Goal: Task Accomplishment & Management: Manage account settings

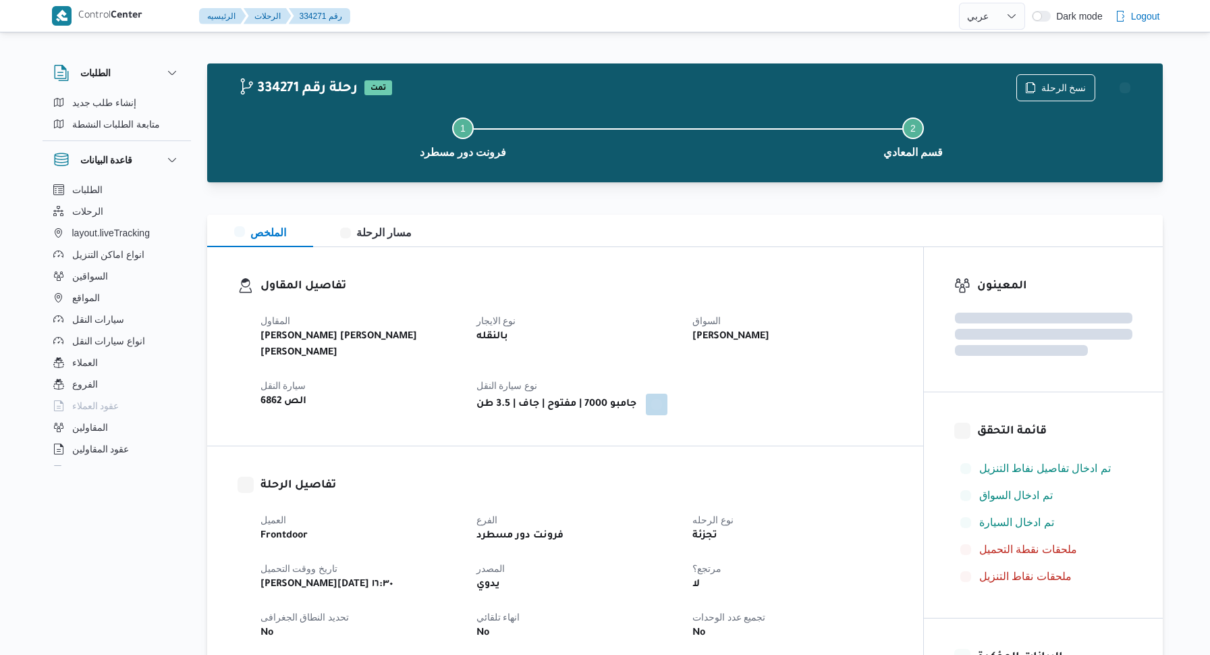
select select "ar"
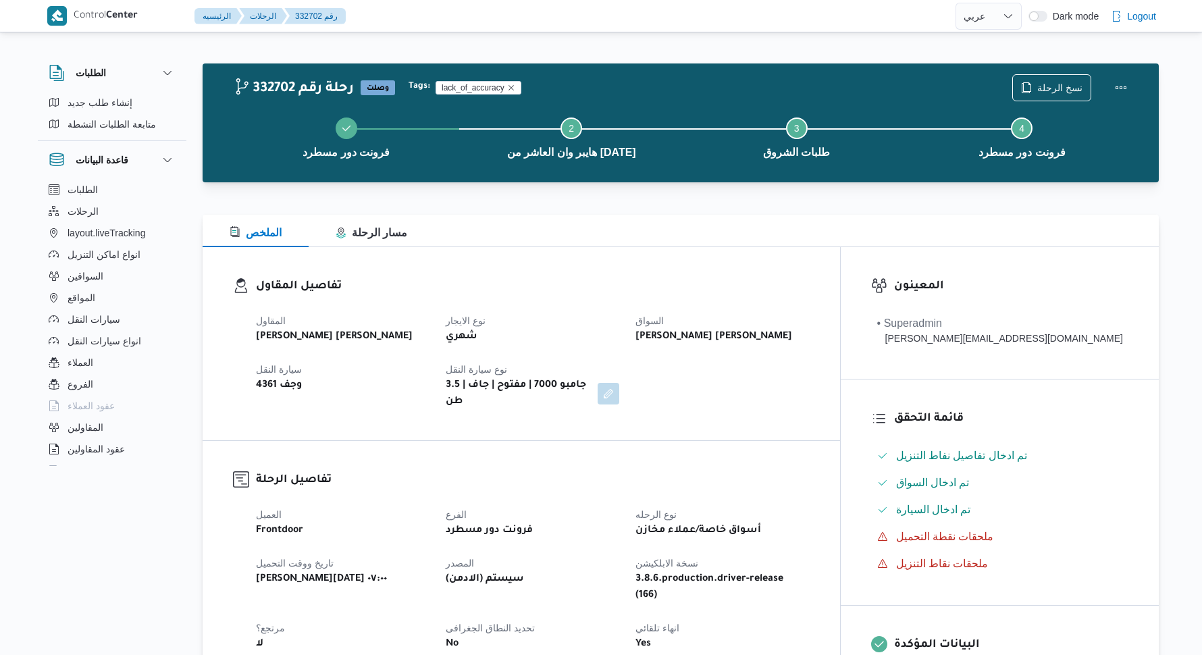
select select "ar"
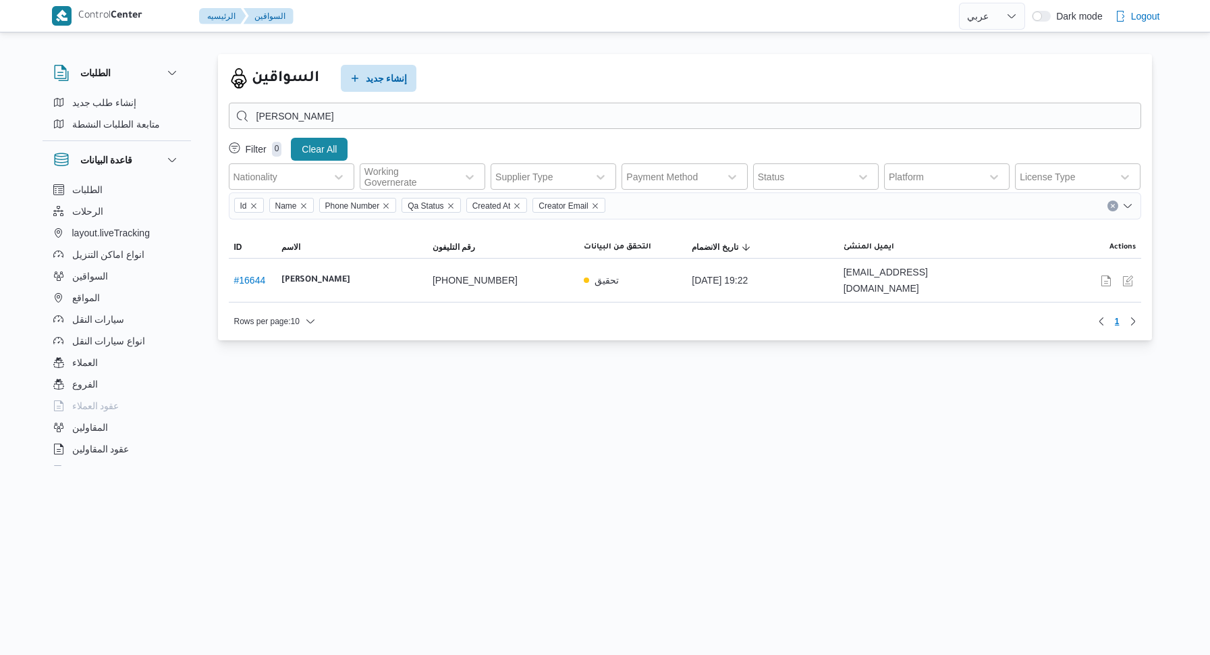
select select "ar"
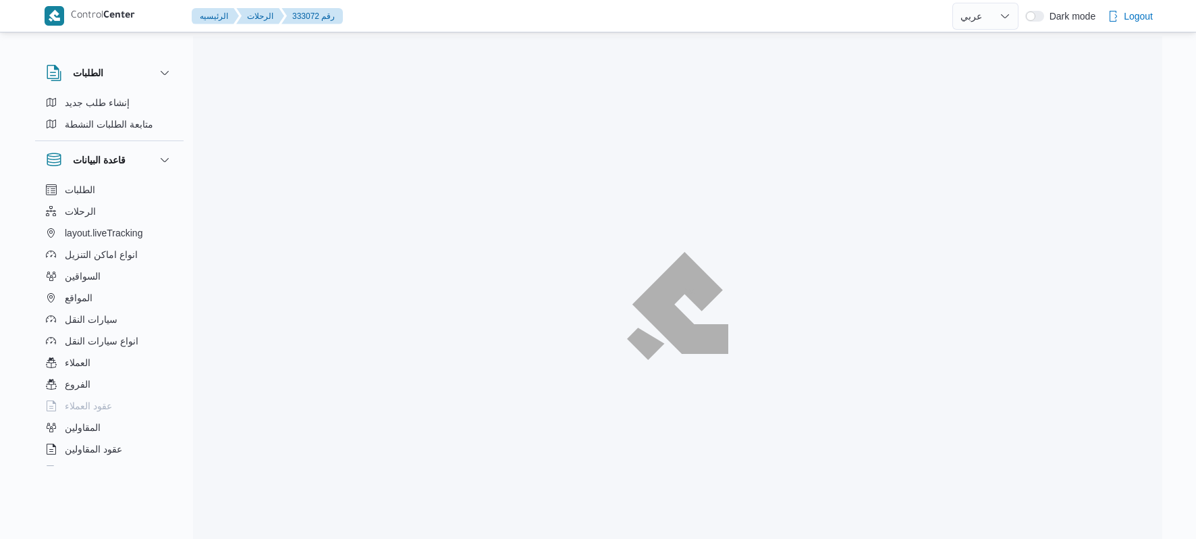
select select "ar"
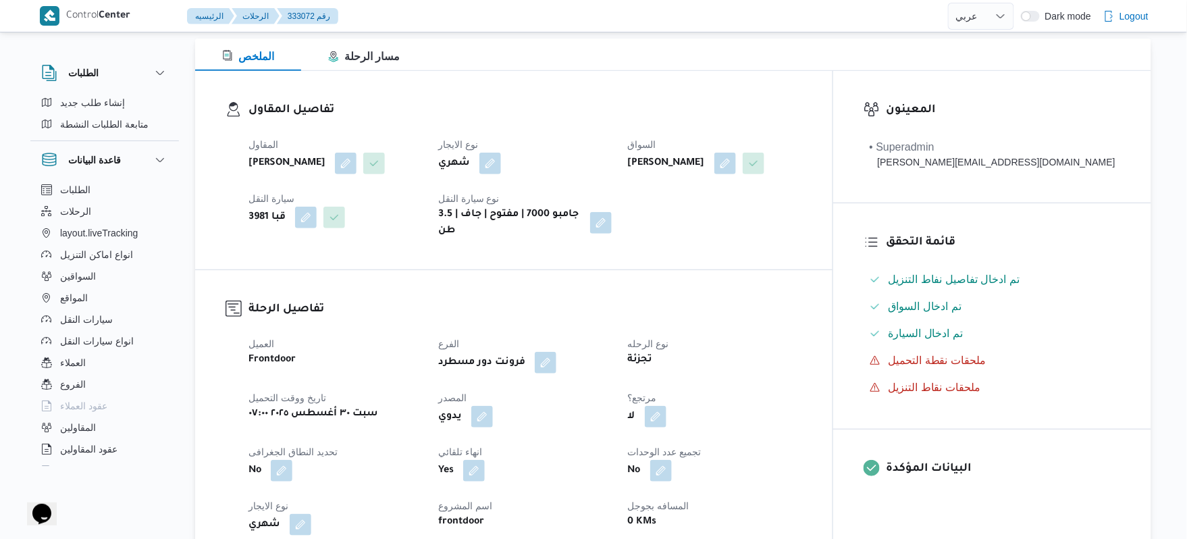
scroll to position [252, 0]
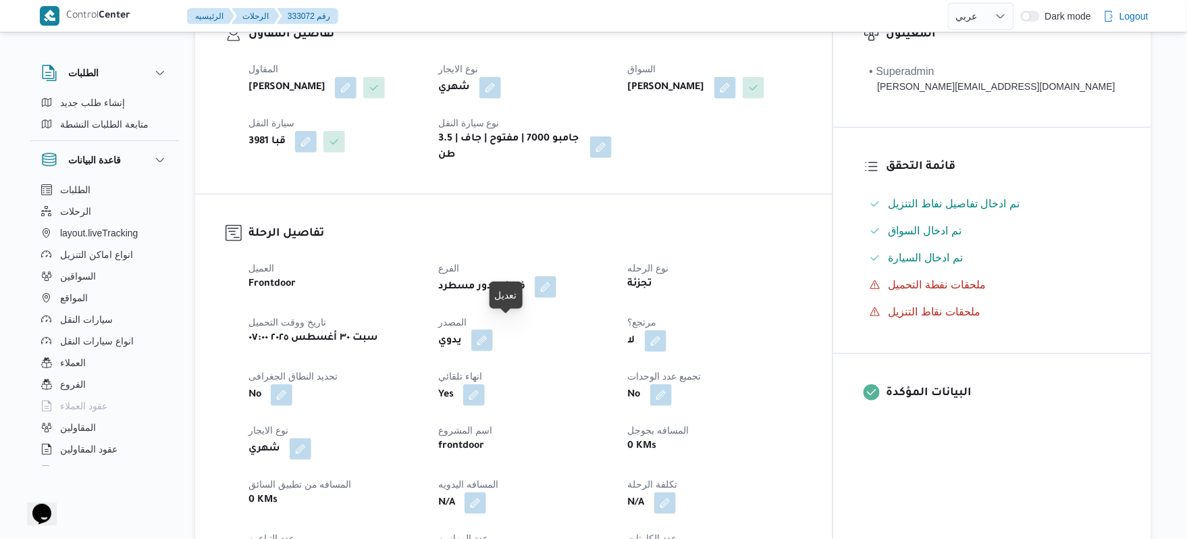
click at [493, 329] on button "button" at bounding box center [482, 340] width 22 height 22
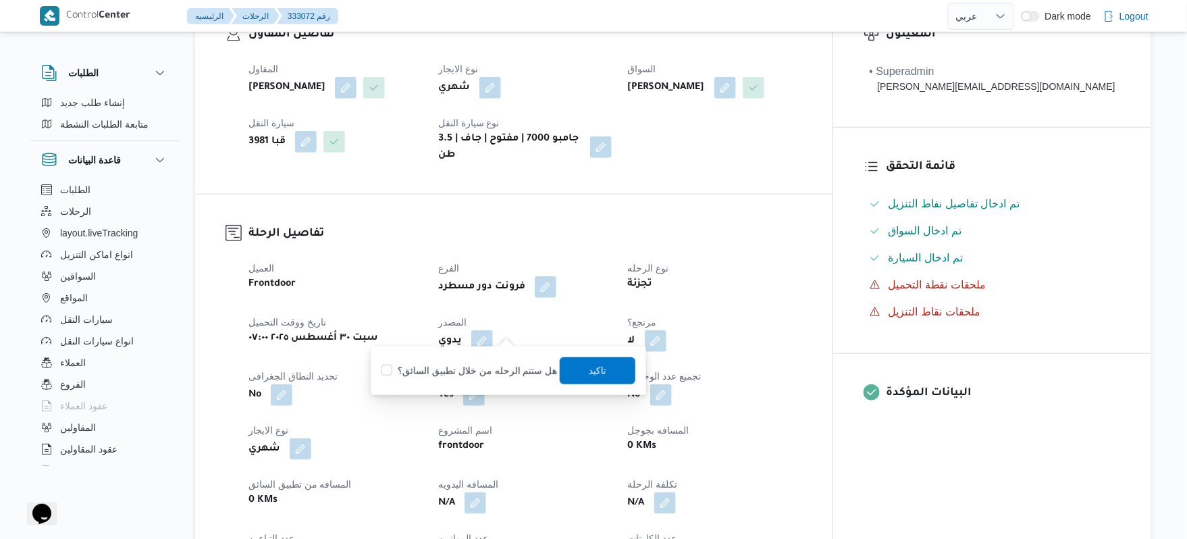
click at [502, 368] on label "هل ستتم الرحله من خلال تطبيق السائق؟" at bounding box center [469, 370] width 176 height 16
checkbox input "true"
click at [597, 375] on span "تاكيد" at bounding box center [598, 370] width 18 height 16
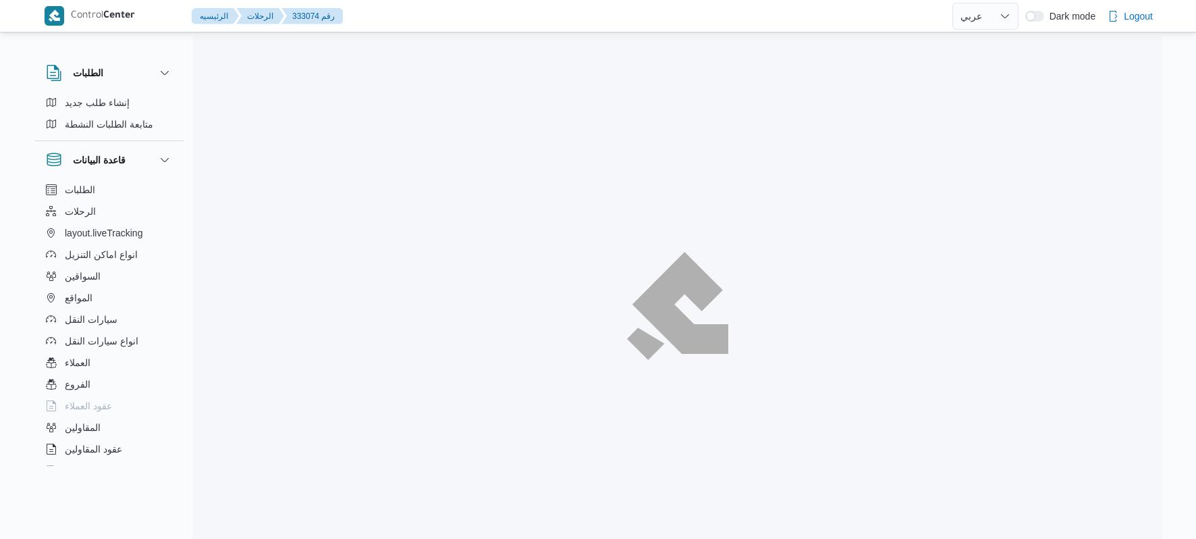
select select "ar"
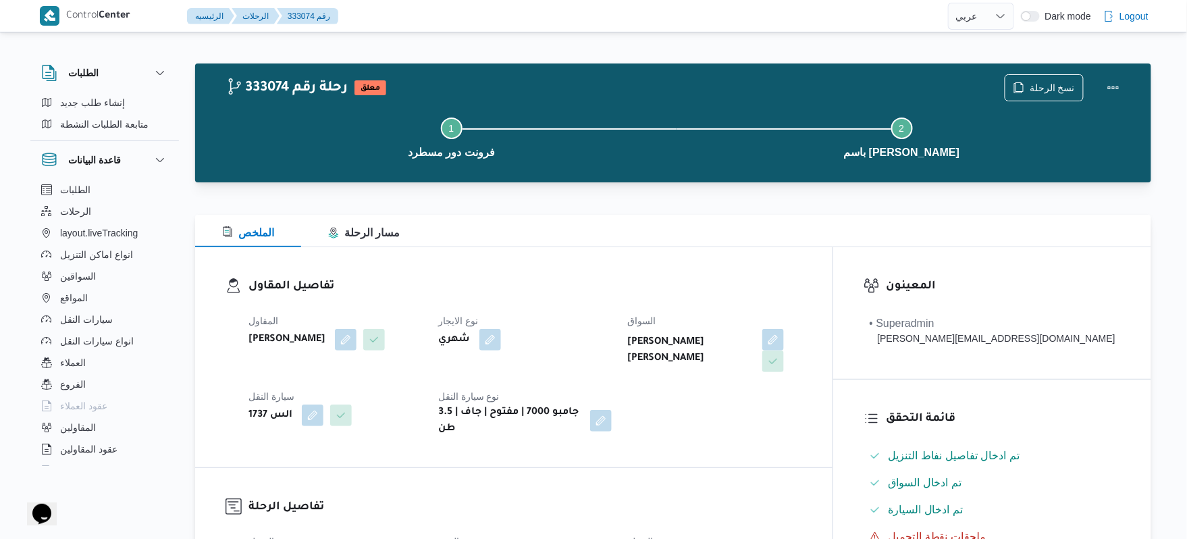
click at [606, 282] on h3 "تفاصيل المقاول" at bounding box center [525, 286] width 554 height 18
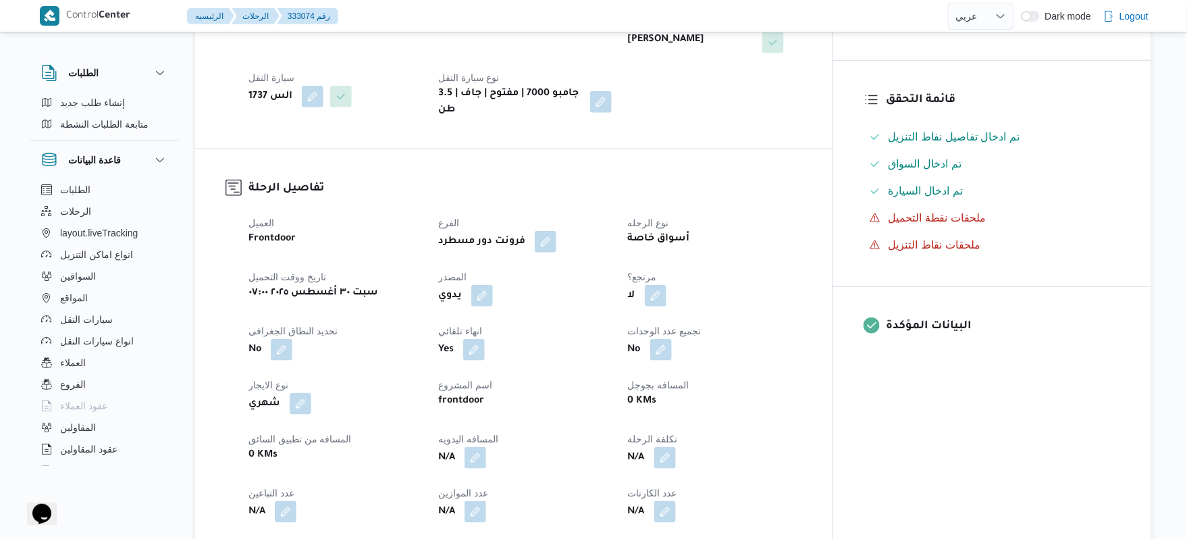
scroll to position [324, 0]
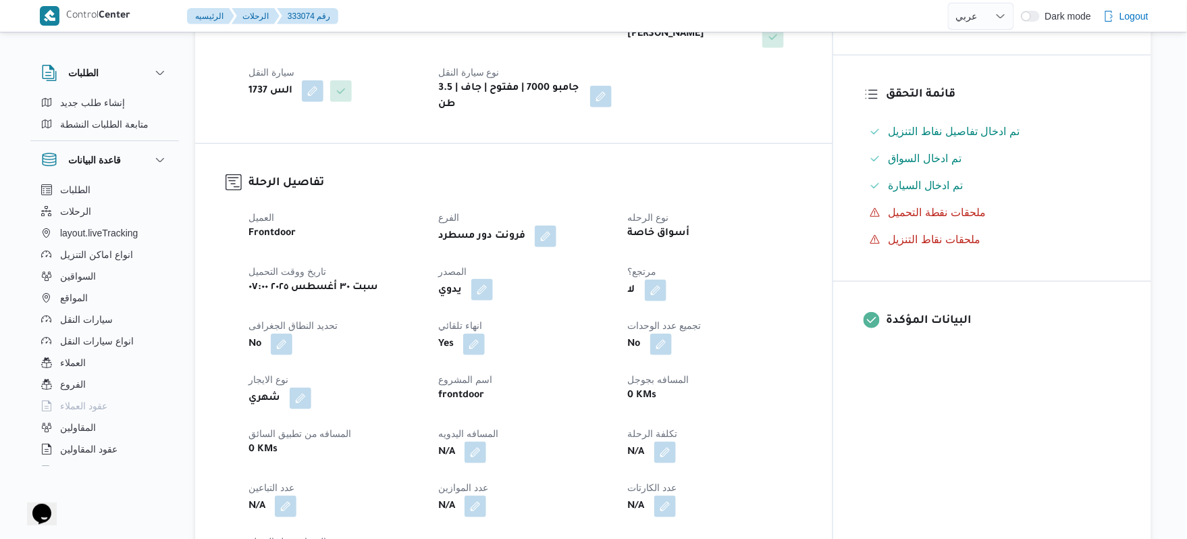
click at [493, 279] on button "button" at bounding box center [482, 290] width 22 height 22
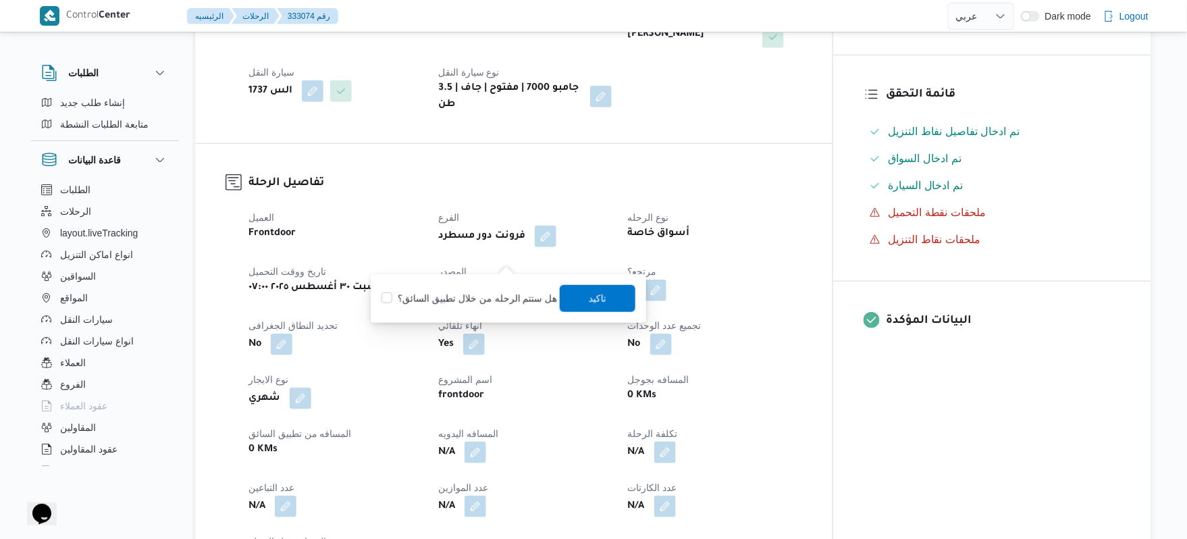
click at [503, 298] on label "هل ستتم الرحله من خلال تطبيق السائق؟" at bounding box center [469, 298] width 176 height 16
checkbox input "true"
click at [608, 298] on span "تاكيد" at bounding box center [598, 297] width 76 height 27
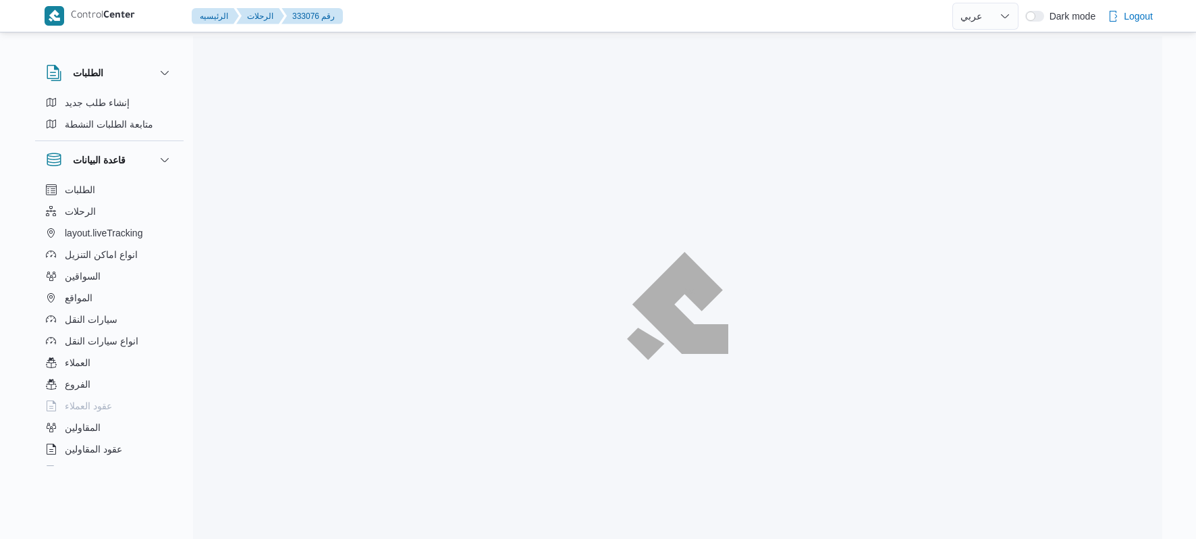
select select "ar"
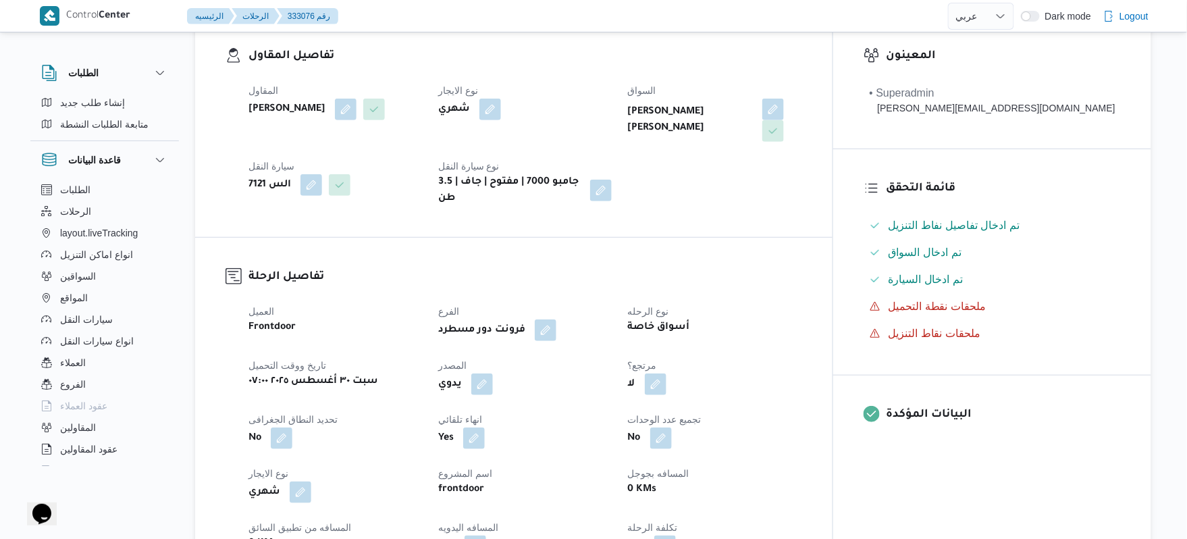
scroll to position [396, 0]
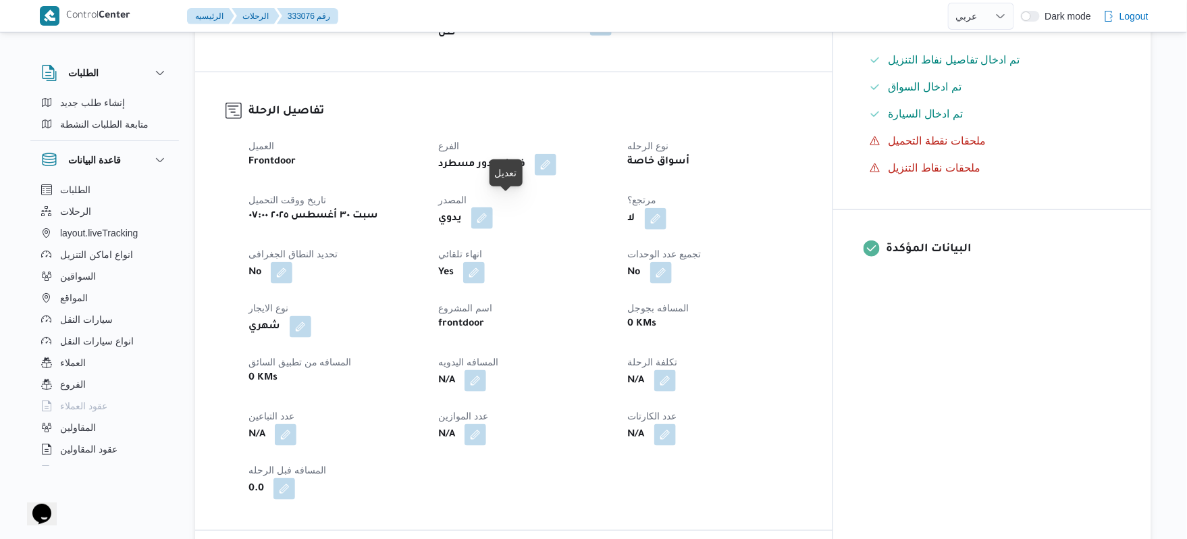
click at [493, 211] on button "button" at bounding box center [482, 218] width 22 height 22
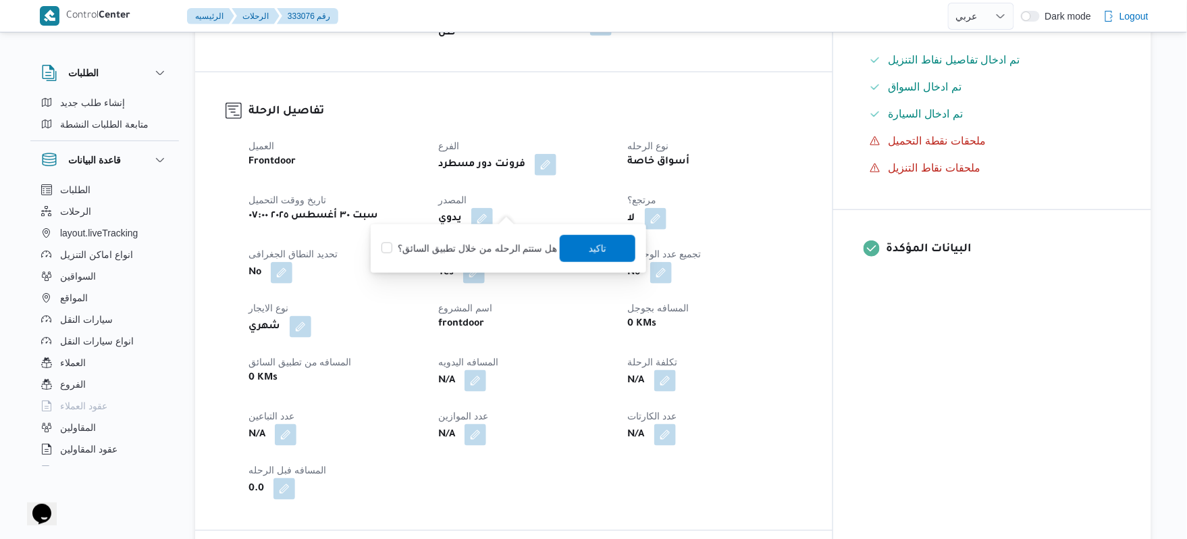
click at [494, 254] on label "هل ستتم الرحله من خلال تطبيق السائق؟" at bounding box center [469, 248] width 176 height 16
checkbox input "true"
click at [575, 248] on span "تاكيد" at bounding box center [598, 247] width 76 height 27
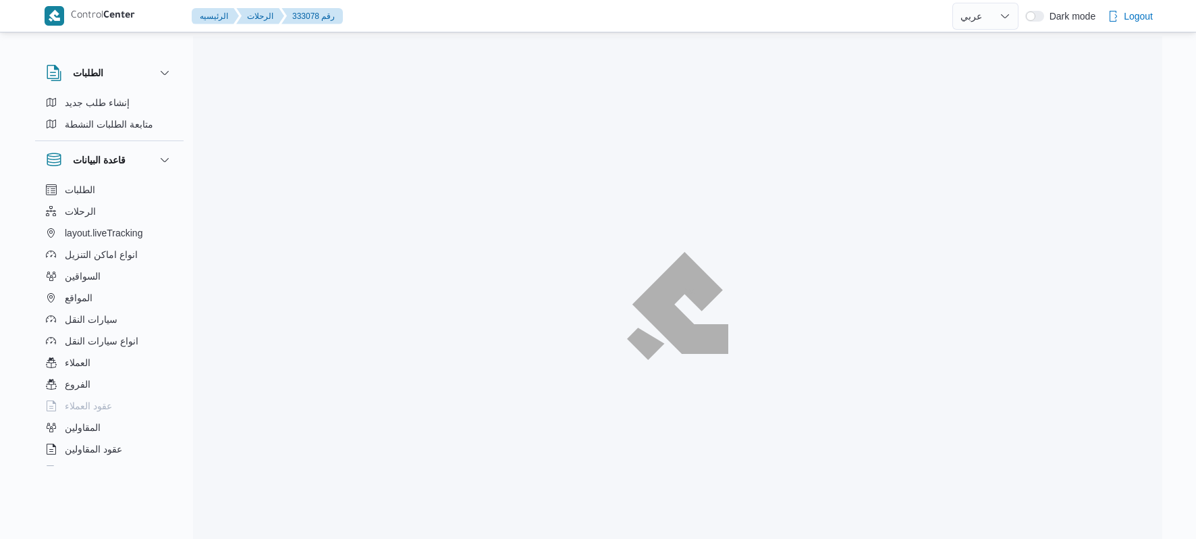
select select "ar"
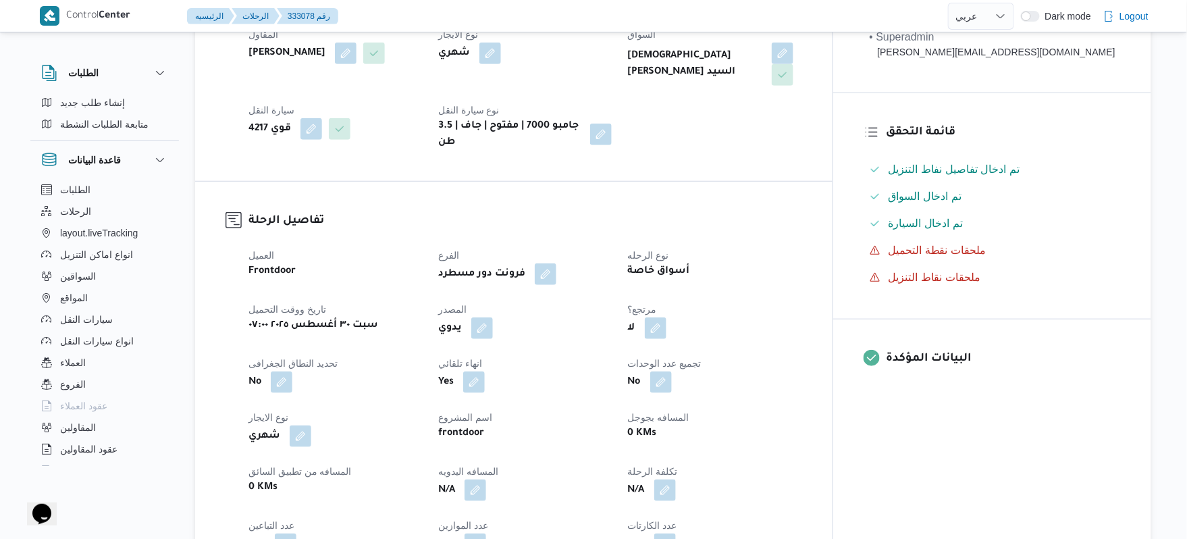
scroll to position [288, 0]
click at [493, 316] on button "button" at bounding box center [482, 326] width 22 height 22
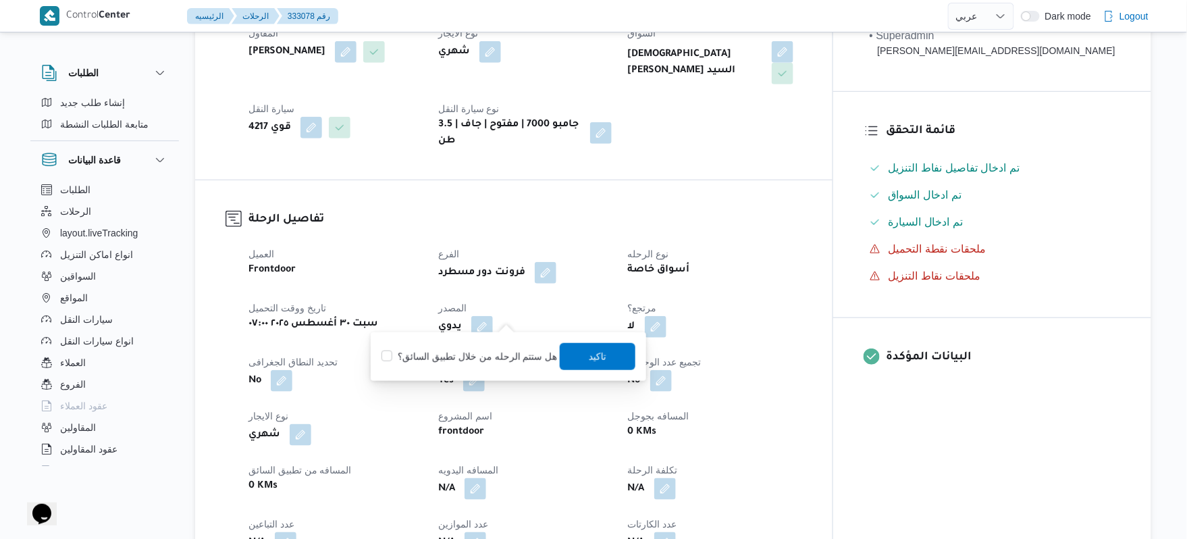
click at [482, 357] on label "هل ستتم الرحله من خلال تطبيق السائق؟" at bounding box center [469, 356] width 176 height 16
checkbox input "true"
click at [592, 354] on span "تاكيد" at bounding box center [598, 356] width 18 height 16
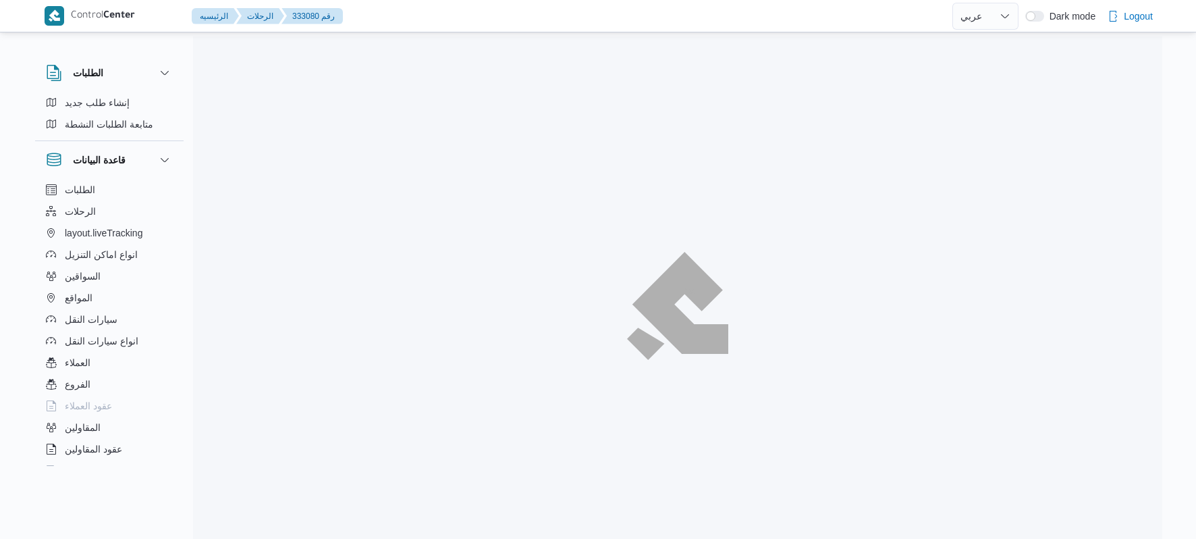
select select "ar"
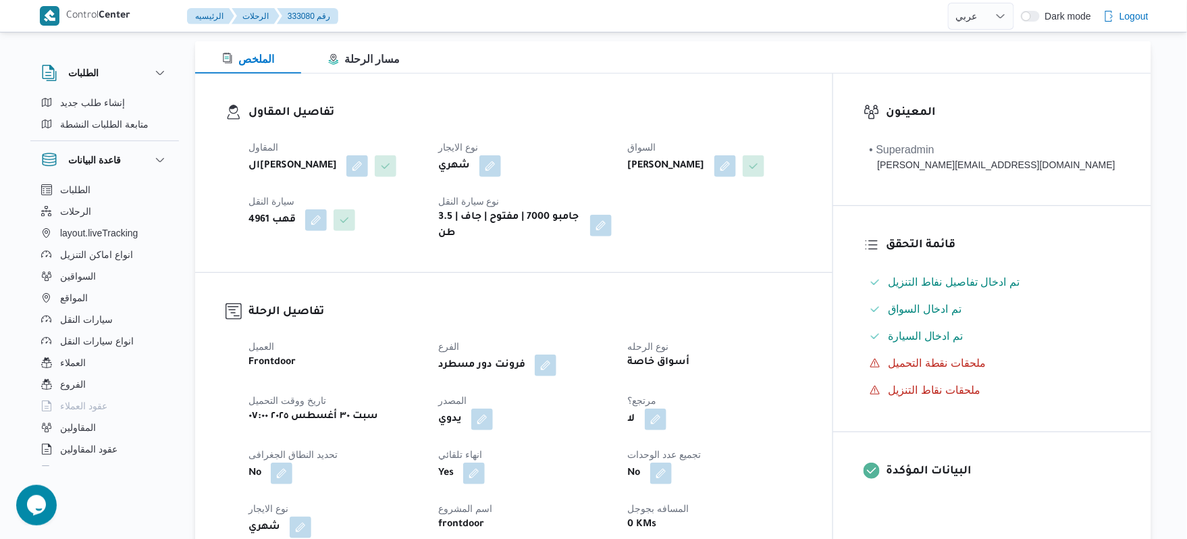
scroll to position [360, 0]
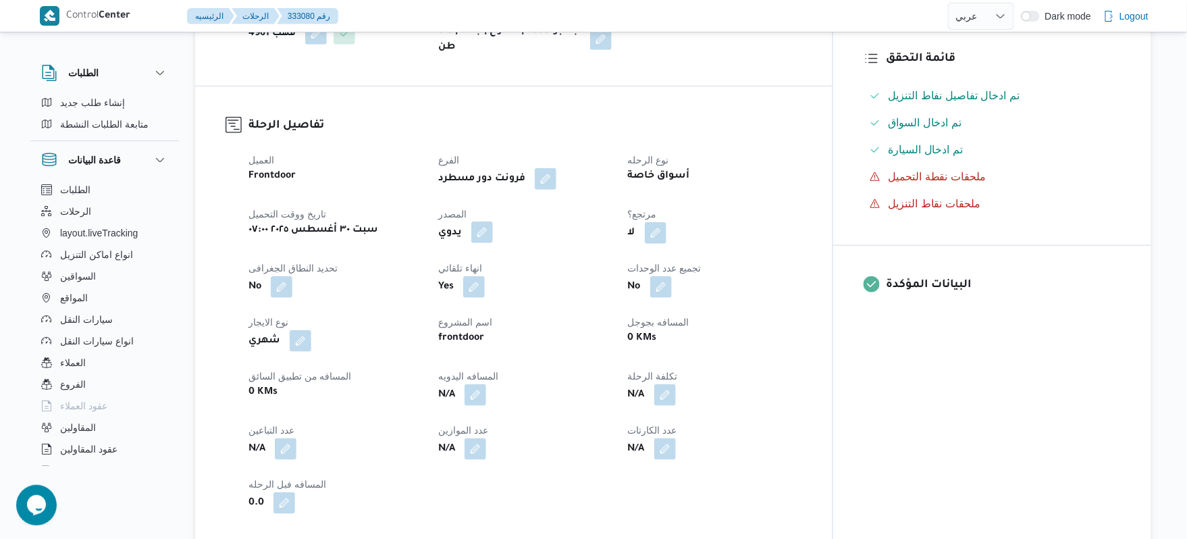
click at [493, 243] on button "button" at bounding box center [482, 232] width 22 height 22
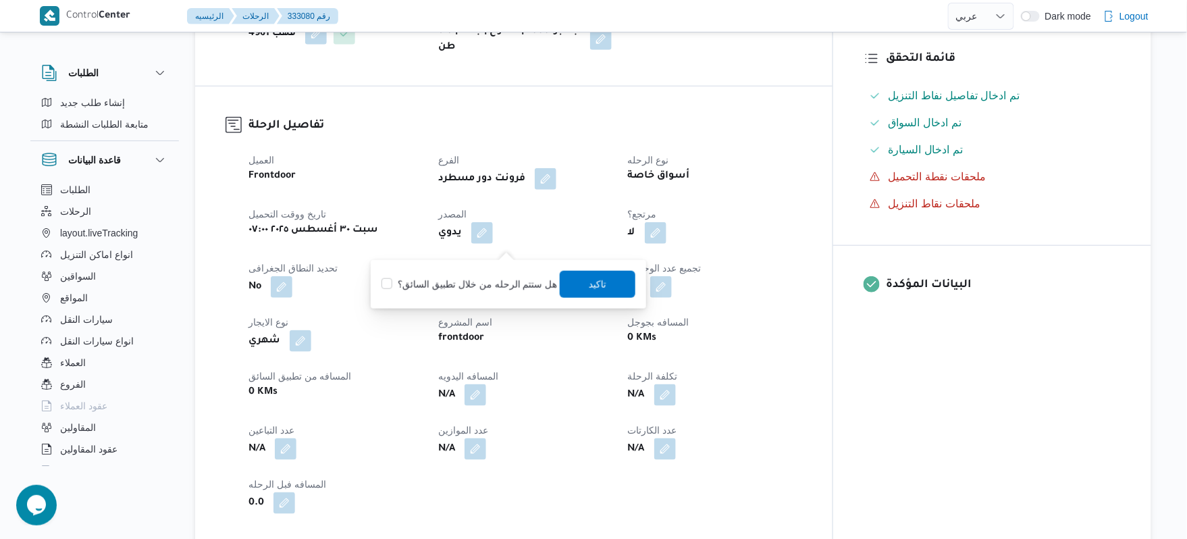
click at [489, 279] on label "هل ستتم الرحله من خلال تطبيق السائق؟" at bounding box center [469, 284] width 176 height 16
checkbox input "true"
click at [589, 284] on span "تاكيد" at bounding box center [598, 283] width 18 height 16
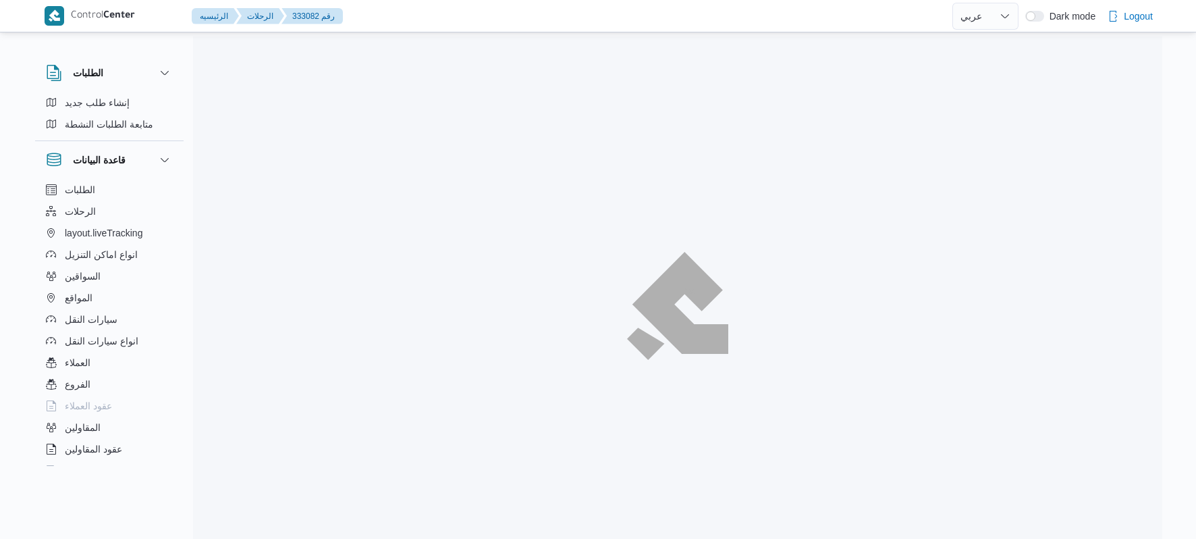
select select "ar"
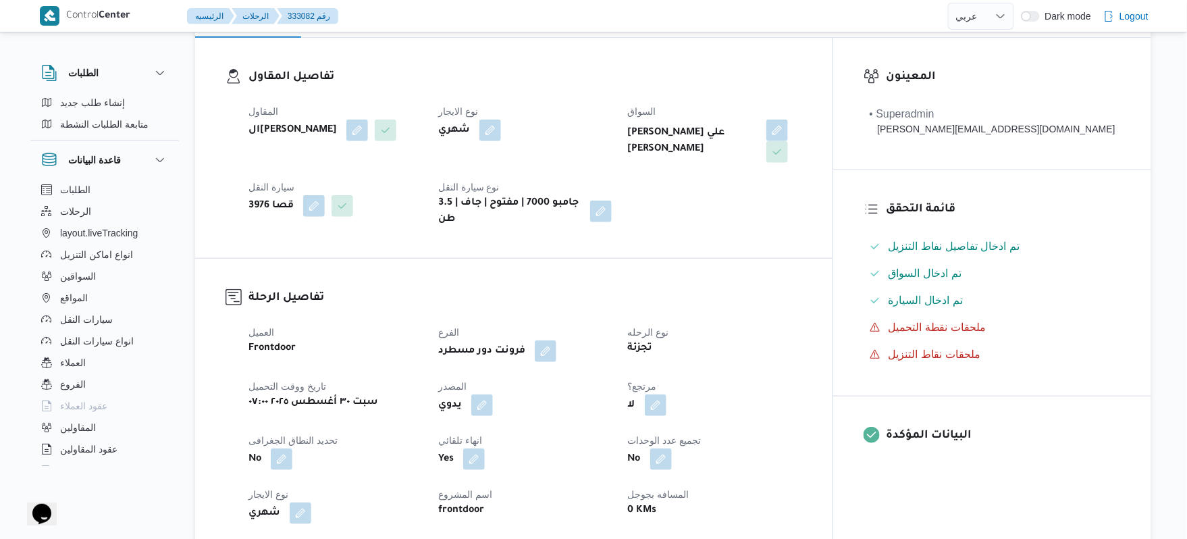
scroll to position [216, 0]
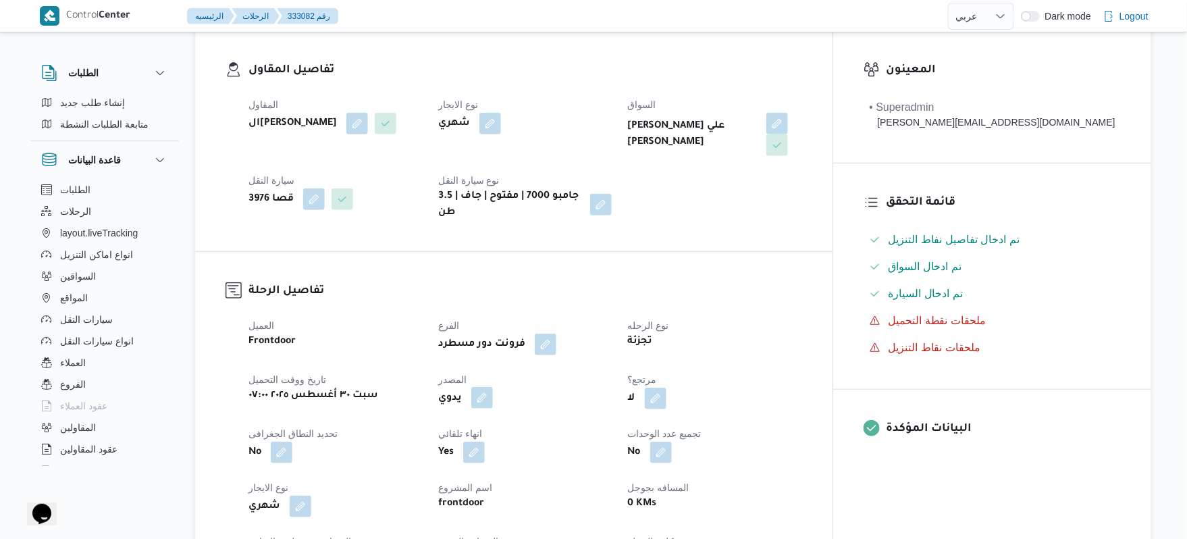
click at [493, 387] on button "button" at bounding box center [482, 398] width 22 height 22
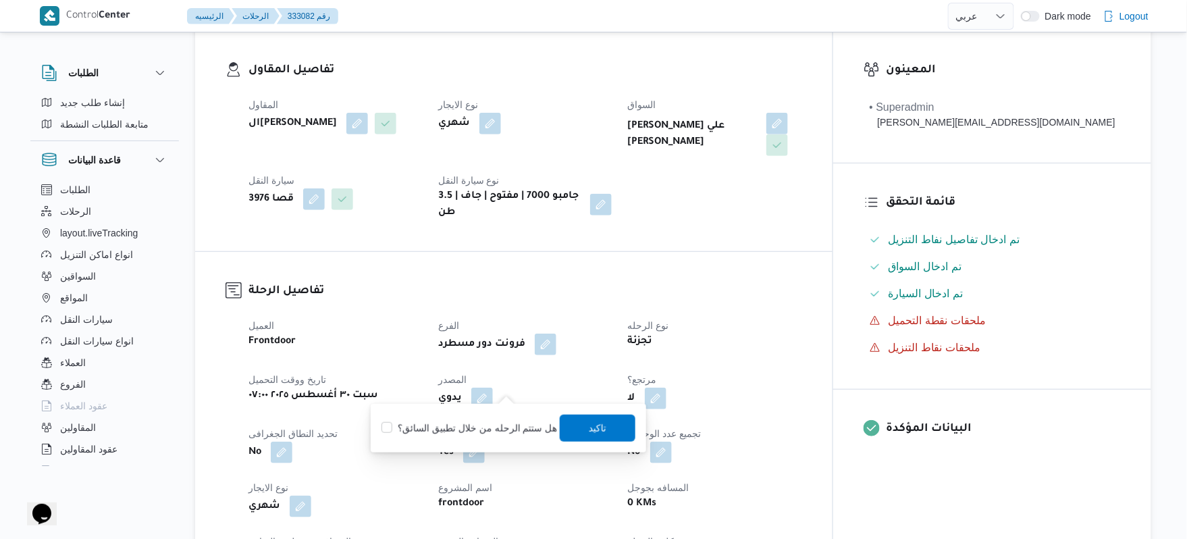
click at [491, 421] on label "هل ستتم الرحله من خلال تطبيق السائق؟" at bounding box center [469, 428] width 176 height 16
checkbox input "true"
click at [602, 425] on span "تاكيد" at bounding box center [598, 427] width 76 height 27
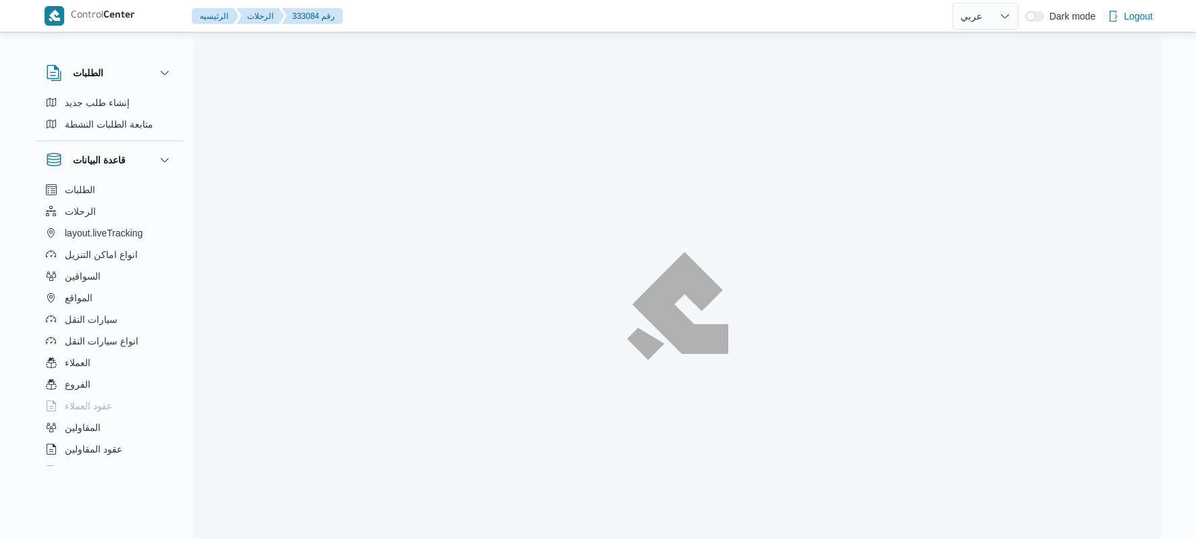
select select "ar"
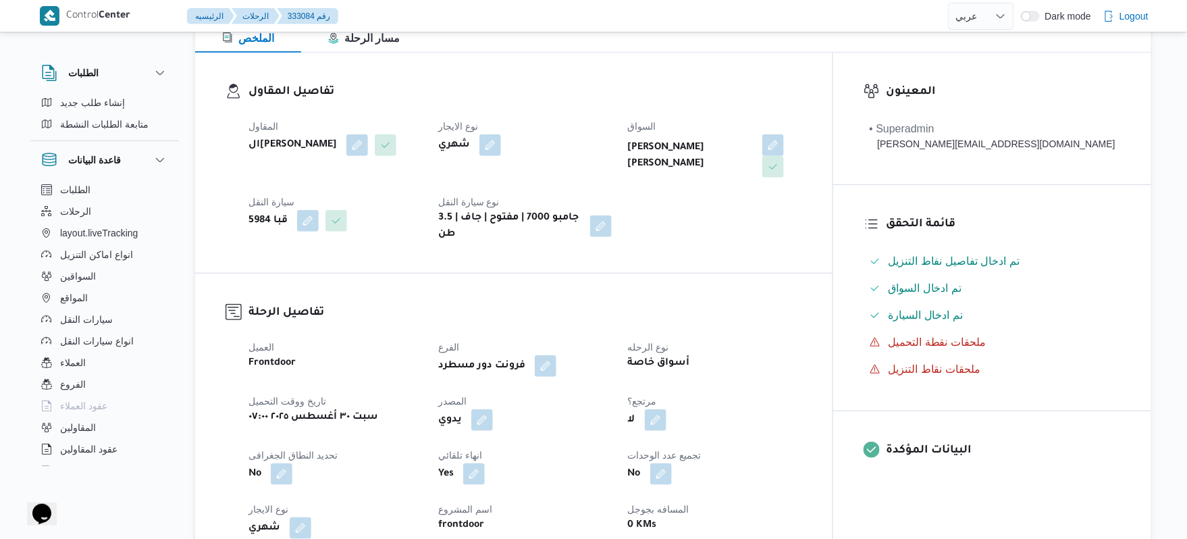
scroll to position [252, 0]
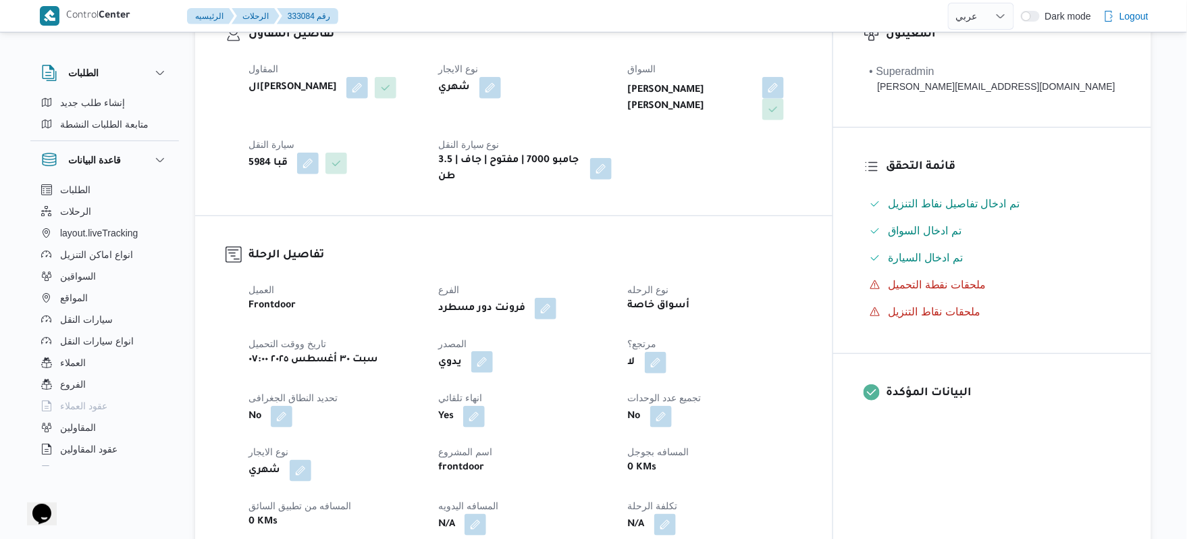
click at [493, 351] on button "button" at bounding box center [482, 362] width 22 height 22
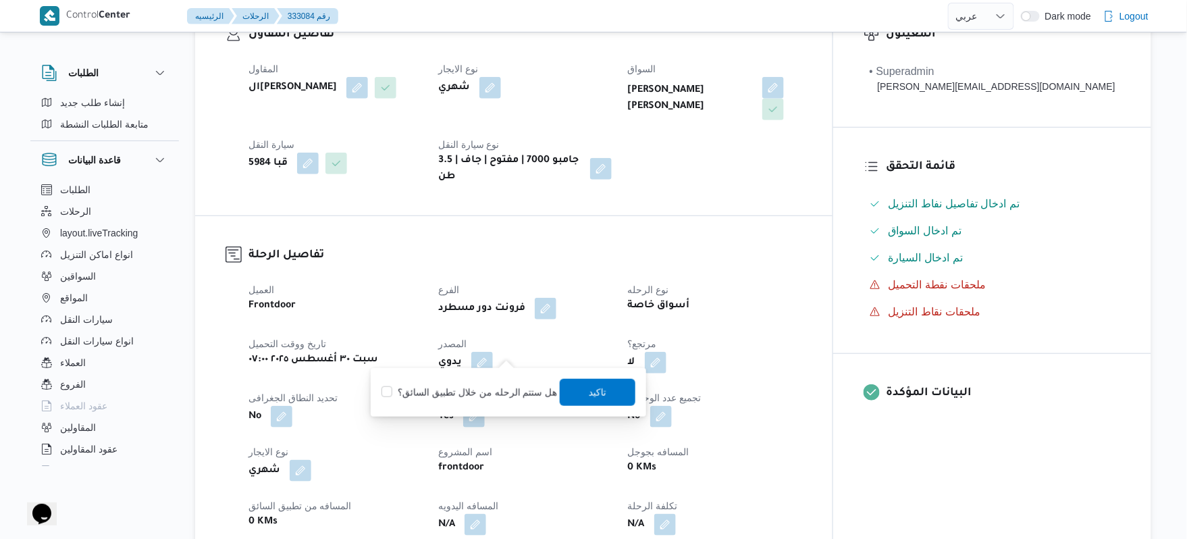
click at [487, 393] on label "هل ستتم الرحله من خلال تطبيق السائق؟" at bounding box center [469, 392] width 176 height 16
checkbox input "true"
click at [576, 387] on span "تاكيد" at bounding box center [598, 391] width 76 height 27
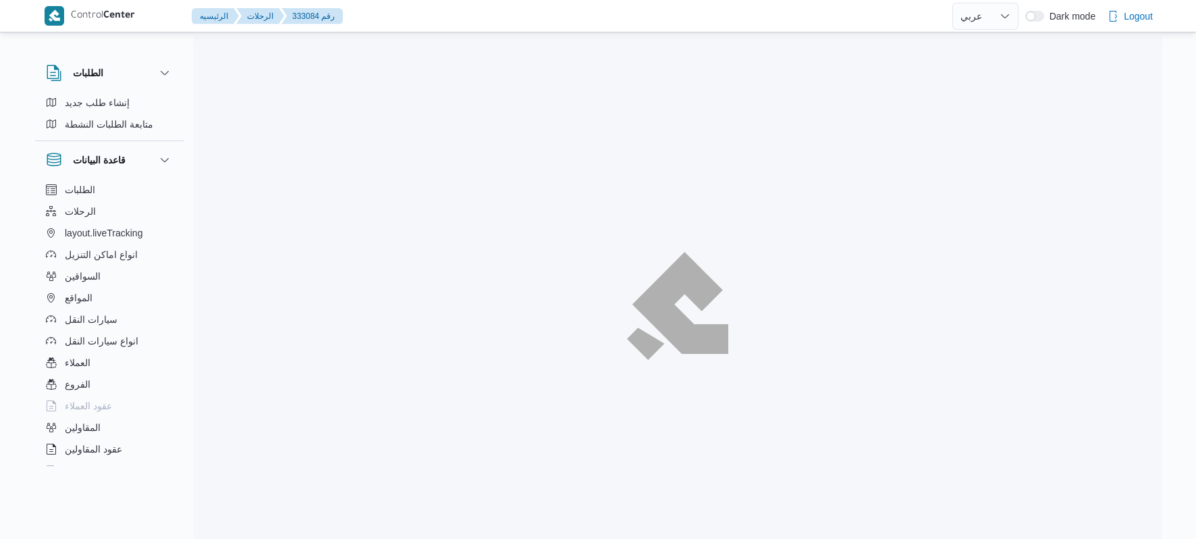
select select "ar"
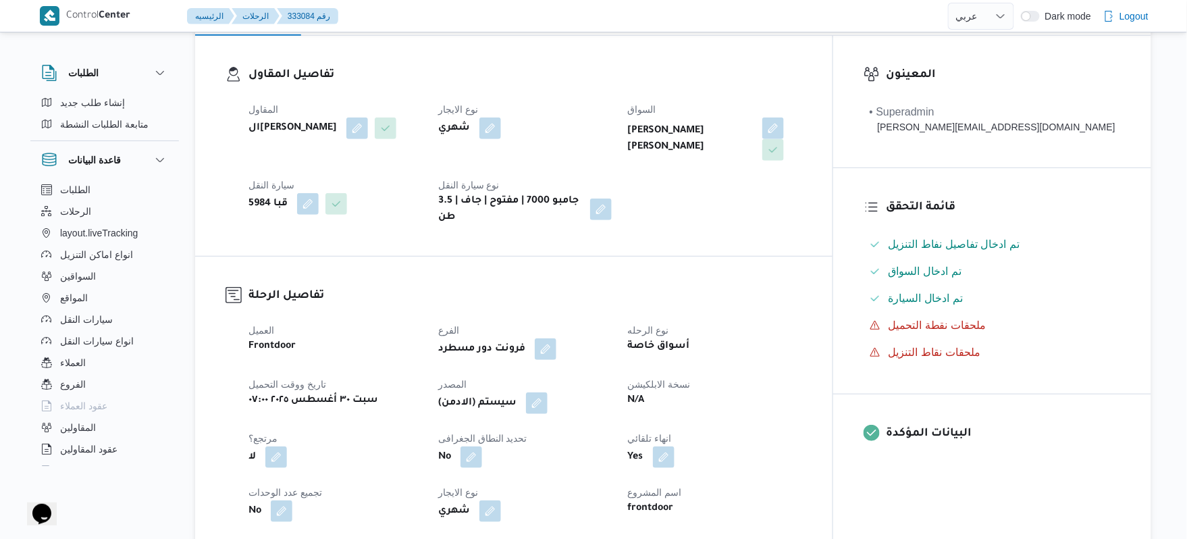
scroll to position [252, 0]
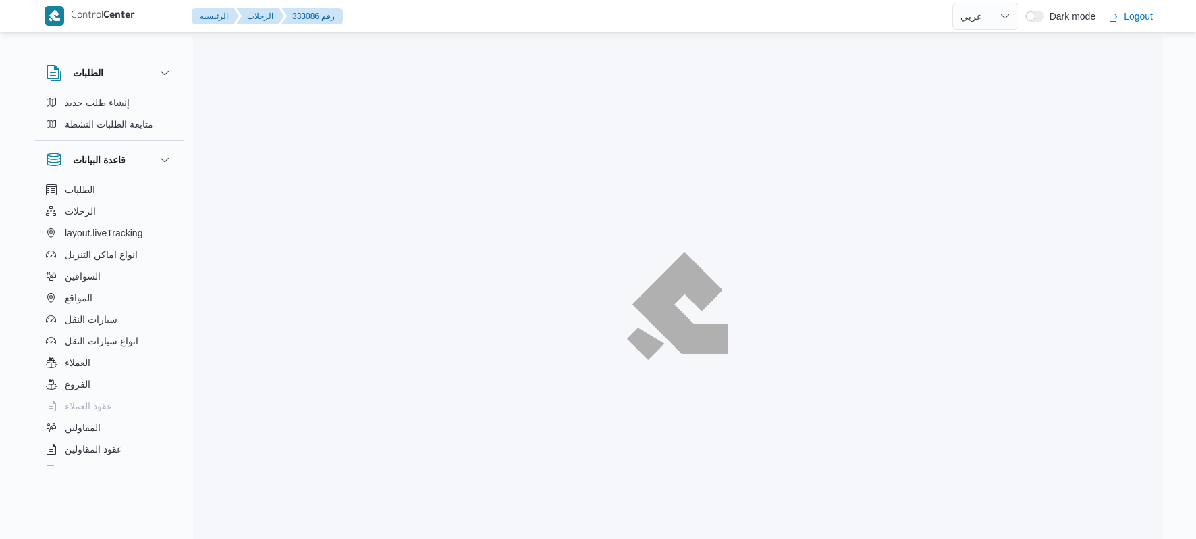
select select "ar"
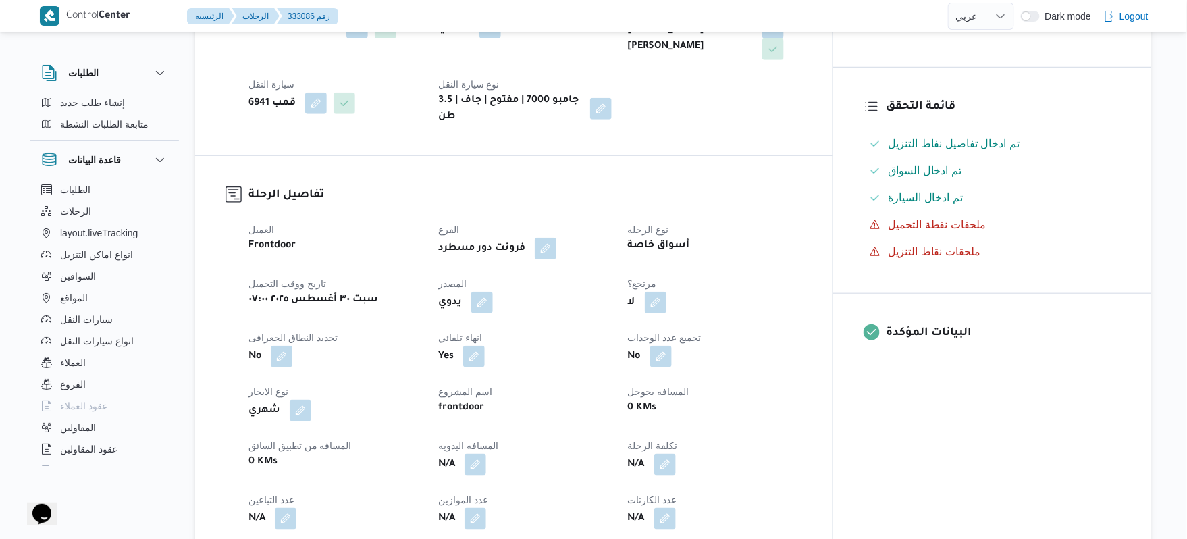
scroll to position [324, 0]
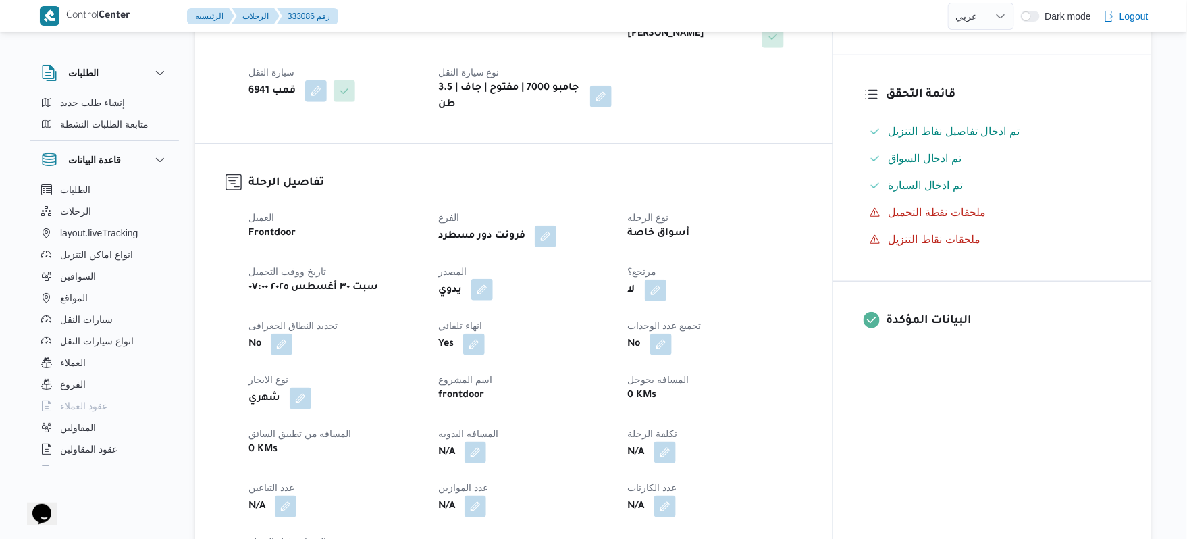
click at [493, 279] on button "button" at bounding box center [482, 290] width 22 height 22
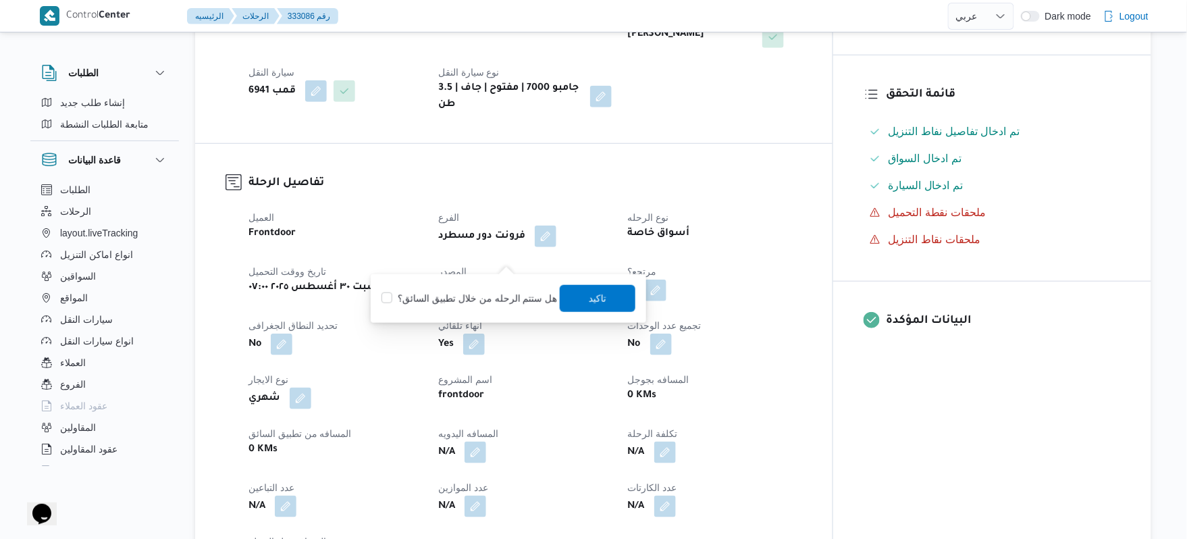
click at [490, 296] on label "هل ستتم الرحله من خلال تطبيق السائق؟" at bounding box center [469, 298] width 176 height 16
checkbox input "true"
click at [606, 300] on span "تاكيد" at bounding box center [598, 297] width 76 height 27
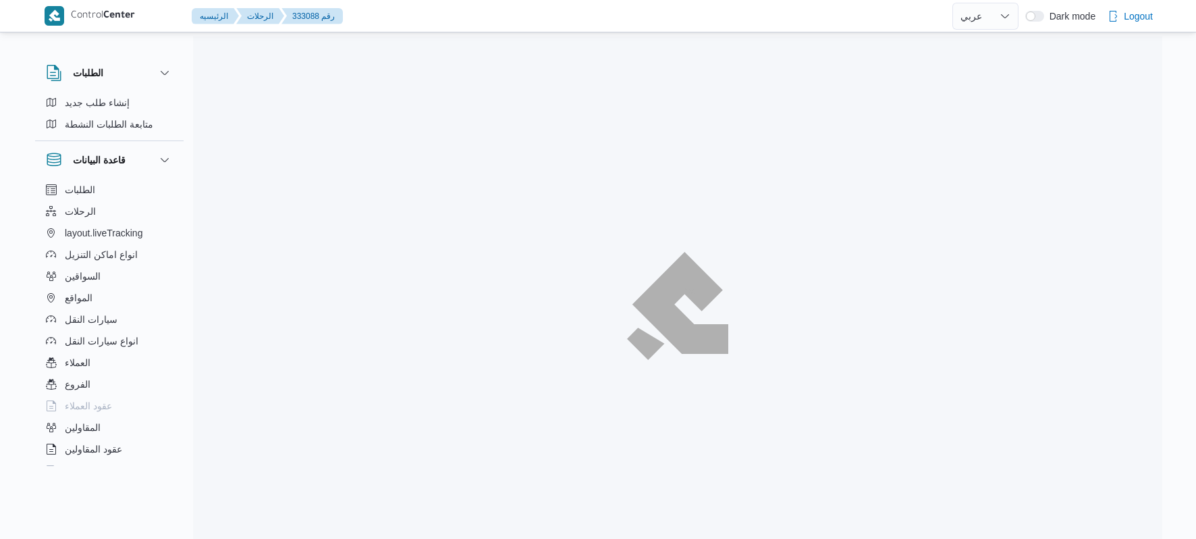
select select "ar"
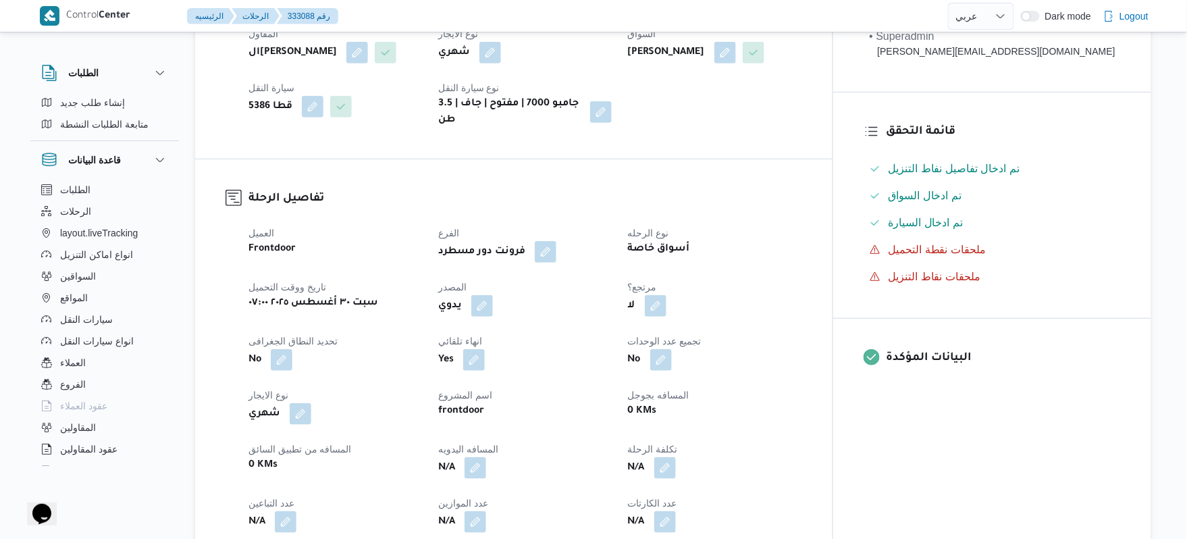
scroll to position [288, 0]
click at [493, 298] on button "button" at bounding box center [482, 305] width 22 height 22
click at [476, 341] on label "هل ستتم الرحله من خلال تطبيق السائق؟" at bounding box center [469, 335] width 176 height 16
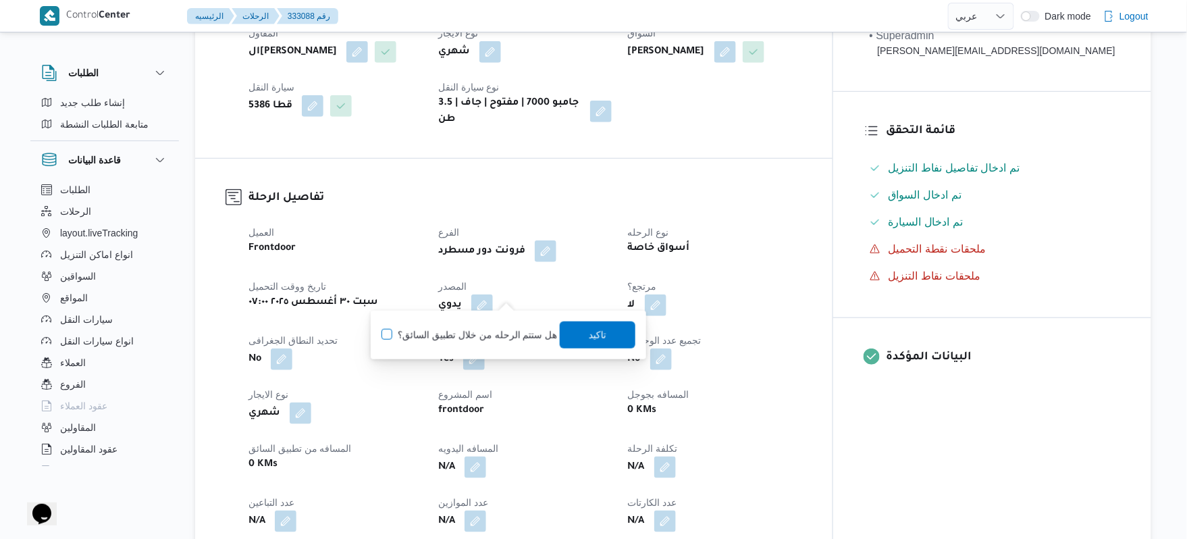
checkbox input "true"
click at [570, 331] on span "تاكيد" at bounding box center [598, 334] width 76 height 27
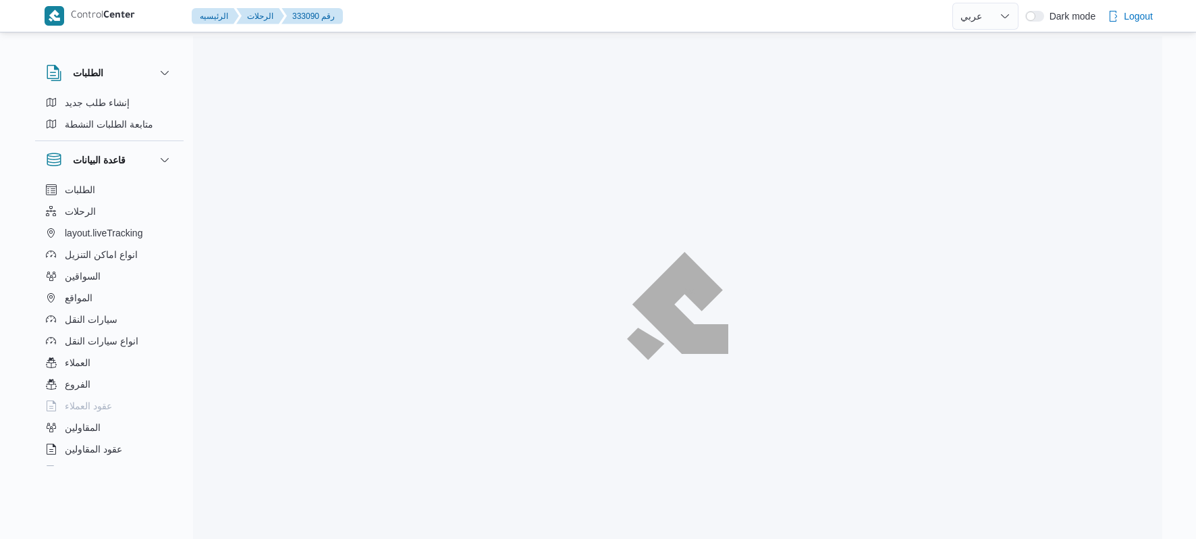
select select "ar"
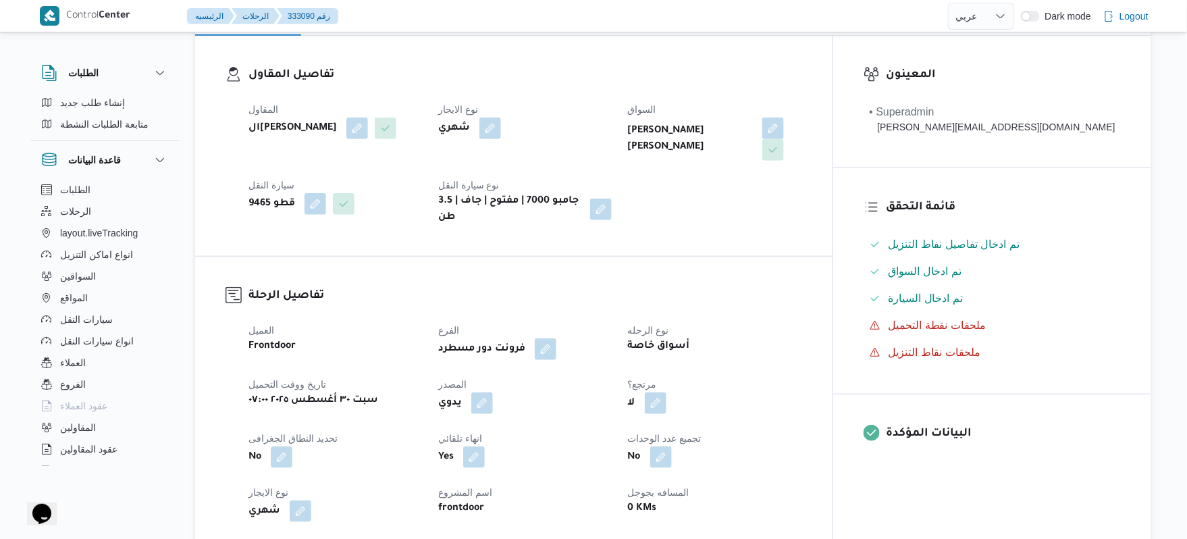
scroll to position [252, 0]
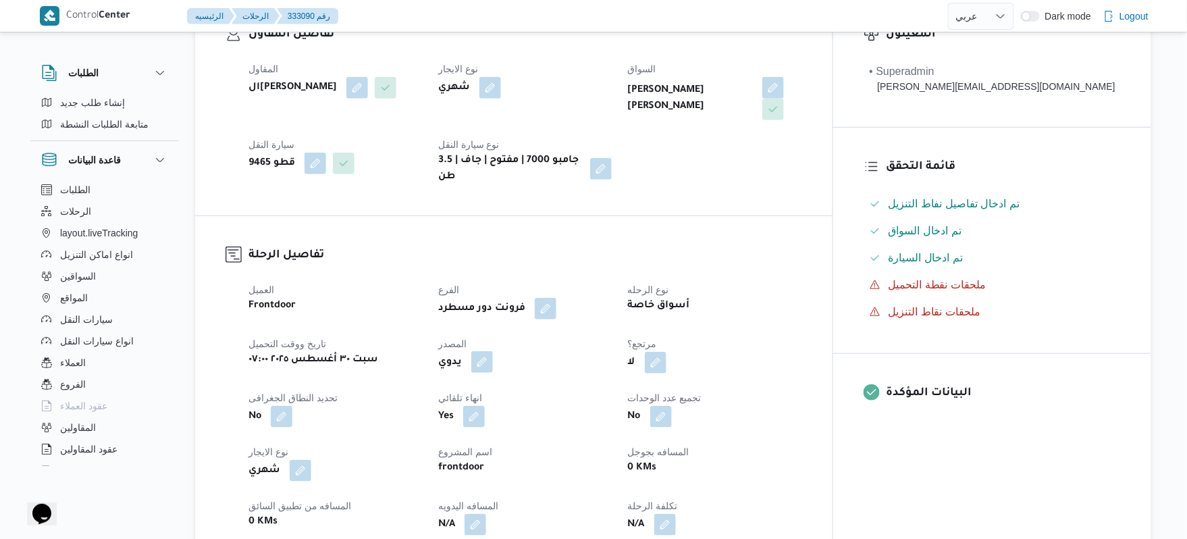
click at [493, 351] on button "button" at bounding box center [482, 362] width 22 height 22
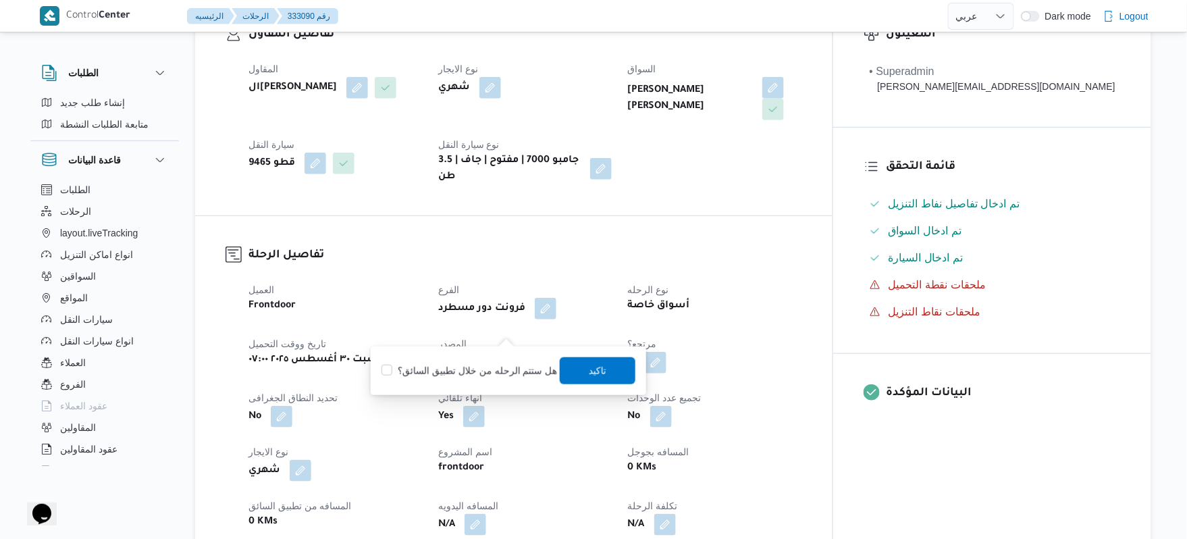
click at [487, 366] on label "هل ستتم الرحله من خلال تطبيق السائق؟" at bounding box center [469, 370] width 176 height 16
checkbox input "true"
click at [589, 365] on span "تاكيد" at bounding box center [598, 370] width 18 height 16
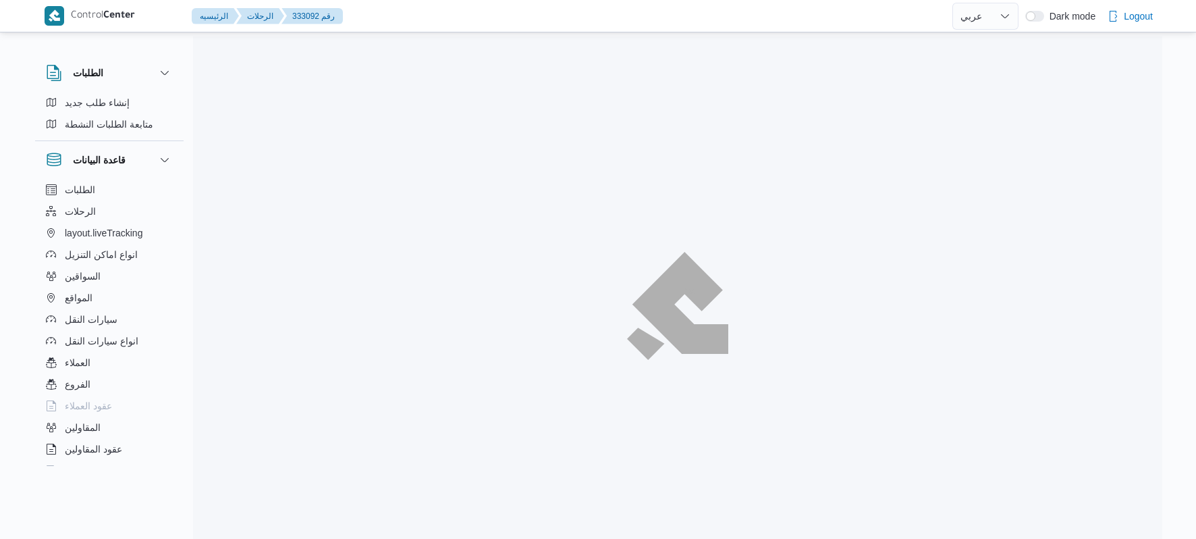
select select "ar"
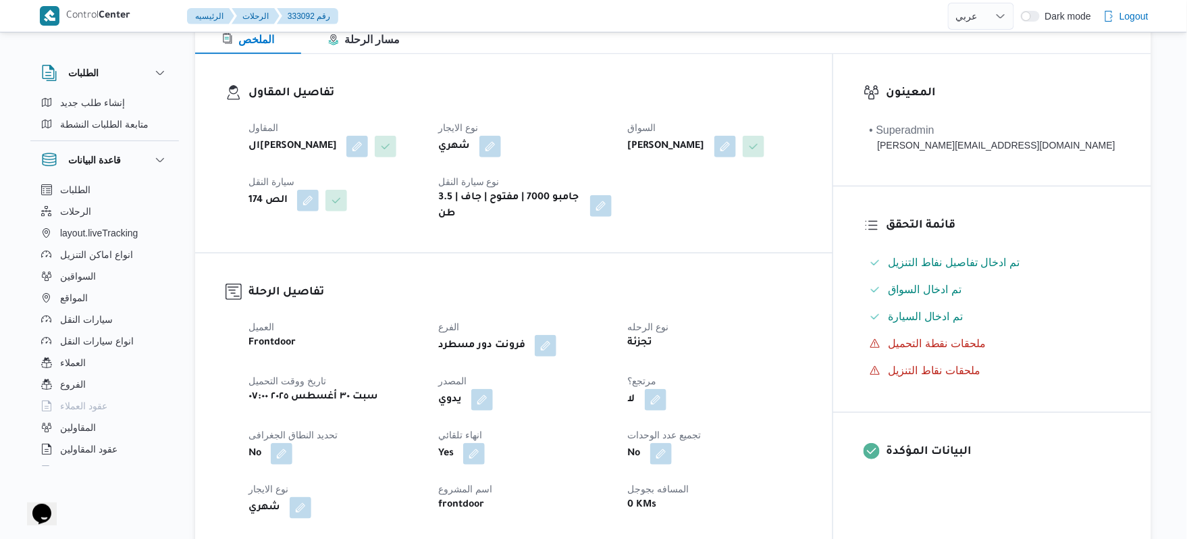
scroll to position [324, 0]
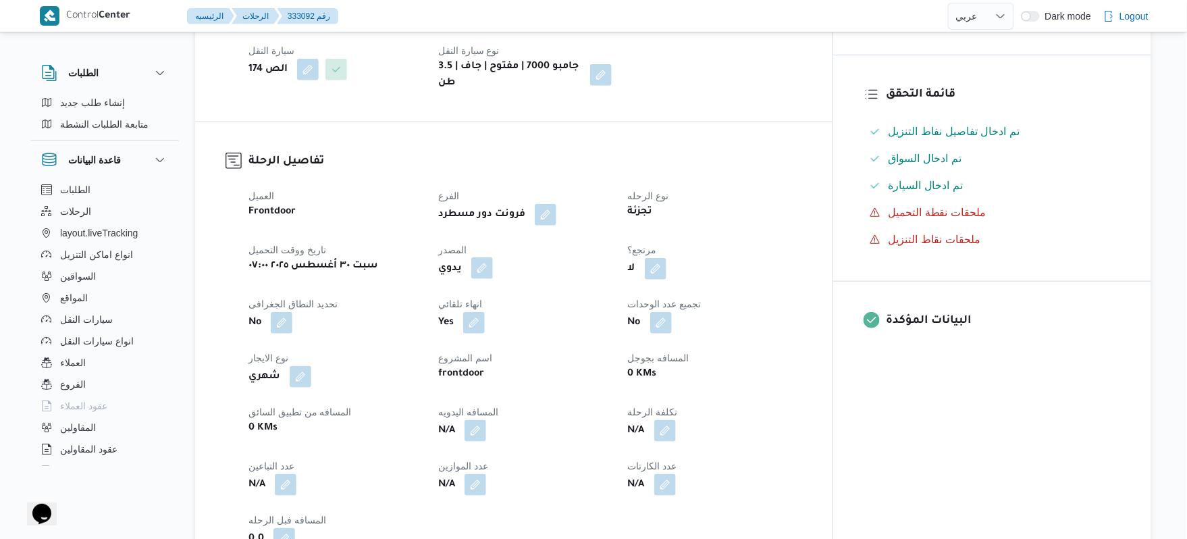
click at [493, 257] on button "button" at bounding box center [482, 268] width 22 height 22
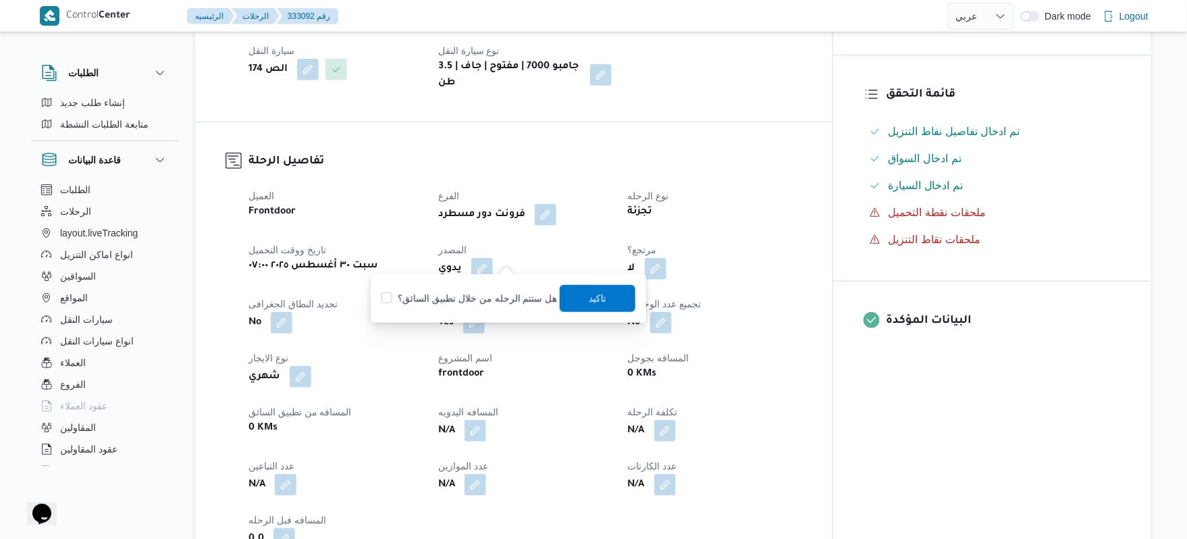
click at [491, 295] on label "هل ستتم الرحله من خلال تطبيق السائق؟" at bounding box center [469, 298] width 176 height 16
checkbox input "true"
click at [595, 295] on span "تاكيد" at bounding box center [598, 298] width 18 height 16
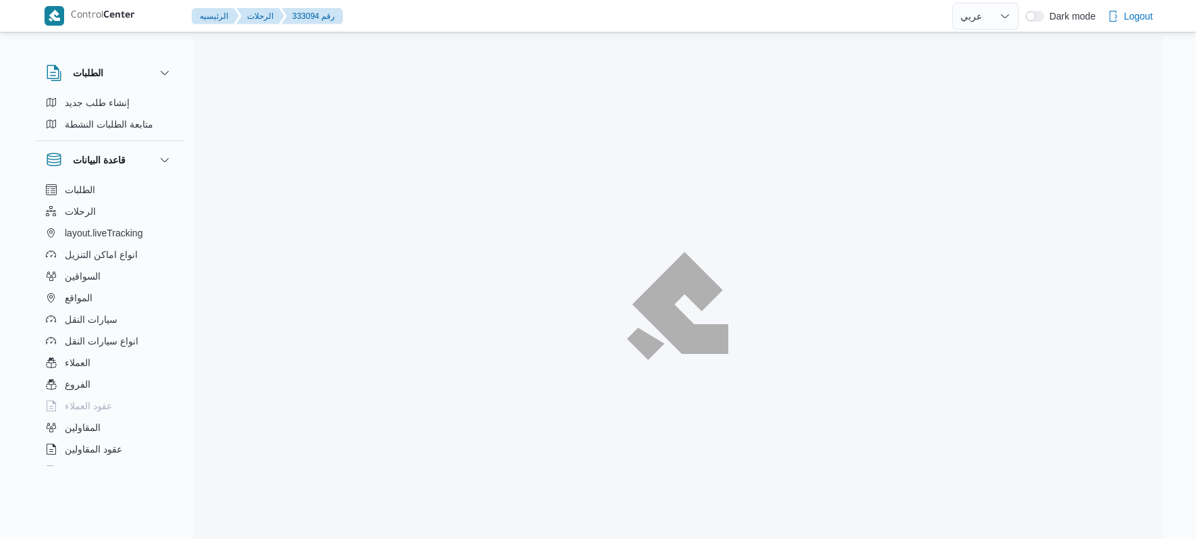
select select "ar"
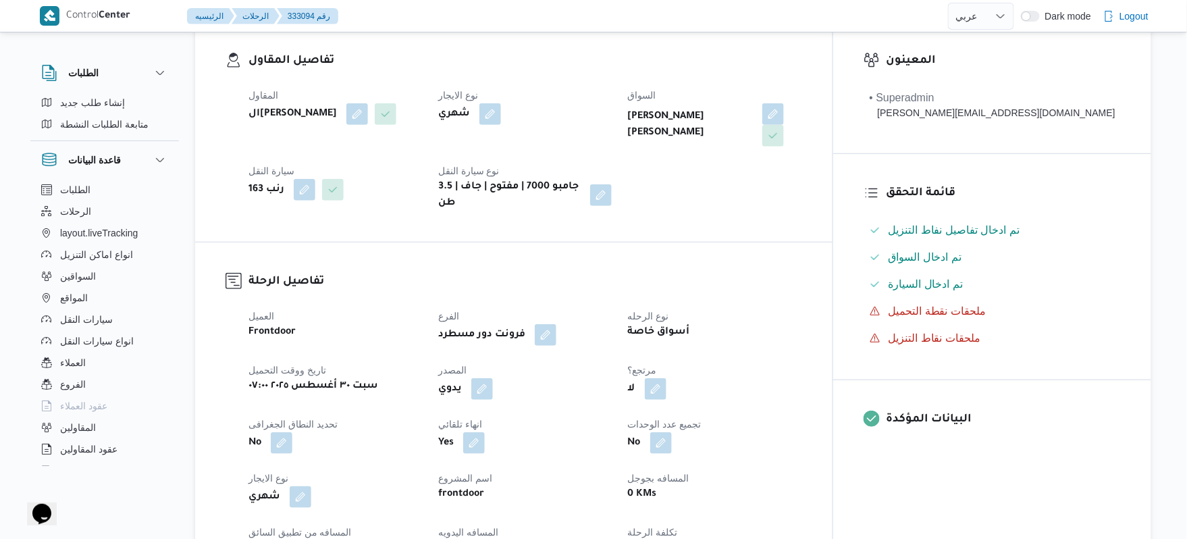
scroll to position [252, 0]
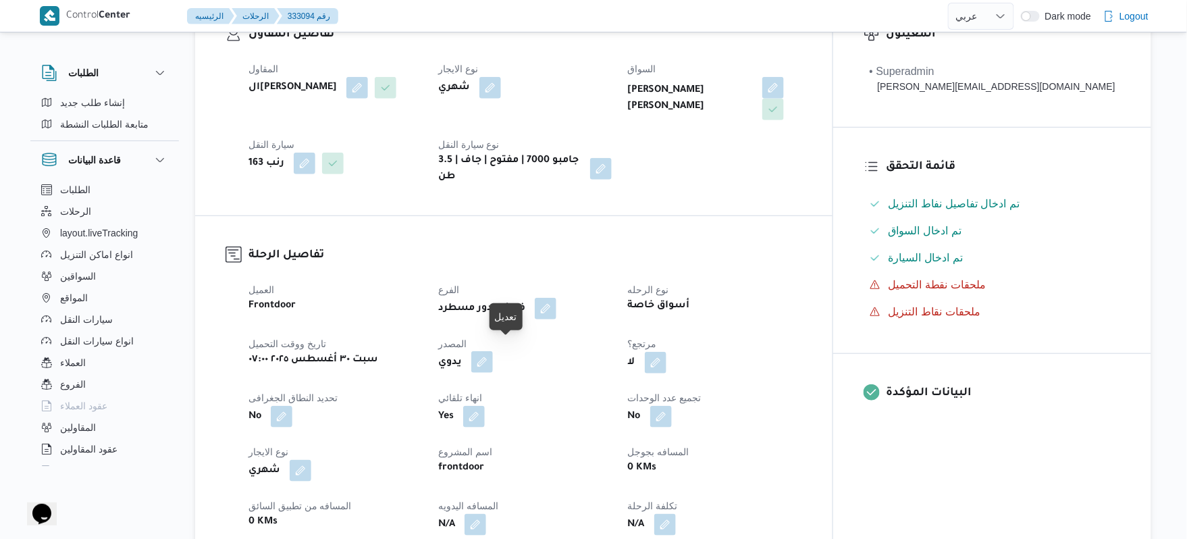
click at [493, 351] on button "button" at bounding box center [482, 362] width 22 height 22
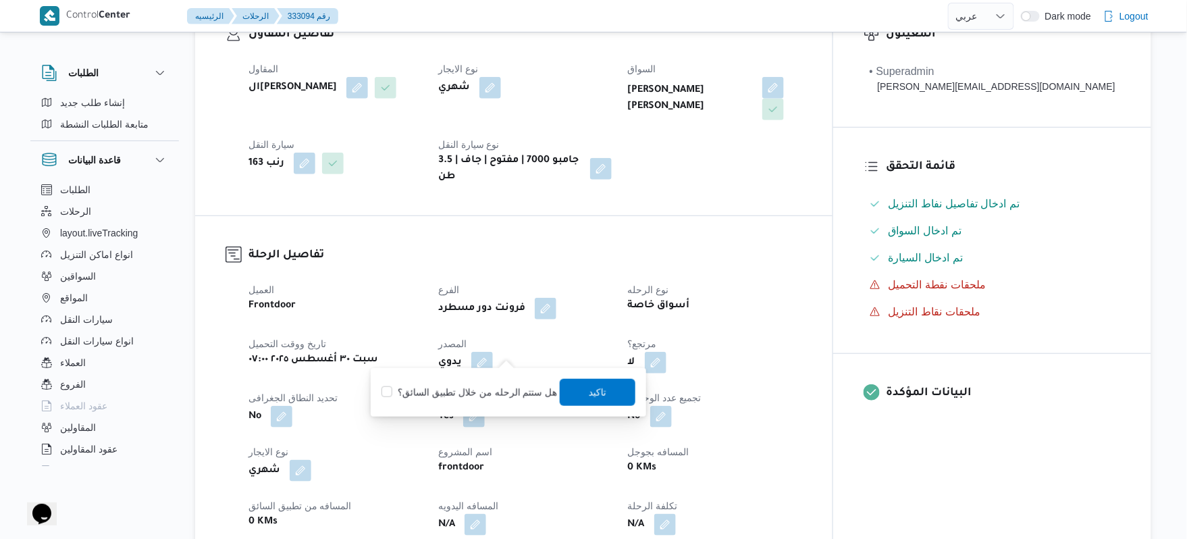
click at [486, 398] on label "هل ستتم الرحله من خلال تطبيق السائق؟" at bounding box center [469, 392] width 176 height 16
checkbox input "true"
click at [587, 383] on span "تاكيد" at bounding box center [598, 391] width 76 height 27
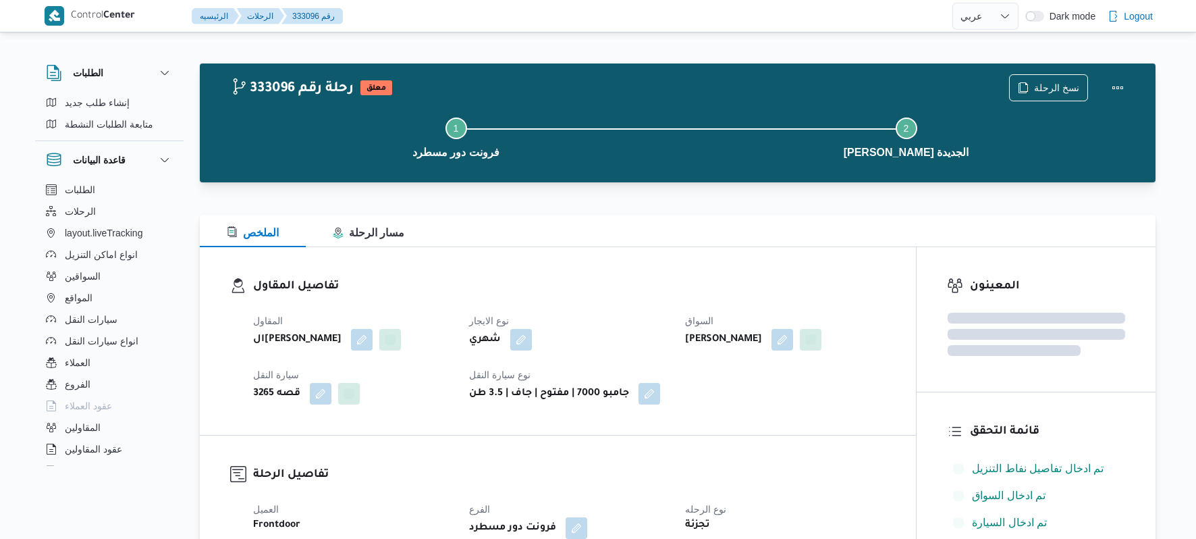
select select "ar"
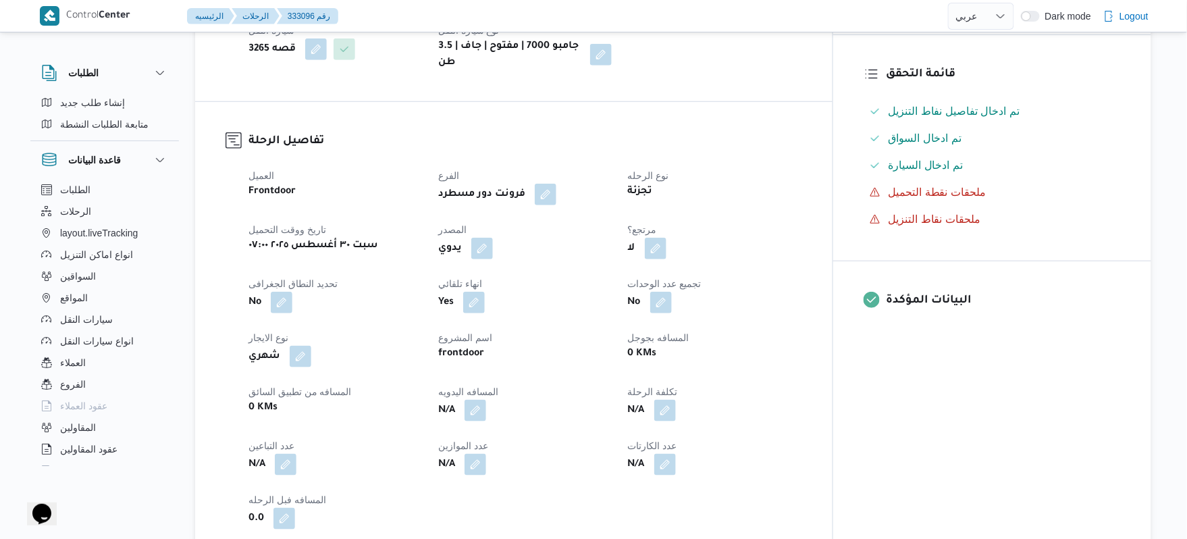
scroll to position [396, 0]
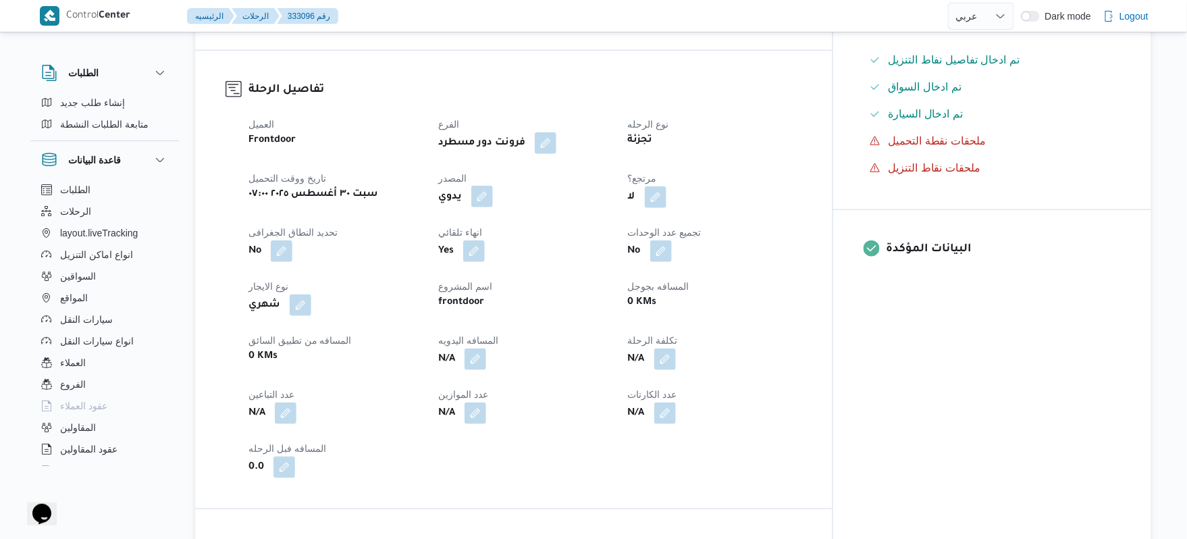
click at [493, 207] on button "button" at bounding box center [482, 197] width 22 height 22
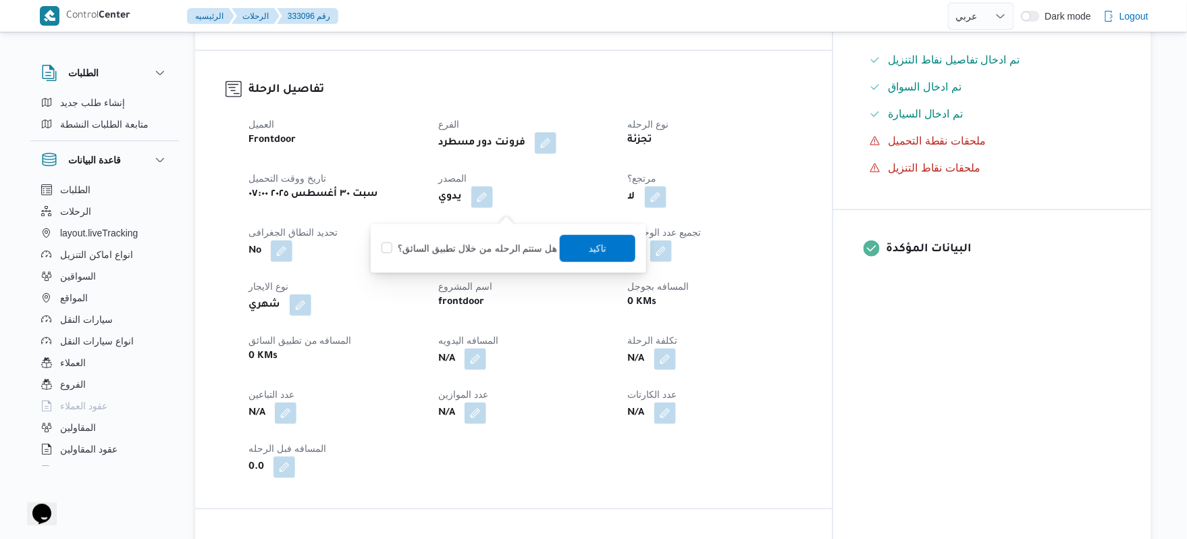
click at [497, 244] on label "هل ستتم الرحله من خلال تطبيق السائق؟" at bounding box center [469, 248] width 176 height 16
checkbox input "true"
click at [593, 244] on span "تاكيد" at bounding box center [598, 248] width 18 height 16
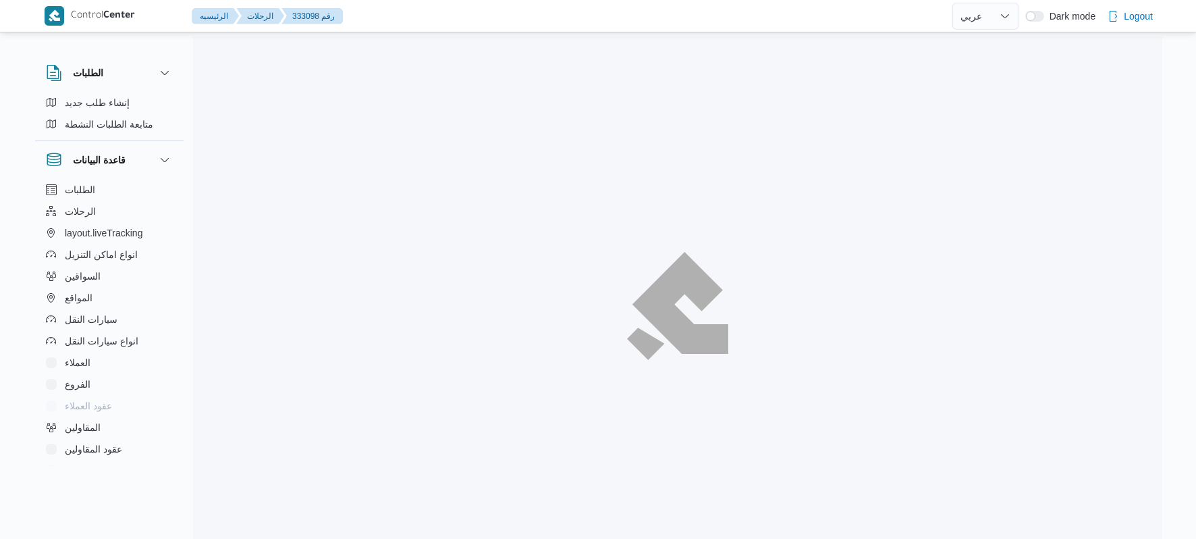
select select "ar"
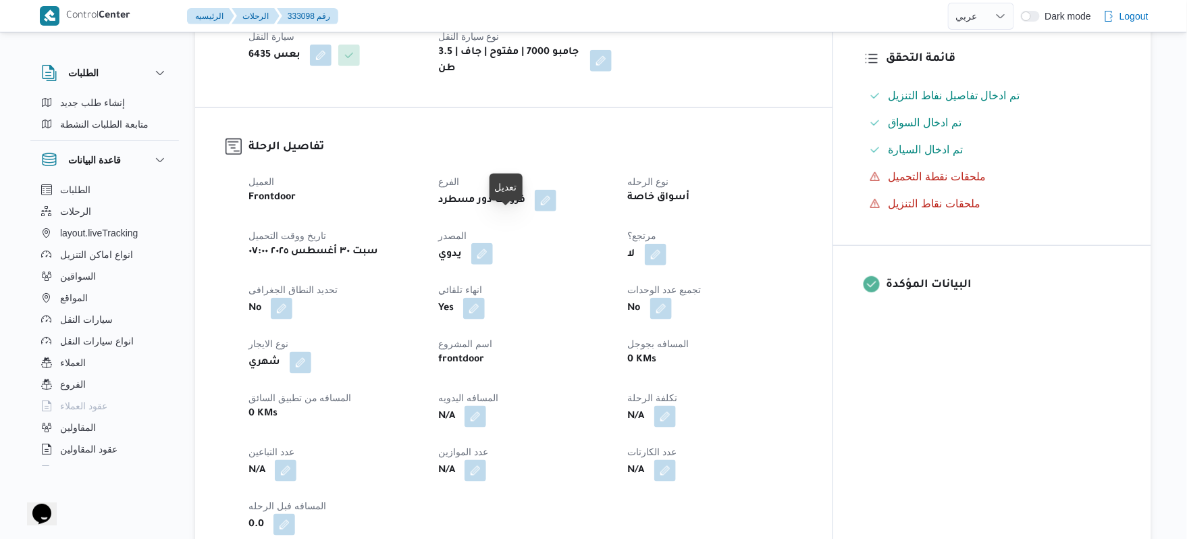
click at [493, 243] on button "button" at bounding box center [482, 254] width 22 height 22
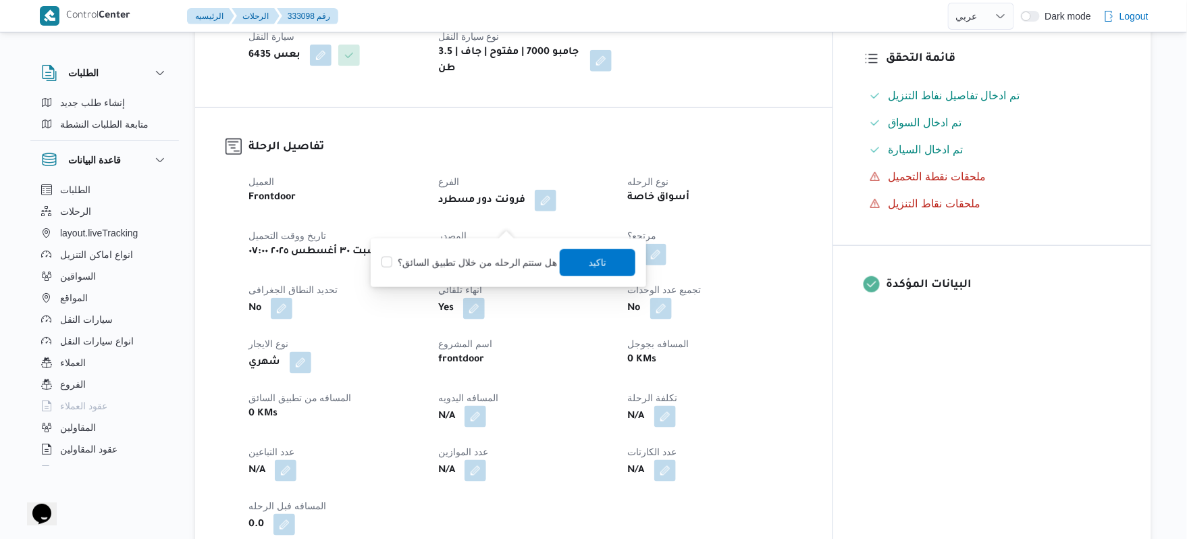
click at [492, 261] on label "هل ستتم الرحله من خلال تطبيق السائق؟" at bounding box center [469, 262] width 176 height 16
checkbox input "true"
click at [589, 265] on span "تاكيد" at bounding box center [598, 262] width 18 height 16
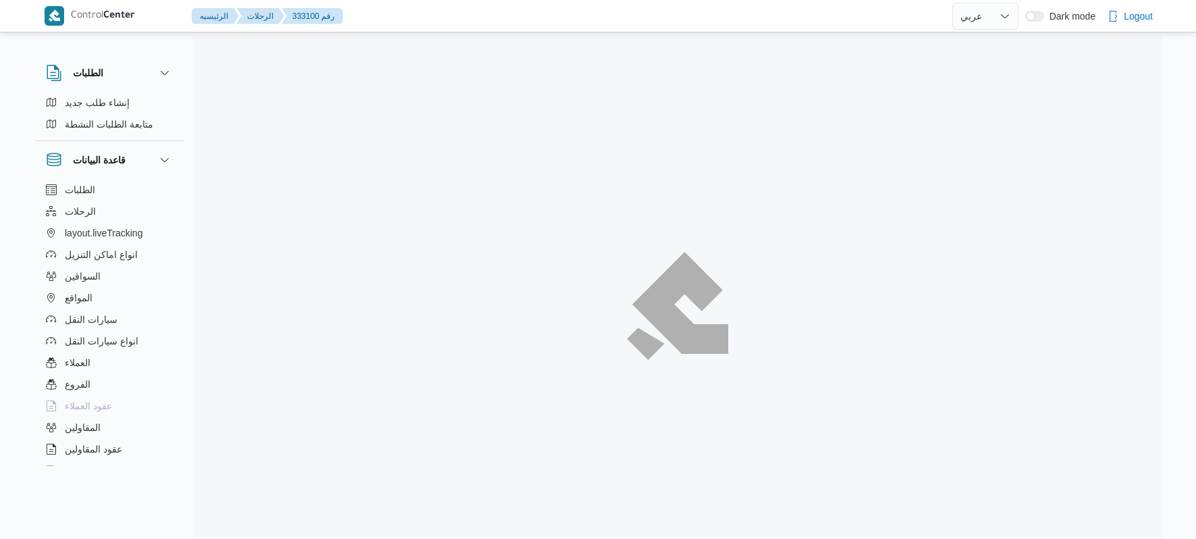
select select "ar"
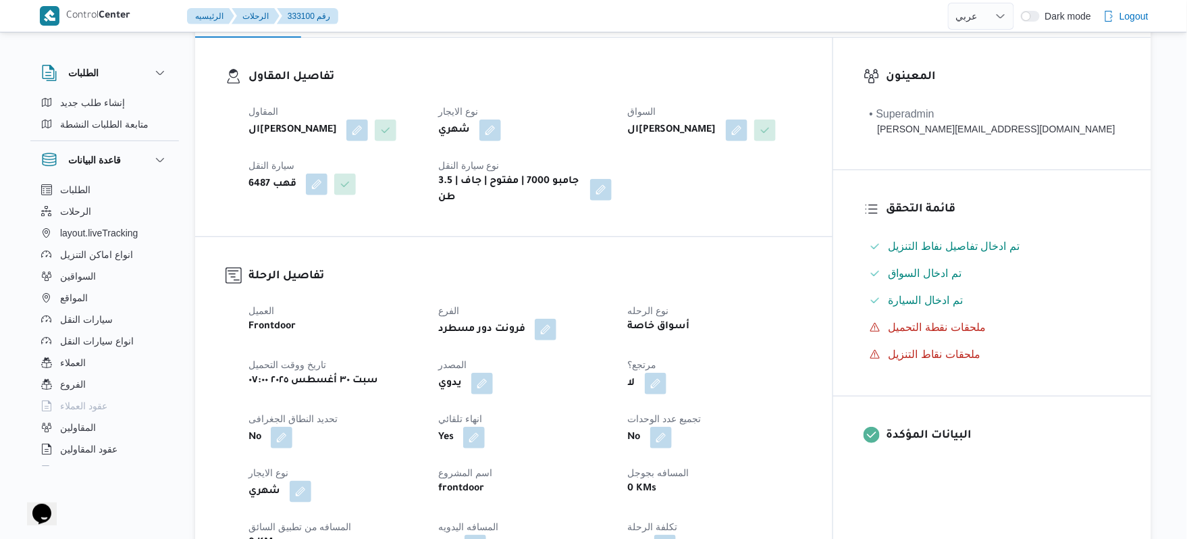
scroll to position [252, 0]
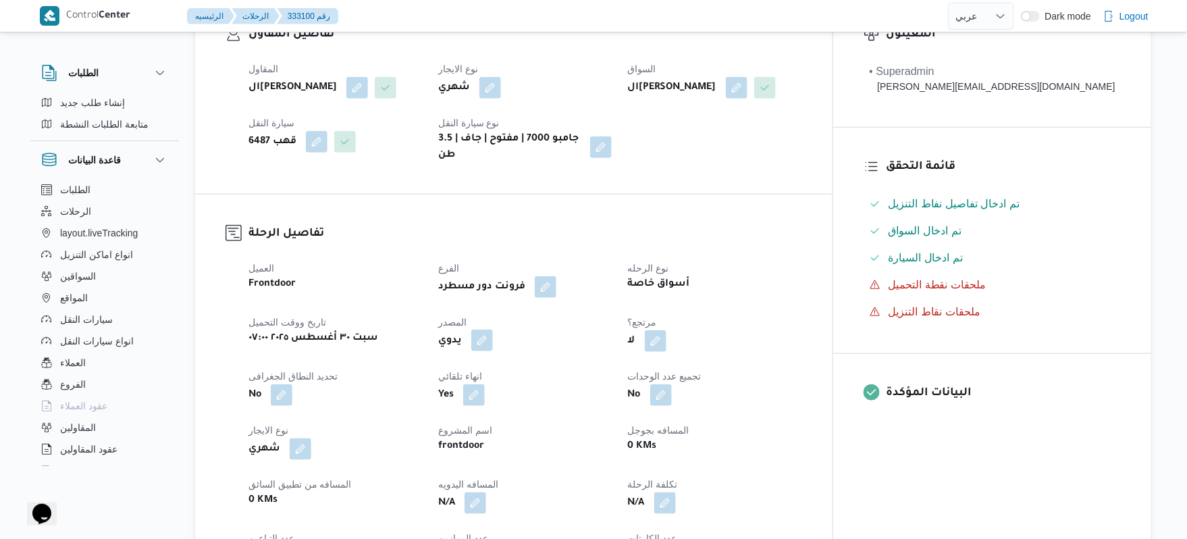
click at [493, 332] on button "button" at bounding box center [482, 340] width 22 height 22
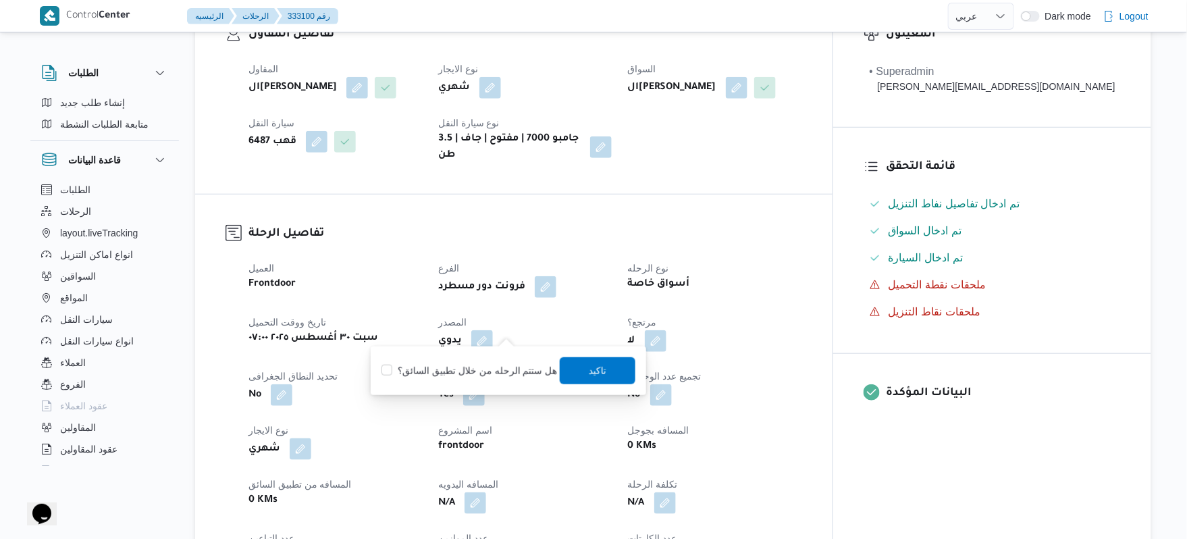
click at [476, 373] on label "هل ستتم الرحله من خلال تطبيق السائق؟" at bounding box center [469, 370] width 176 height 16
checkbox input "true"
click at [591, 368] on span "تاكيد" at bounding box center [598, 370] width 18 height 16
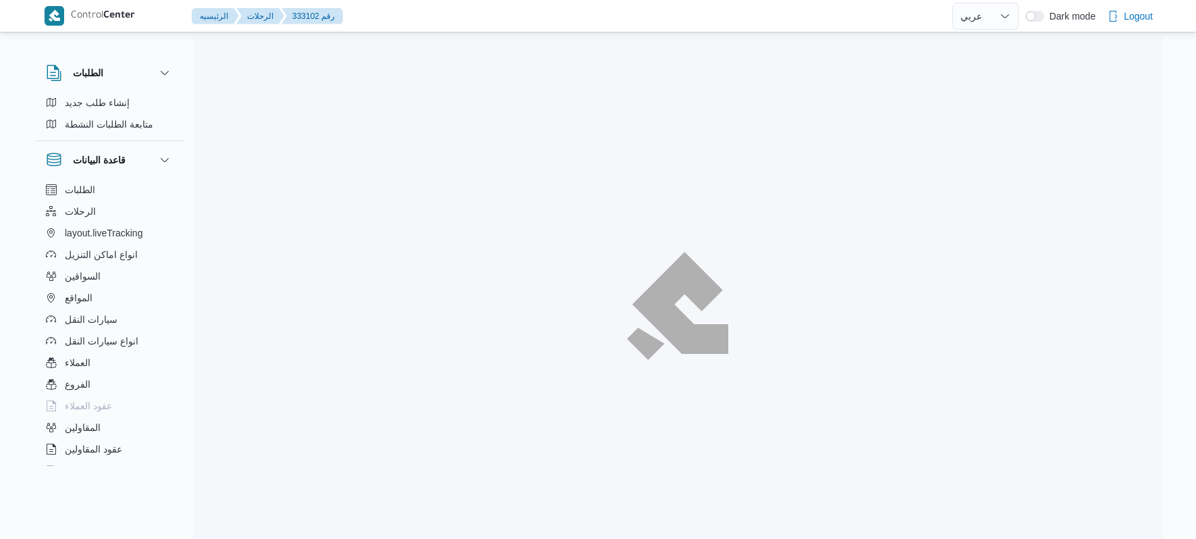
select select "ar"
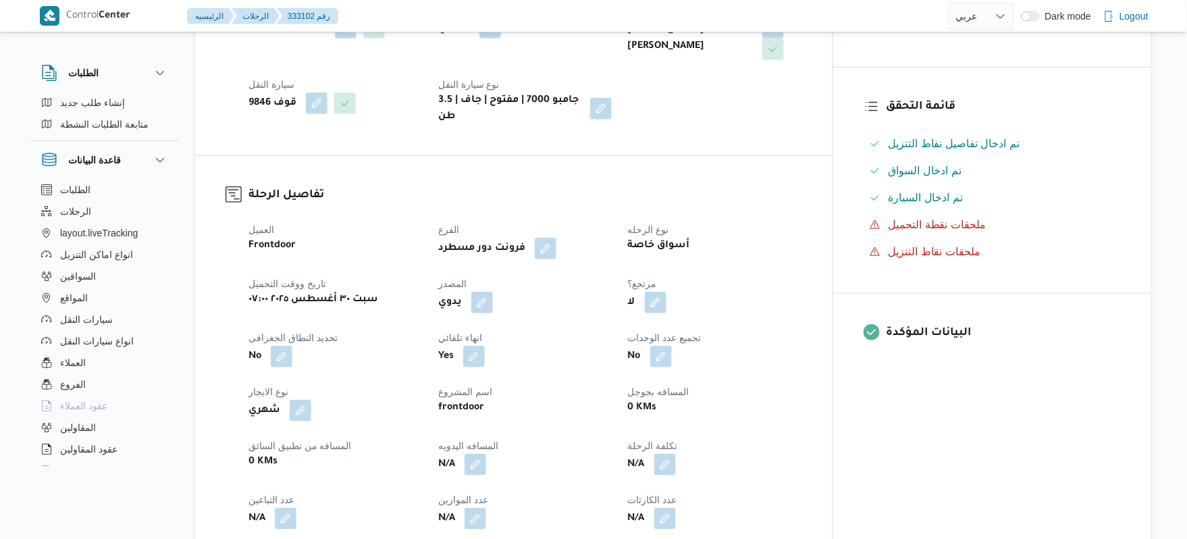
scroll to position [324, 0]
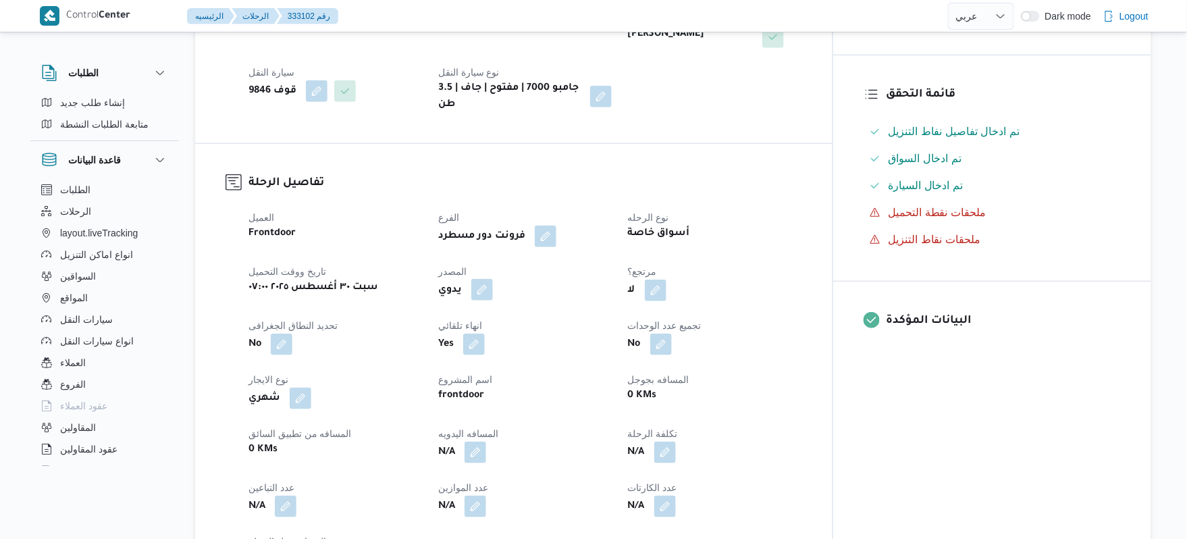
click at [493, 279] on button "button" at bounding box center [482, 290] width 22 height 22
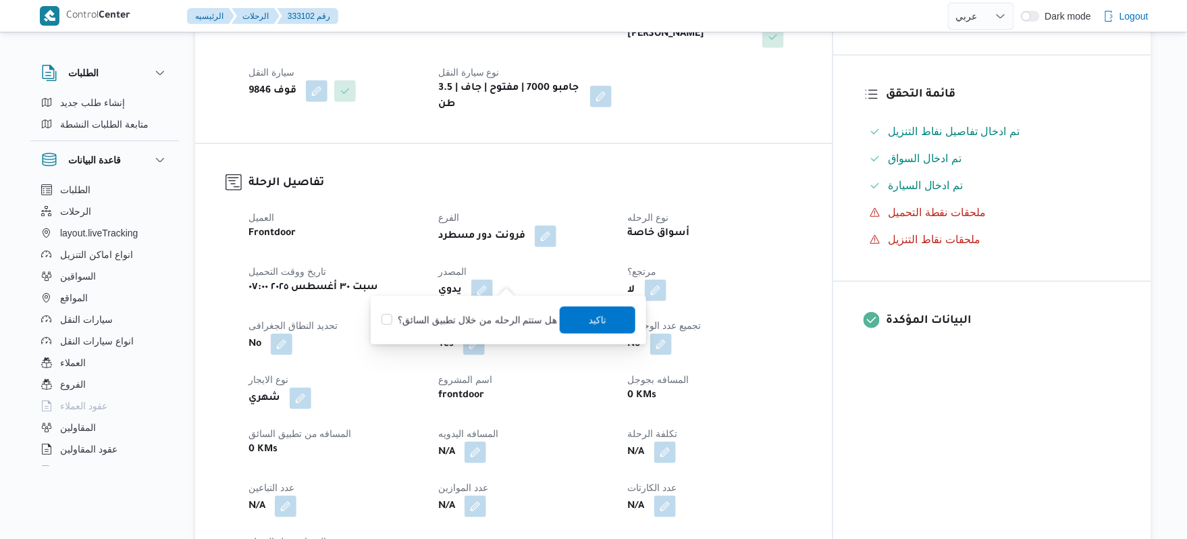
click at [492, 321] on label "هل ستتم الرحله من خلال تطبيق السائق؟" at bounding box center [469, 320] width 176 height 16
checkbox input "true"
click at [603, 321] on span "تاكيد" at bounding box center [598, 319] width 76 height 27
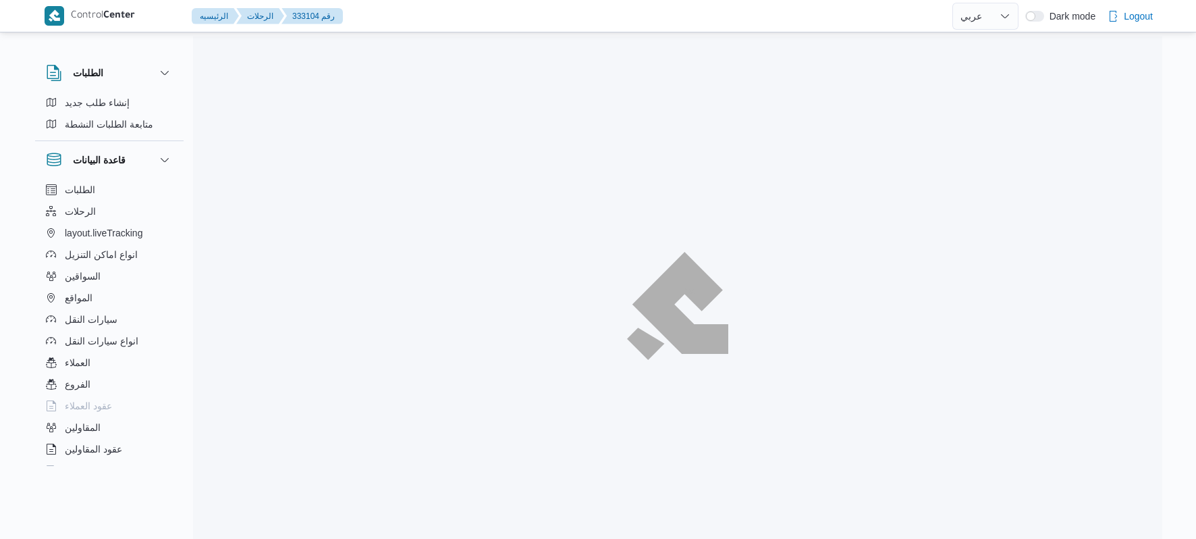
select select "ar"
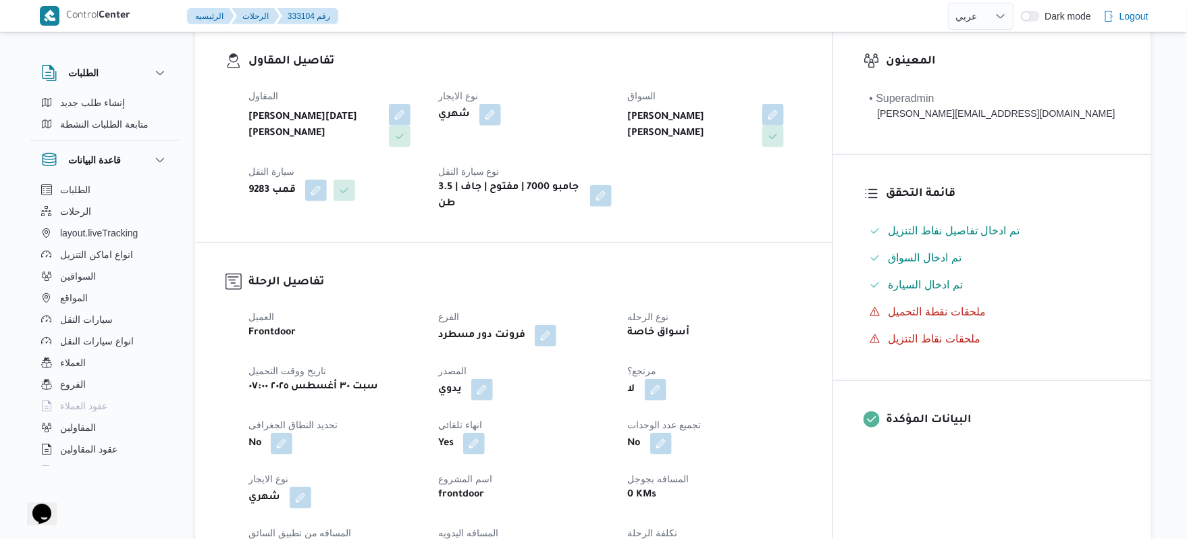
scroll to position [252, 0]
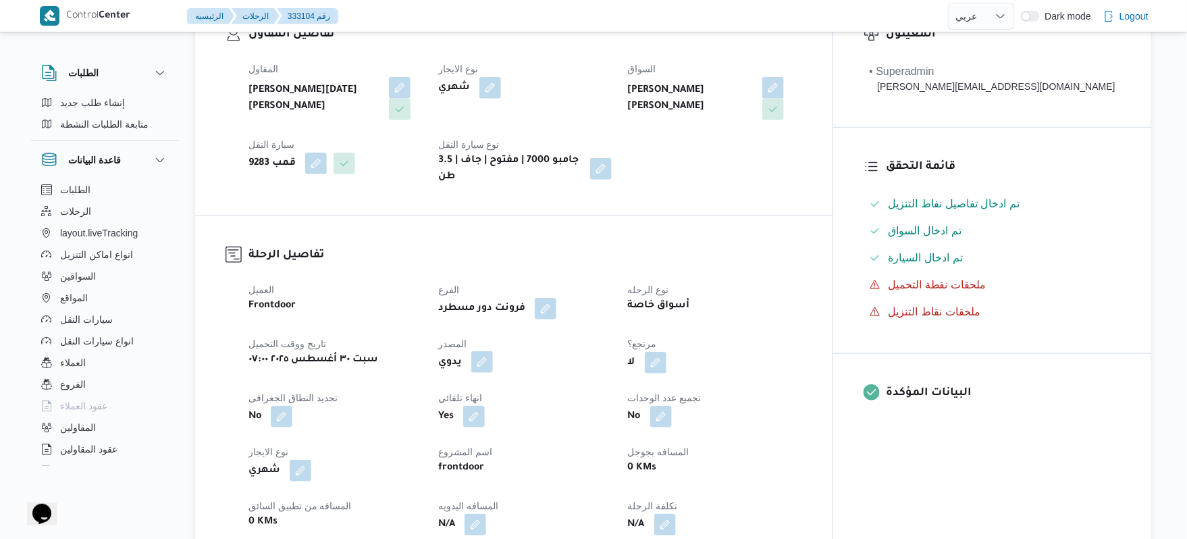
click at [493, 355] on button "button" at bounding box center [482, 362] width 22 height 22
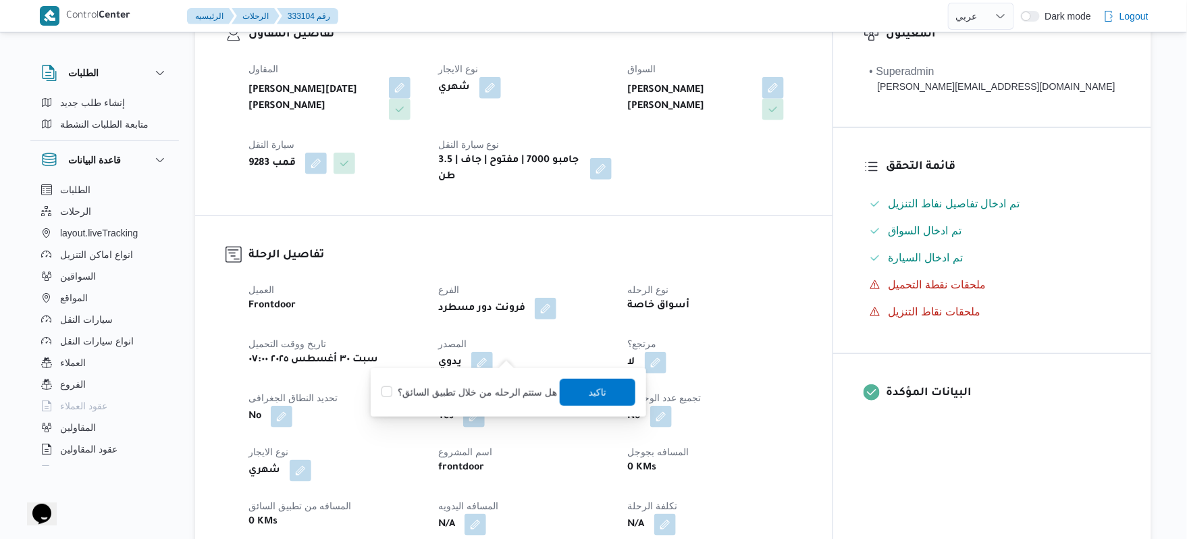
click at [498, 386] on label "هل ستتم الرحله من خلال تطبيق السائق؟" at bounding box center [469, 392] width 176 height 16
checkbox input "true"
click at [589, 395] on span "تاكيد" at bounding box center [598, 391] width 18 height 16
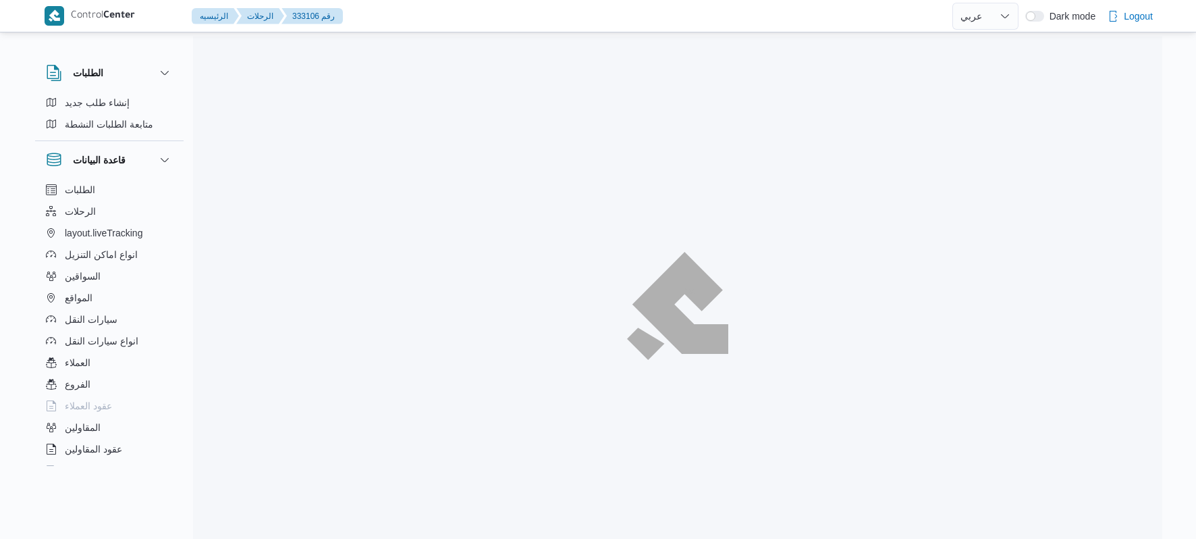
select select "ar"
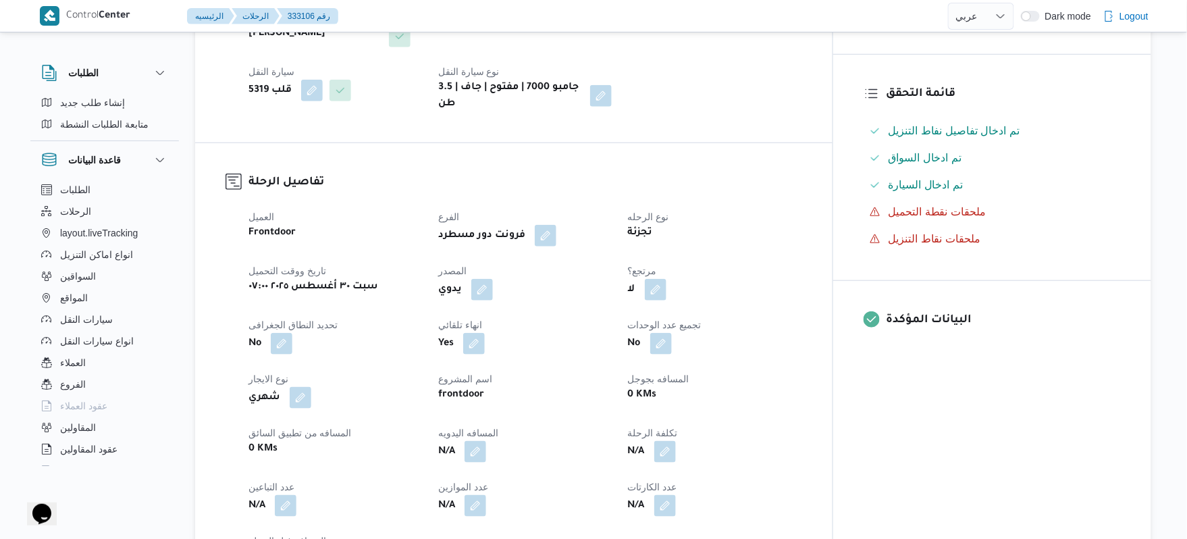
scroll to position [324, 0]
drag, startPoint x: 504, startPoint y: 282, endPoint x: 511, endPoint y: 284, distance: 7.5
click at [493, 284] on button "button" at bounding box center [482, 290] width 22 height 22
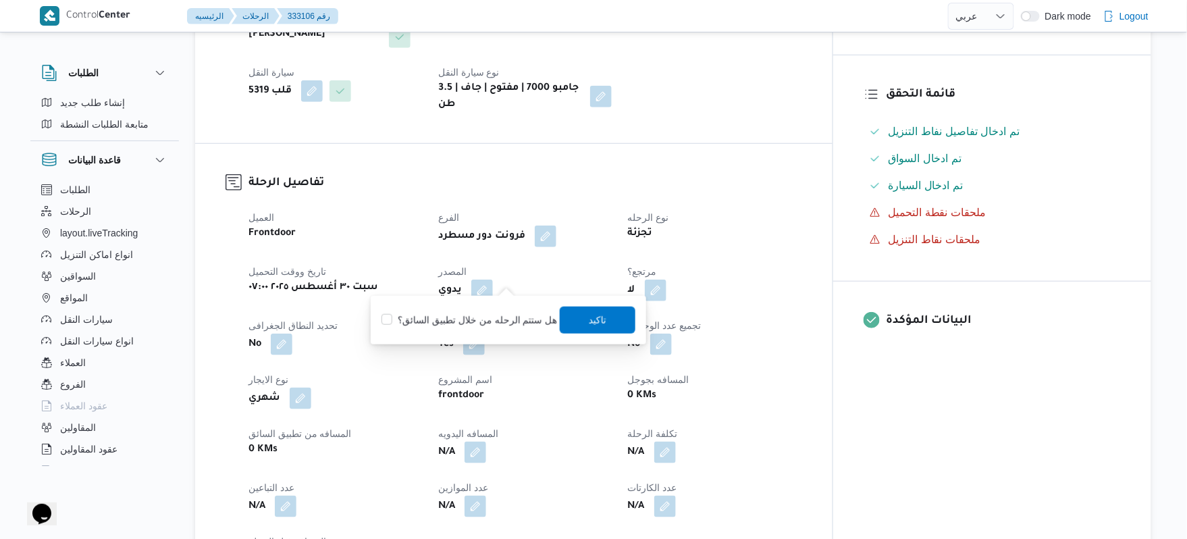
click at [466, 325] on label "هل ستتم الرحله من خلال تطبيق السائق؟" at bounding box center [469, 320] width 176 height 16
checkbox input "true"
click at [568, 319] on span "تاكيد" at bounding box center [598, 319] width 76 height 27
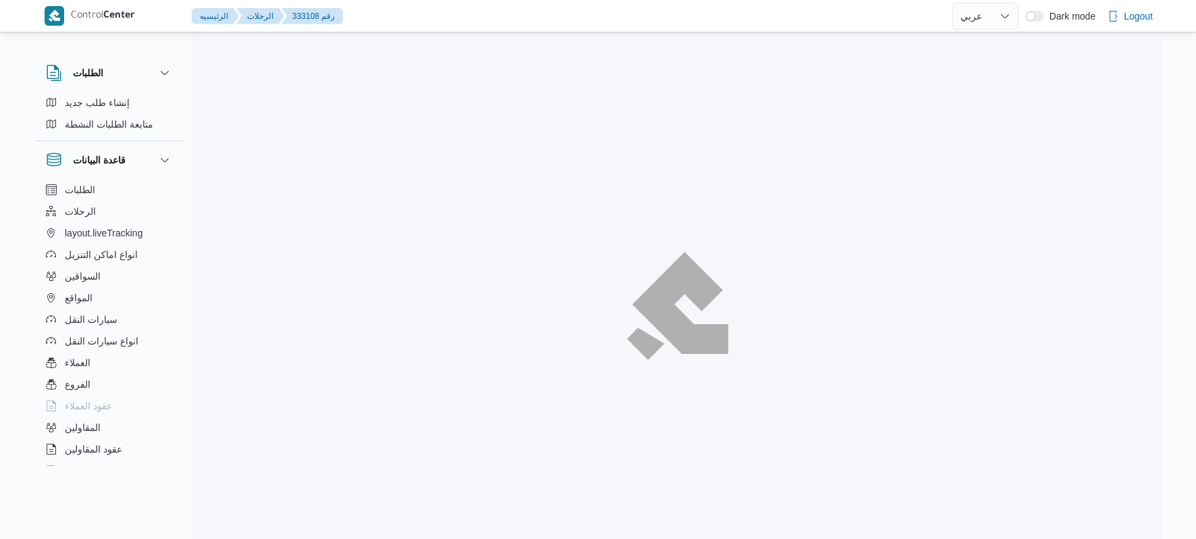
select select "ar"
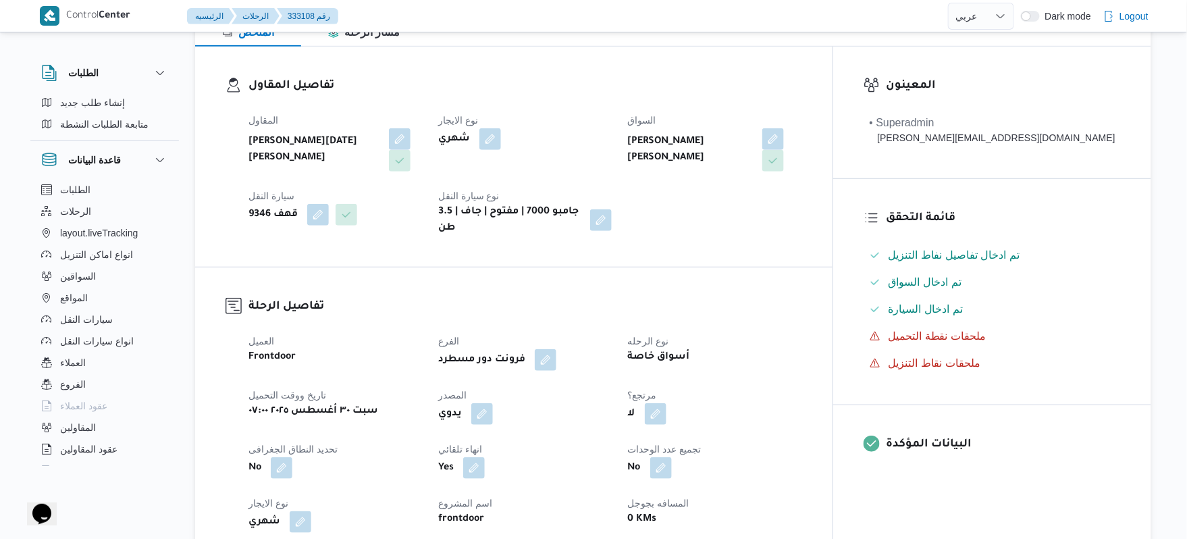
scroll to position [216, 0]
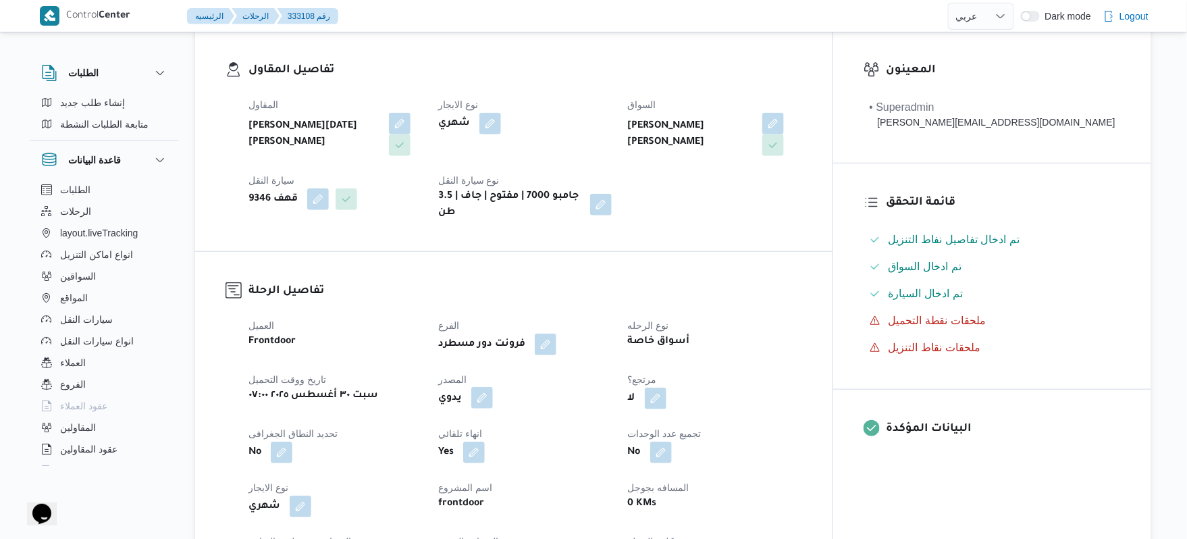
click at [493, 387] on button "button" at bounding box center [482, 398] width 22 height 22
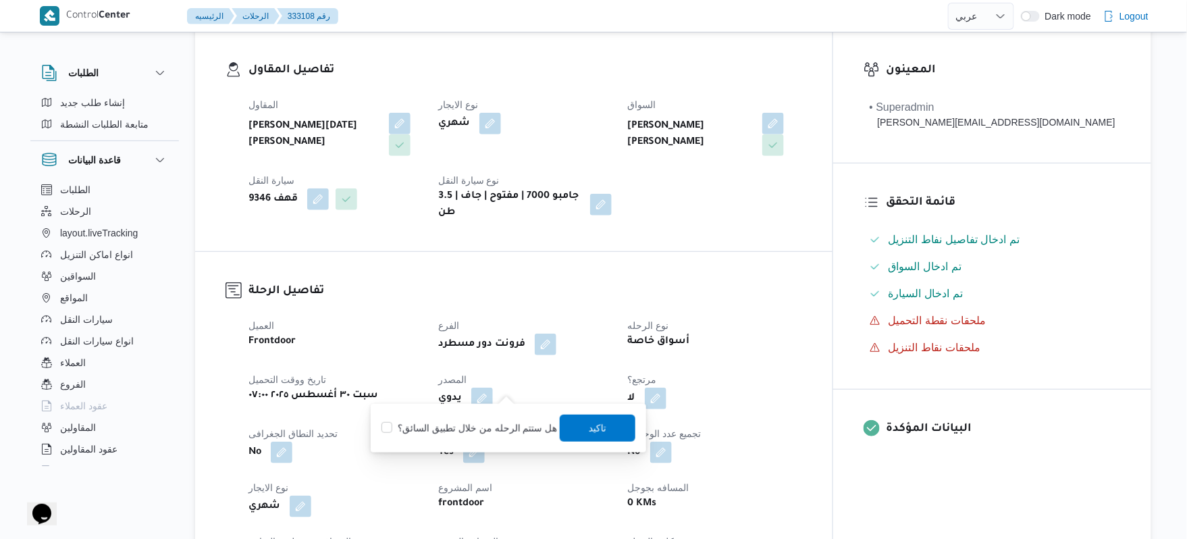
click at [477, 425] on label "هل ستتم الرحله من خلال تطبيق السائق؟" at bounding box center [469, 428] width 176 height 16
checkbox input "true"
click at [578, 428] on span "تاكيد" at bounding box center [598, 427] width 76 height 27
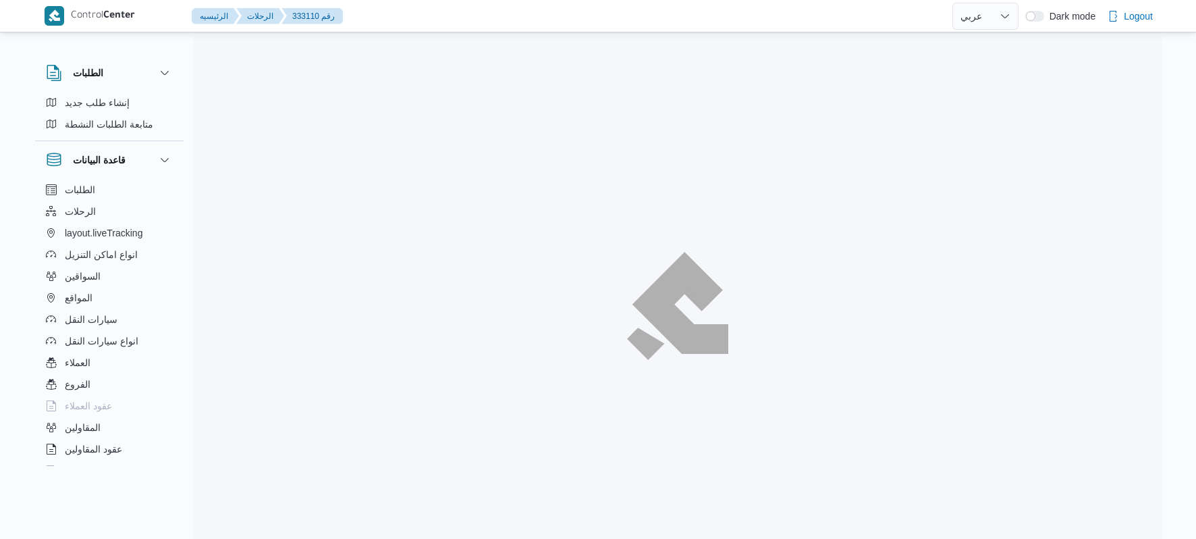
select select "ar"
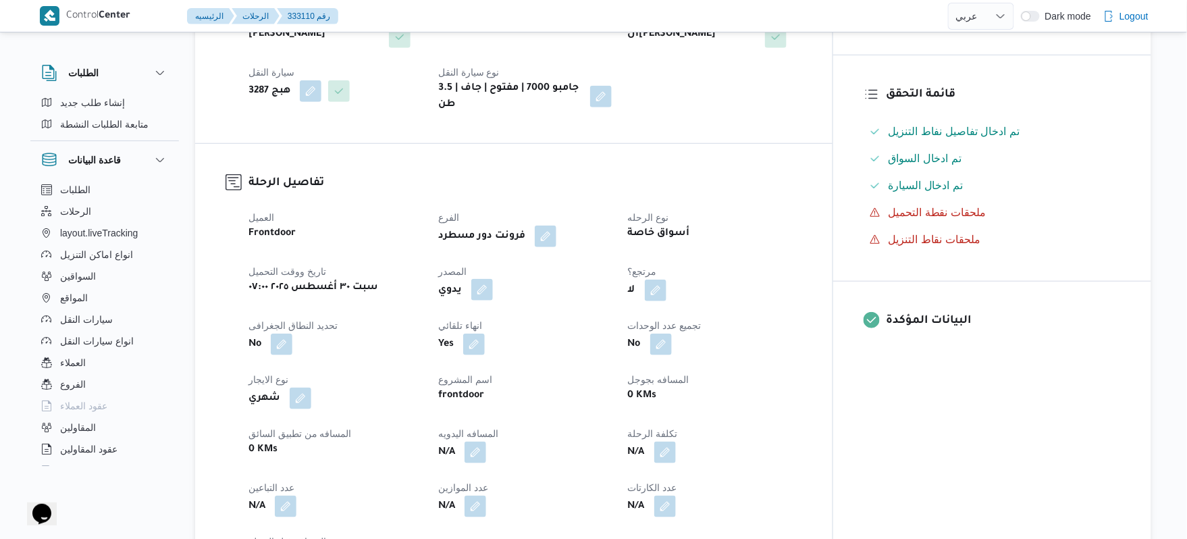
click at [493, 279] on button "button" at bounding box center [482, 290] width 22 height 22
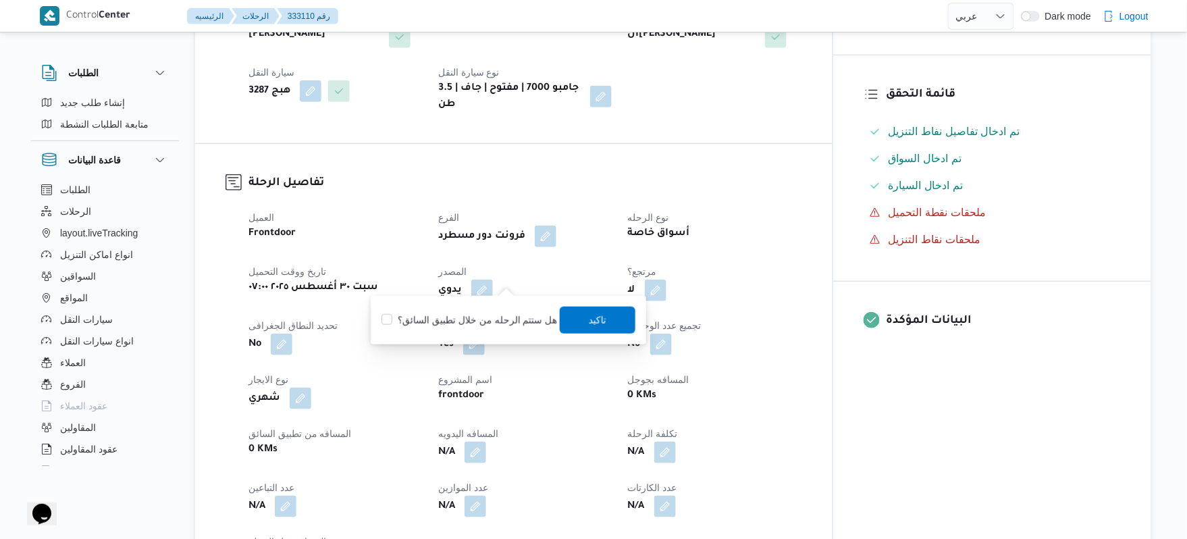
click at [497, 315] on label "هل ستتم الرحله من خلال تطبيق السائق؟" at bounding box center [469, 320] width 176 height 16
checkbox input "true"
click at [603, 327] on span "تاكيد" at bounding box center [598, 319] width 76 height 27
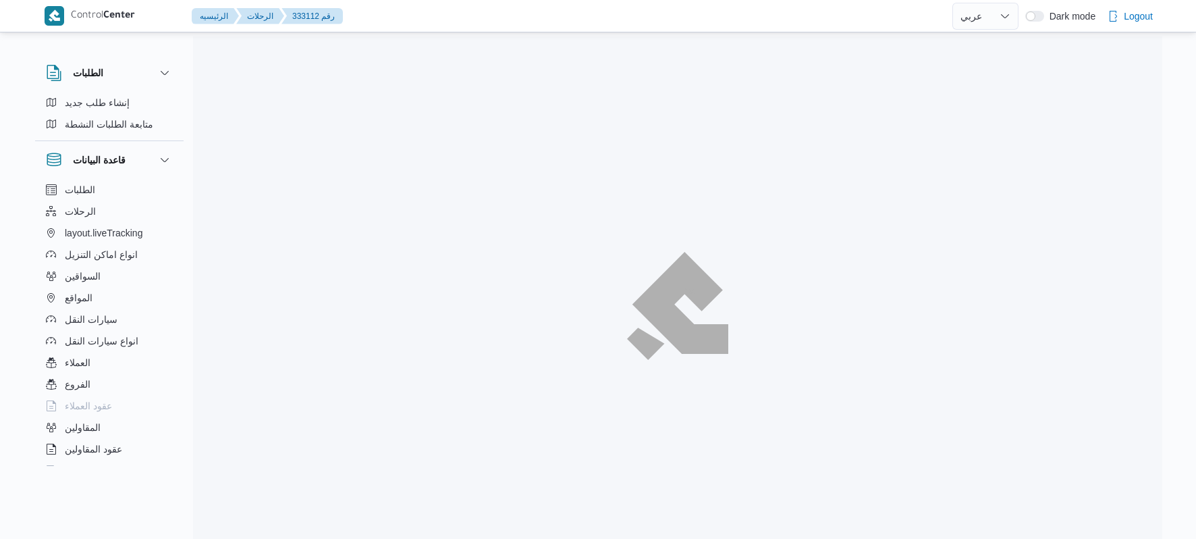
select select "ar"
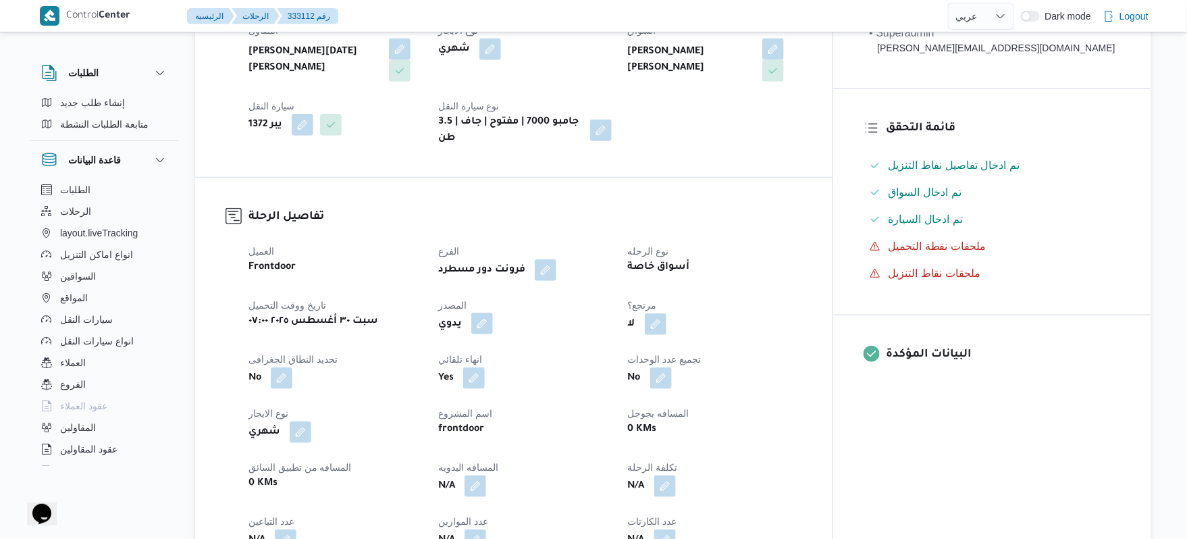
click at [493, 313] on button "button" at bounding box center [482, 324] width 22 height 22
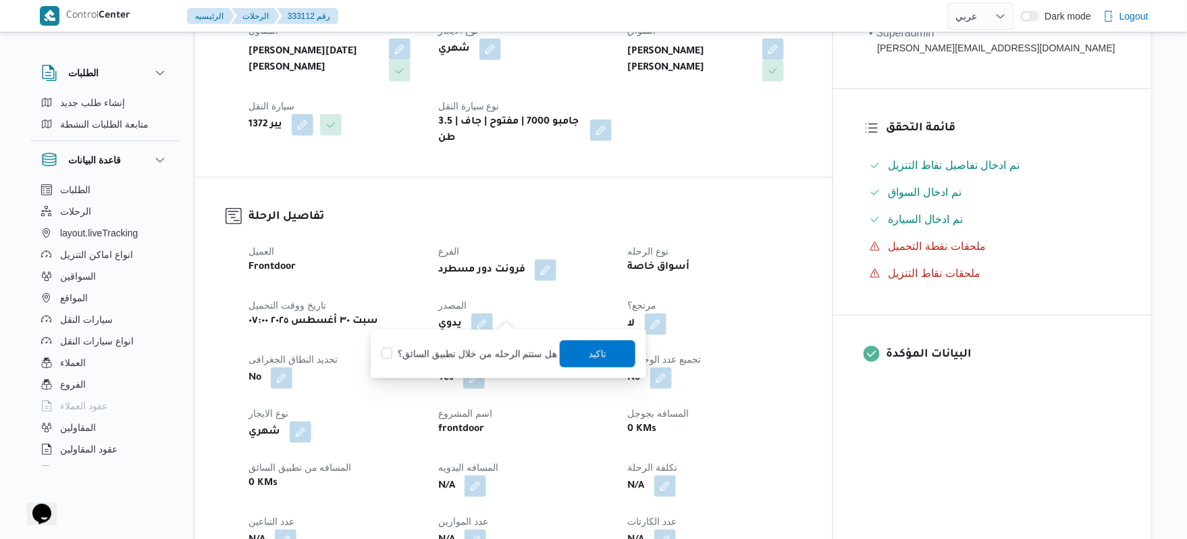
click at [475, 348] on label "هل ستتم الرحله من خلال تطبيق السائق؟" at bounding box center [469, 354] width 176 height 16
checkbox input "true"
click at [605, 350] on span "تاكيد" at bounding box center [598, 353] width 76 height 27
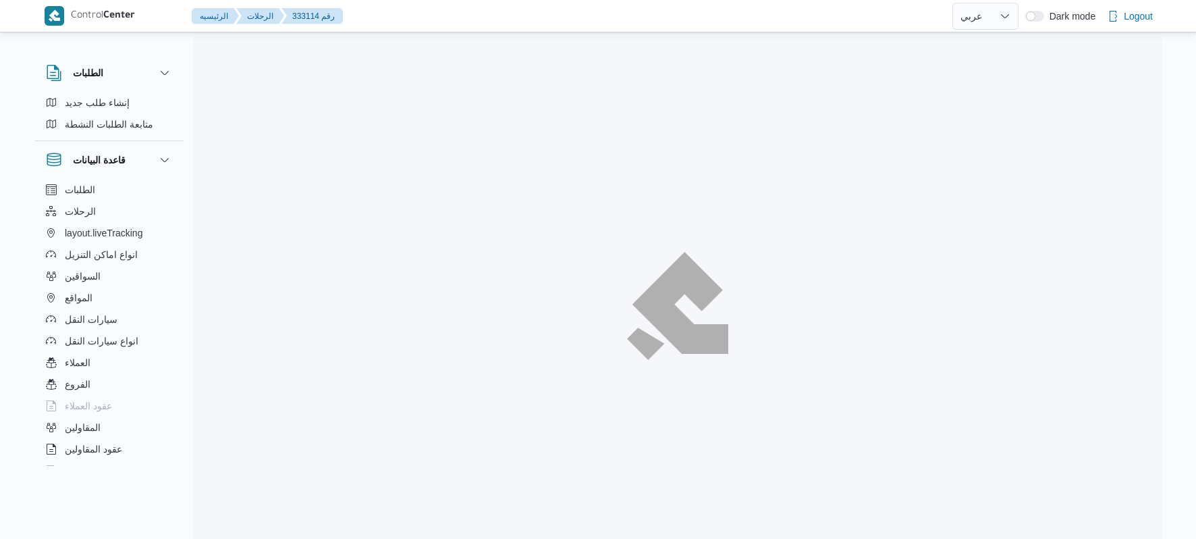
select select "ar"
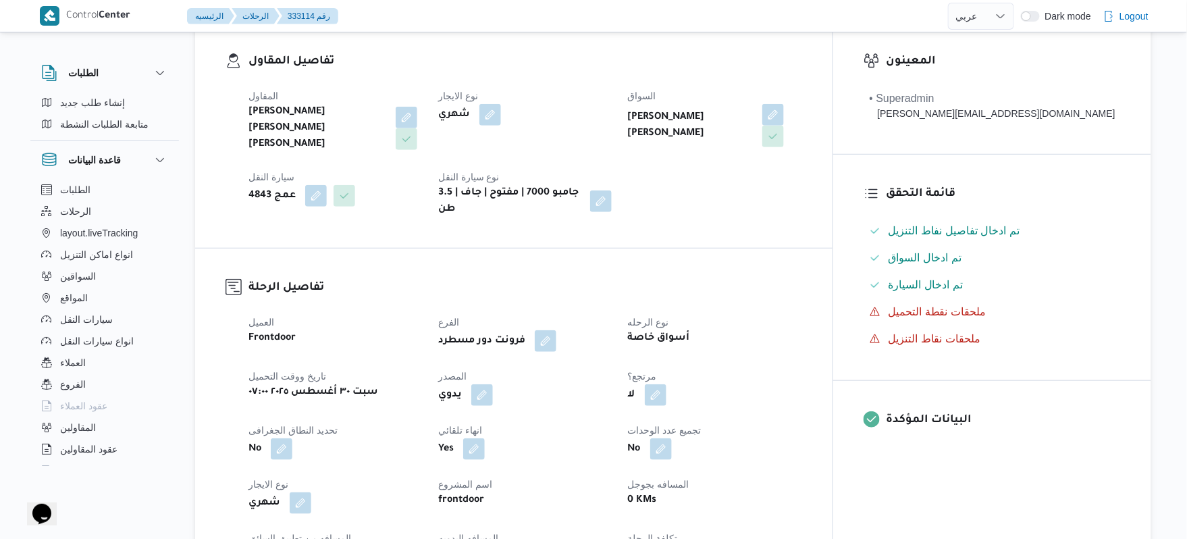
scroll to position [360, 0]
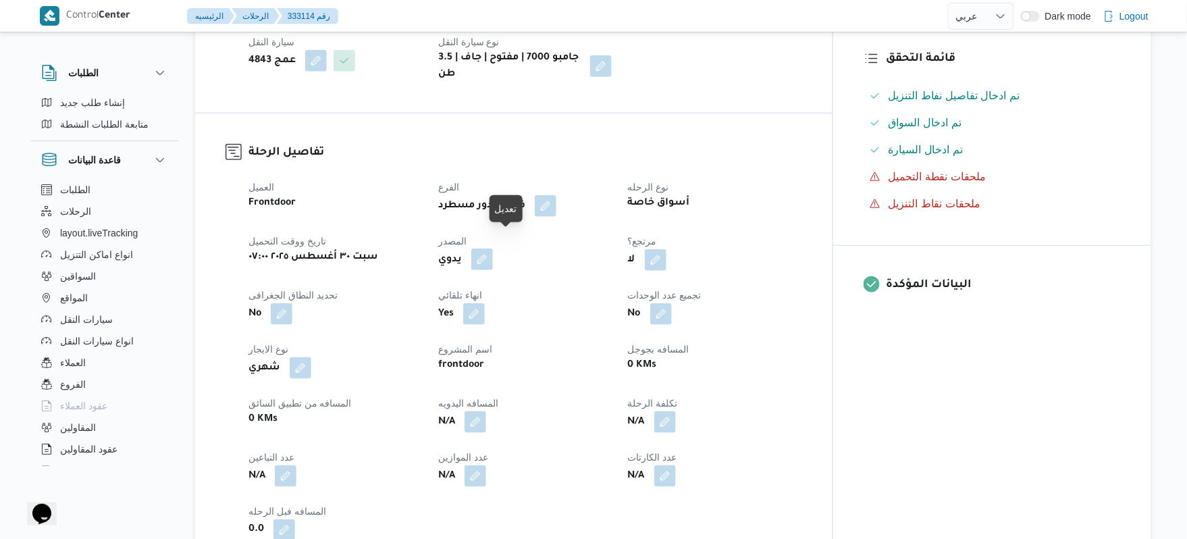
click at [493, 248] on button "button" at bounding box center [482, 259] width 22 height 22
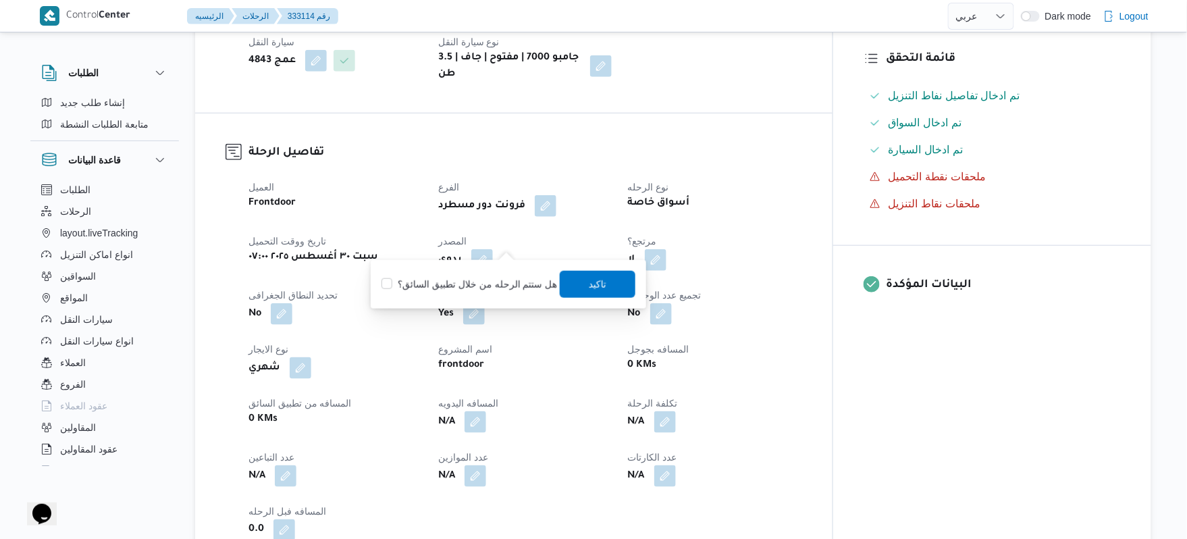
click at [495, 277] on label "هل ستتم الرحله من خلال تطبيق السائق؟" at bounding box center [469, 284] width 176 height 16
checkbox input "true"
click at [576, 285] on span "تاكيد" at bounding box center [598, 283] width 76 height 27
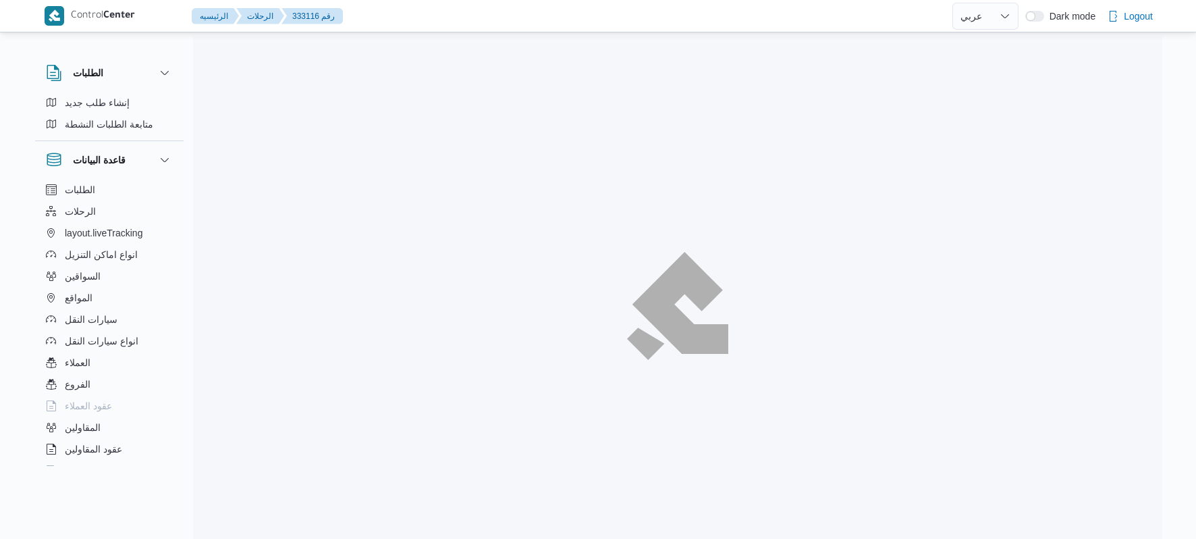
select select "ar"
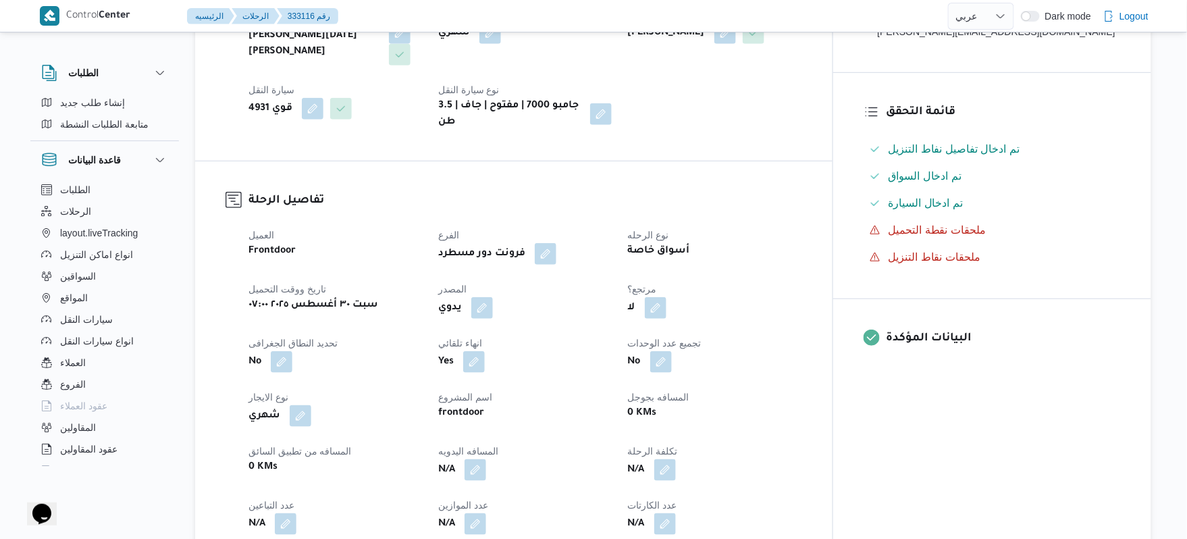
scroll to position [360, 0]
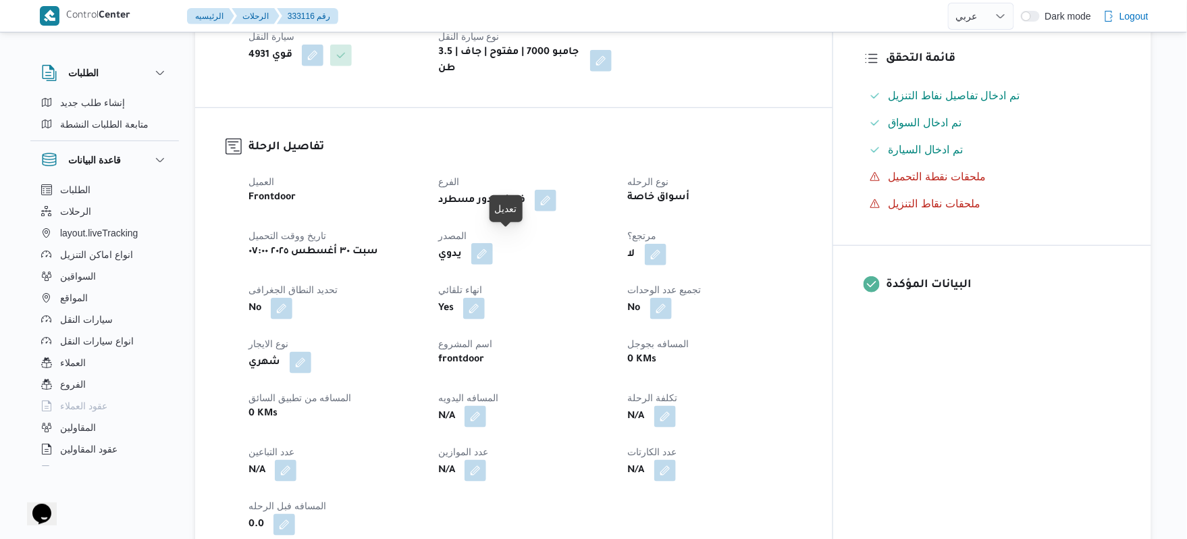
click at [493, 243] on button "button" at bounding box center [482, 254] width 22 height 22
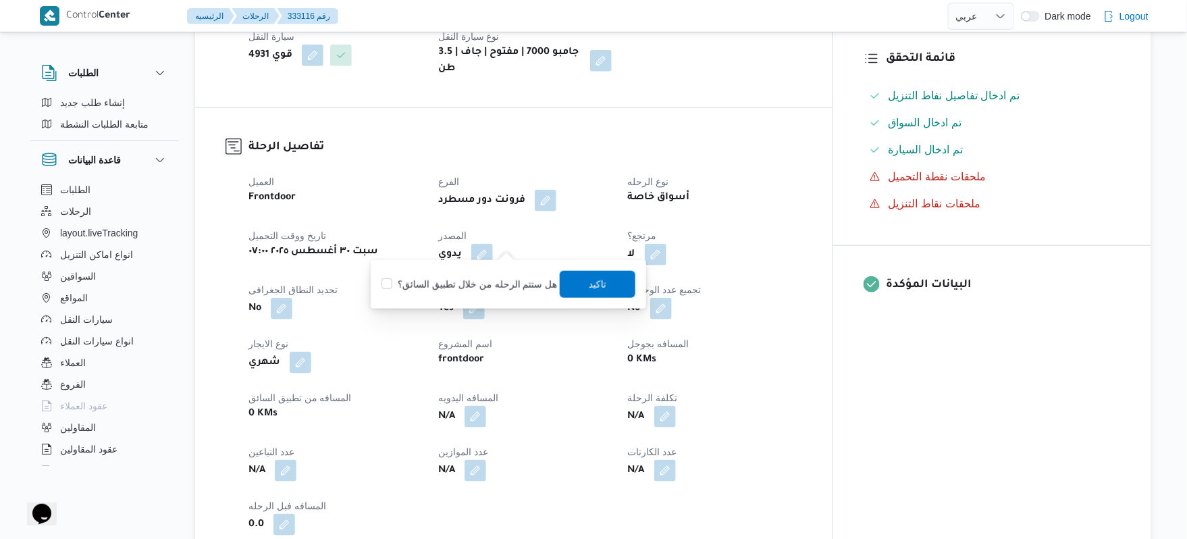
click at [489, 287] on label "هل ستتم الرحله من خلال تطبيق السائق؟" at bounding box center [469, 284] width 176 height 16
checkbox input "true"
click at [590, 281] on span "تاكيد" at bounding box center [598, 283] width 18 height 16
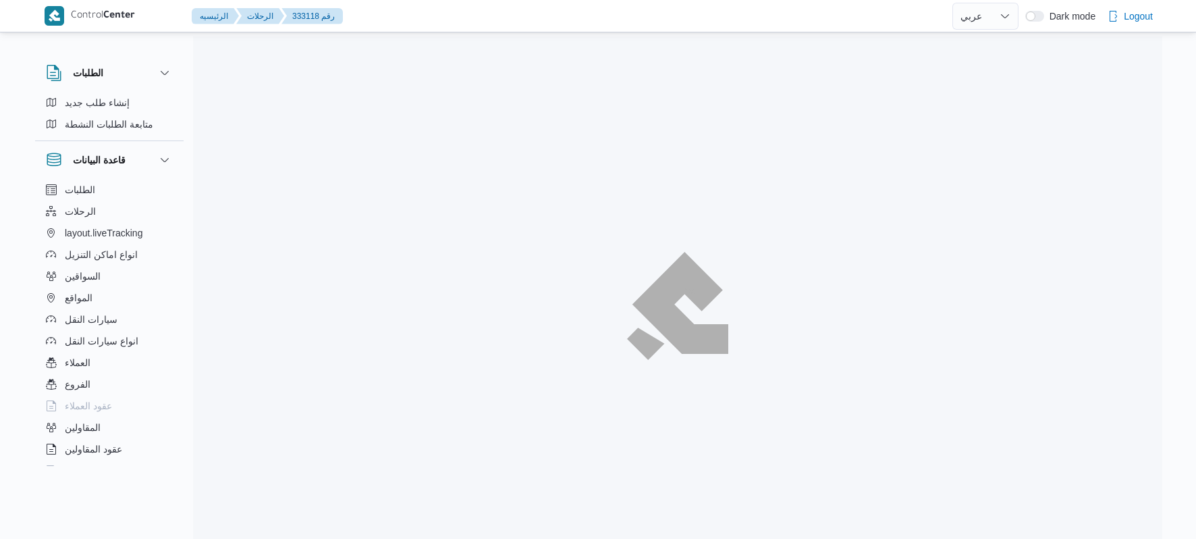
select select "ar"
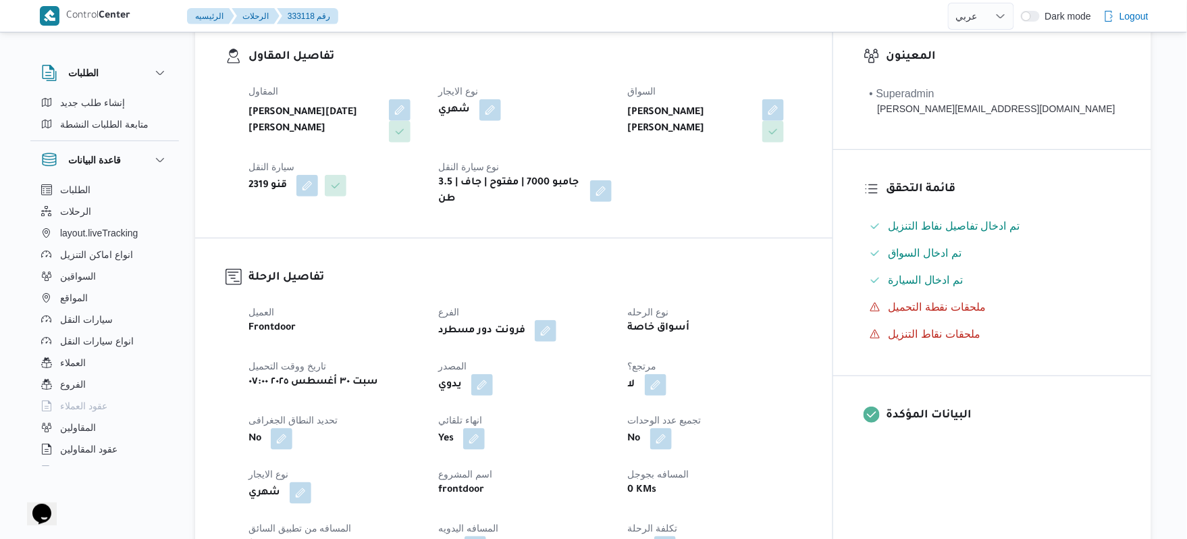
scroll to position [396, 0]
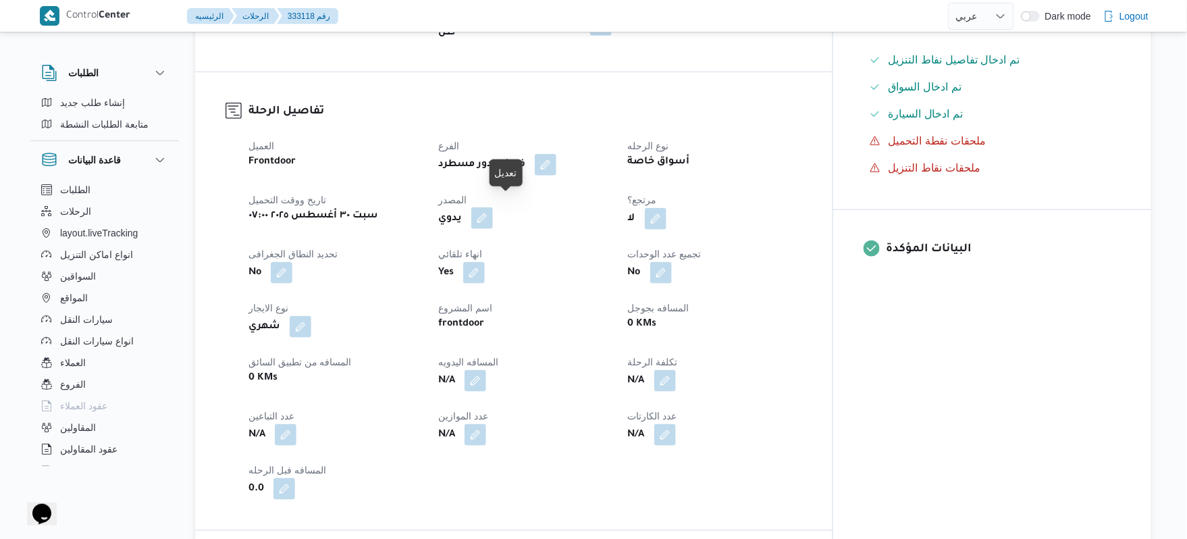
click at [493, 211] on button "button" at bounding box center [482, 218] width 22 height 22
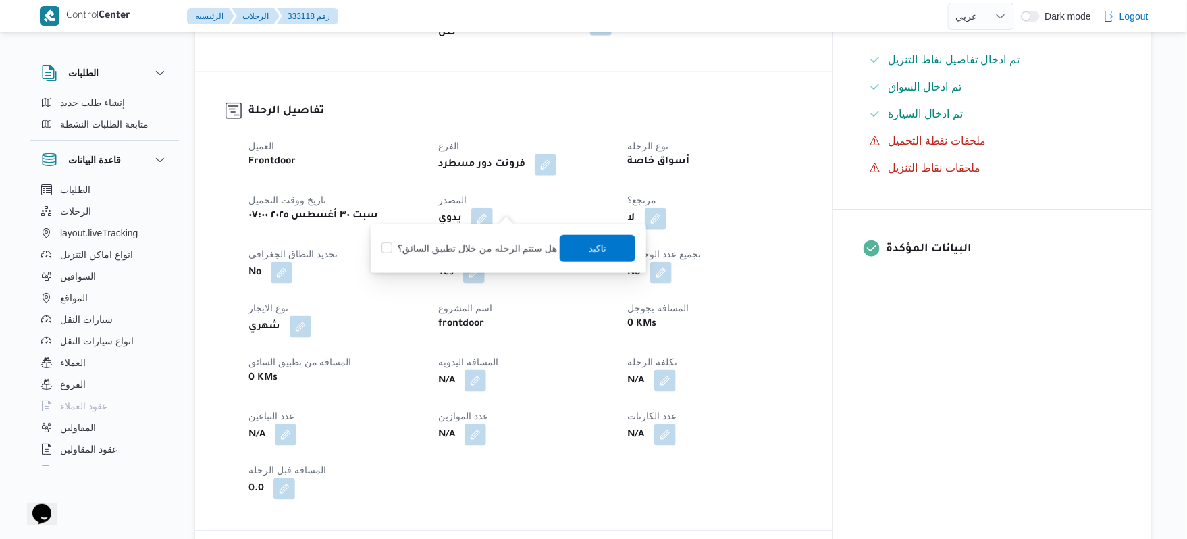
click at [491, 244] on label "هل ستتم الرحله من خلال تطبيق السائق؟" at bounding box center [469, 248] width 176 height 16
checkbox input "true"
click at [589, 243] on span "تاكيد" at bounding box center [598, 248] width 18 height 16
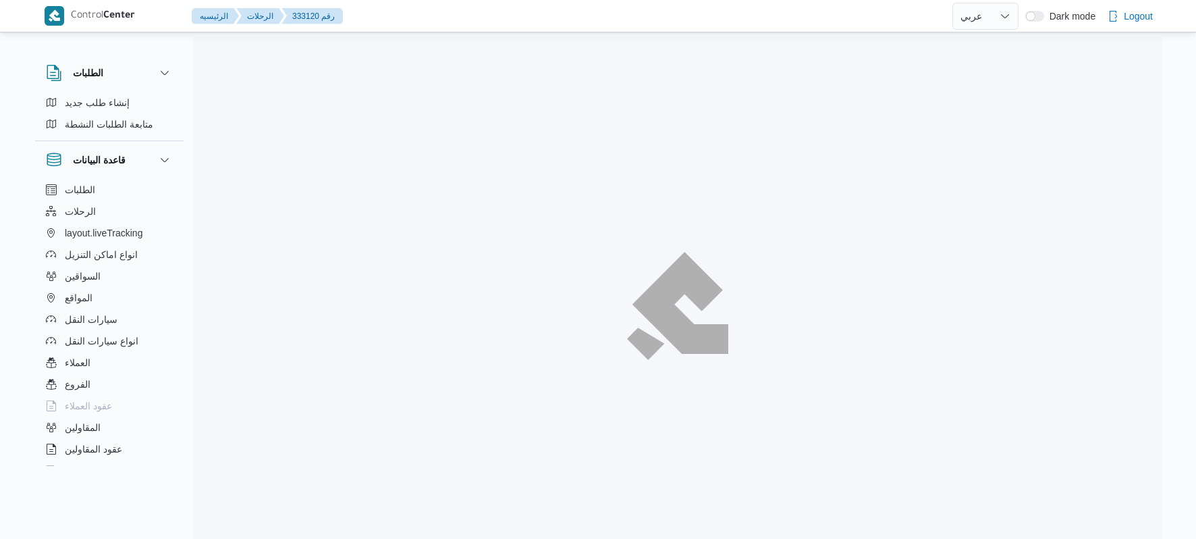
select select "ar"
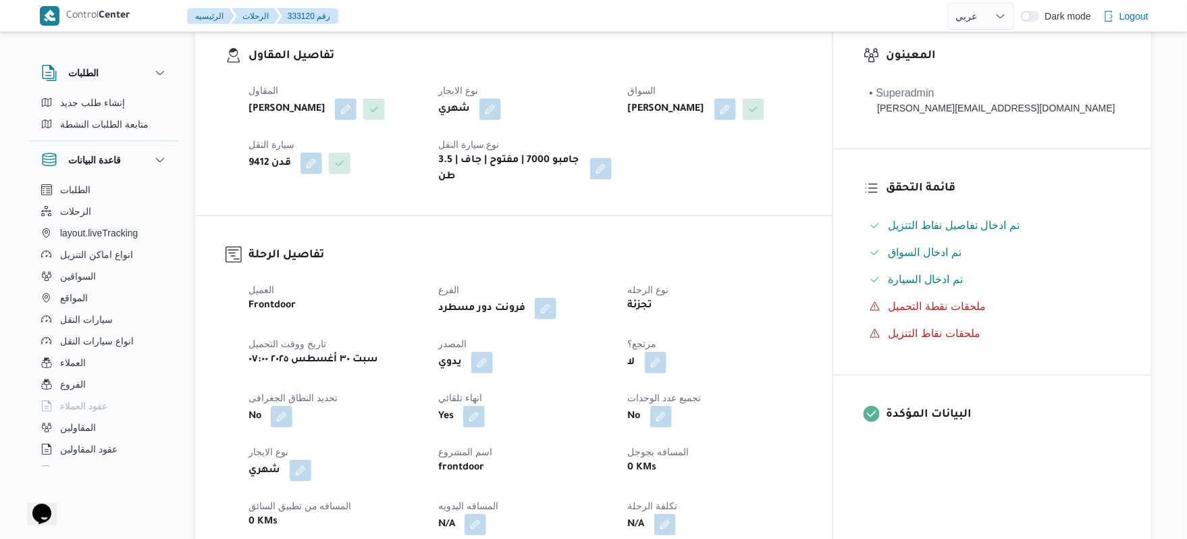
scroll to position [324, 0]
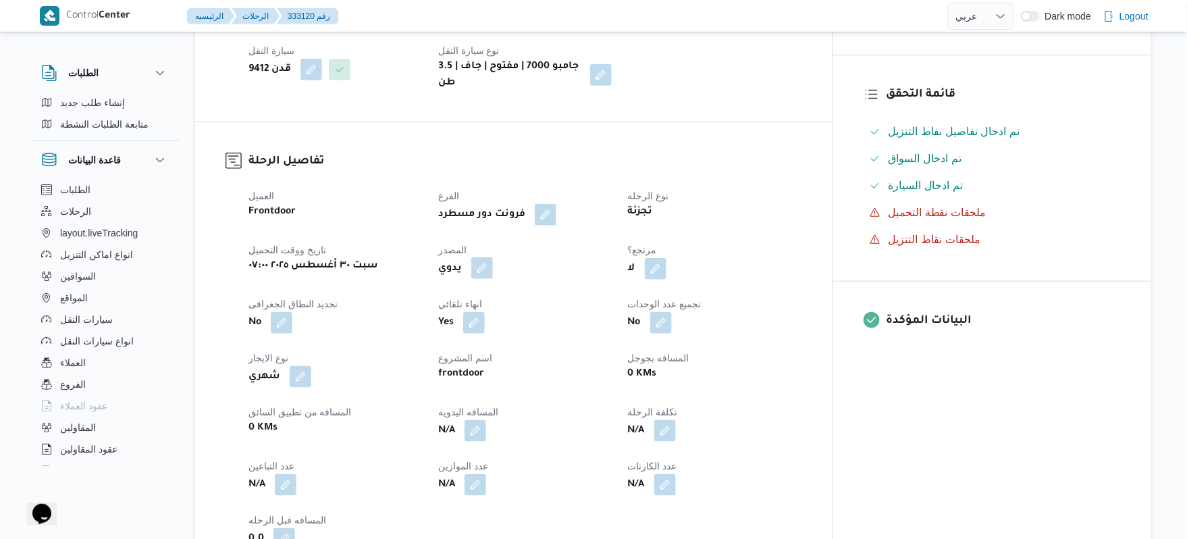
click at [493, 257] on button "button" at bounding box center [482, 268] width 22 height 22
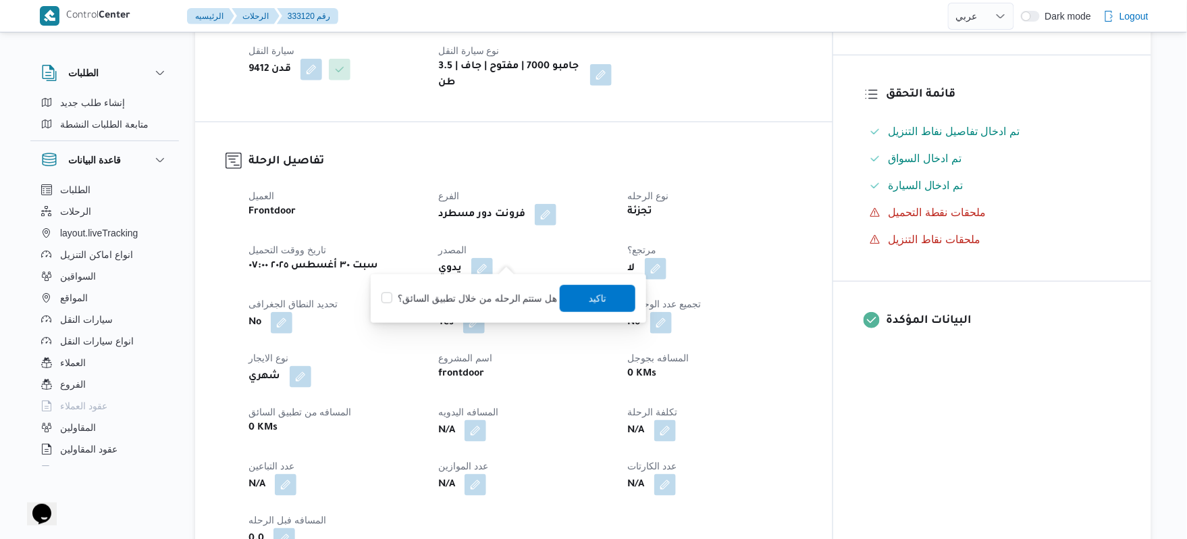
click at [500, 298] on label "هل ستتم الرحله من خلال تطبيق السائق؟" at bounding box center [469, 298] width 176 height 16
checkbox input "true"
click at [598, 305] on span "تاكيد" at bounding box center [598, 298] width 18 height 16
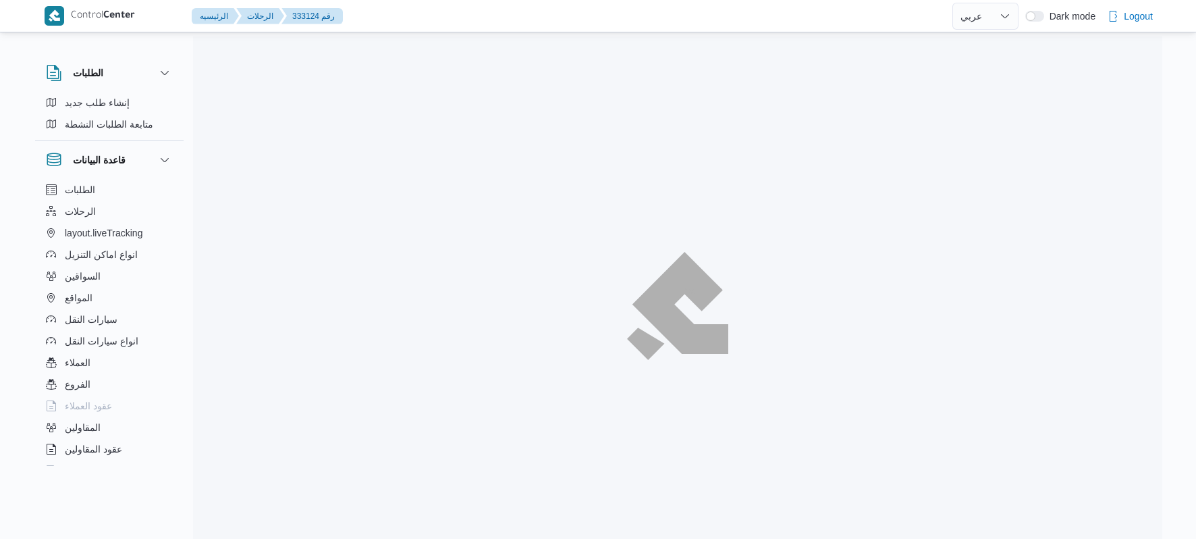
select select "ar"
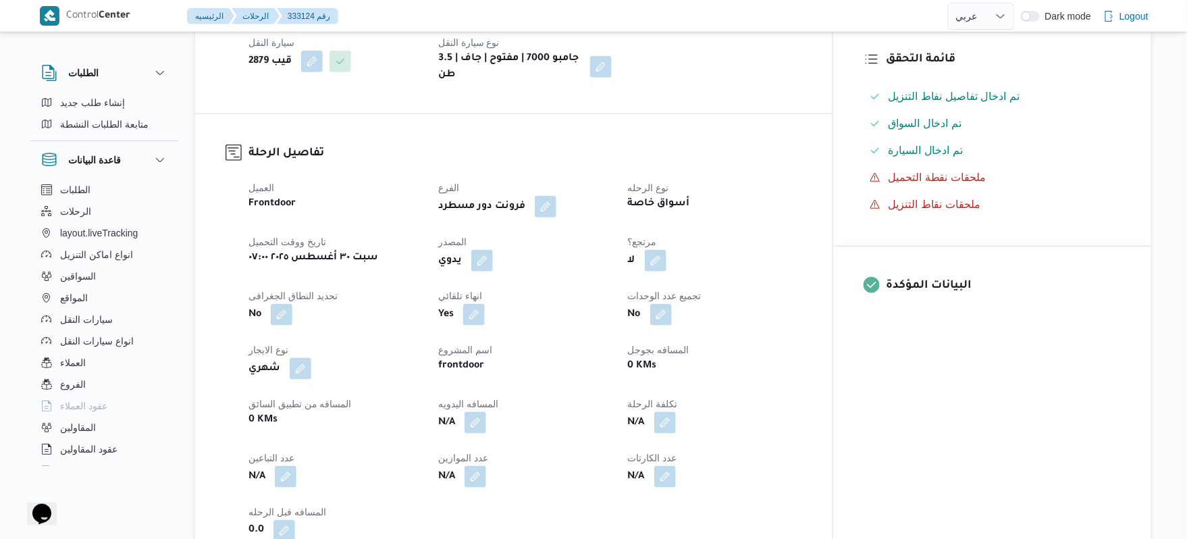
scroll to position [396, 0]
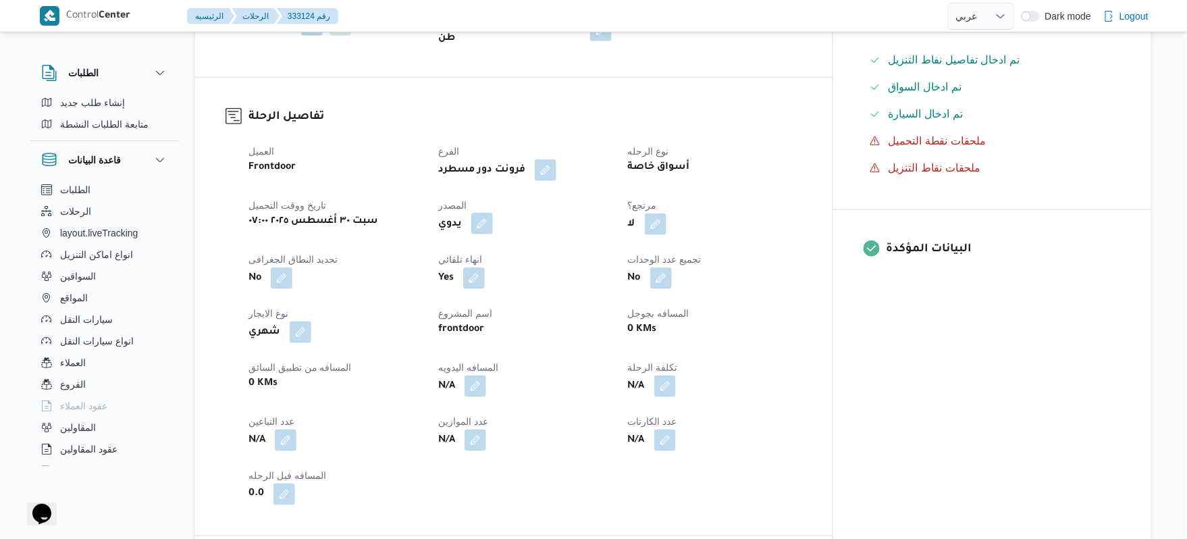
click at [493, 216] on button "button" at bounding box center [482, 224] width 22 height 22
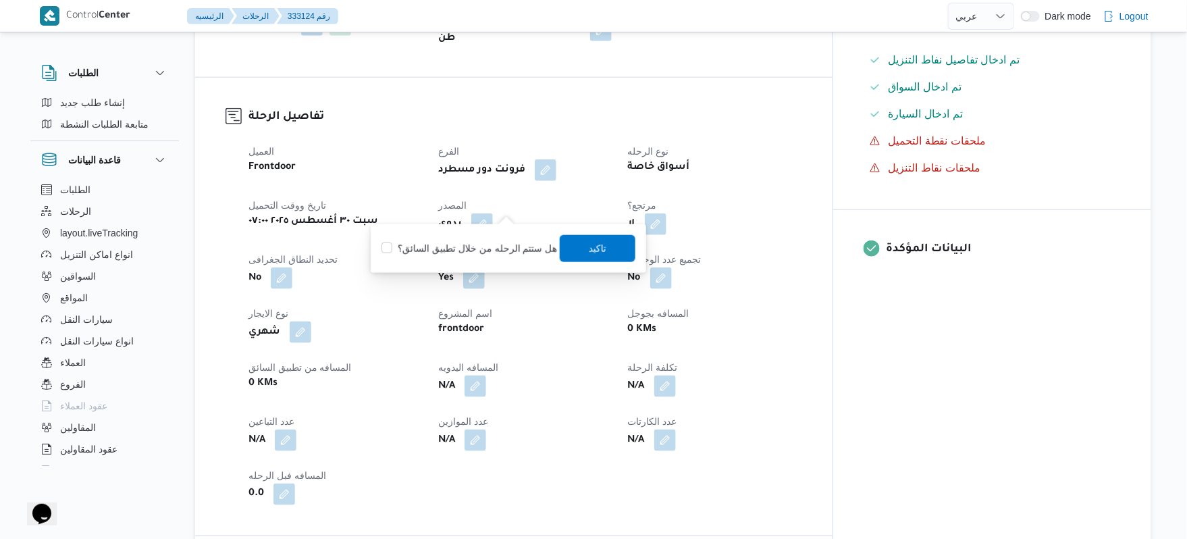
click at [482, 250] on label "هل ستتم الرحله من خلال تطبيق السائق؟" at bounding box center [469, 248] width 176 height 16
checkbox input "true"
click at [590, 242] on span "تاكيد" at bounding box center [598, 248] width 18 height 16
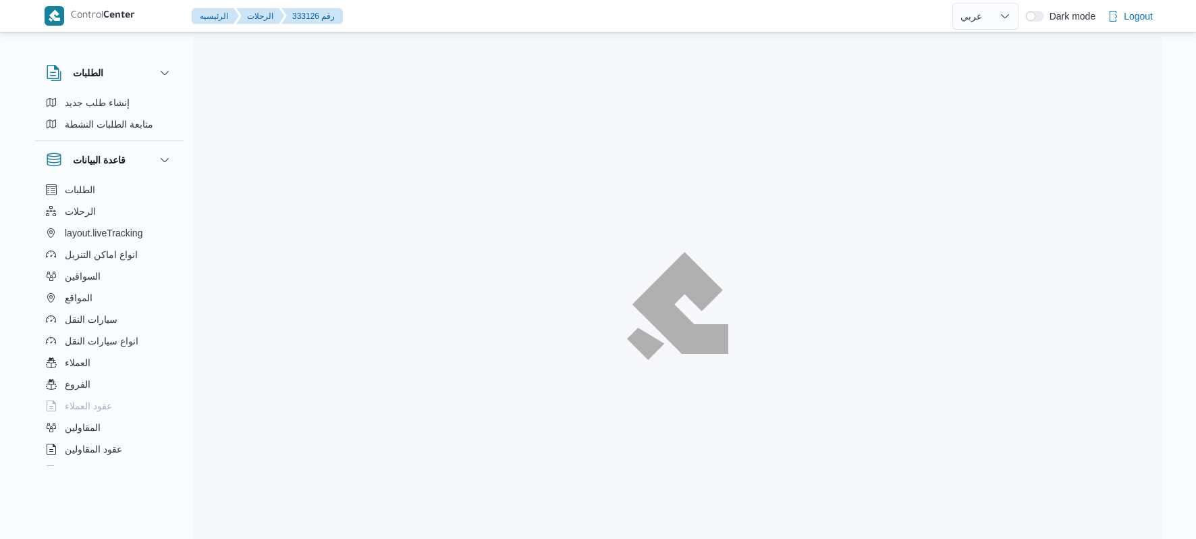
select select "ar"
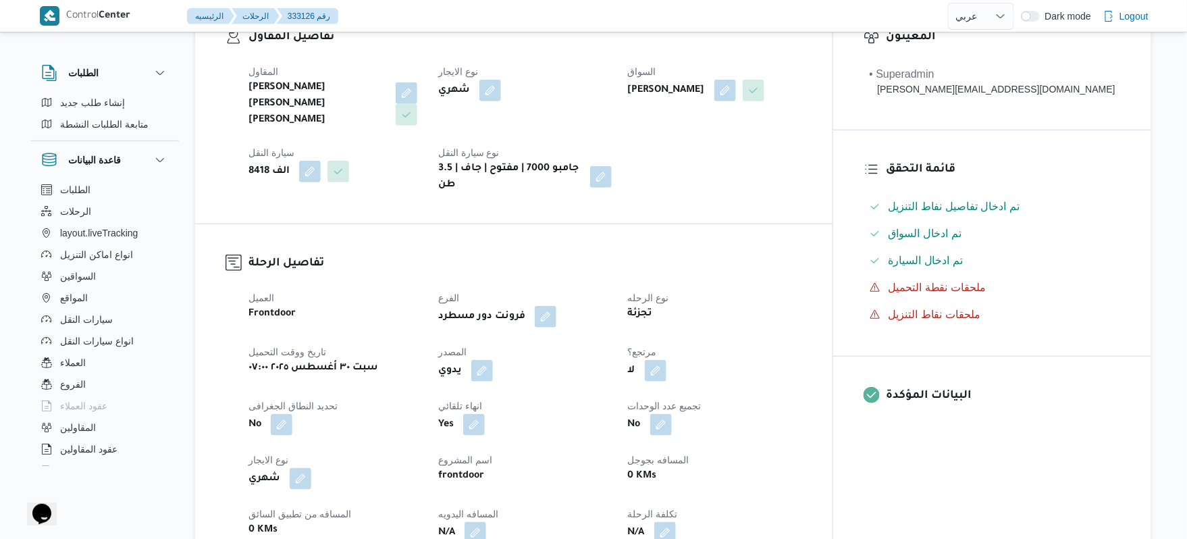
scroll to position [324, 0]
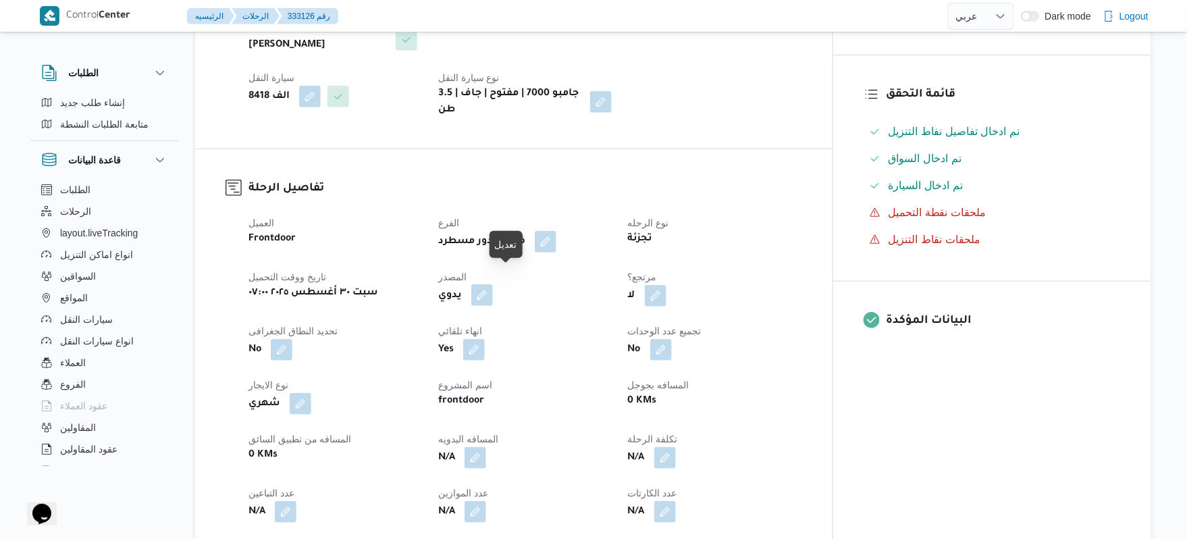
click at [493, 284] on button "button" at bounding box center [482, 295] width 22 height 22
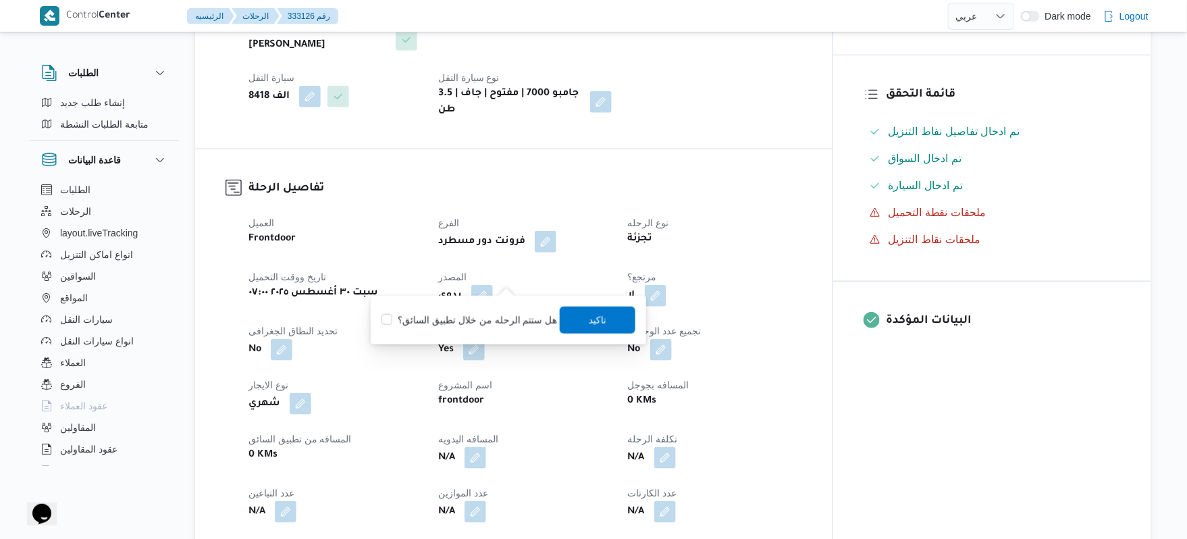
click at [495, 320] on label "هل ستتم الرحله من خلال تطبيق السائق؟" at bounding box center [469, 320] width 176 height 16
checkbox input "true"
click at [589, 313] on span "تاكيد" at bounding box center [598, 319] width 18 height 16
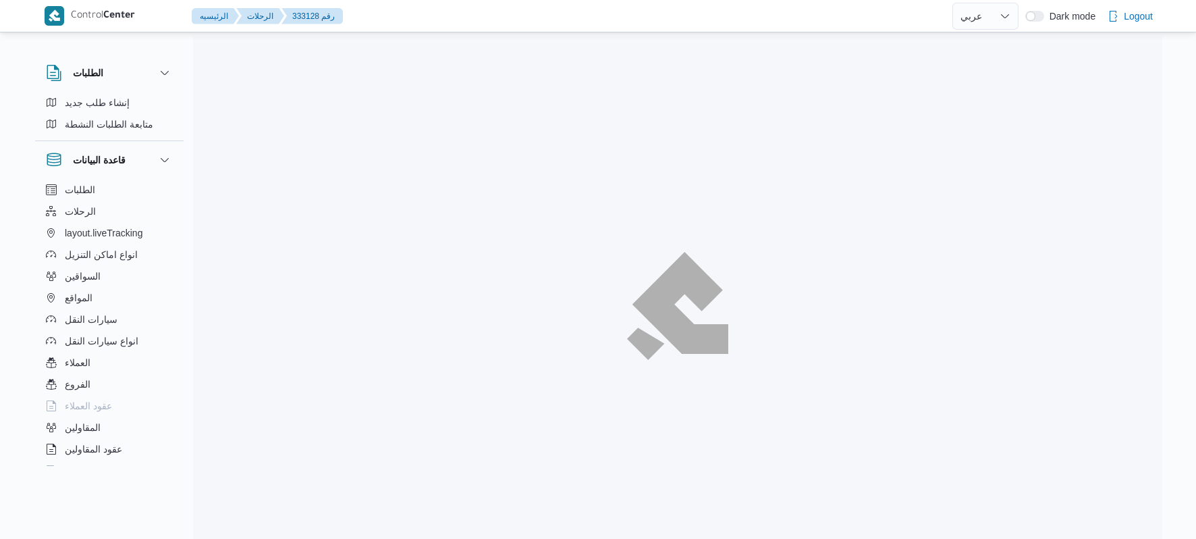
select select "ar"
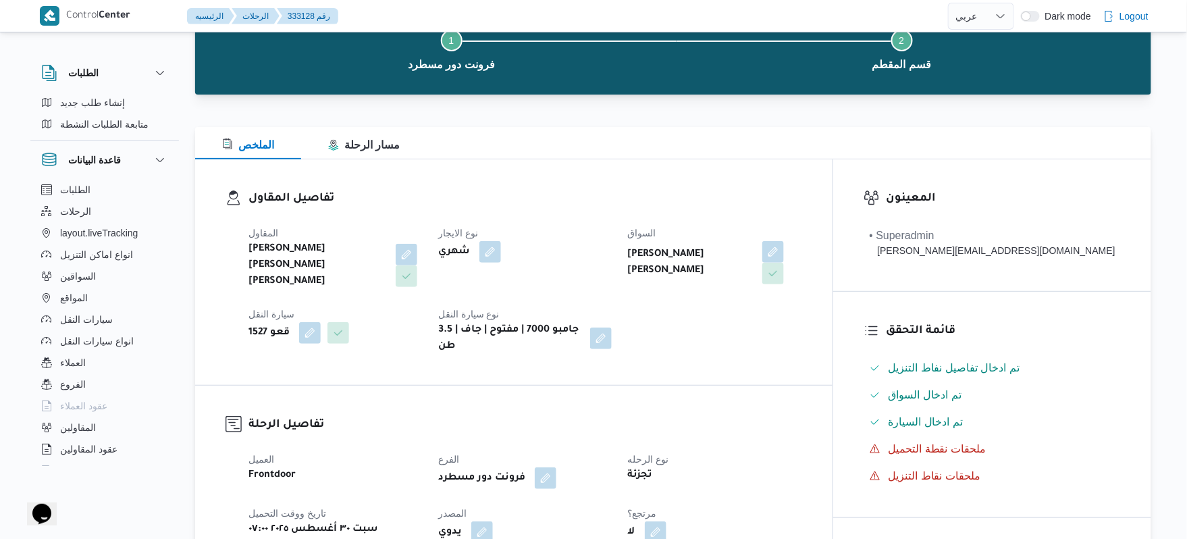
scroll to position [288, 0]
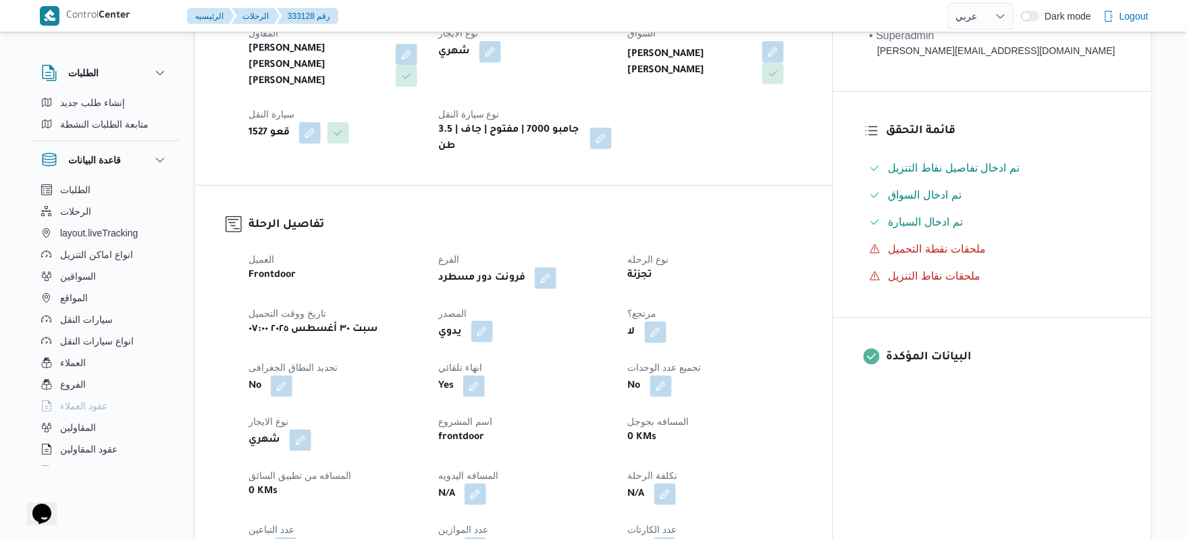
click at [493, 321] on button "button" at bounding box center [482, 332] width 22 height 22
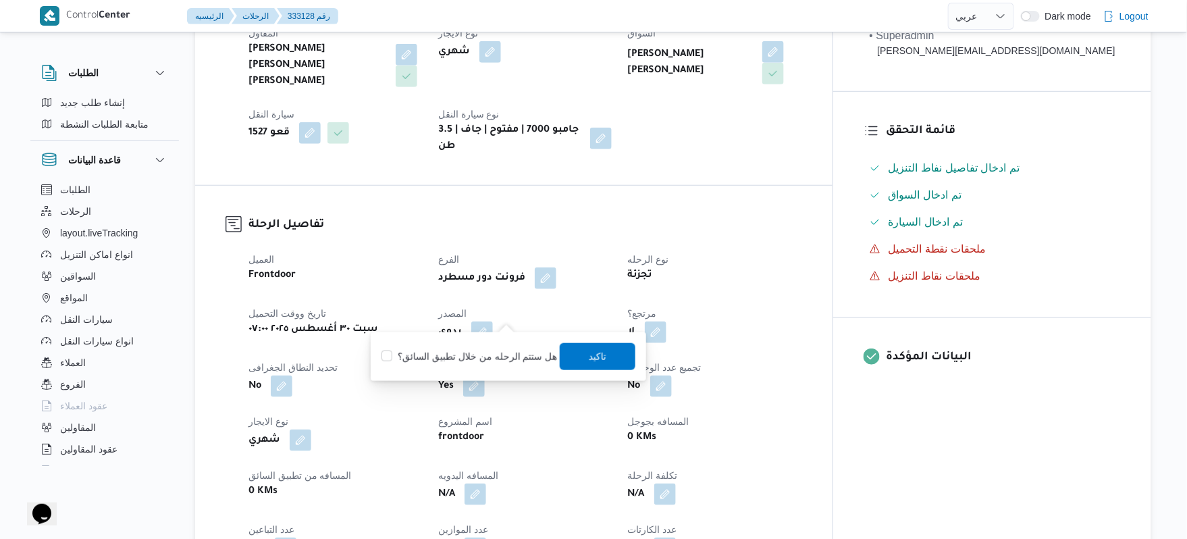
click at [495, 349] on label "هل ستتم الرحله من خلال تطبيق السائق؟" at bounding box center [469, 356] width 176 height 16
checkbox input "true"
click at [609, 360] on span "تاكيد" at bounding box center [598, 355] width 76 height 27
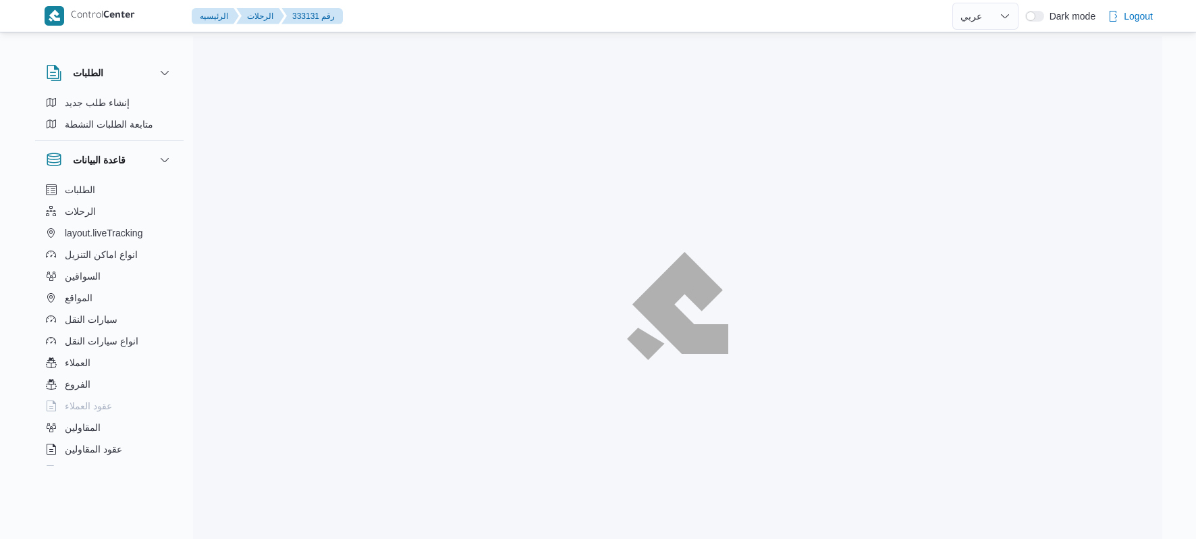
select select "ar"
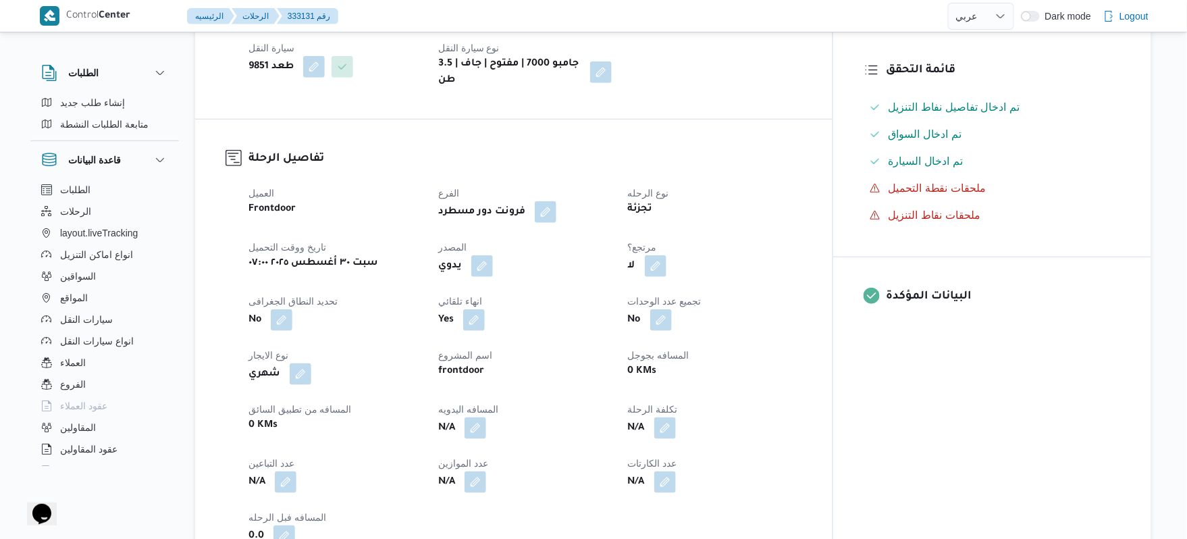
scroll to position [360, 0]
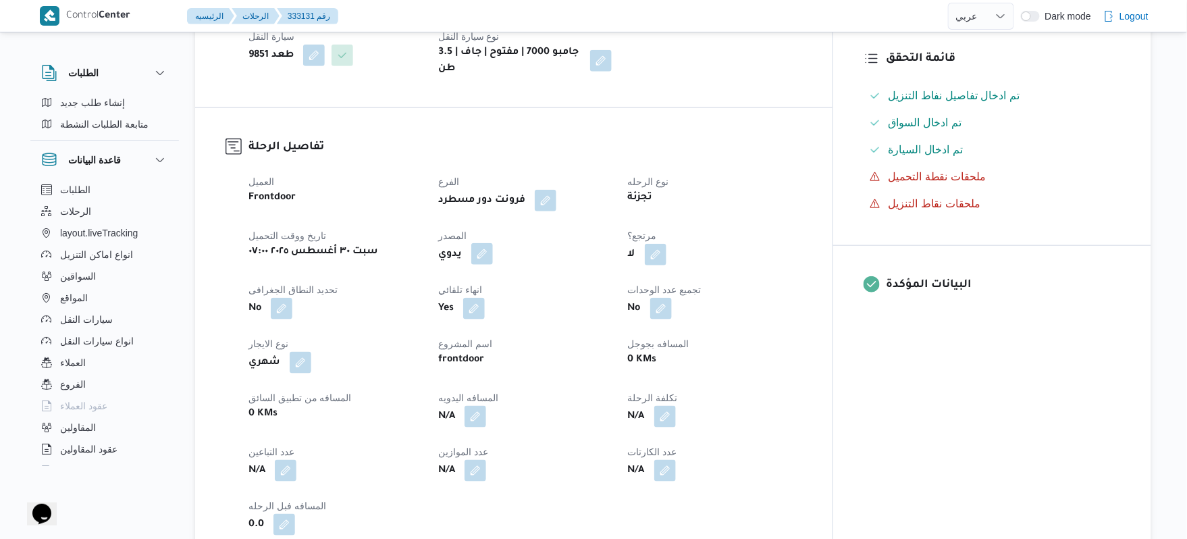
click at [493, 246] on button "button" at bounding box center [482, 254] width 22 height 22
click at [473, 285] on label "هل ستتم الرحله من خلال تطبيق السائق؟" at bounding box center [469, 284] width 176 height 16
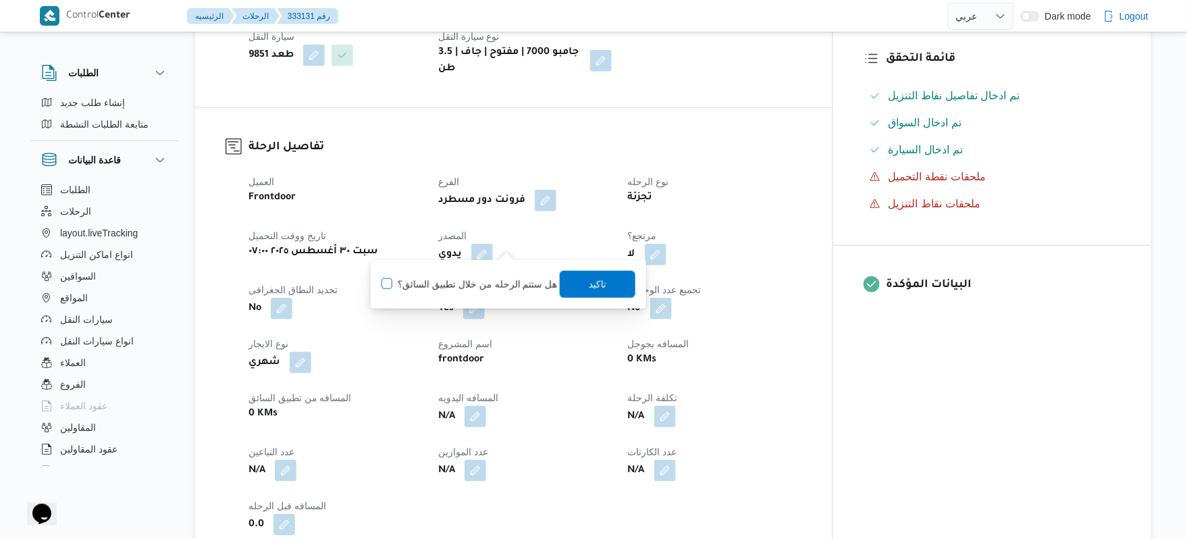
checkbox input "true"
click at [581, 281] on span "تاكيد" at bounding box center [598, 283] width 76 height 27
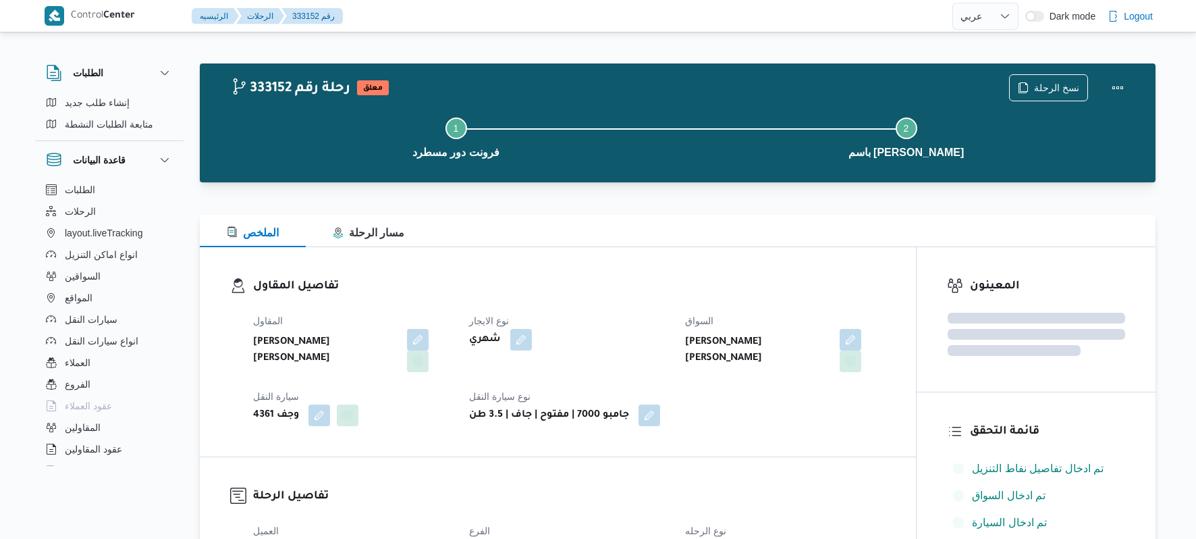
select select "ar"
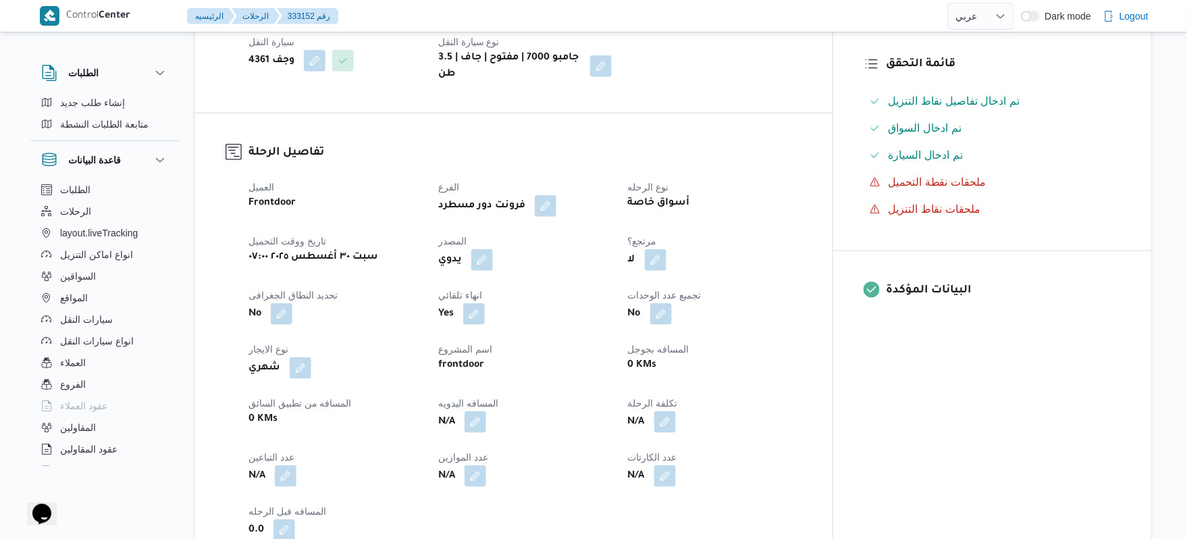
scroll to position [360, 0]
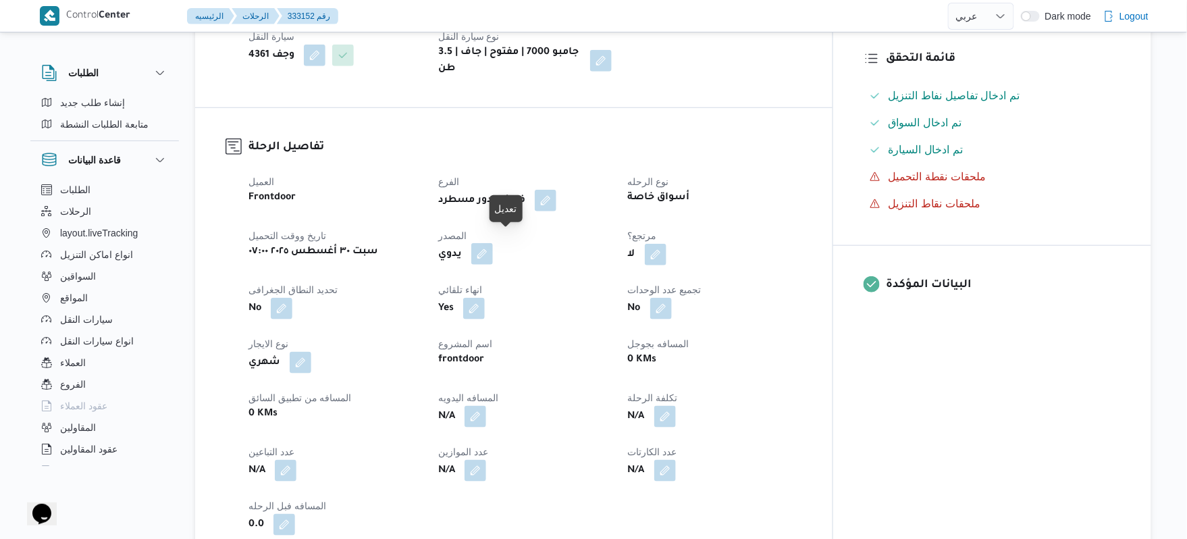
click at [493, 247] on button "button" at bounding box center [482, 254] width 22 height 22
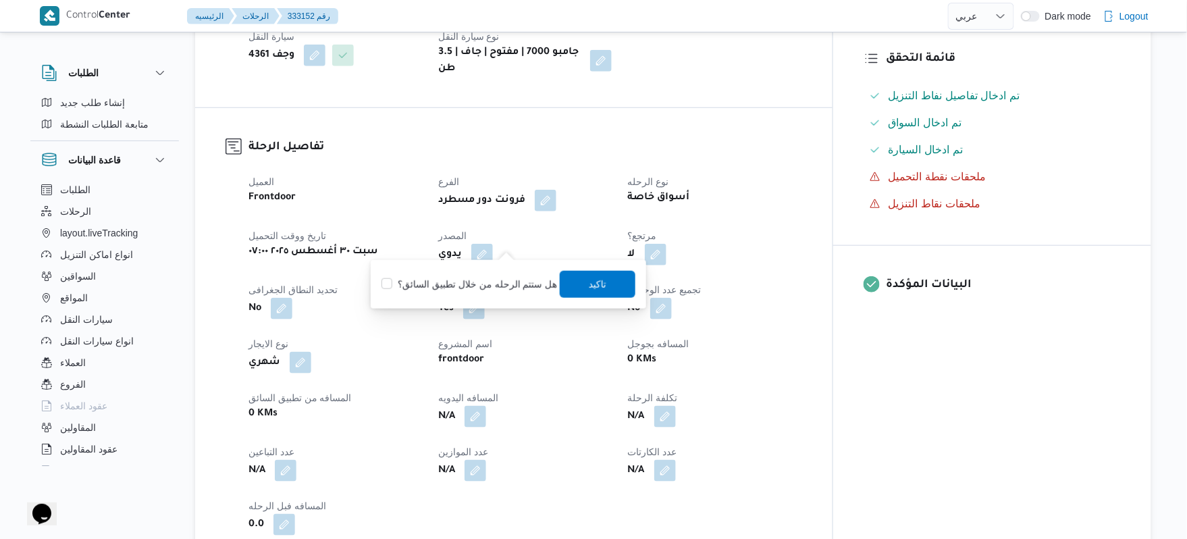
click at [487, 286] on label "هل ستتم الرحله من خلال تطبيق السائق؟" at bounding box center [469, 284] width 176 height 16
checkbox input "true"
click at [581, 284] on span "تاكيد" at bounding box center [598, 283] width 76 height 27
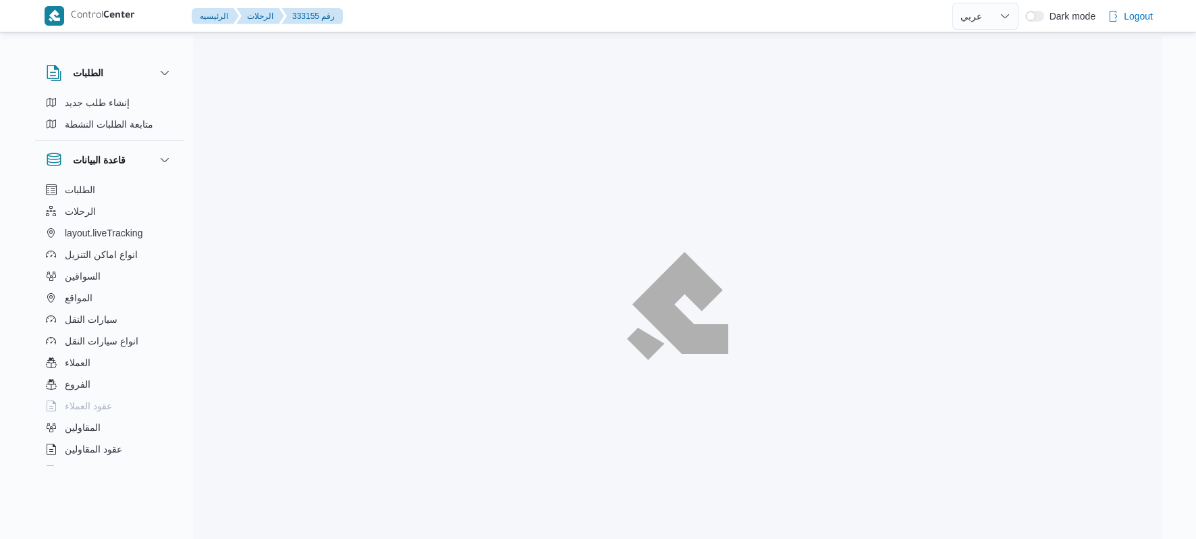
select select "ar"
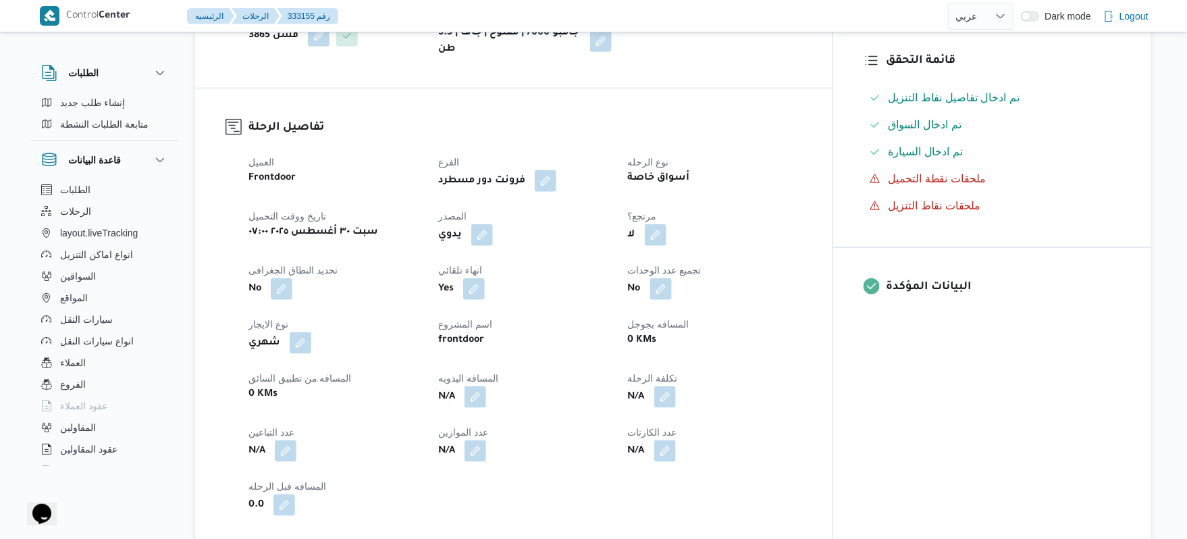
scroll to position [360, 0]
click at [493, 238] on button "button" at bounding box center [482, 232] width 22 height 22
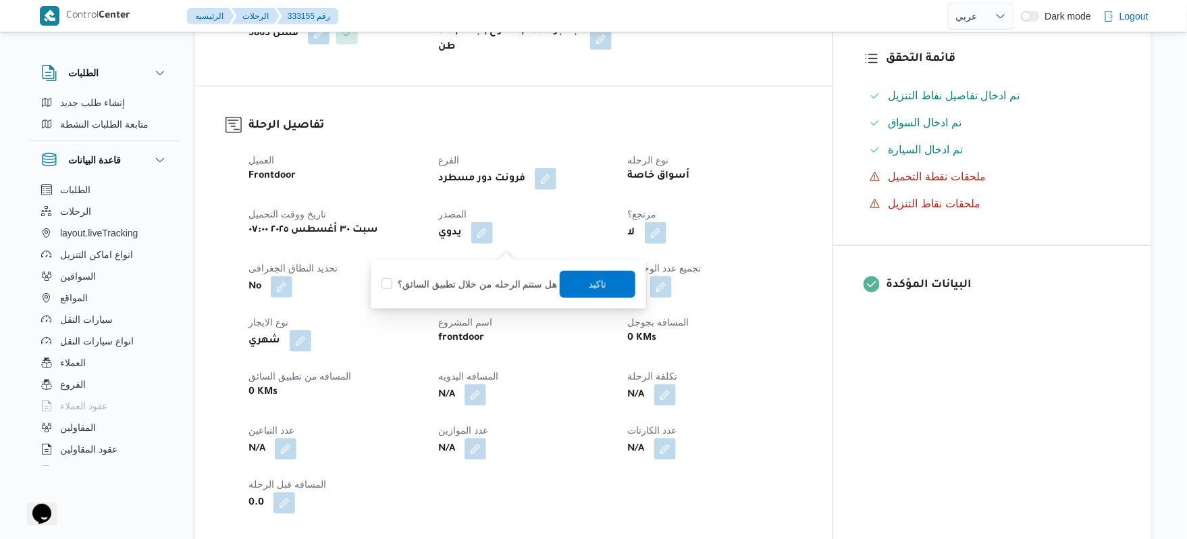
click at [481, 287] on label "هل ستتم الرحله من خلال تطبيق السائق؟" at bounding box center [469, 284] width 176 height 16
checkbox input "true"
click at [560, 288] on span "تاكيد" at bounding box center [598, 283] width 76 height 27
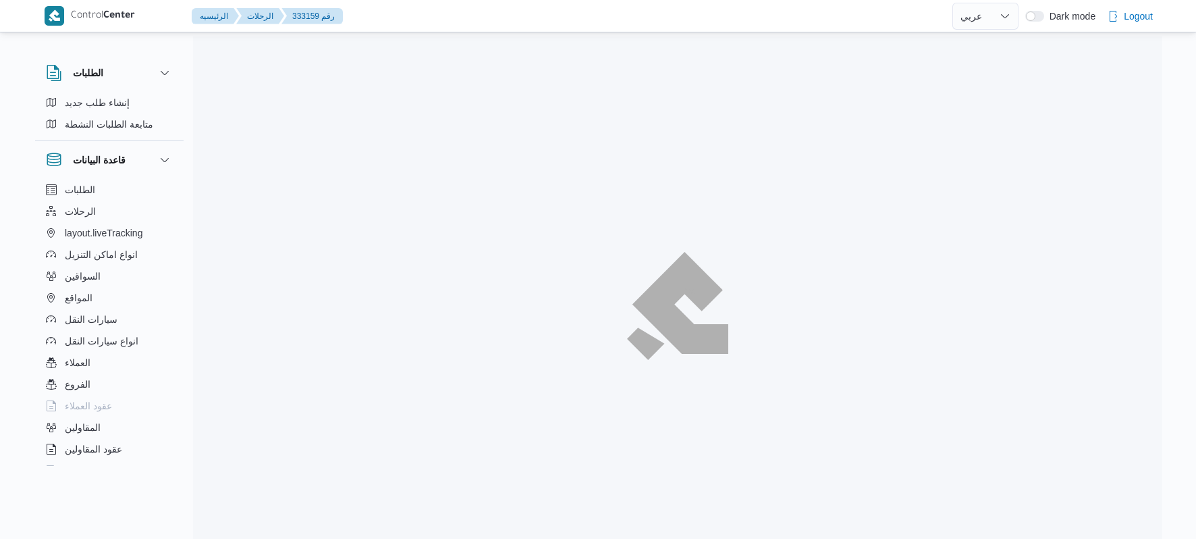
select select "ar"
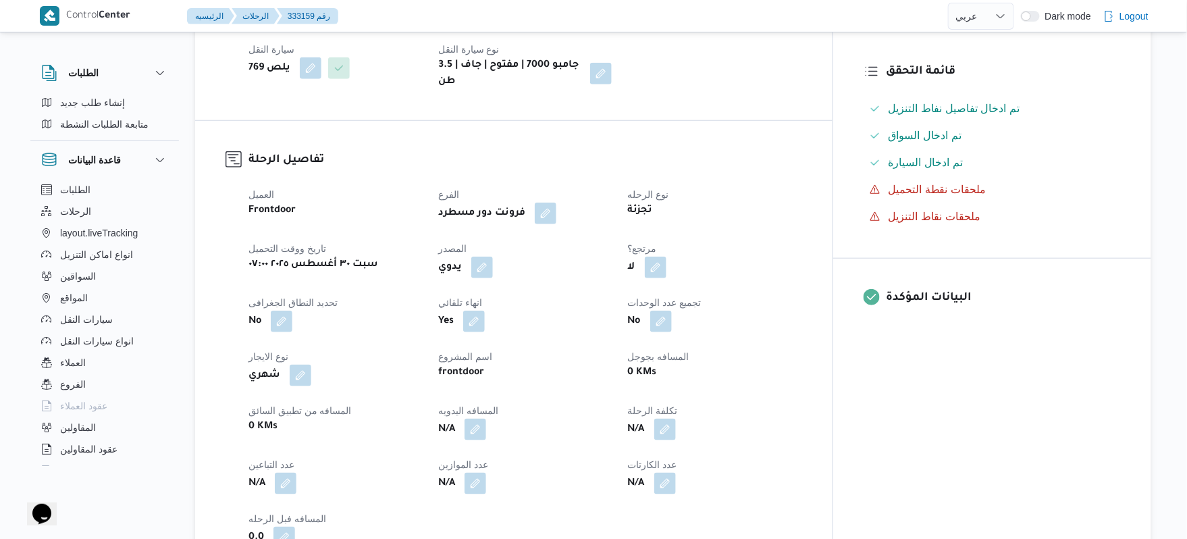
scroll to position [360, 0]
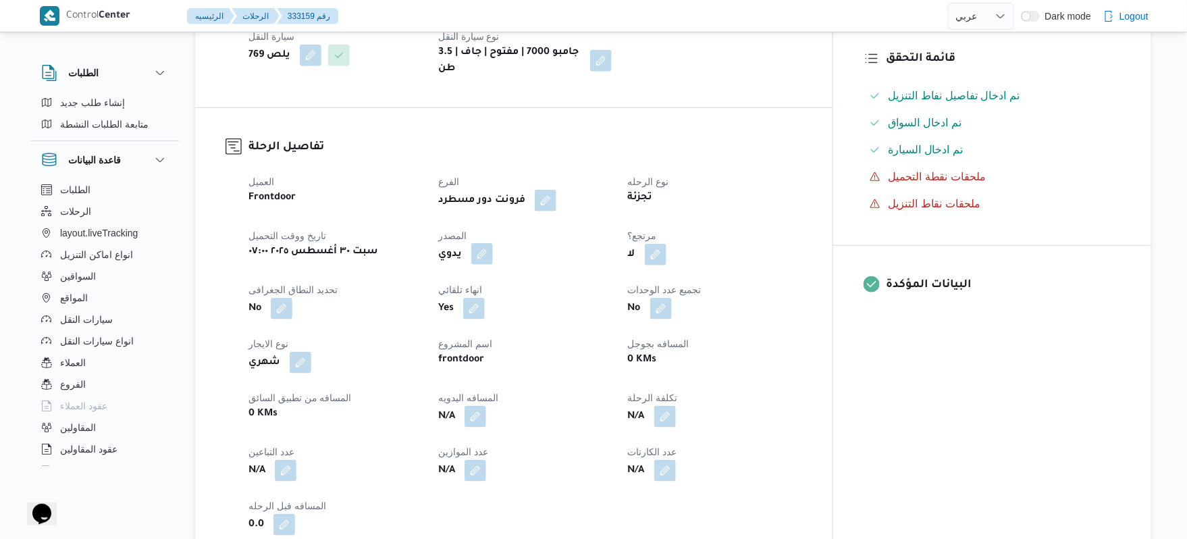
click at [493, 243] on button "button" at bounding box center [482, 254] width 22 height 22
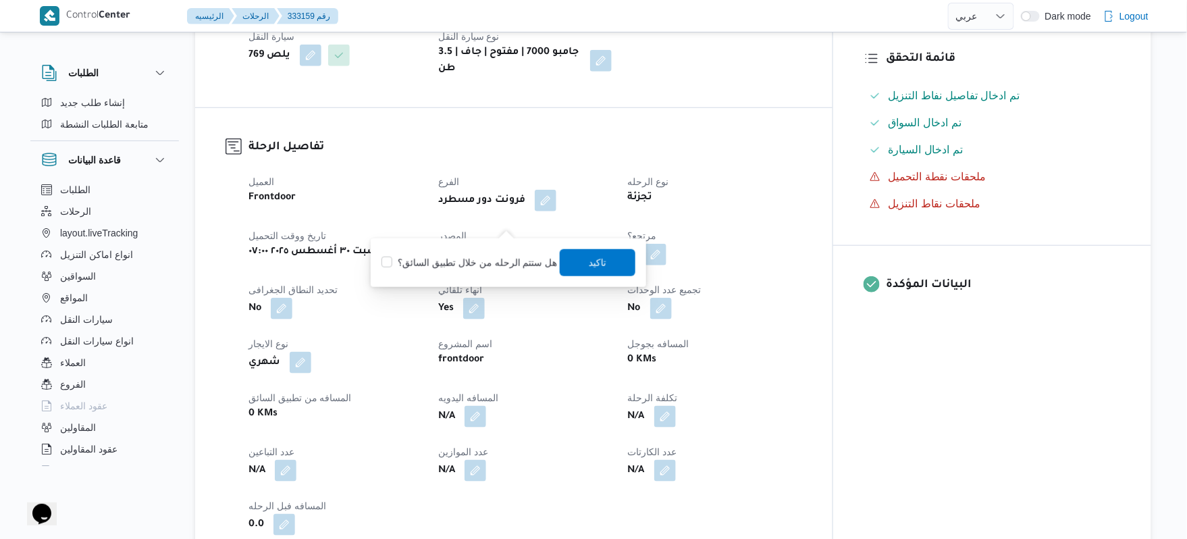
click at [492, 259] on label "هل ستتم الرحله من خلال تطبيق السائق؟" at bounding box center [469, 262] width 176 height 16
checkbox input "true"
click at [586, 271] on span "تاكيد" at bounding box center [598, 261] width 76 height 27
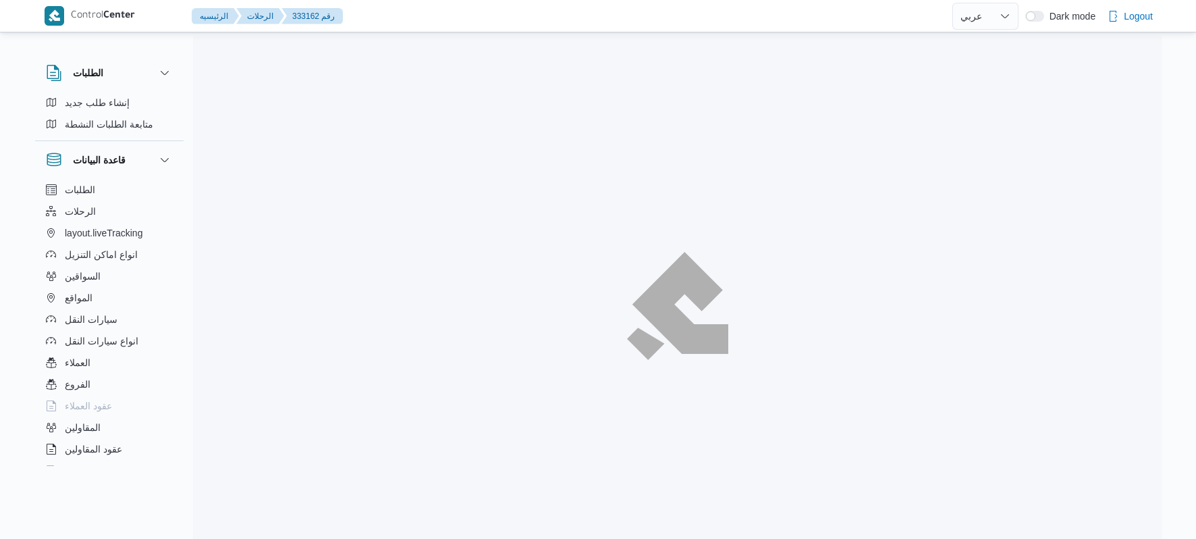
select select "ar"
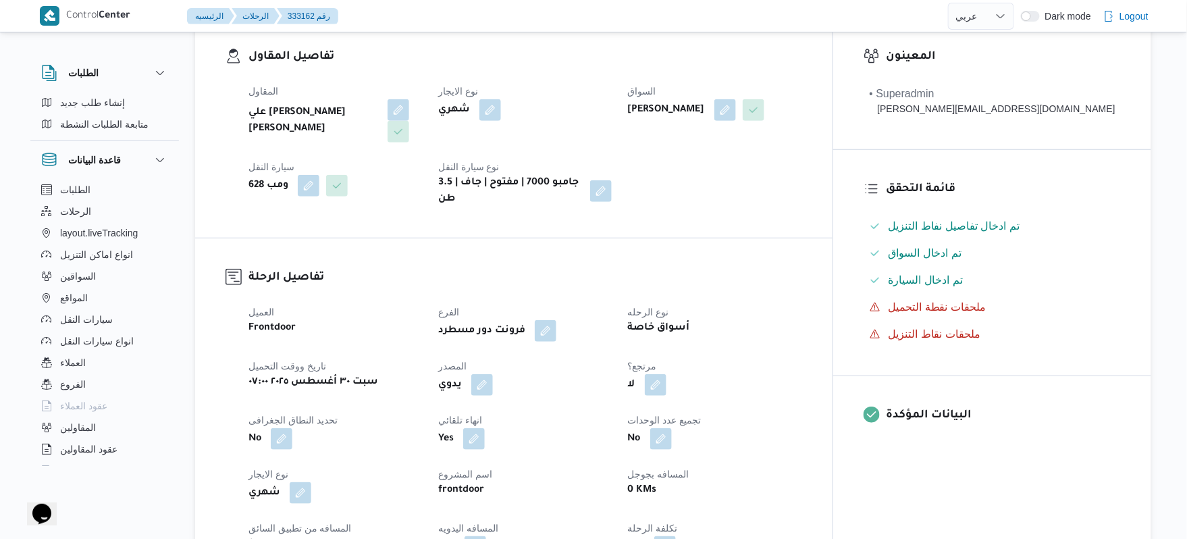
scroll to position [360, 0]
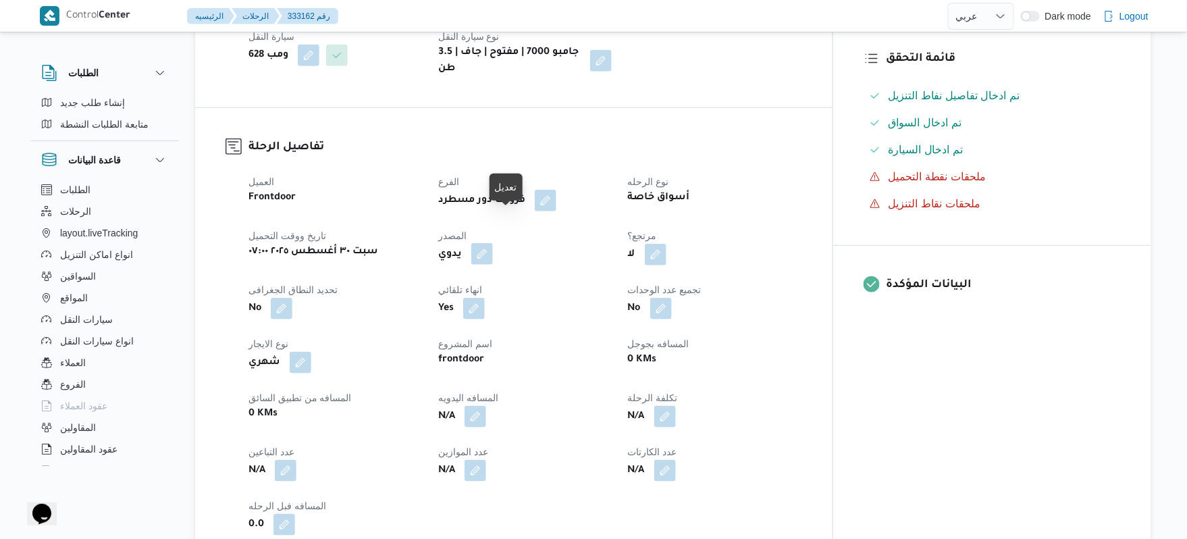
drag, startPoint x: 510, startPoint y: 228, endPoint x: 517, endPoint y: 225, distance: 7.5
click at [493, 243] on button "button" at bounding box center [482, 254] width 22 height 22
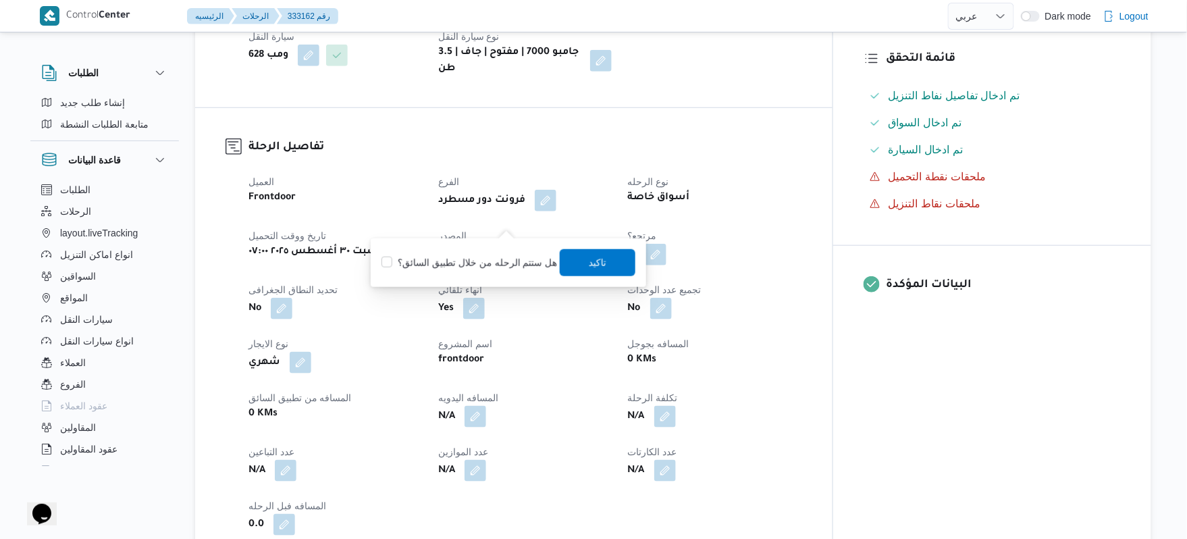
click at [500, 262] on label "هل ستتم الرحله من خلال تطبيق السائق؟" at bounding box center [469, 262] width 176 height 16
checkbox input "true"
click at [579, 261] on span "تاكيد" at bounding box center [598, 261] width 76 height 27
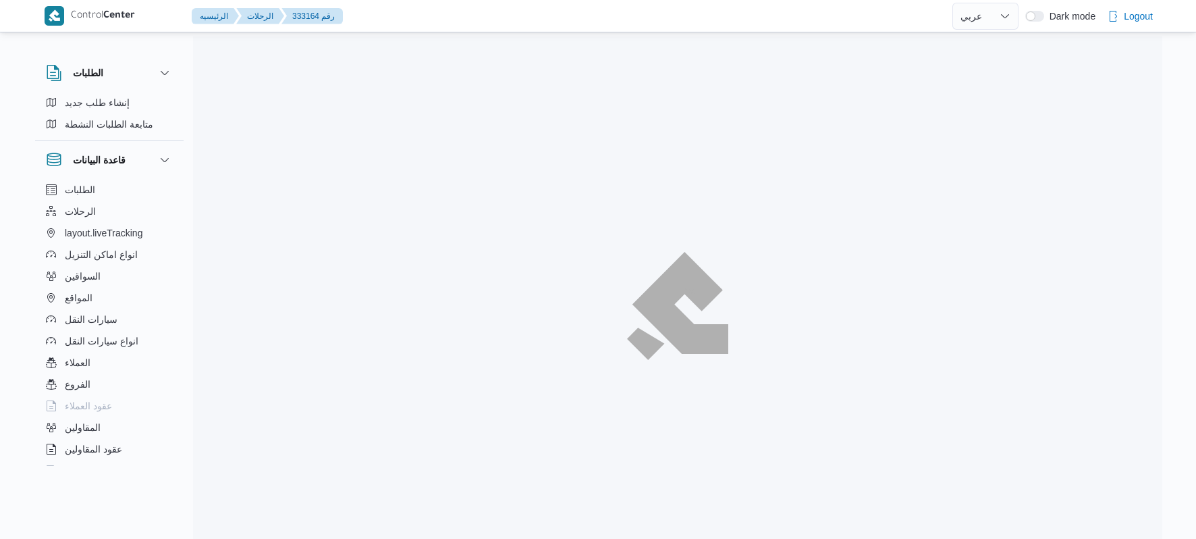
select select "ar"
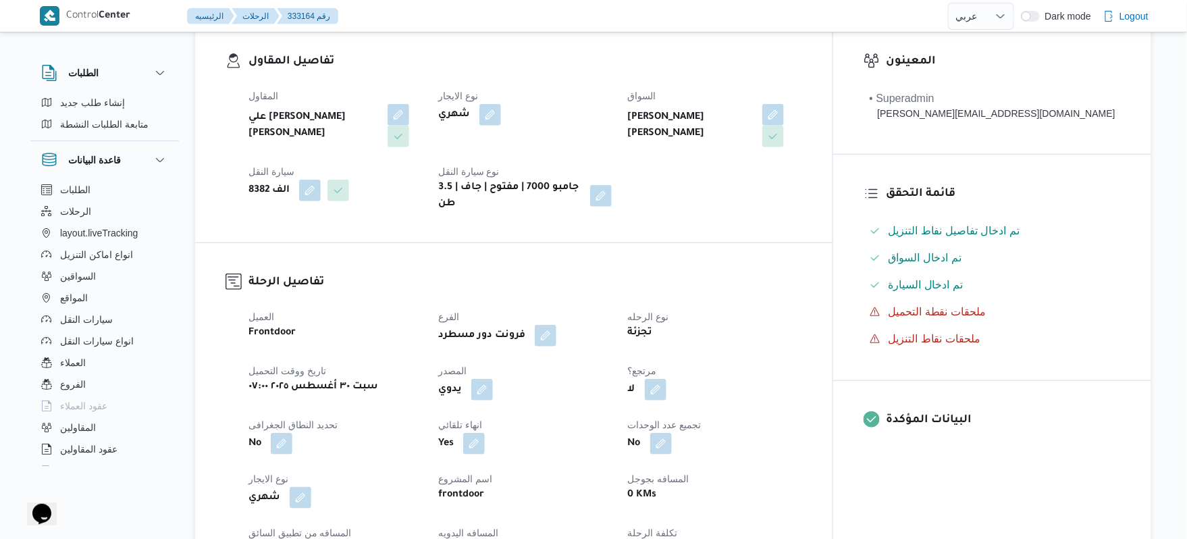
scroll to position [252, 0]
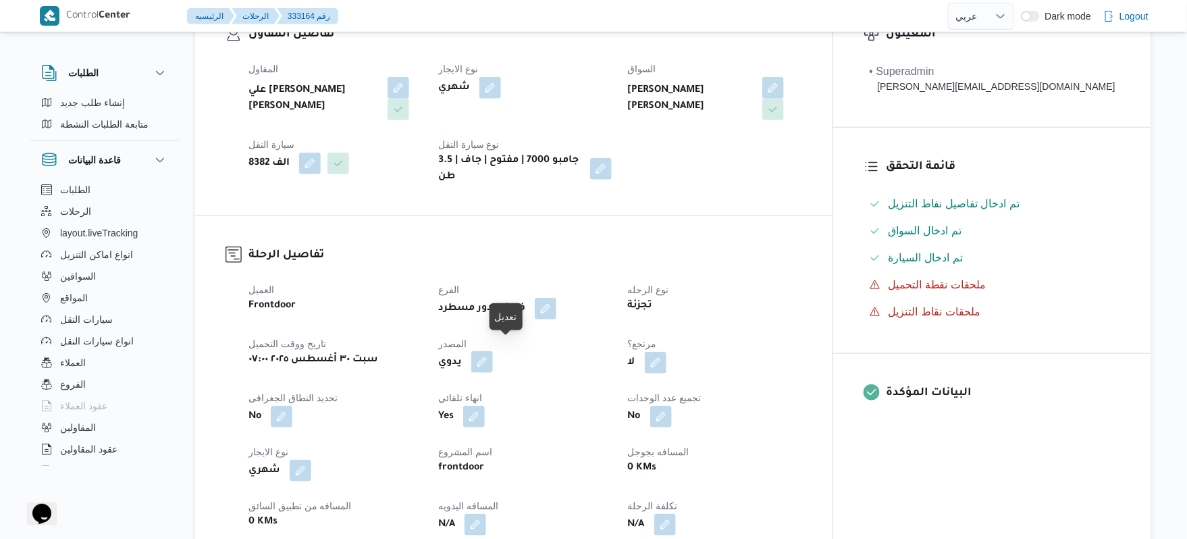
click at [493, 351] on button "button" at bounding box center [482, 362] width 22 height 22
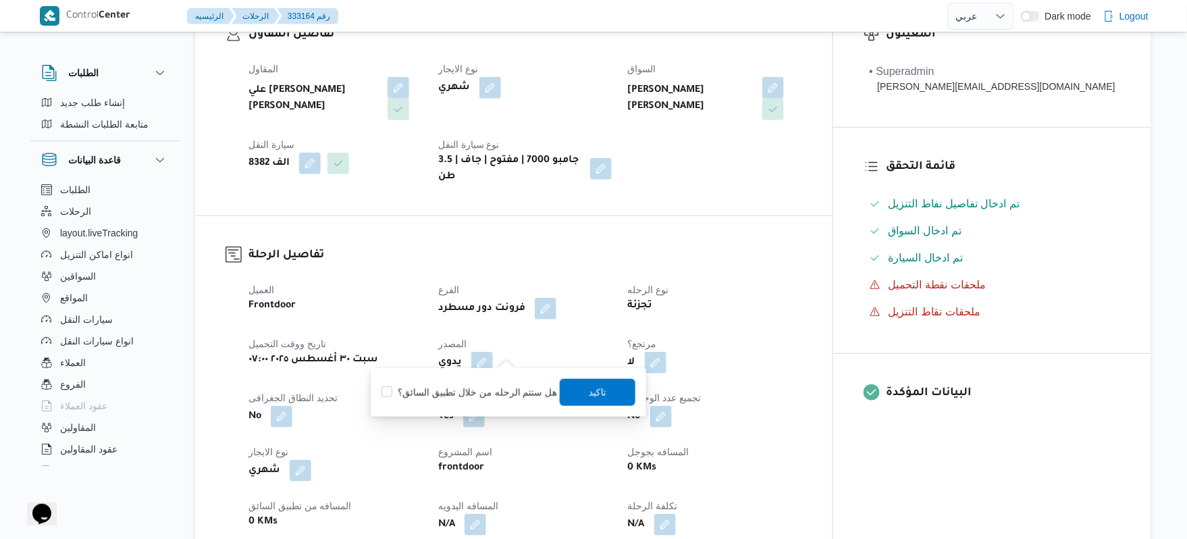
click at [495, 387] on label "هل ستتم الرحله من خلال تطبيق السائق؟" at bounding box center [469, 392] width 176 height 16
checkbox input "true"
click at [609, 385] on span "تاكيد" at bounding box center [598, 391] width 76 height 27
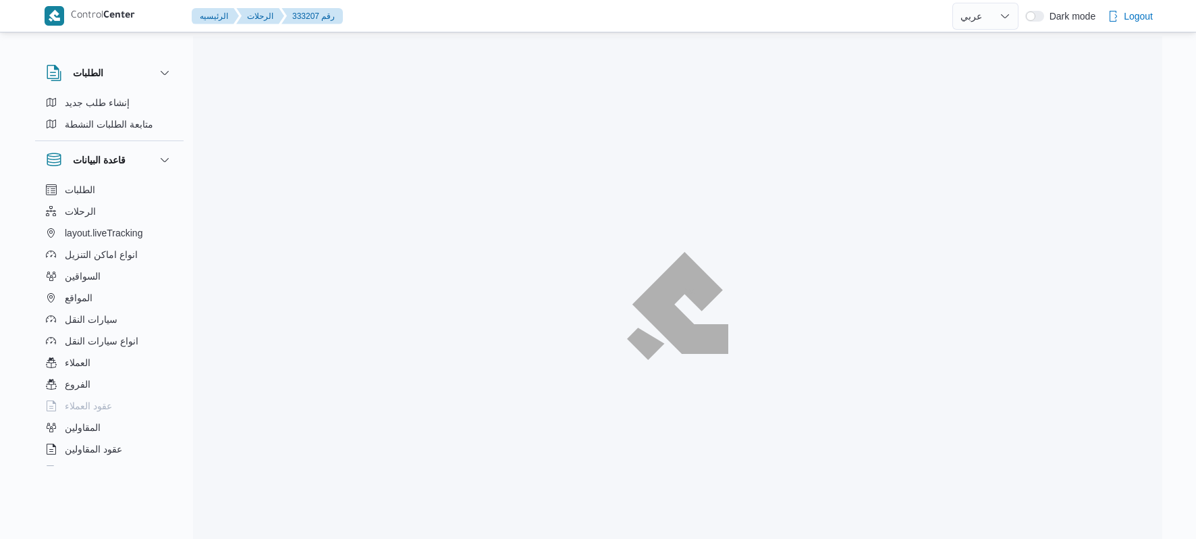
select select "ar"
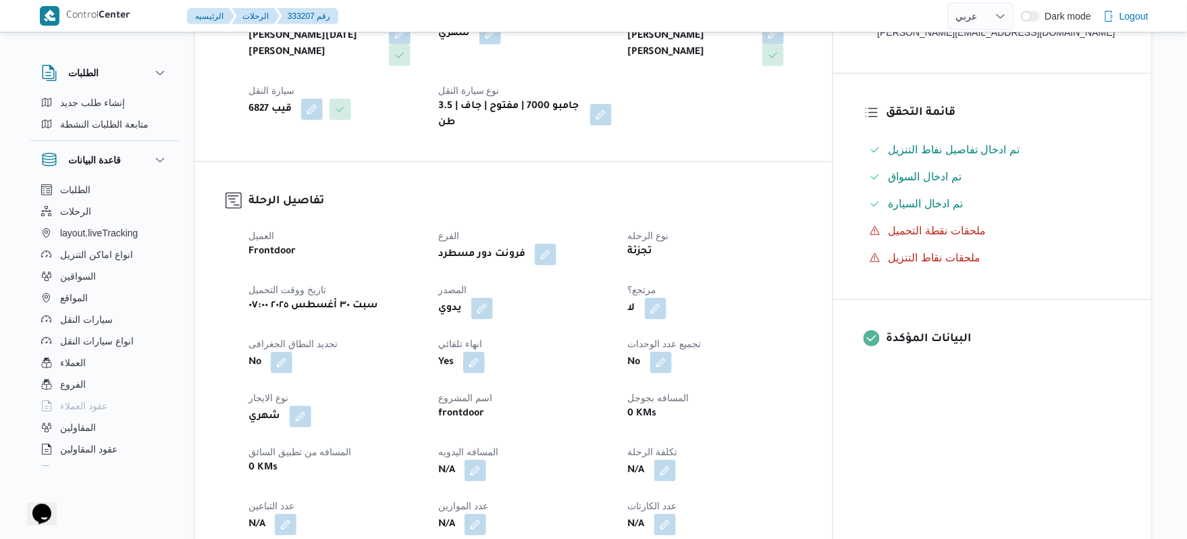
scroll to position [396, 0]
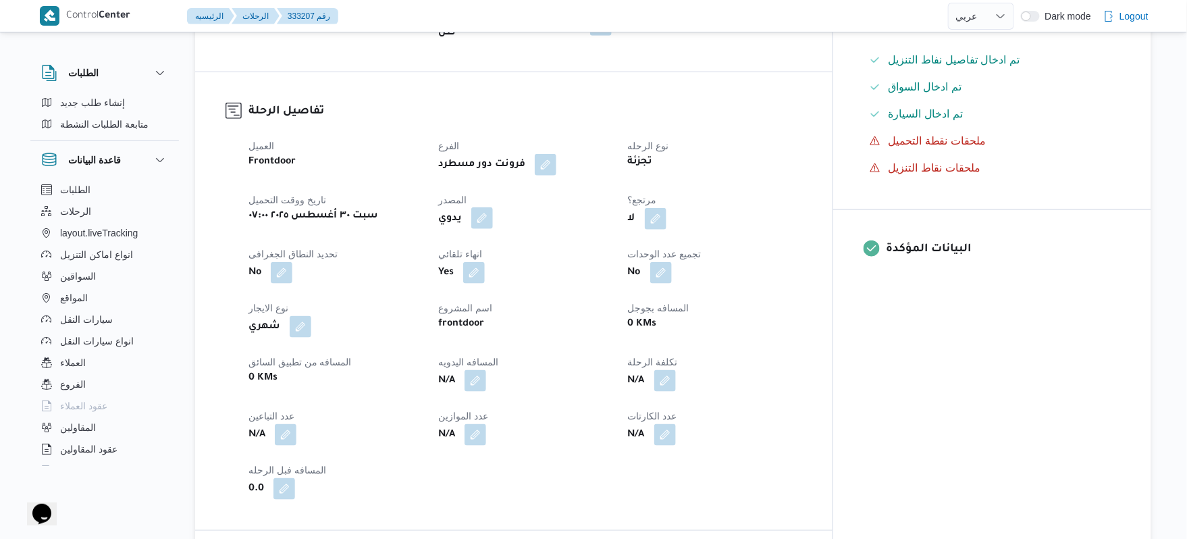
click at [493, 209] on button "button" at bounding box center [482, 218] width 22 height 22
click at [486, 244] on label "هل ستتم الرحله من خلال تطبيق السائق؟" at bounding box center [469, 248] width 176 height 16
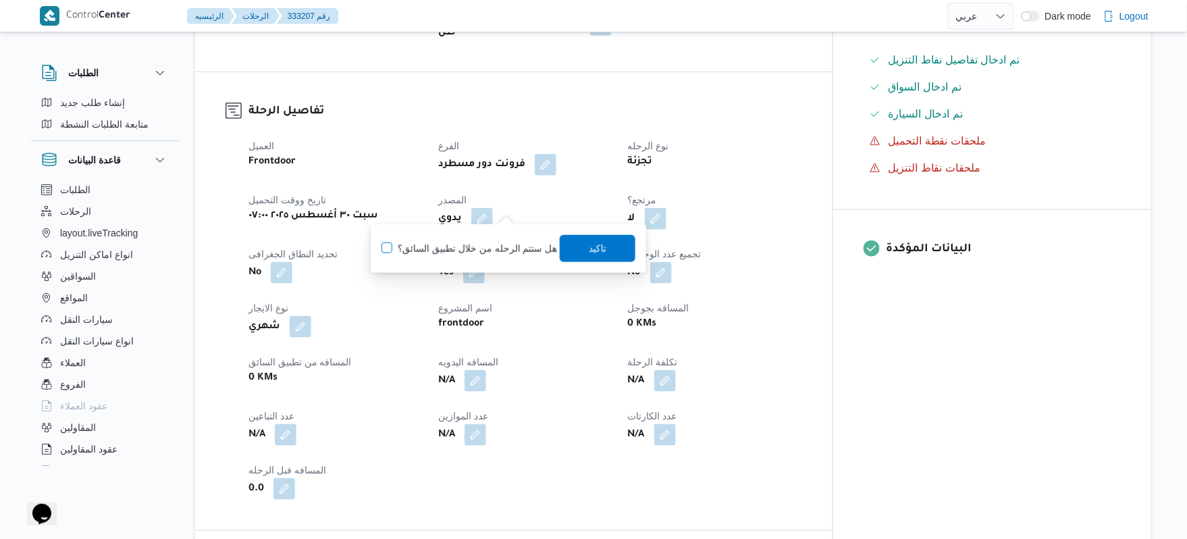
checkbox input "true"
click at [589, 248] on span "تاكيد" at bounding box center [598, 248] width 18 height 16
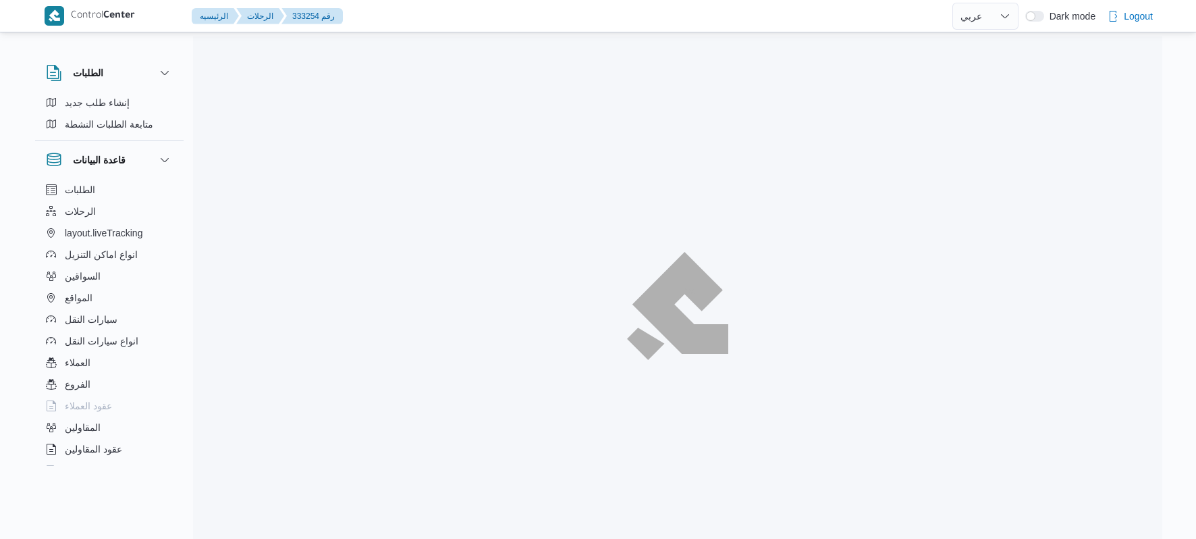
select select "ar"
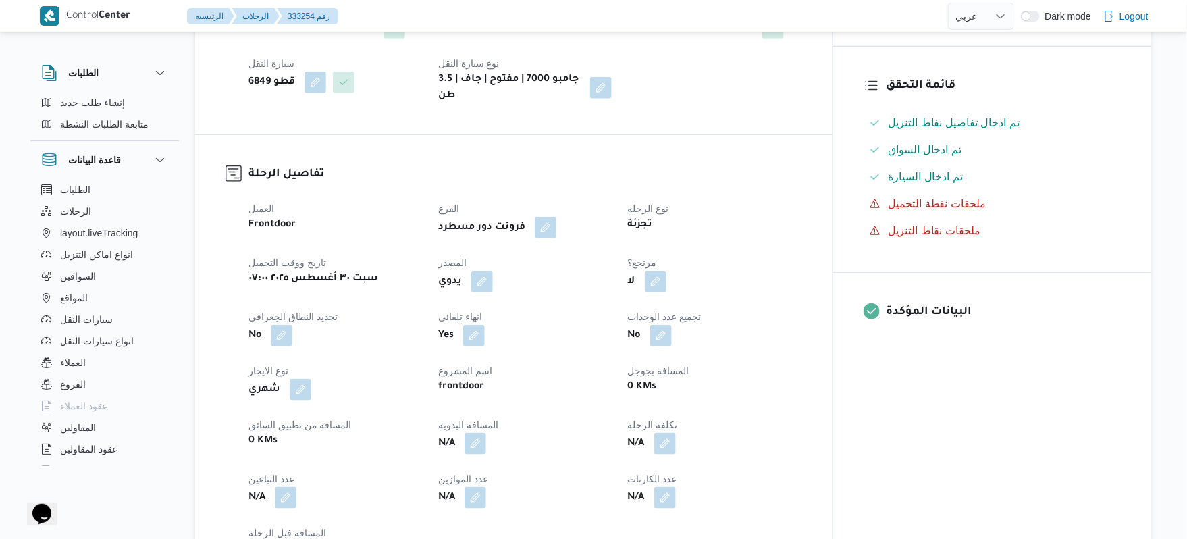
scroll to position [360, 0]
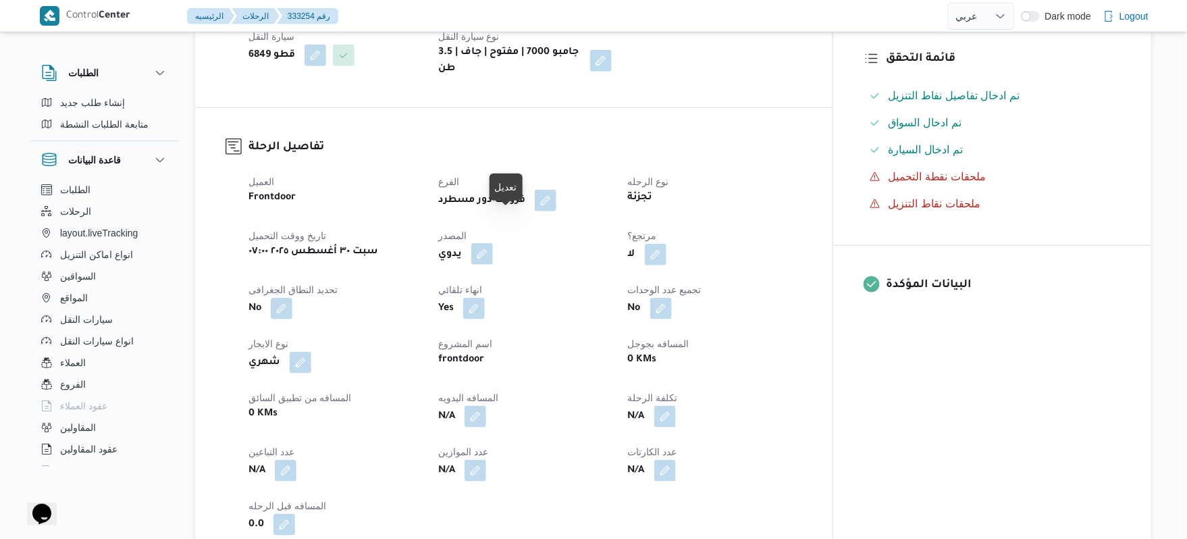
click at [493, 243] on button "button" at bounding box center [482, 254] width 22 height 22
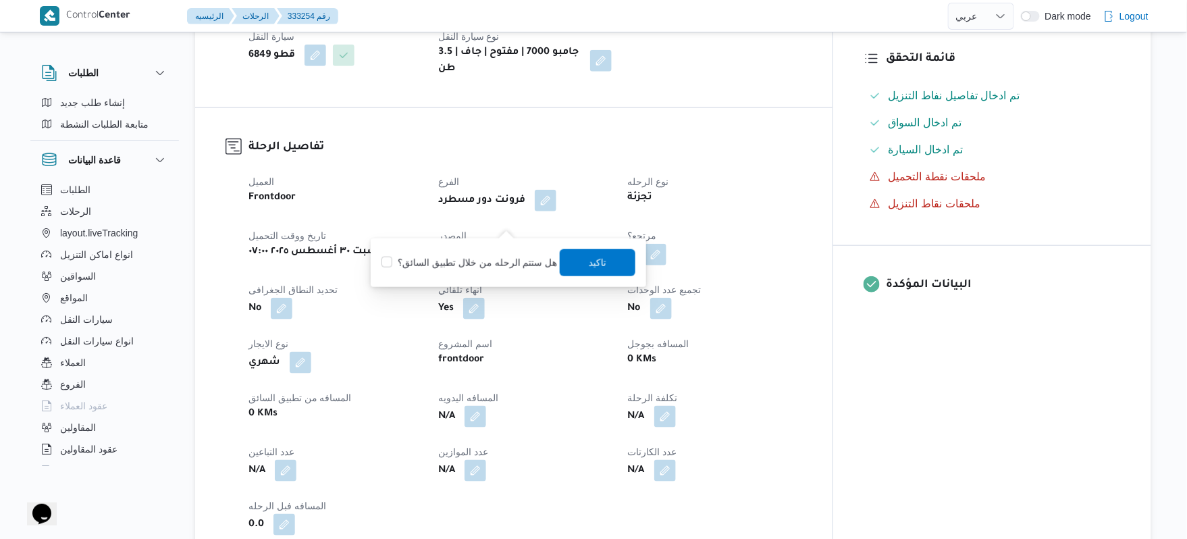
click at [481, 260] on label "هل ستتم الرحله من خلال تطبيق السائق؟" at bounding box center [469, 262] width 176 height 16
checkbox input "true"
click at [579, 257] on span "تاكيد" at bounding box center [598, 261] width 76 height 27
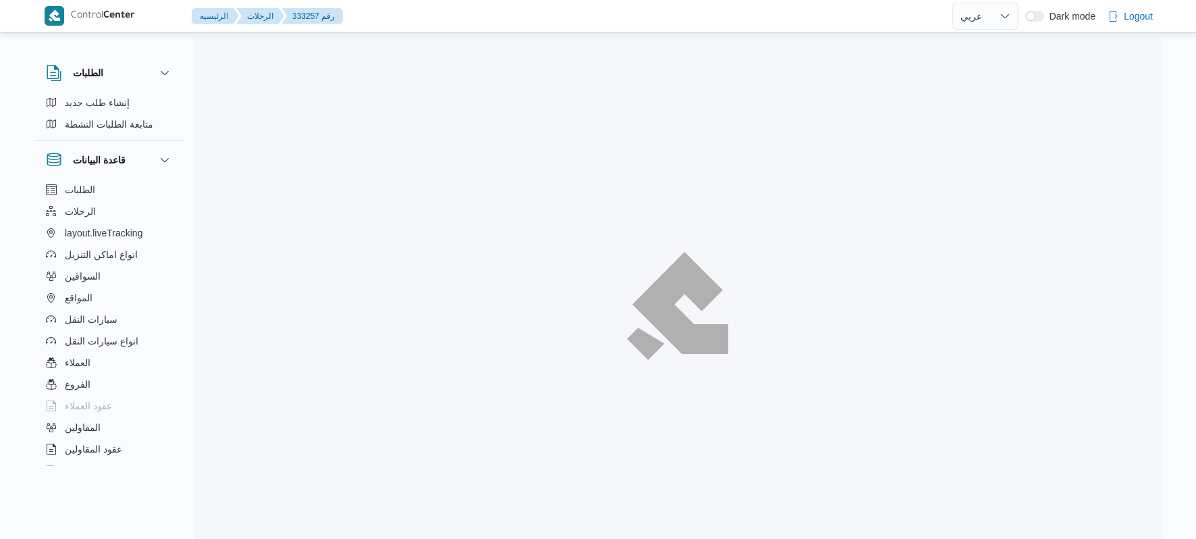
select select "ar"
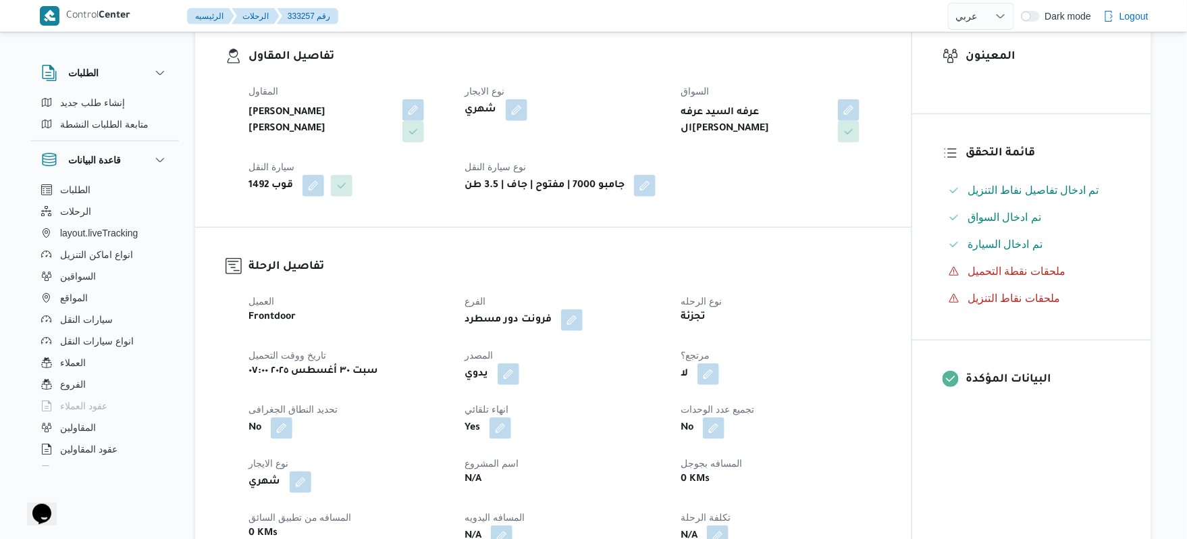
scroll to position [360, 0]
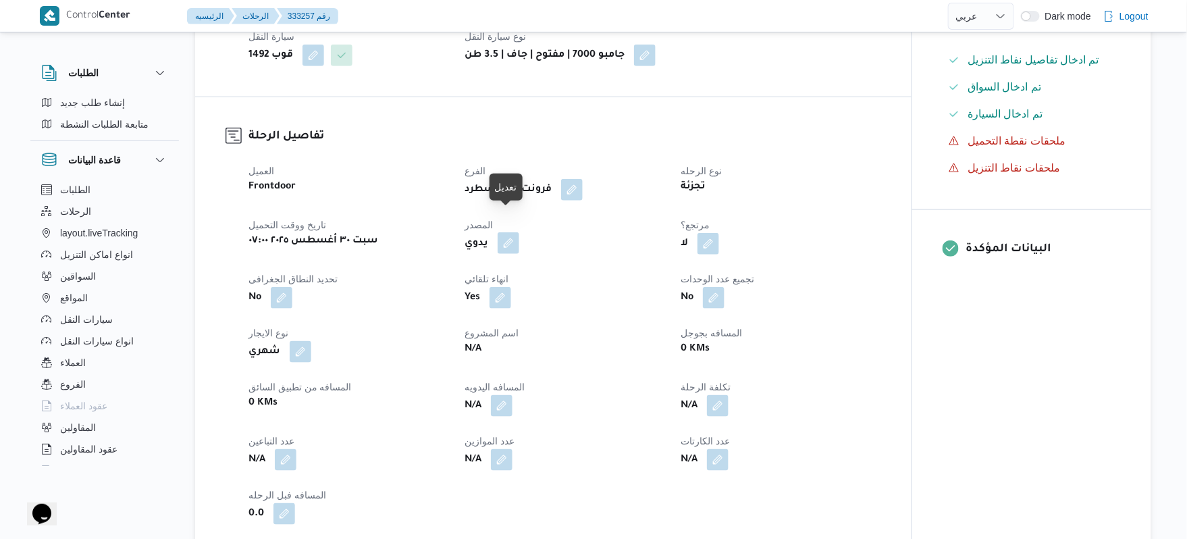
click at [509, 232] on button "button" at bounding box center [509, 243] width 22 height 22
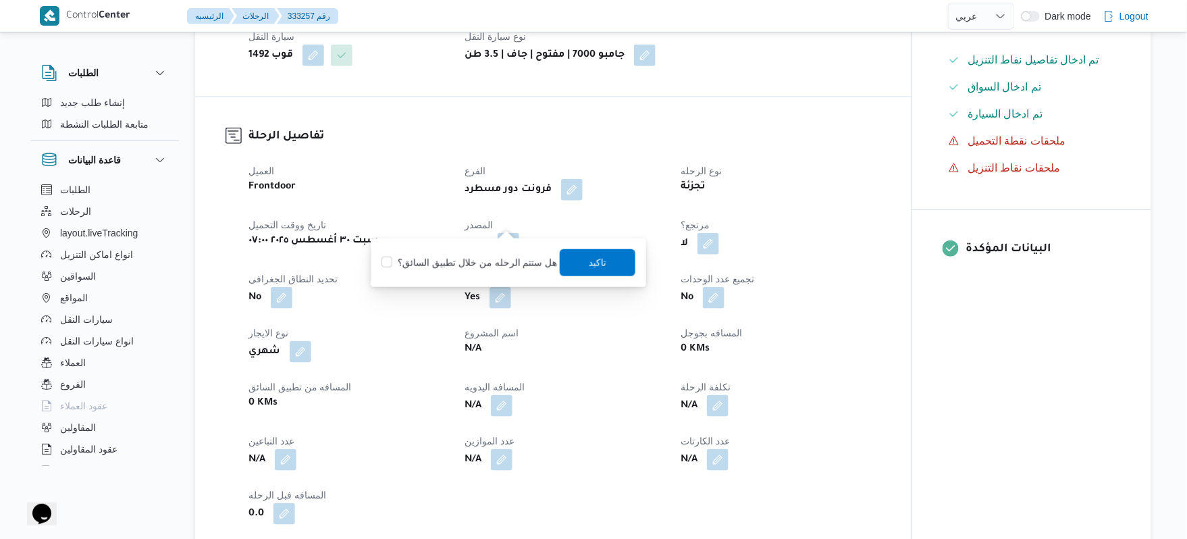
click at [494, 265] on label "هل ستتم الرحله من خلال تطبيق السائق؟" at bounding box center [469, 262] width 176 height 16
checkbox input "true"
click at [578, 263] on span "تاكيد" at bounding box center [598, 261] width 76 height 27
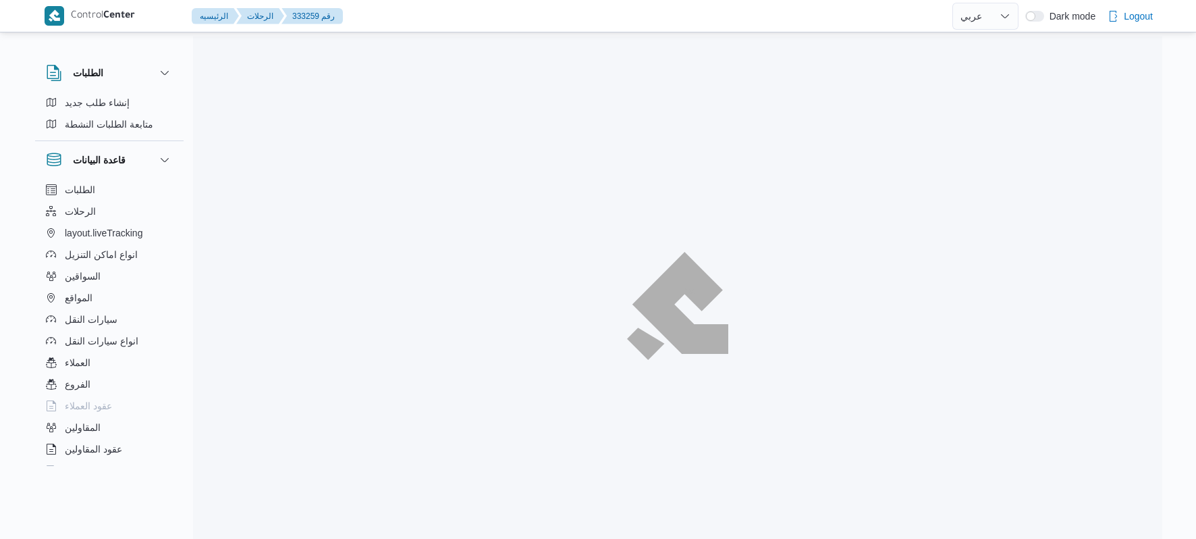
select select "ar"
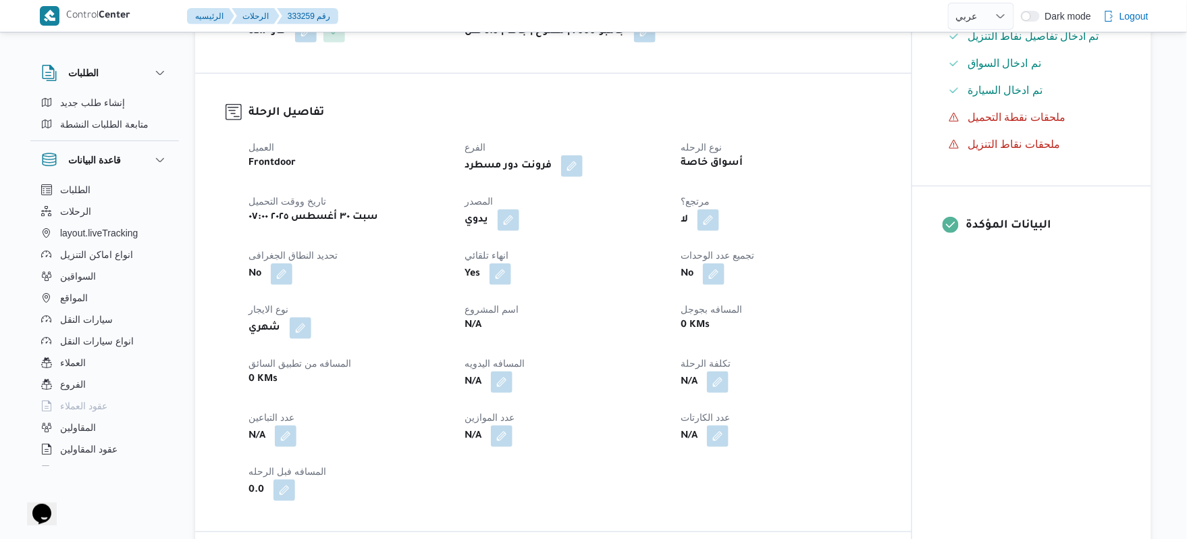
scroll to position [432, 0]
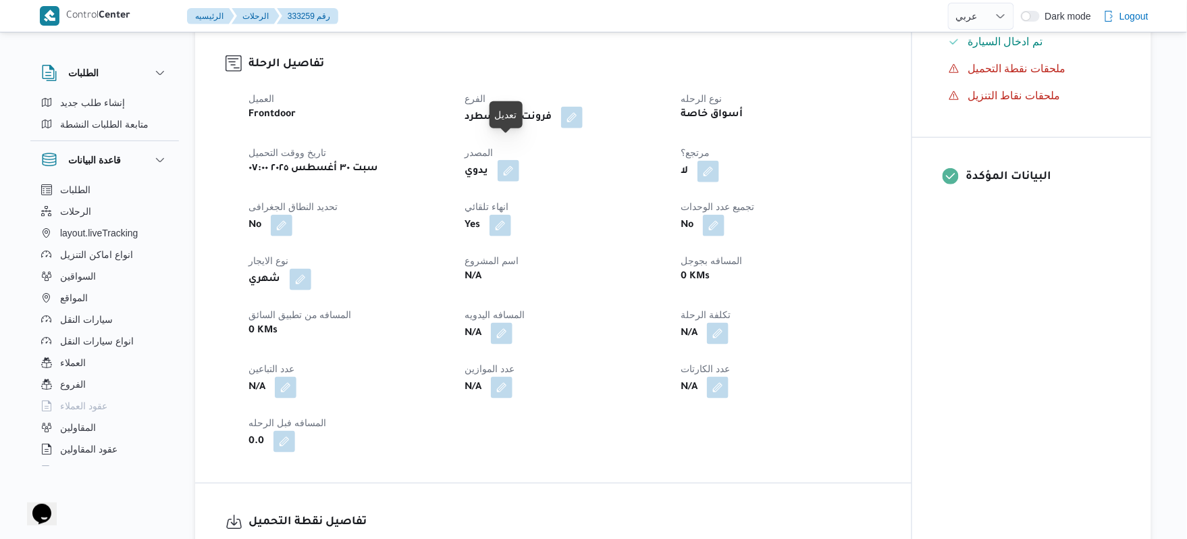
click at [513, 160] on button "button" at bounding box center [509, 171] width 22 height 22
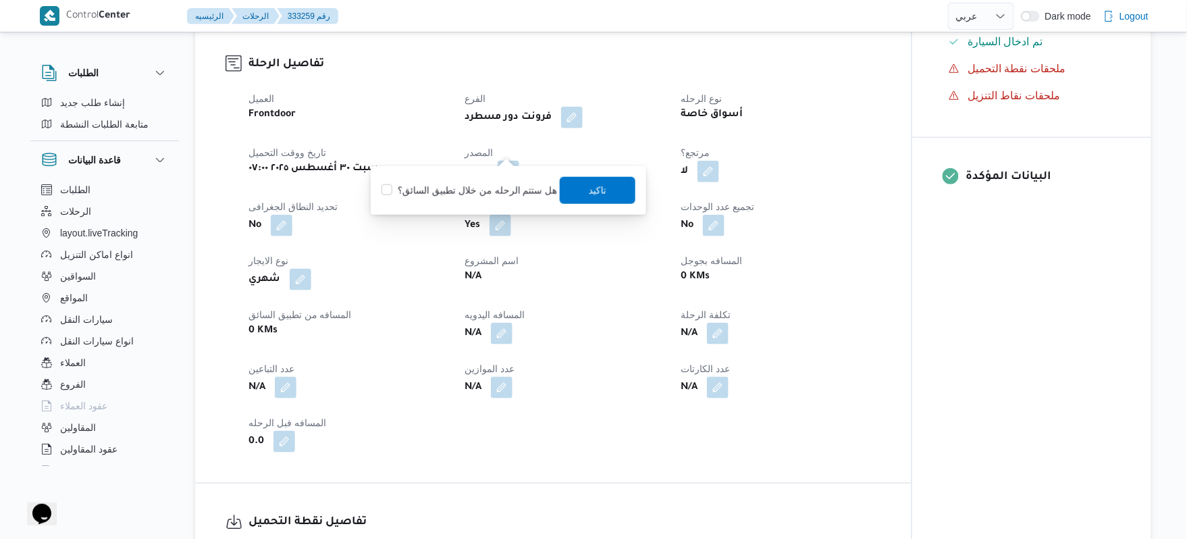
click at [486, 187] on label "هل ستتم الرحله من خلال تطبيق السائق؟" at bounding box center [469, 190] width 176 height 16
checkbox input "true"
click at [589, 189] on span "تاكيد" at bounding box center [598, 190] width 18 height 16
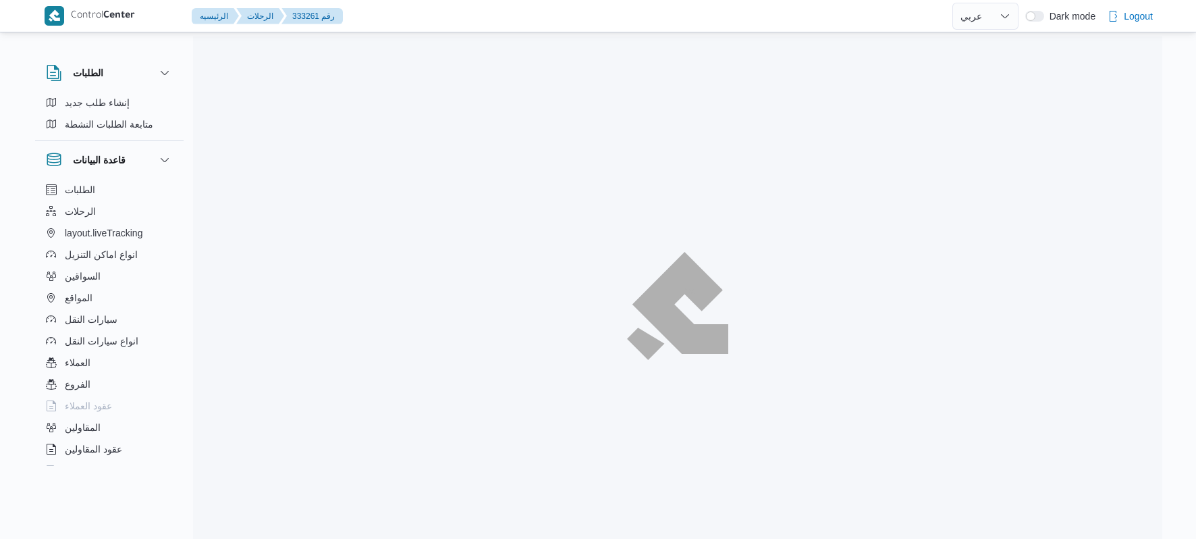
select select "ar"
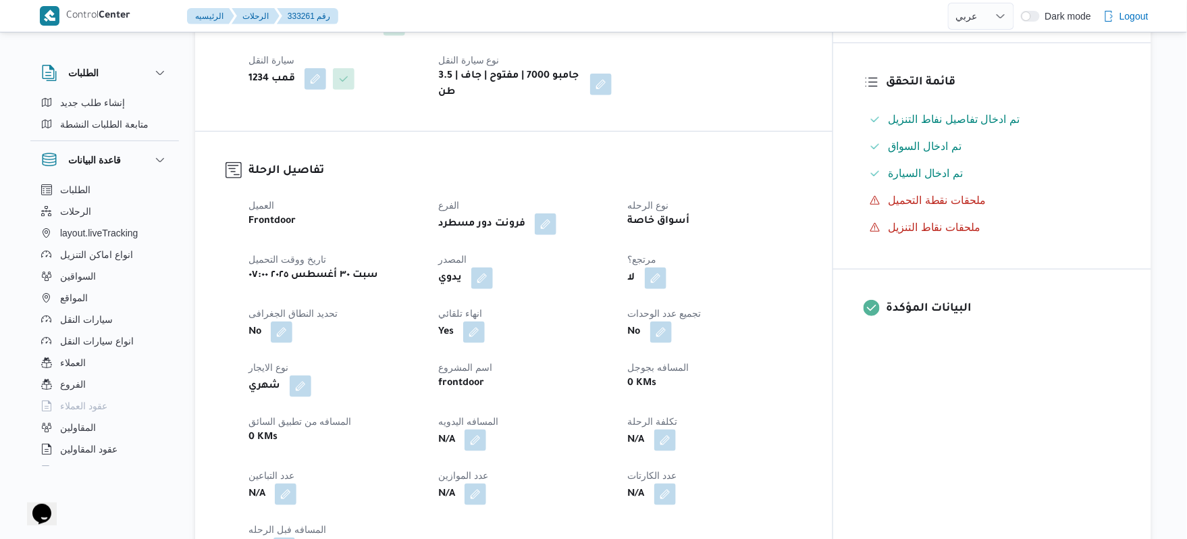
scroll to position [360, 0]
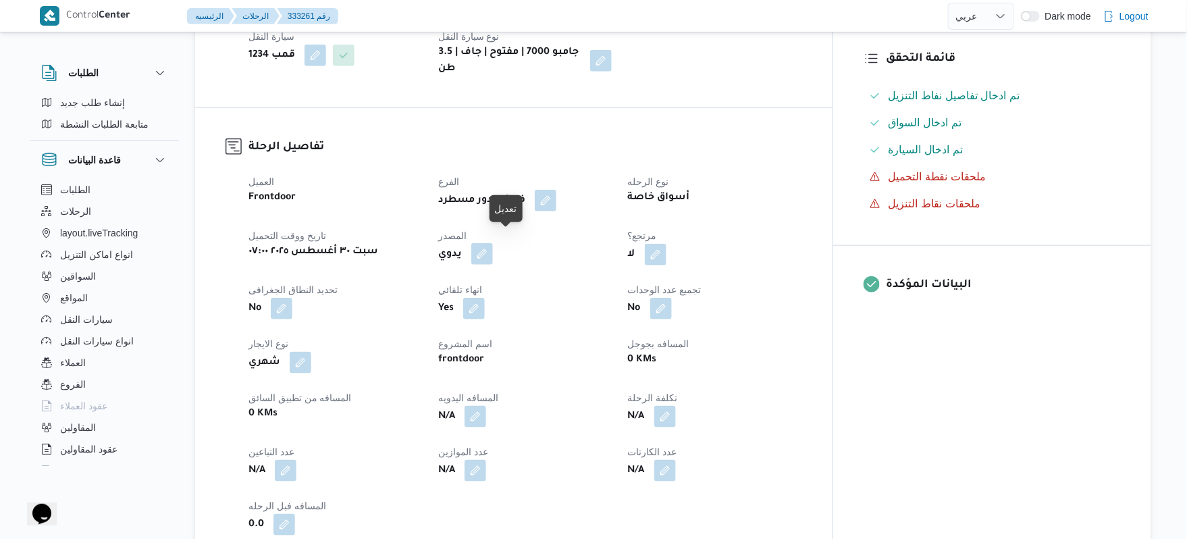
click at [493, 247] on button "button" at bounding box center [482, 254] width 22 height 22
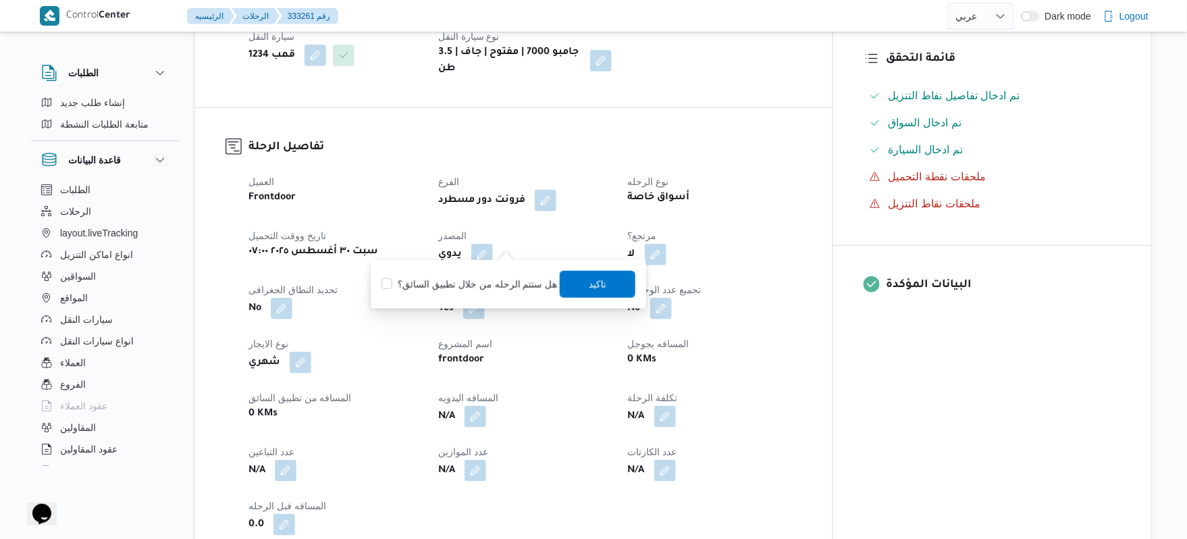
click at [495, 271] on div "هل ستتم الرحله من خلال تطبيق السائق؟ تاكيد" at bounding box center [508, 284] width 257 height 30
click at [495, 281] on label "هل ستتم الرحله من خلال تطبيق السائق؟" at bounding box center [469, 284] width 176 height 16
checkbox input "true"
click at [600, 273] on span "تاكيد" at bounding box center [598, 283] width 76 height 27
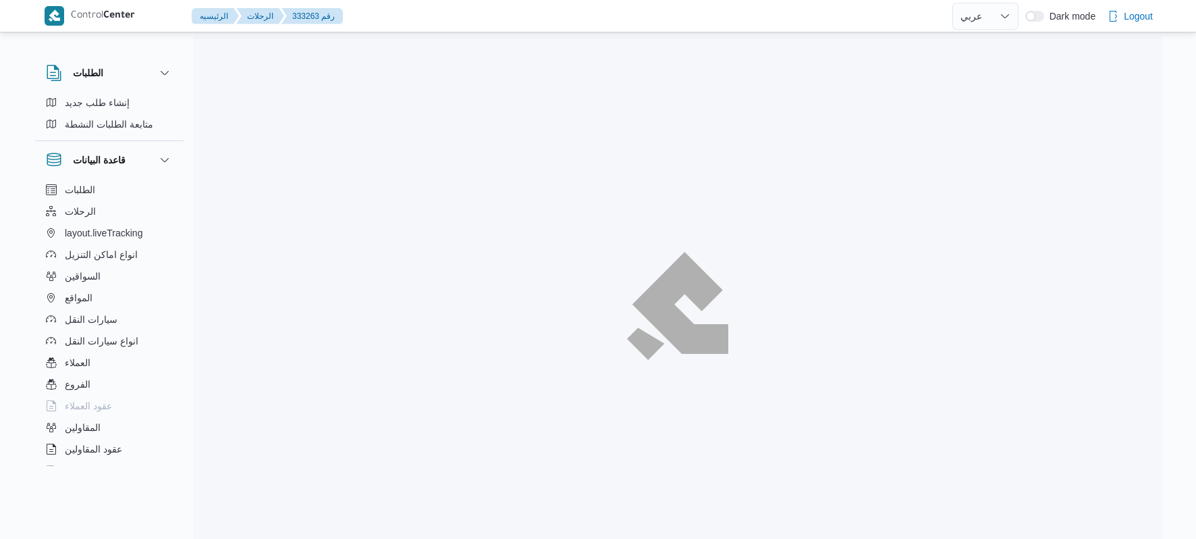
select select "ar"
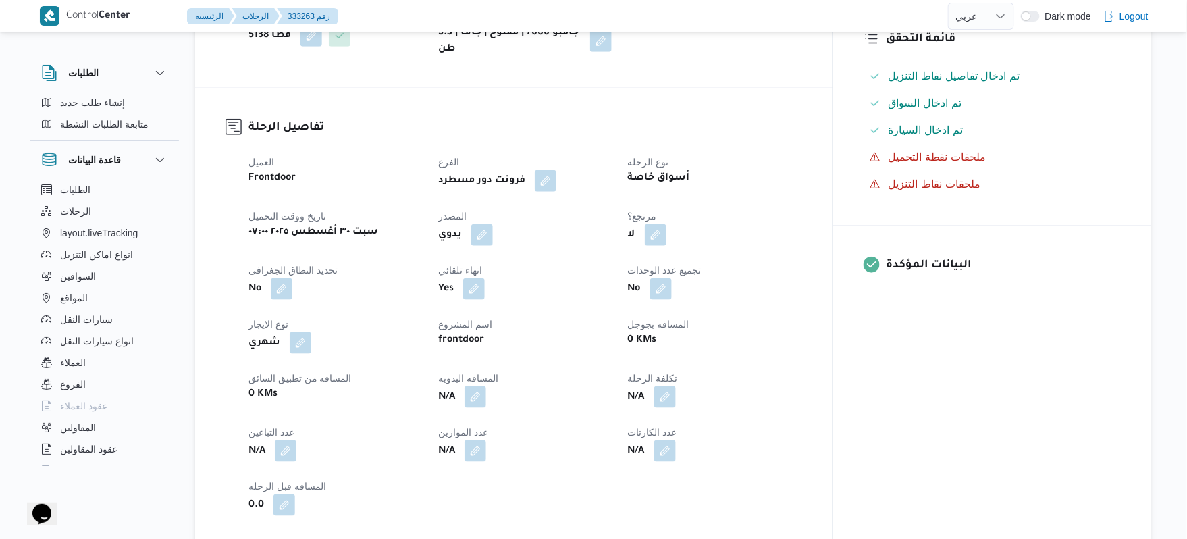
scroll to position [432, 0]
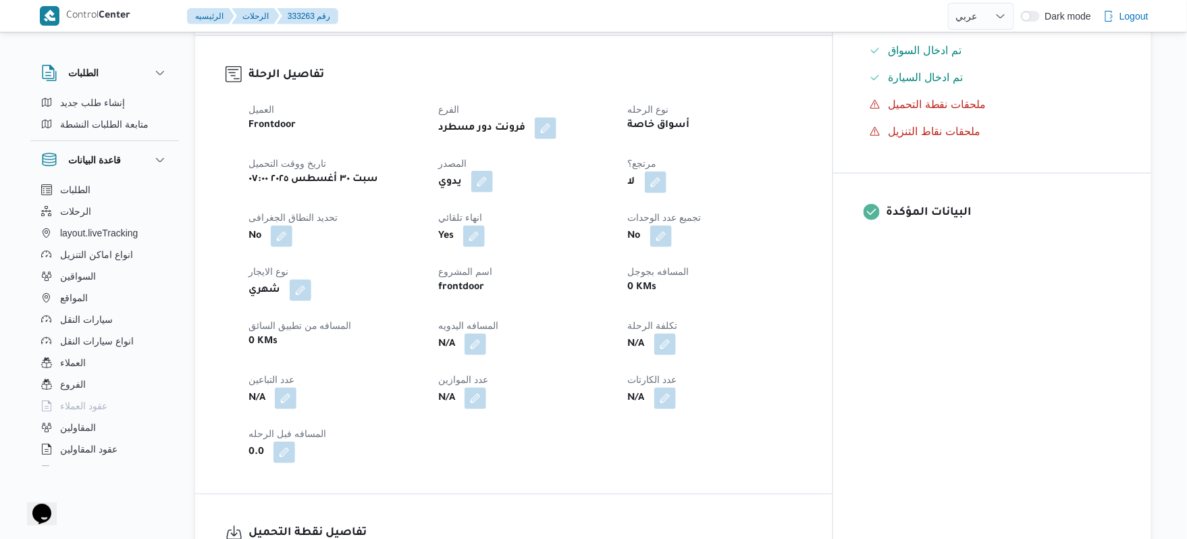
click at [493, 171] on button "button" at bounding box center [482, 182] width 22 height 22
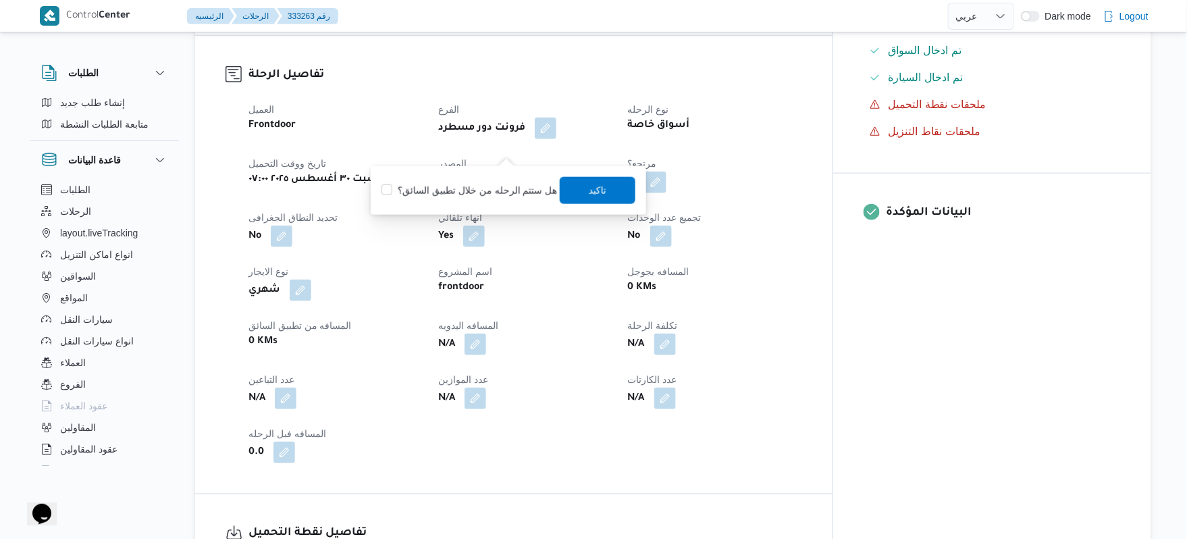
click at [490, 190] on label "هل ستتم الرحله من خلال تطبيق السائق؟" at bounding box center [469, 190] width 176 height 16
checkbox input "true"
click at [595, 189] on span "تاكيد" at bounding box center [598, 190] width 18 height 16
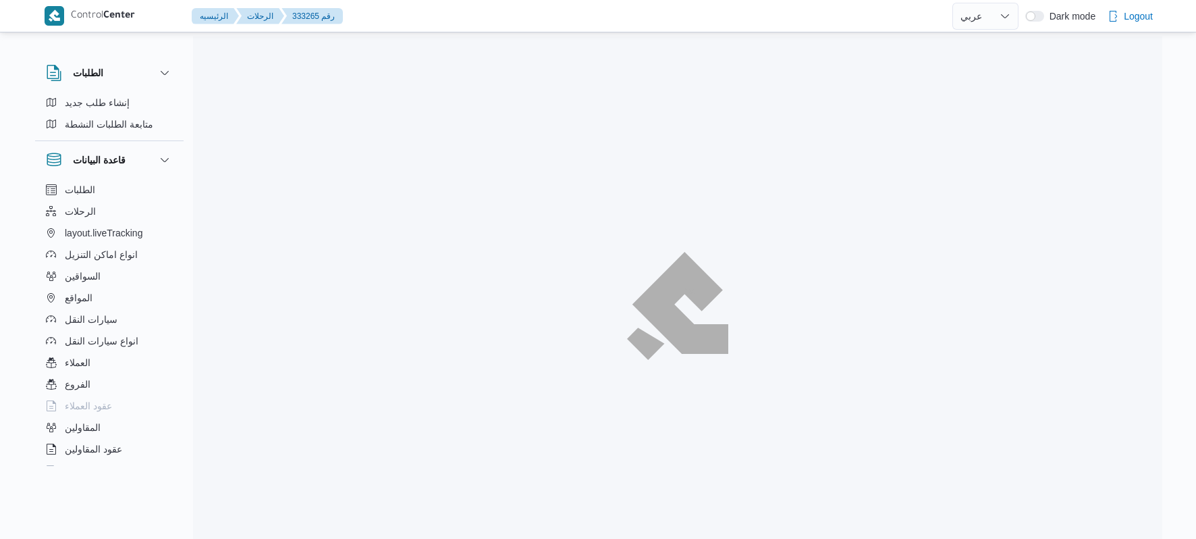
select select "ar"
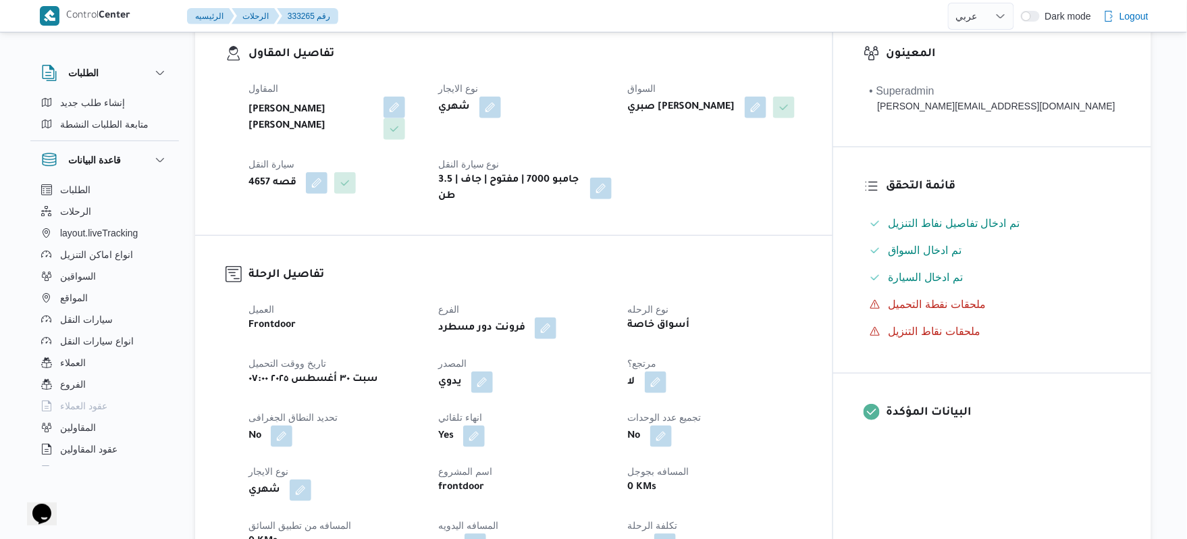
scroll to position [288, 0]
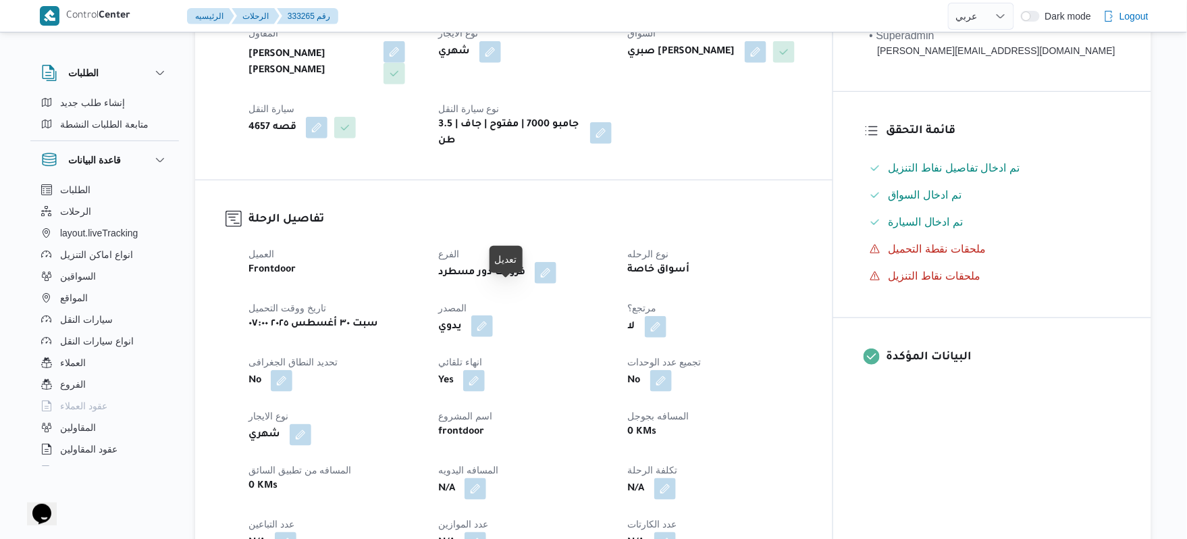
click at [493, 315] on button "button" at bounding box center [482, 326] width 22 height 22
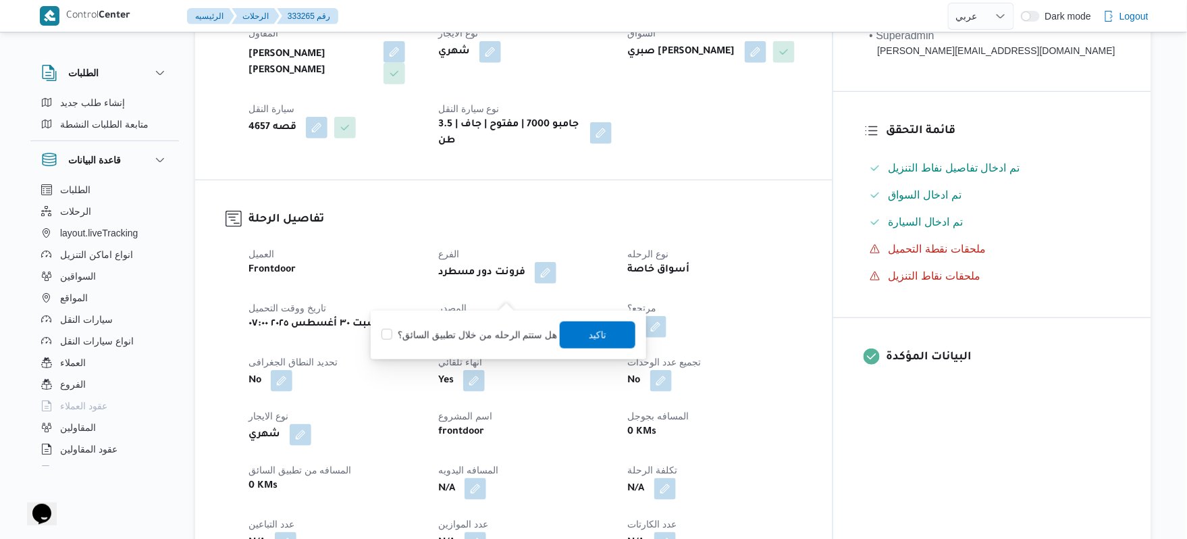
click at [494, 327] on label "هل ستتم الرحله من خلال تطبيق السائق؟" at bounding box center [469, 335] width 176 height 16
checkbox input "true"
click at [594, 341] on span "تاكيد" at bounding box center [598, 334] width 18 height 16
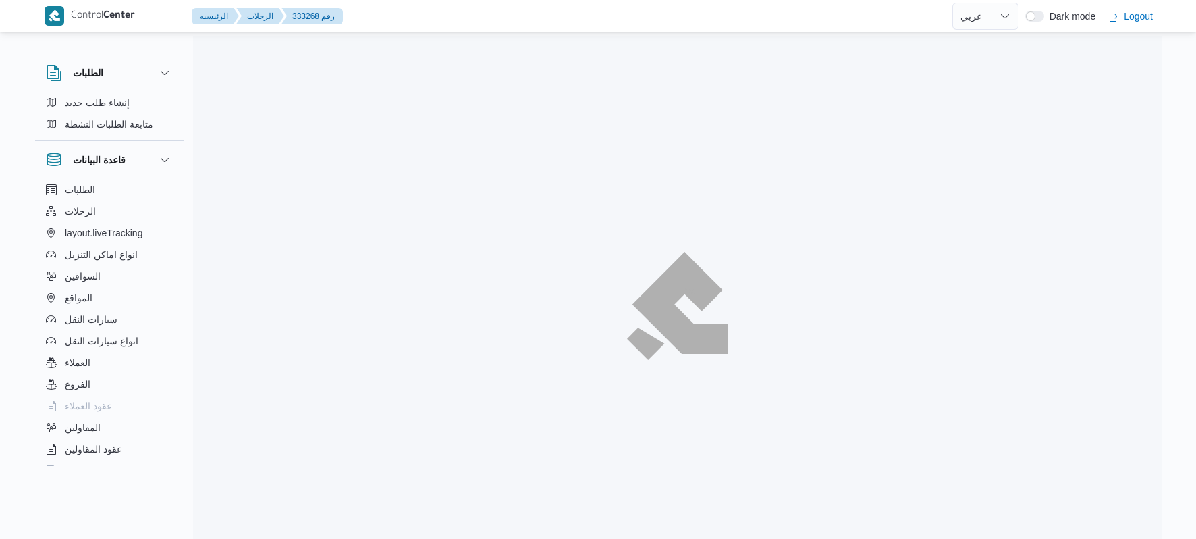
select select "ar"
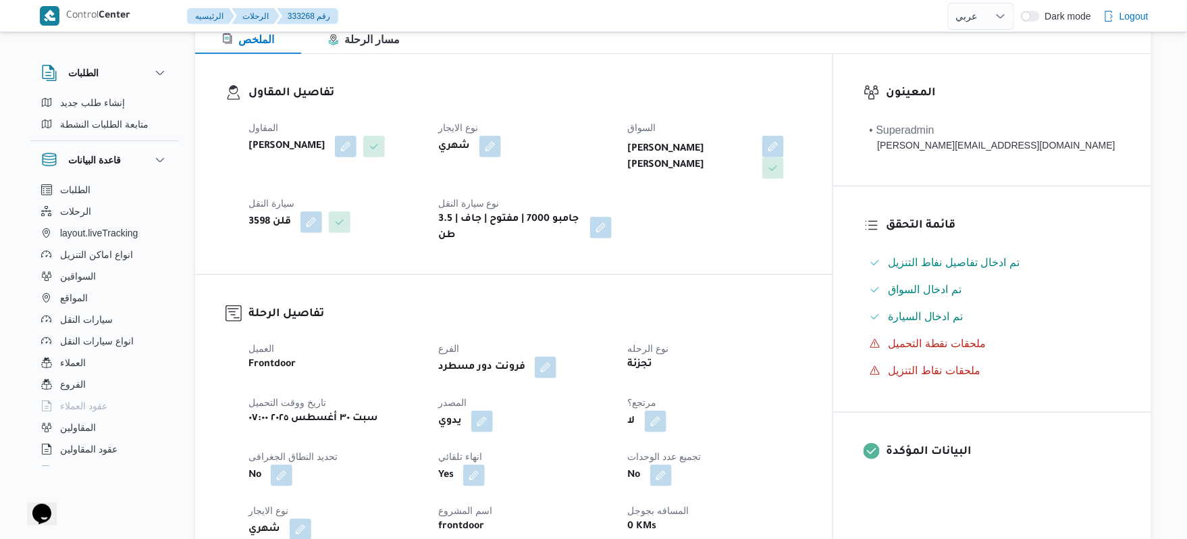
scroll to position [396, 0]
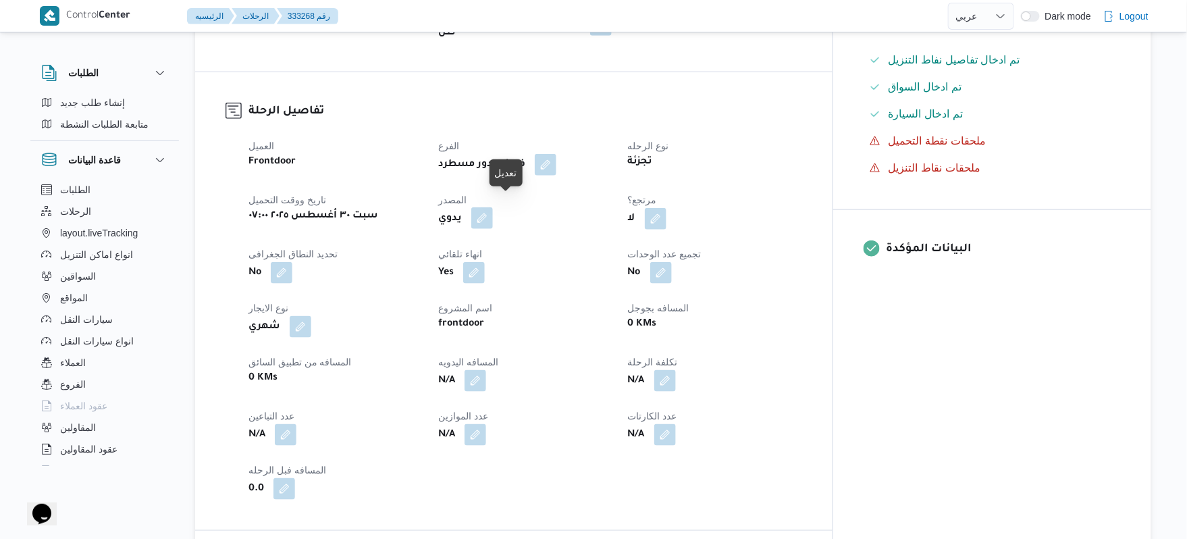
click at [493, 212] on button "button" at bounding box center [482, 218] width 22 height 22
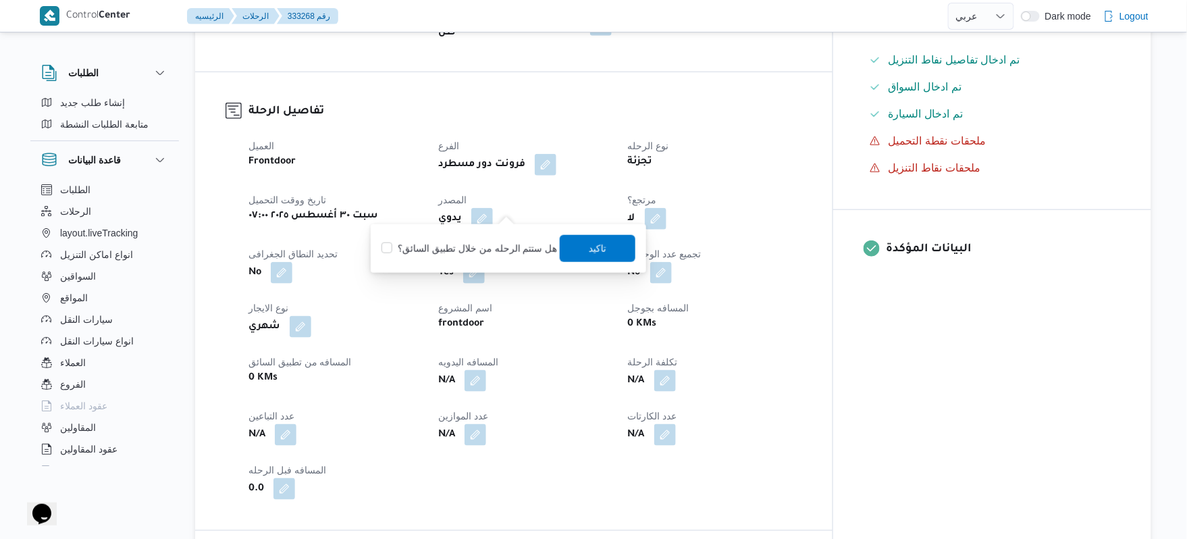
click at [492, 250] on label "هل ستتم الرحله من خلال تطبيق السائق؟" at bounding box center [469, 248] width 176 height 16
checkbox input "true"
click at [579, 255] on span "تاكيد" at bounding box center [598, 247] width 76 height 27
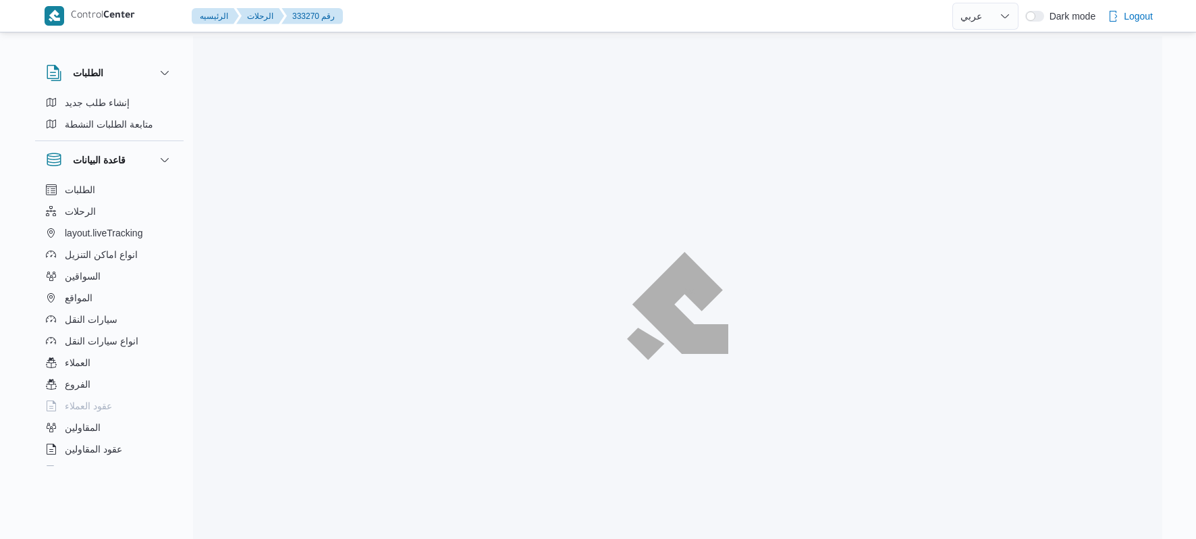
select select "ar"
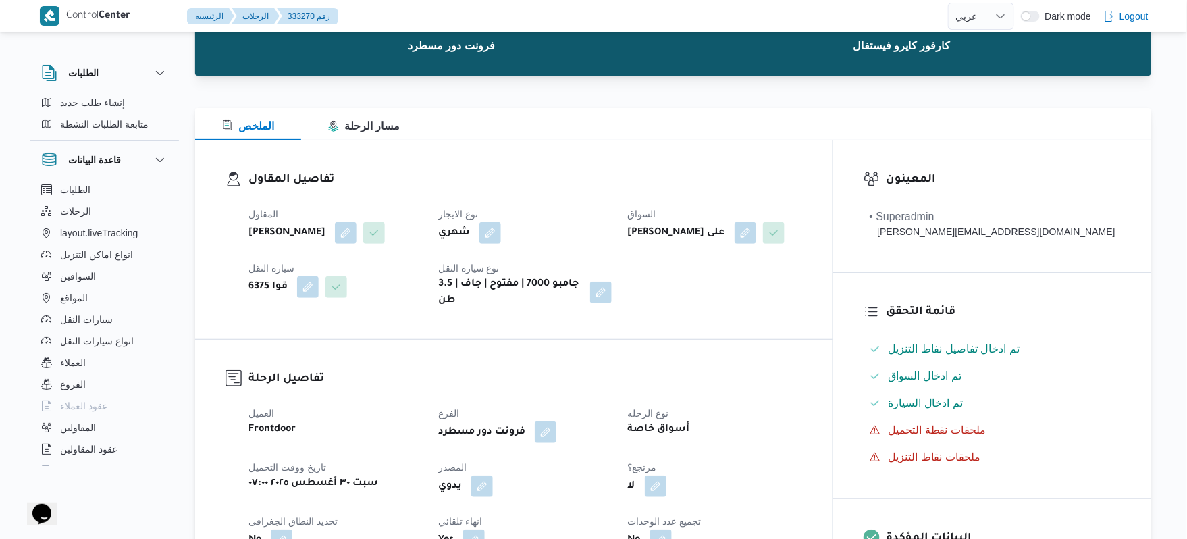
scroll to position [360, 0]
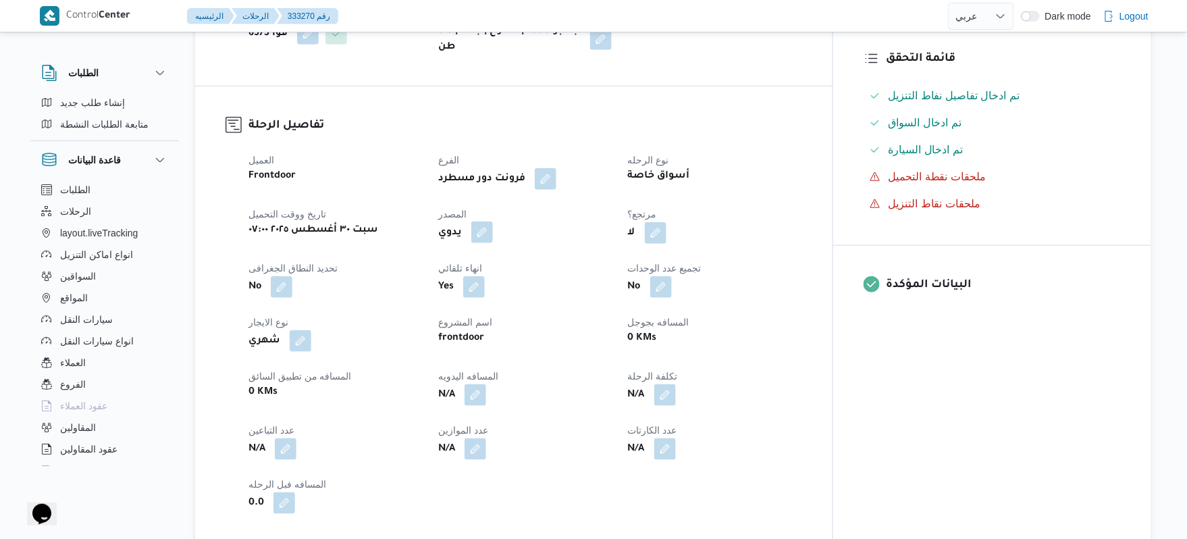
click at [493, 240] on button "button" at bounding box center [482, 232] width 22 height 22
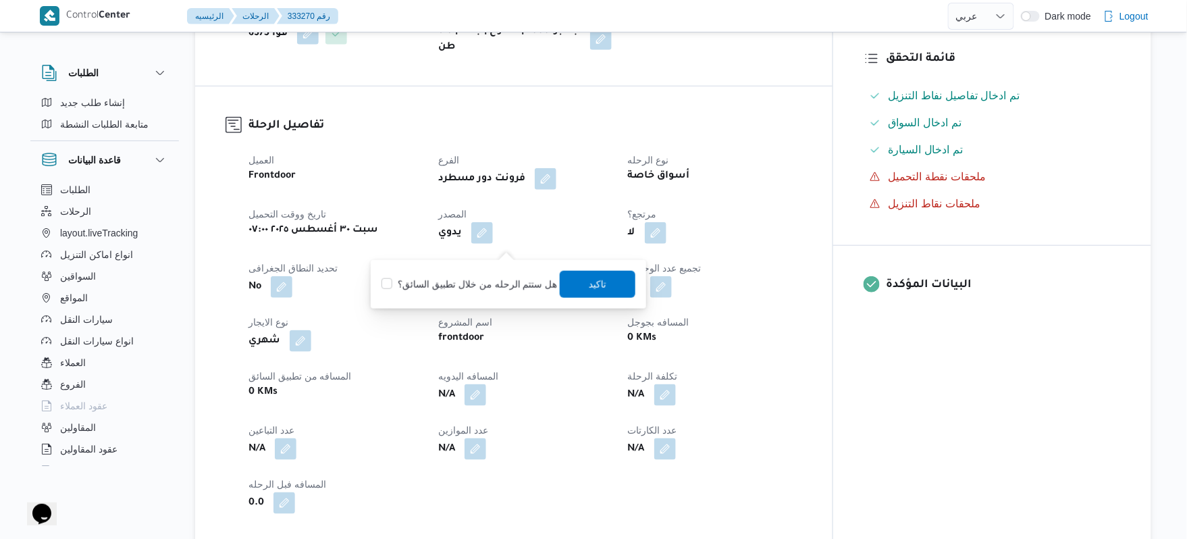
click at [493, 279] on label "هل ستتم الرحله من خلال تطبيق السائق؟" at bounding box center [469, 284] width 176 height 16
checkbox input "true"
click at [606, 284] on span "تاكيد" at bounding box center [598, 283] width 76 height 27
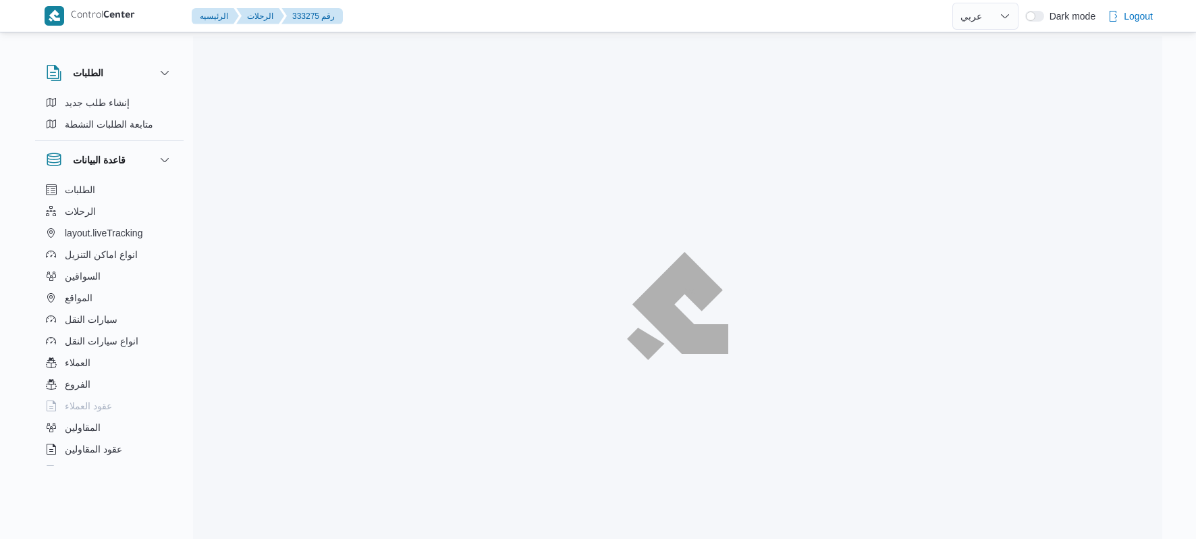
select select "ar"
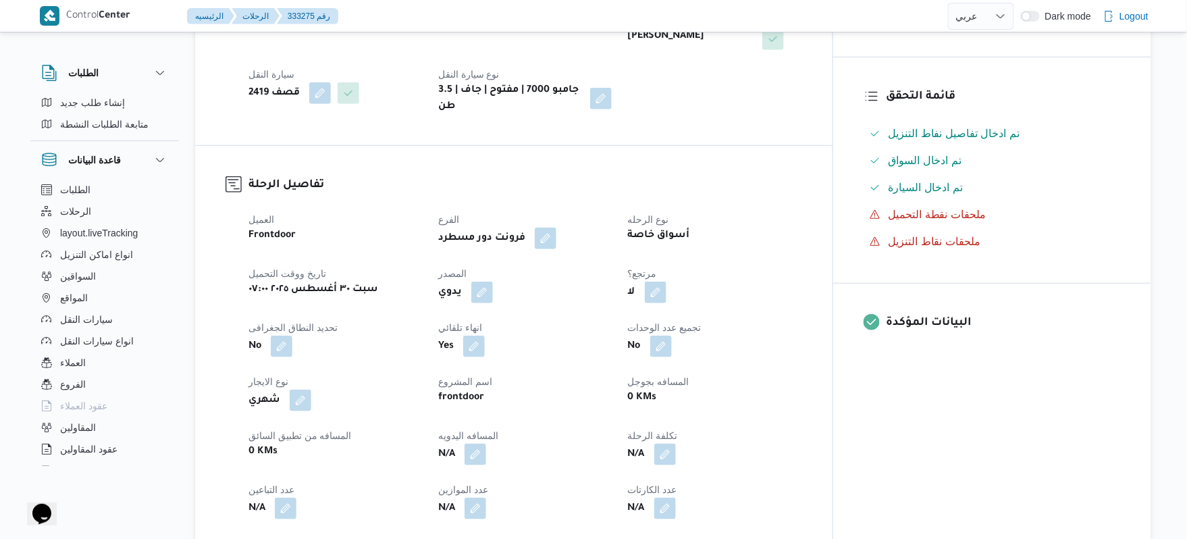
scroll to position [324, 0]
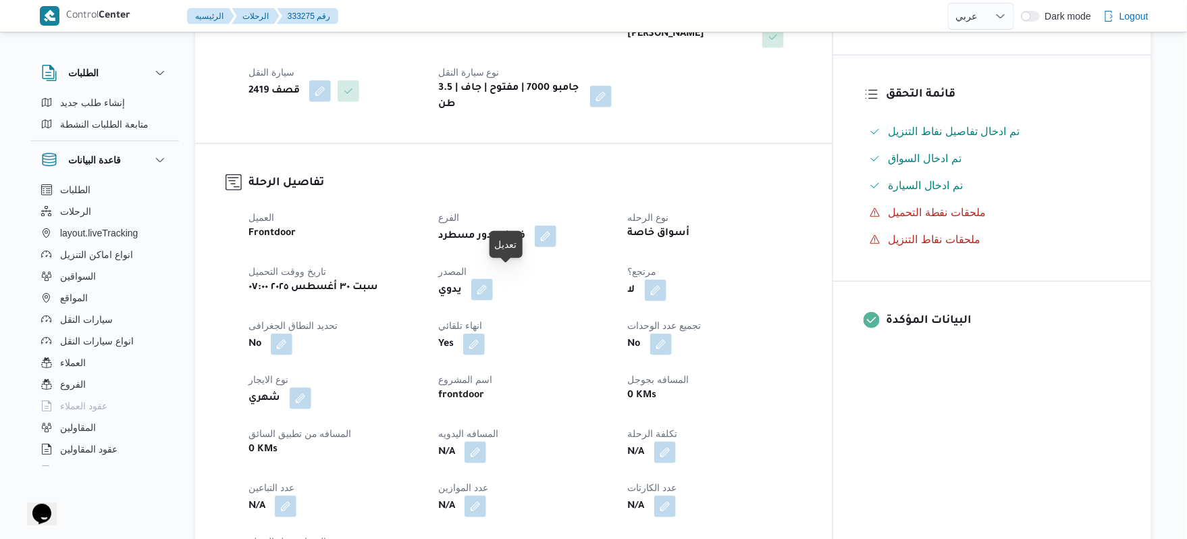
click at [493, 279] on button "button" at bounding box center [482, 290] width 22 height 22
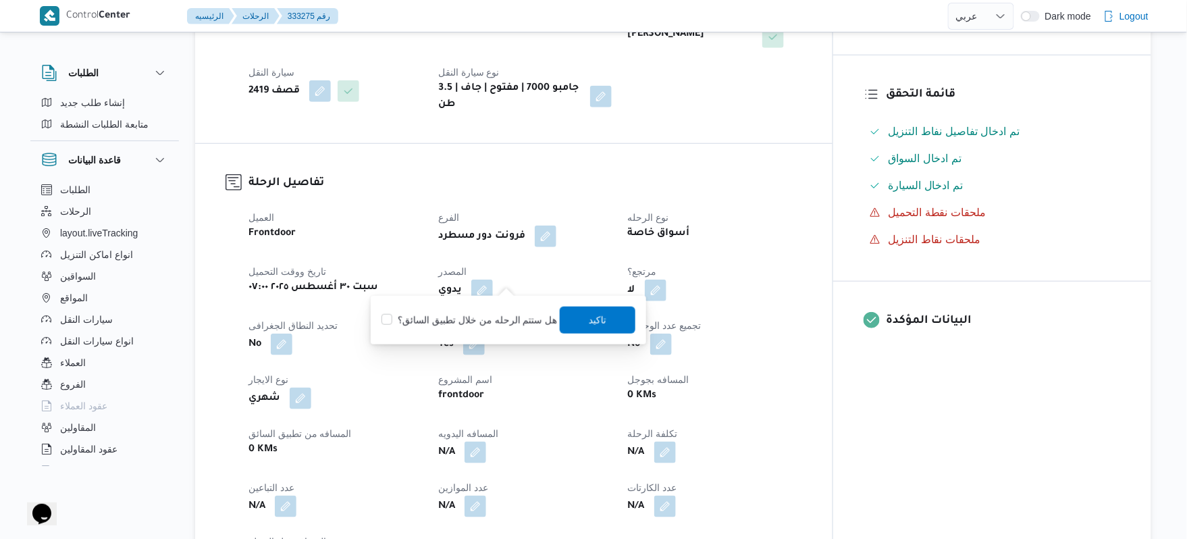
click at [478, 320] on label "هل ستتم الرحله من خلال تطبيق السائق؟" at bounding box center [469, 320] width 176 height 16
checkbox input "true"
click at [581, 314] on span "تاكيد" at bounding box center [598, 319] width 76 height 27
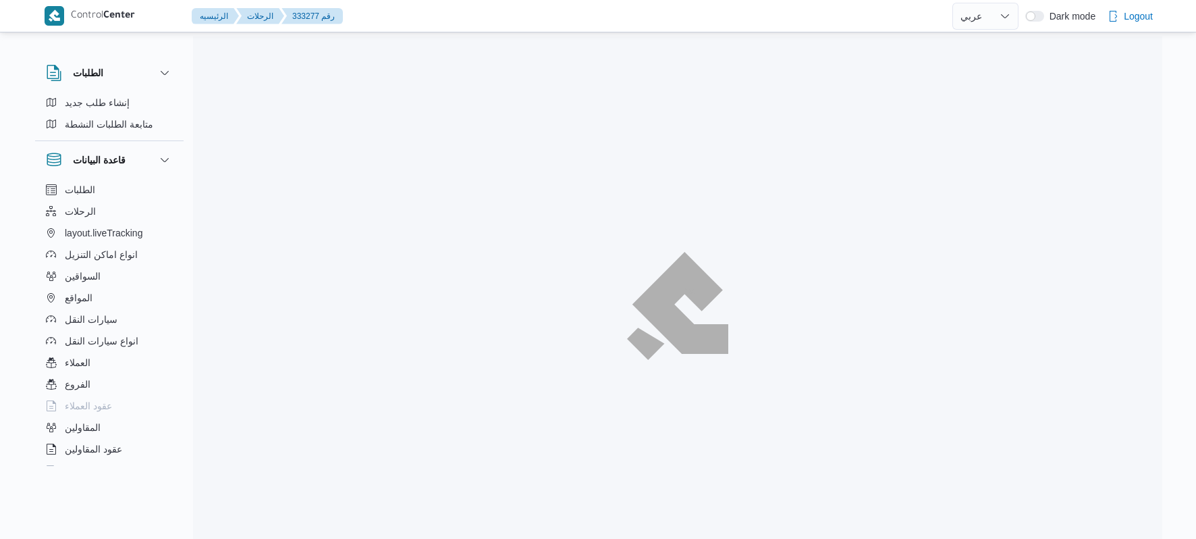
select select "ar"
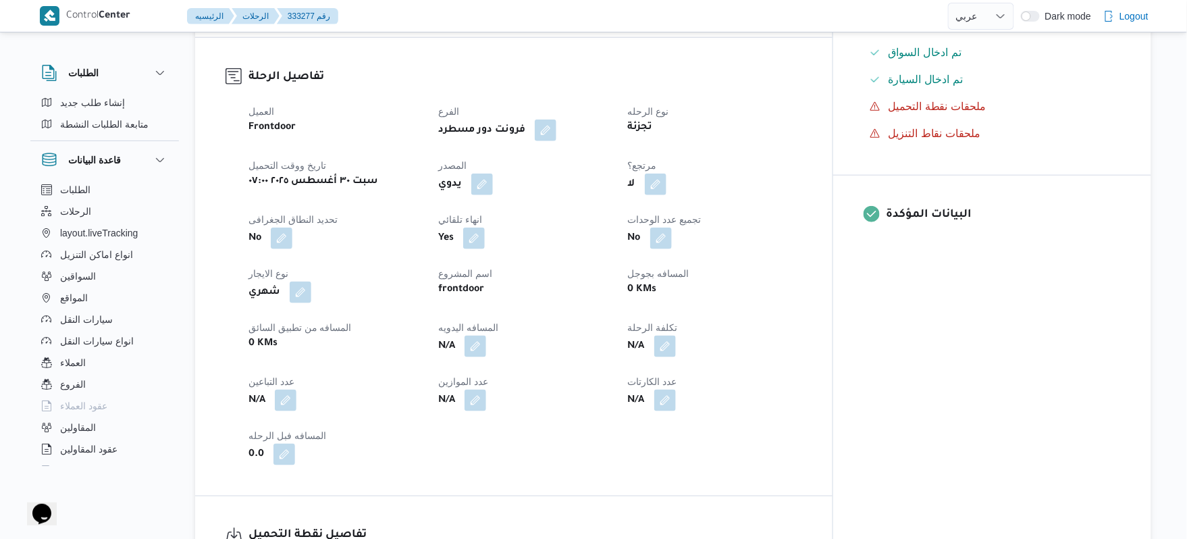
scroll to position [432, 0]
click at [493, 173] on button "button" at bounding box center [482, 182] width 22 height 22
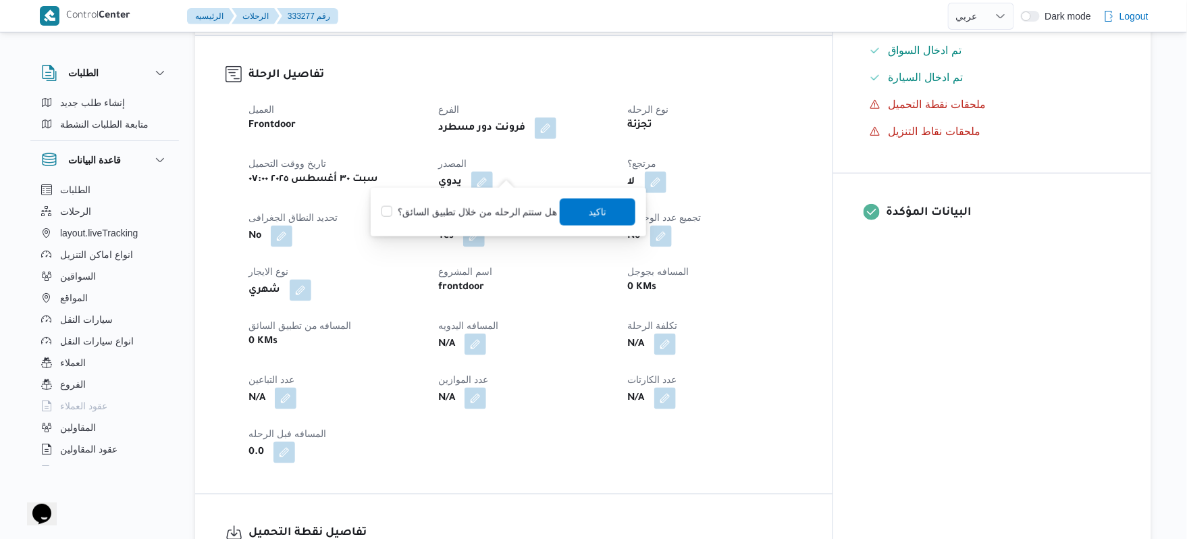
click at [475, 212] on label "هل ستتم الرحله من خلال تطبيق السائق؟" at bounding box center [469, 212] width 176 height 16
checkbox input "true"
click at [589, 204] on span "تاكيد" at bounding box center [598, 211] width 18 height 16
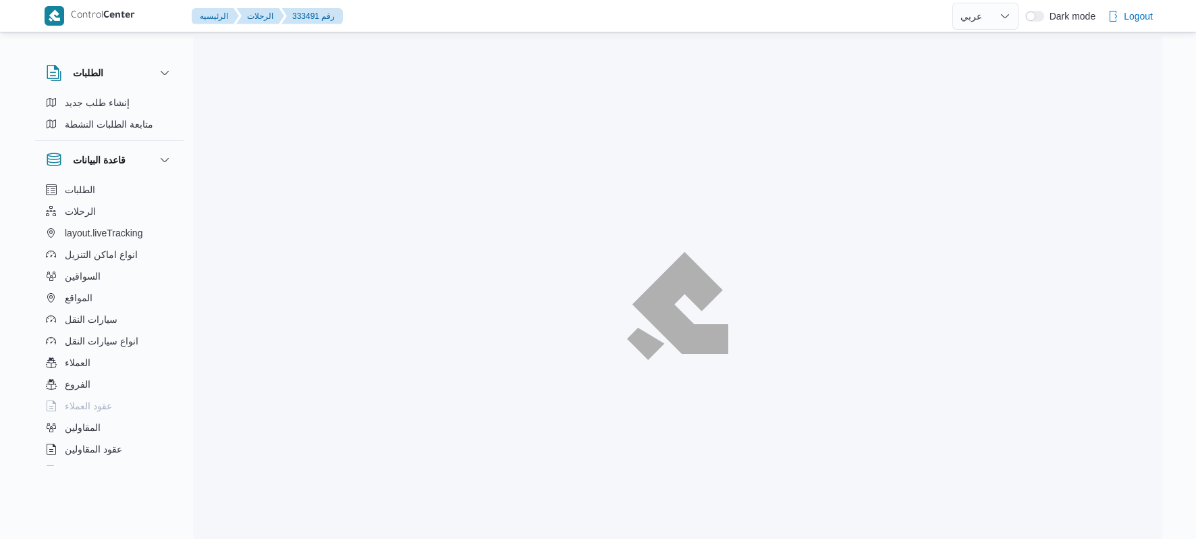
select select "ar"
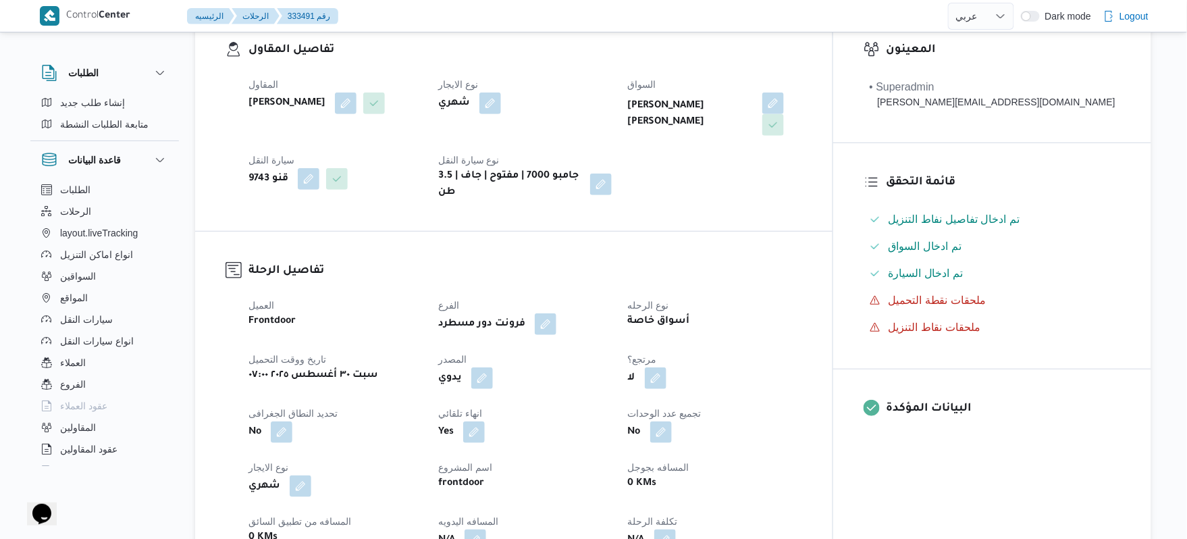
scroll to position [288, 0]
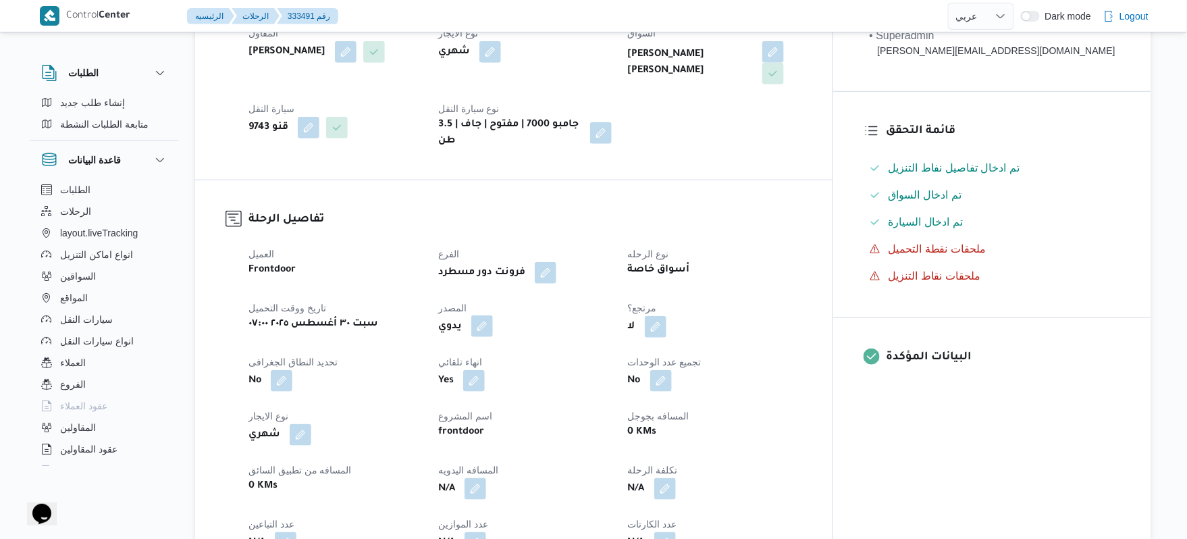
click at [493, 319] on button "button" at bounding box center [482, 326] width 22 height 22
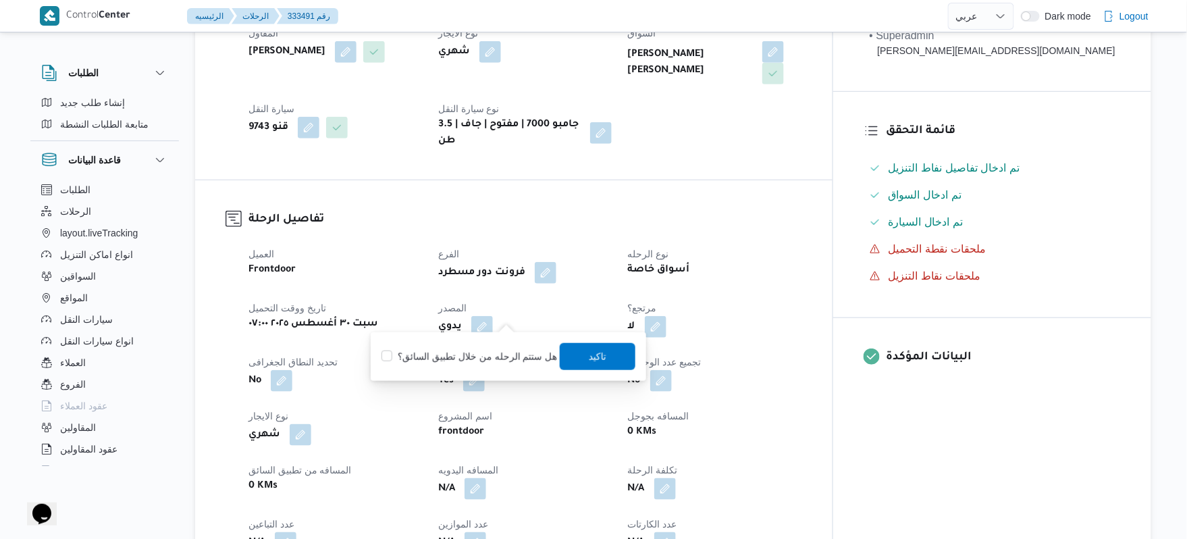
click at [482, 360] on label "هل ستتم الرحله من خلال تطبيق السائق؟" at bounding box center [469, 356] width 176 height 16
checkbox input "true"
click at [589, 352] on span "تاكيد" at bounding box center [598, 356] width 18 height 16
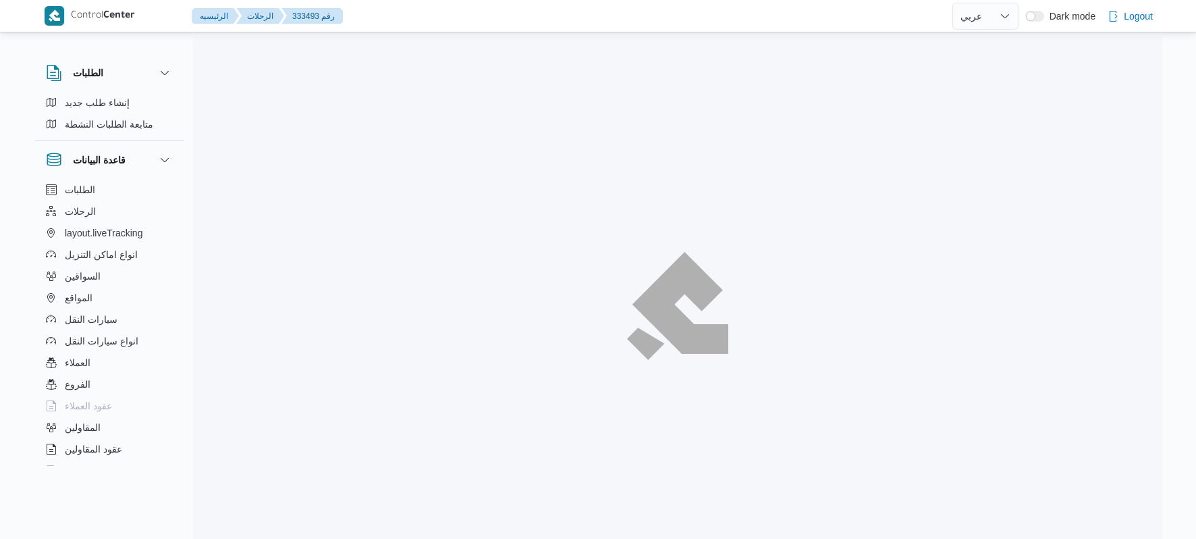
select select "ar"
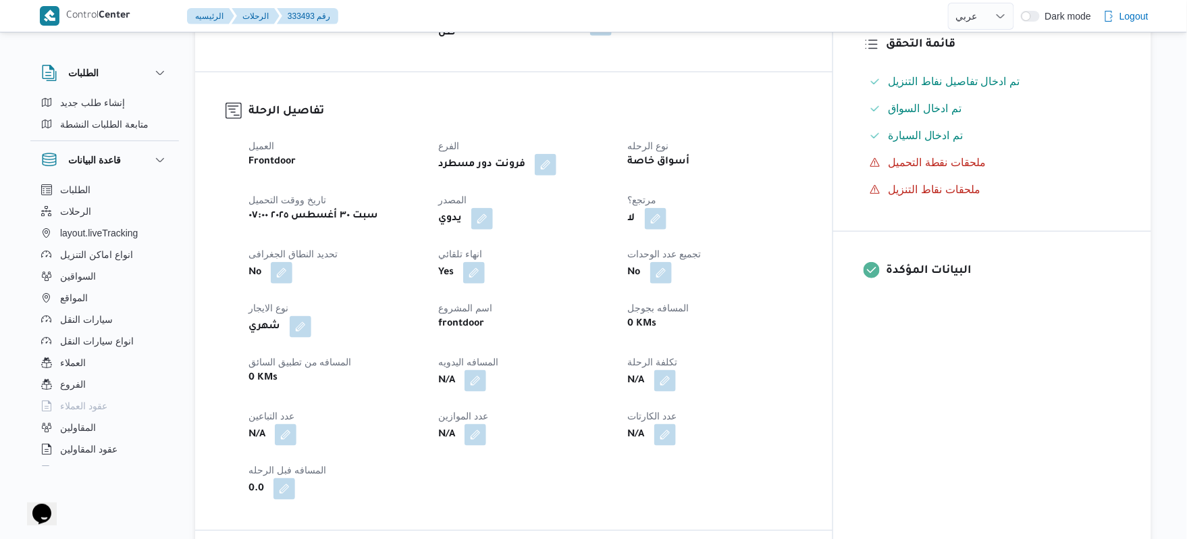
scroll to position [396, 0]
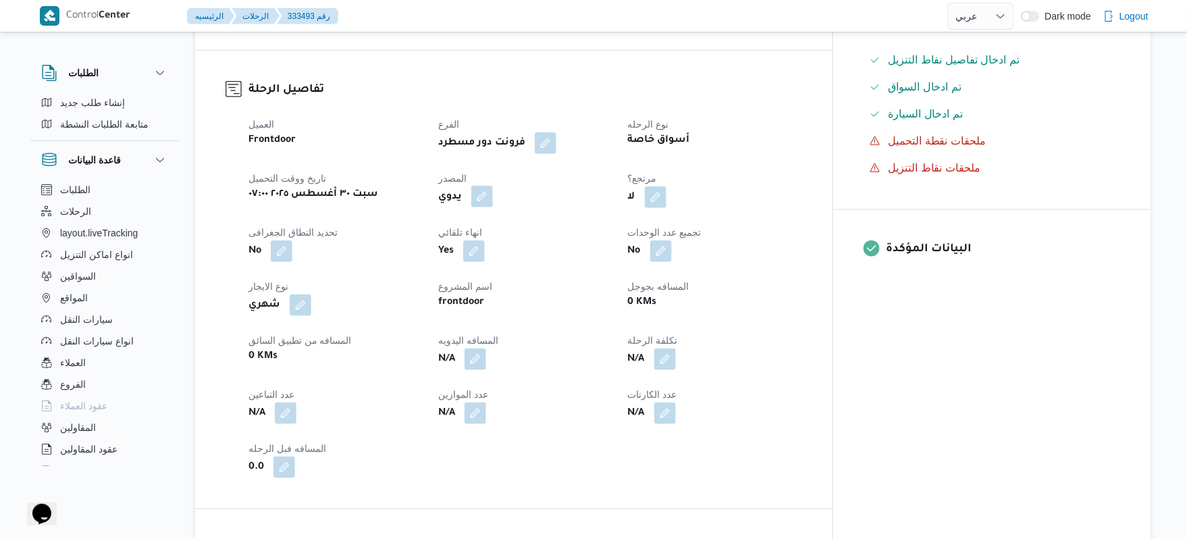
click at [493, 207] on button "button" at bounding box center [482, 197] width 22 height 22
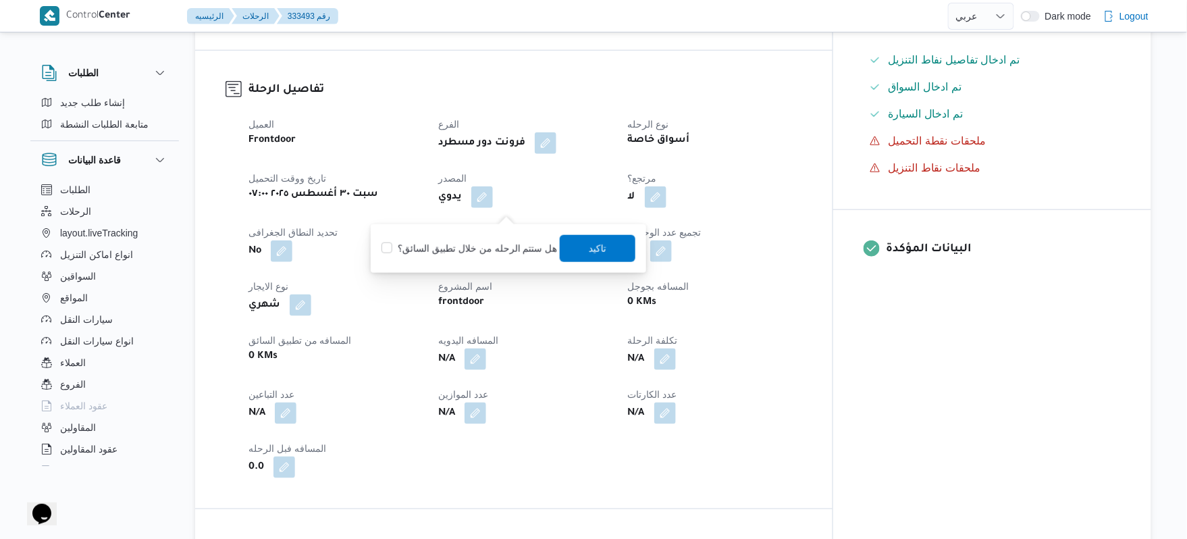
click at [490, 244] on label "هل ستتم الرحله من خلال تطبيق السائق؟" at bounding box center [469, 248] width 176 height 16
checkbox input "true"
click at [598, 249] on span "تاكيد" at bounding box center [598, 248] width 18 height 16
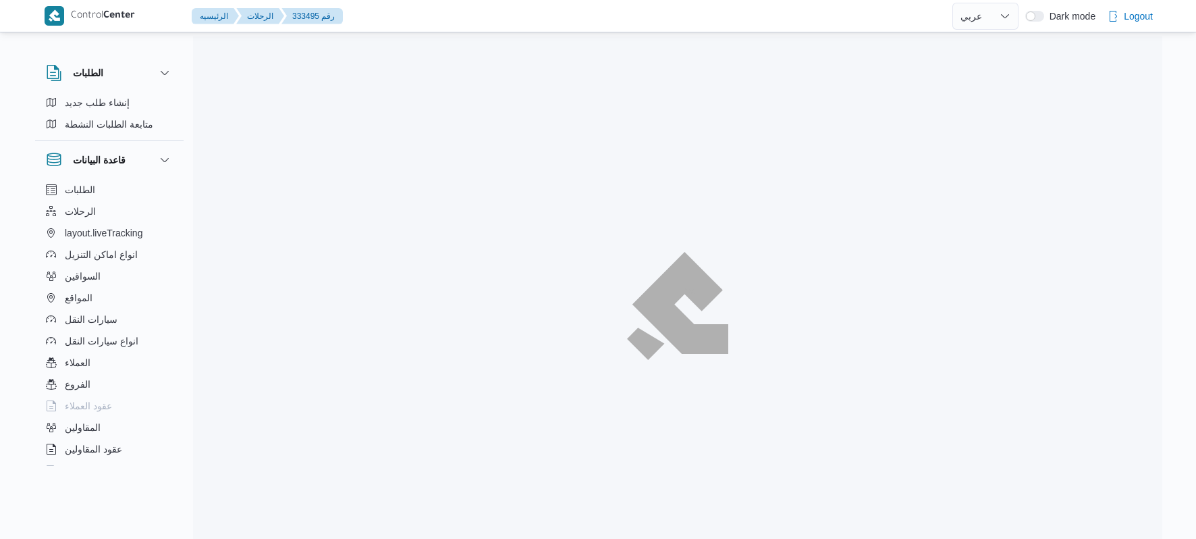
select select "ar"
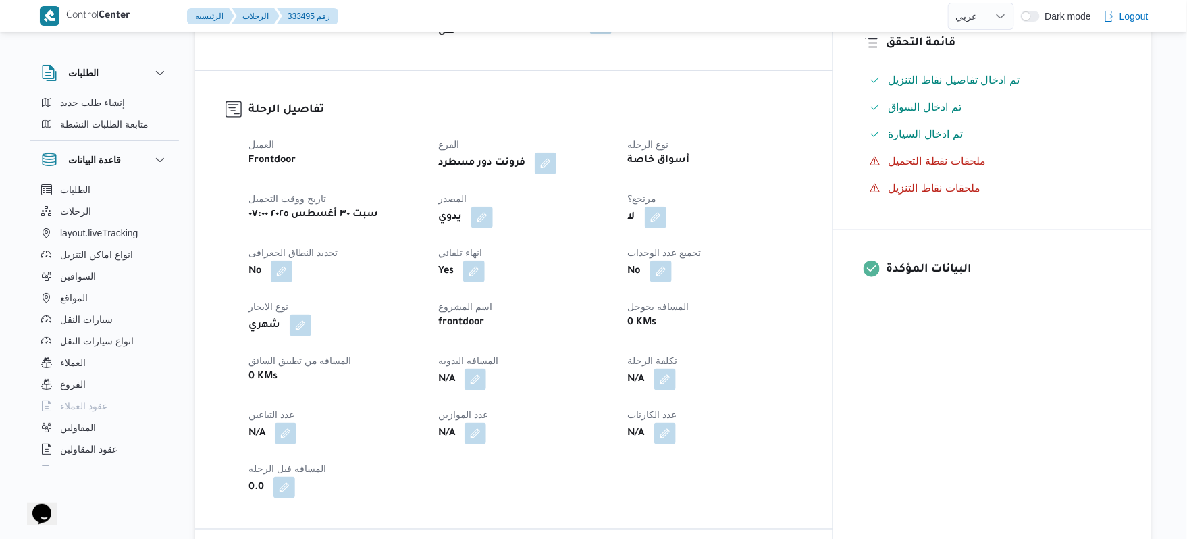
scroll to position [396, 0]
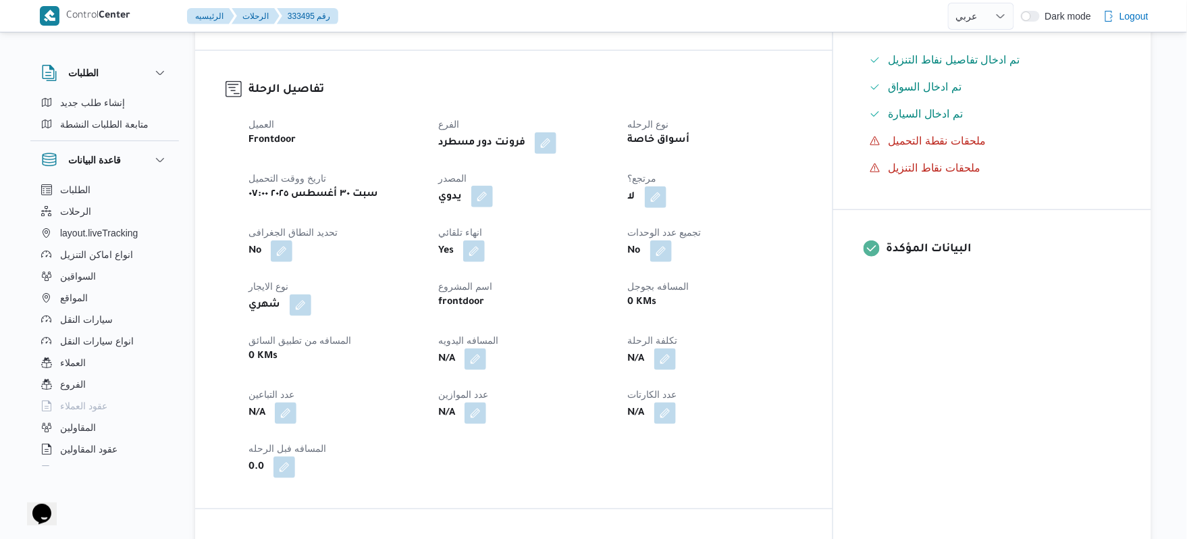
click at [493, 207] on button "button" at bounding box center [482, 197] width 22 height 22
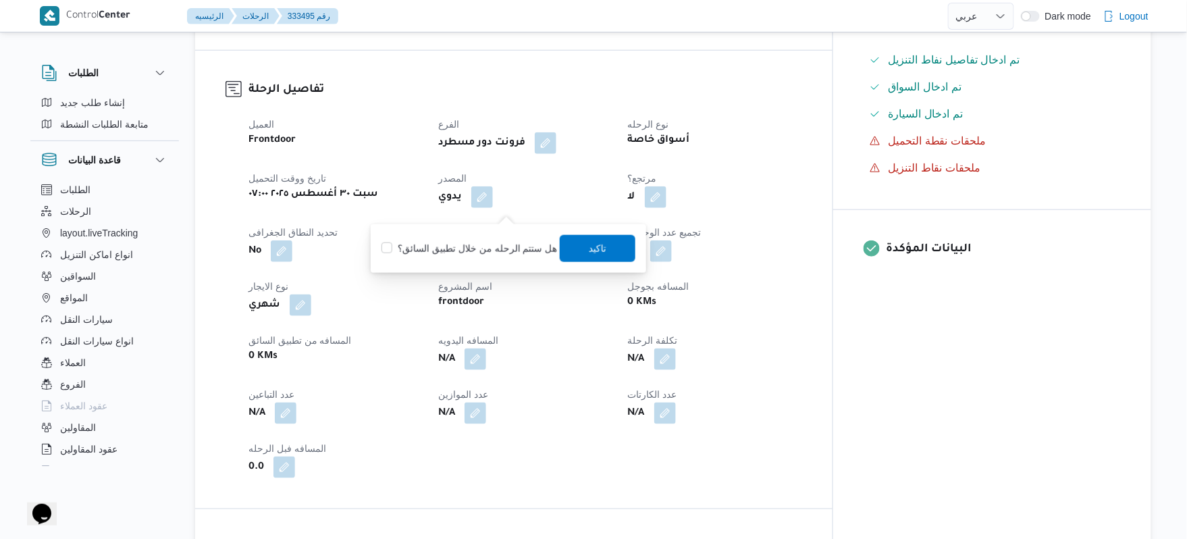
click at [493, 242] on label "هل ستتم الرحله من خلال تطبيق السائق؟" at bounding box center [469, 248] width 176 height 16
checkbox input "true"
click at [605, 247] on span "تاكيد" at bounding box center [598, 247] width 76 height 27
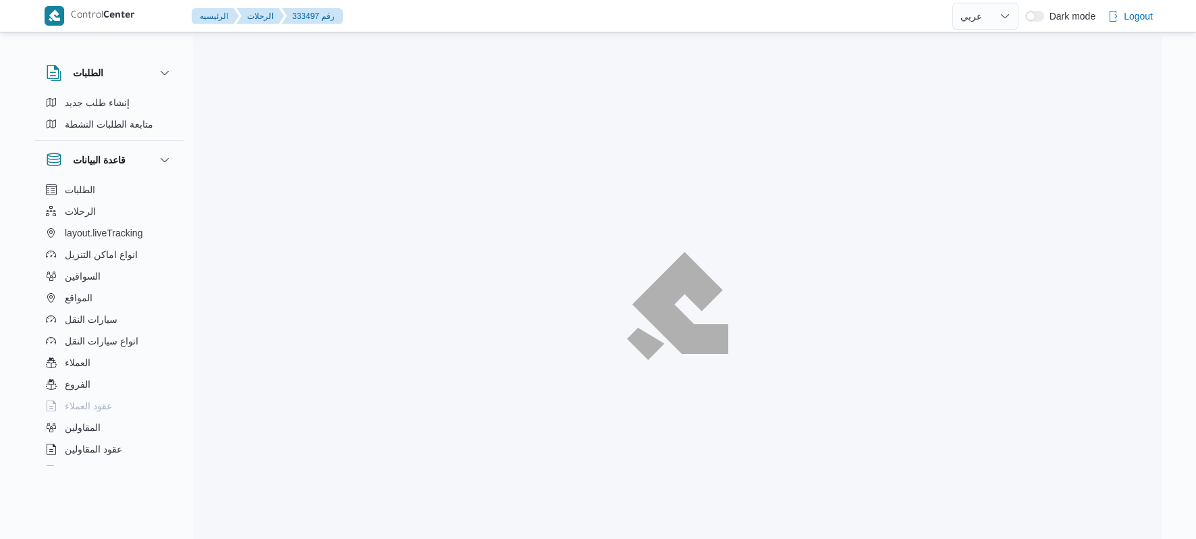
select select "ar"
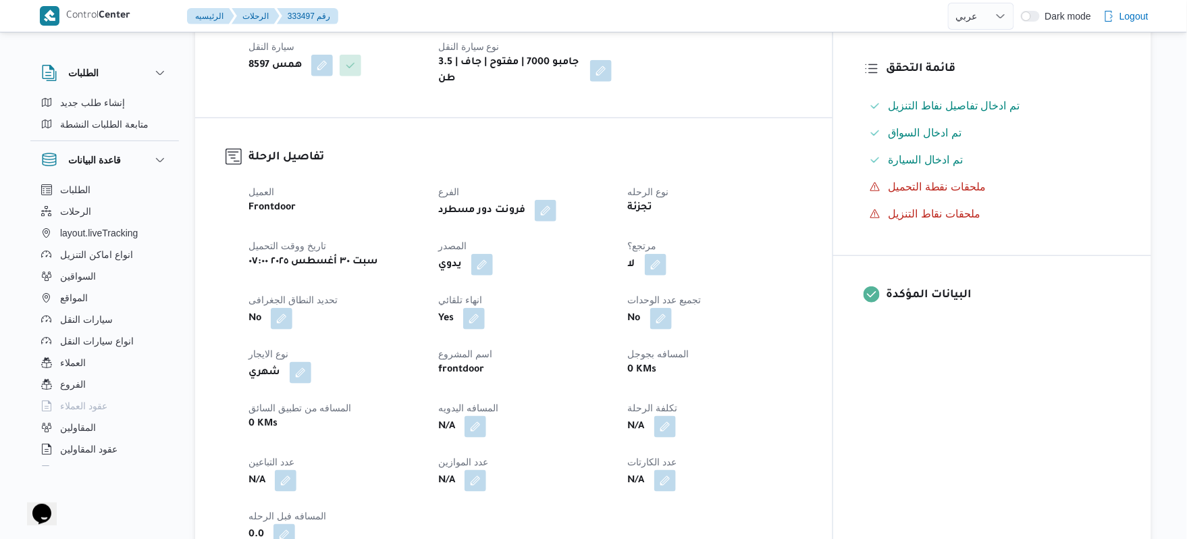
scroll to position [360, 0]
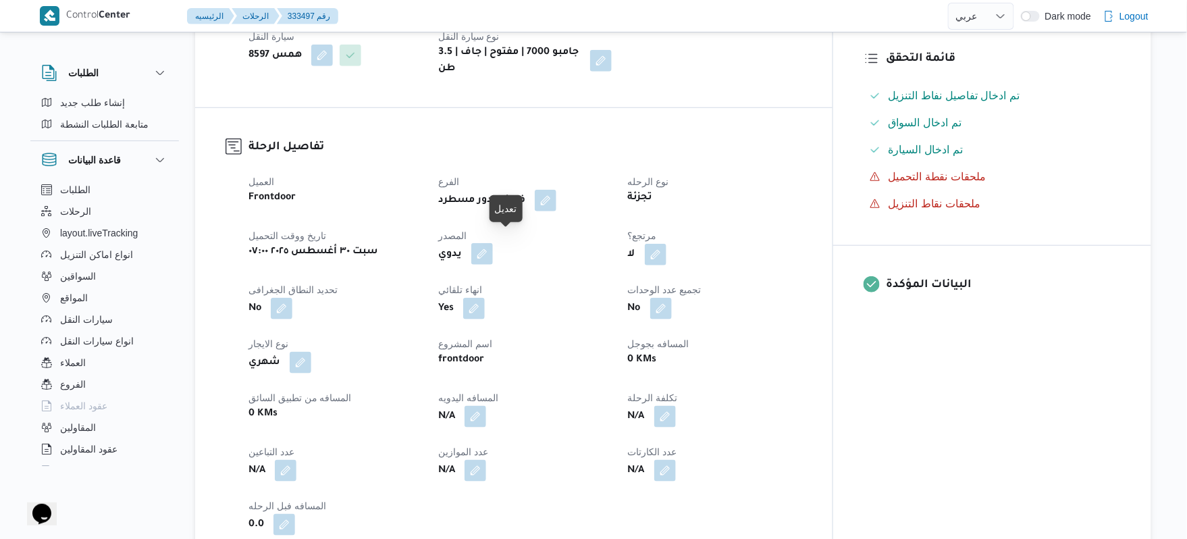
click at [493, 248] on button "button" at bounding box center [482, 254] width 22 height 22
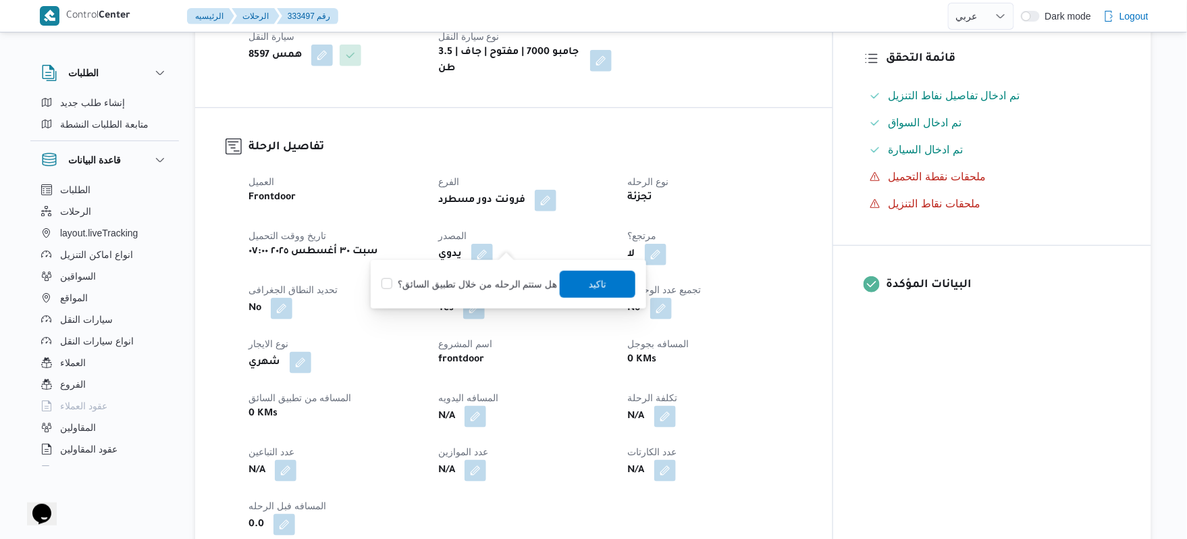
click at [491, 286] on label "هل ستتم الرحله من خلال تطبيق السائق؟" at bounding box center [469, 284] width 176 height 16
checkbox input "true"
click at [612, 285] on span "تاكيد" at bounding box center [598, 283] width 76 height 27
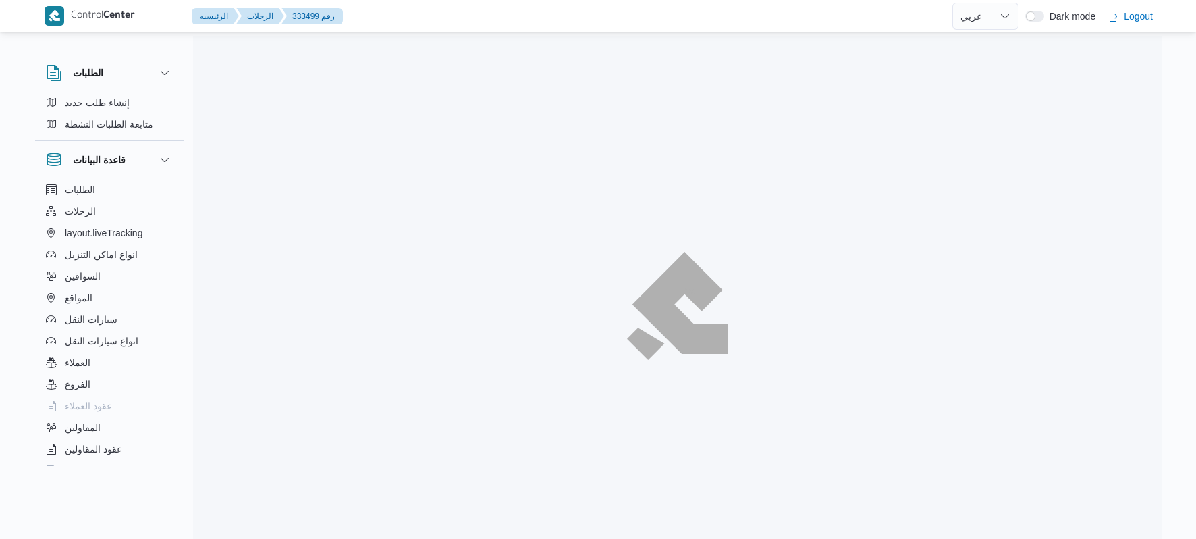
select select "ar"
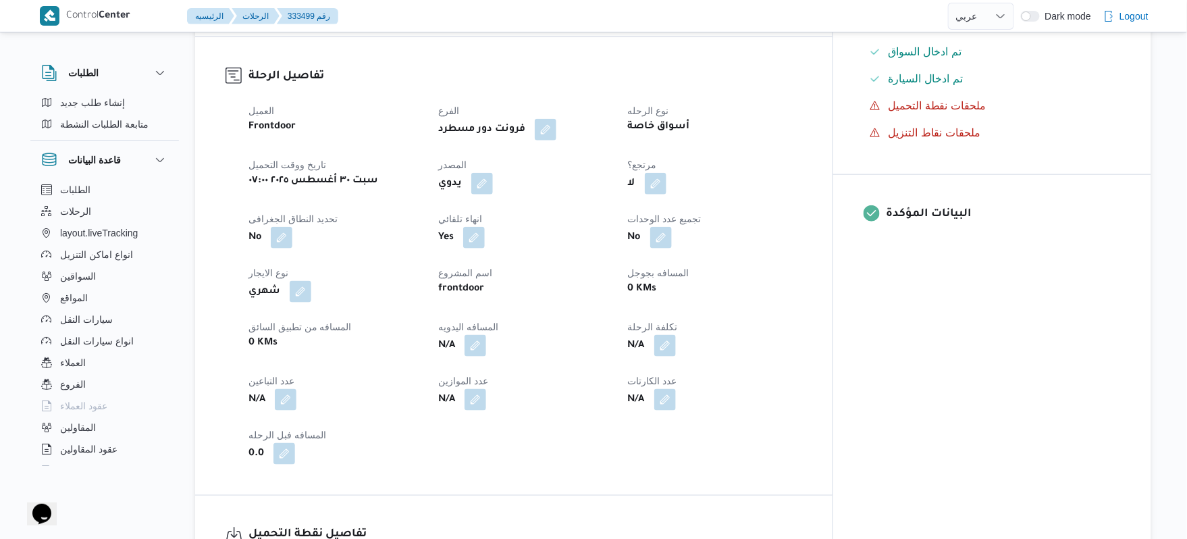
scroll to position [432, 0]
click at [493, 171] on button "button" at bounding box center [482, 182] width 22 height 22
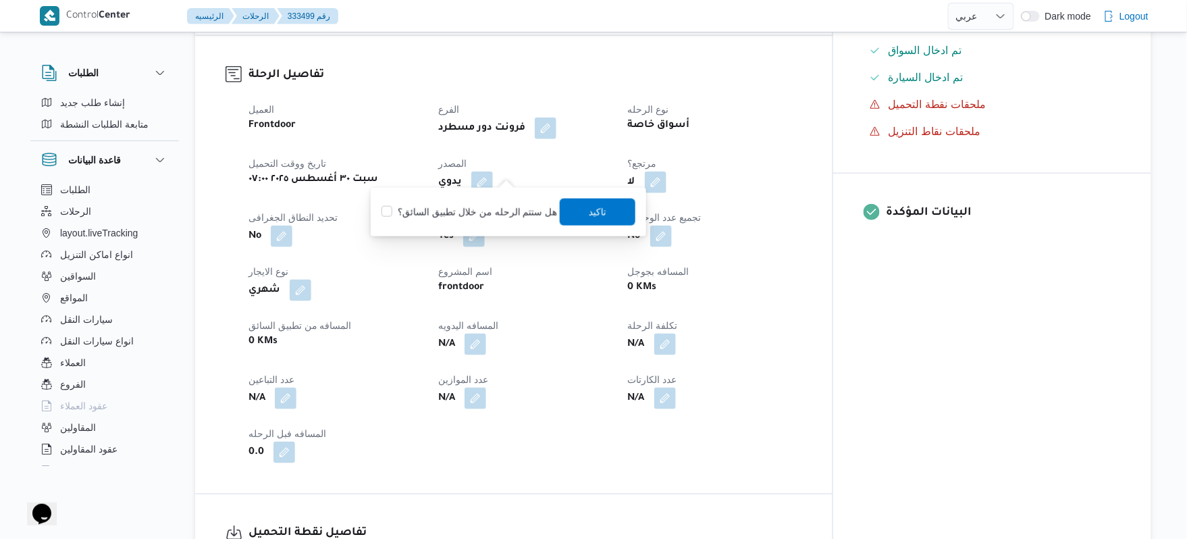
click at [489, 227] on div "You are in a dialog. To close this dialog, hit escape. هل ستتم الرحله من خلال ت…" at bounding box center [508, 212] width 275 height 49
click at [489, 213] on label "هل ستتم الرحله من خلال تطبيق السائق؟" at bounding box center [469, 212] width 176 height 16
checkbox input "true"
click at [575, 203] on span "تاكيد" at bounding box center [598, 211] width 76 height 27
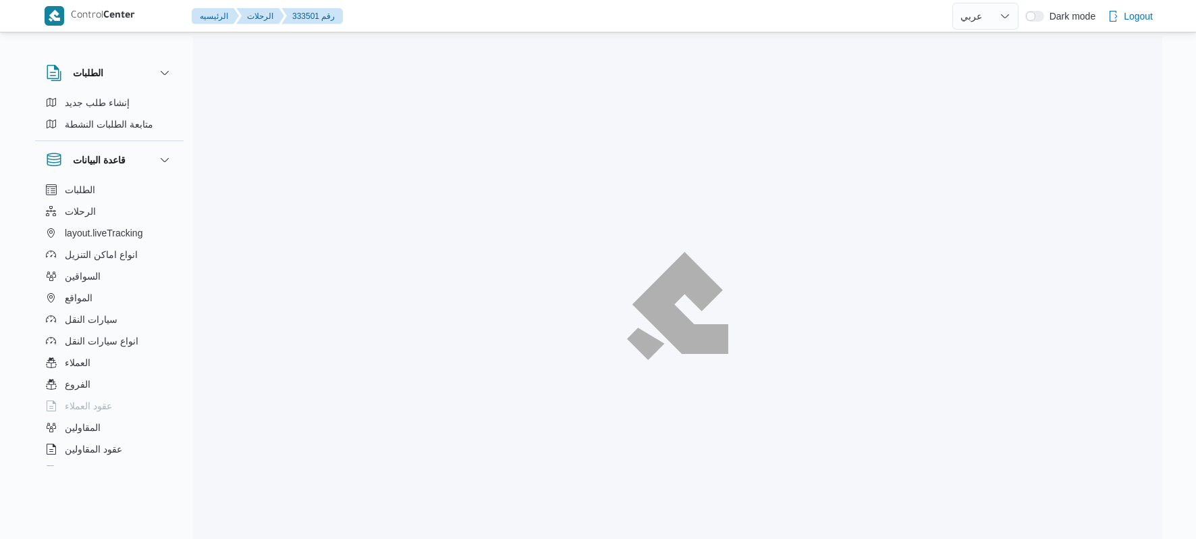
select select "ar"
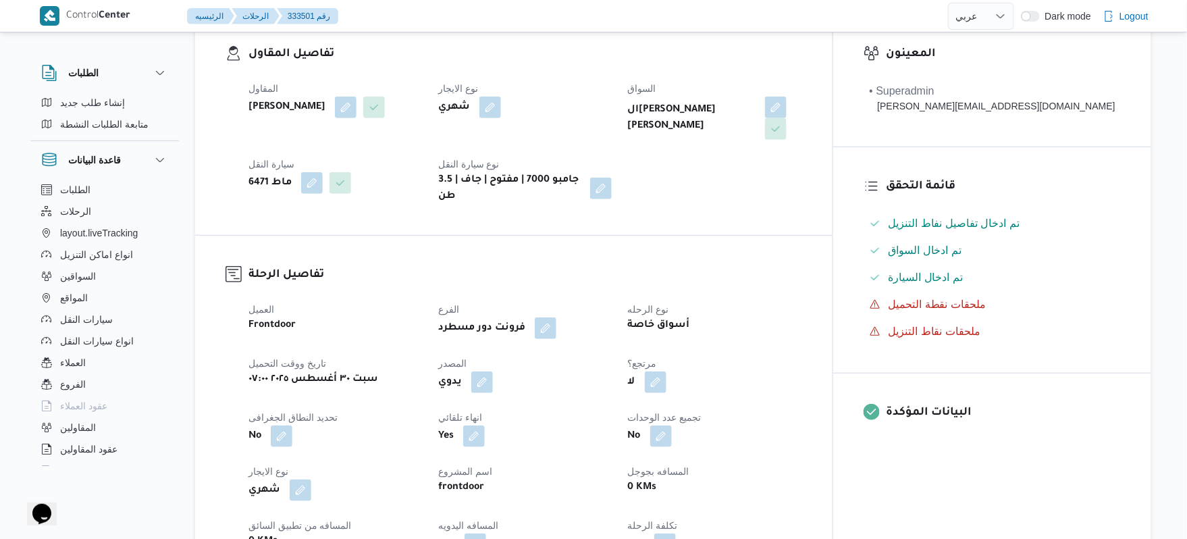
scroll to position [432, 0]
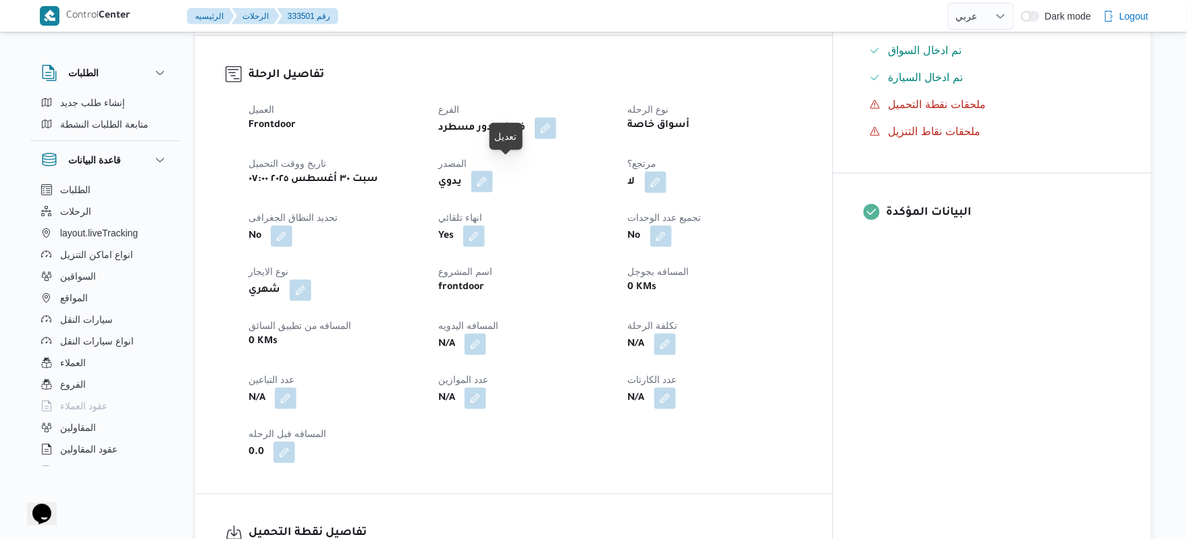
click at [493, 173] on button "button" at bounding box center [482, 182] width 22 height 22
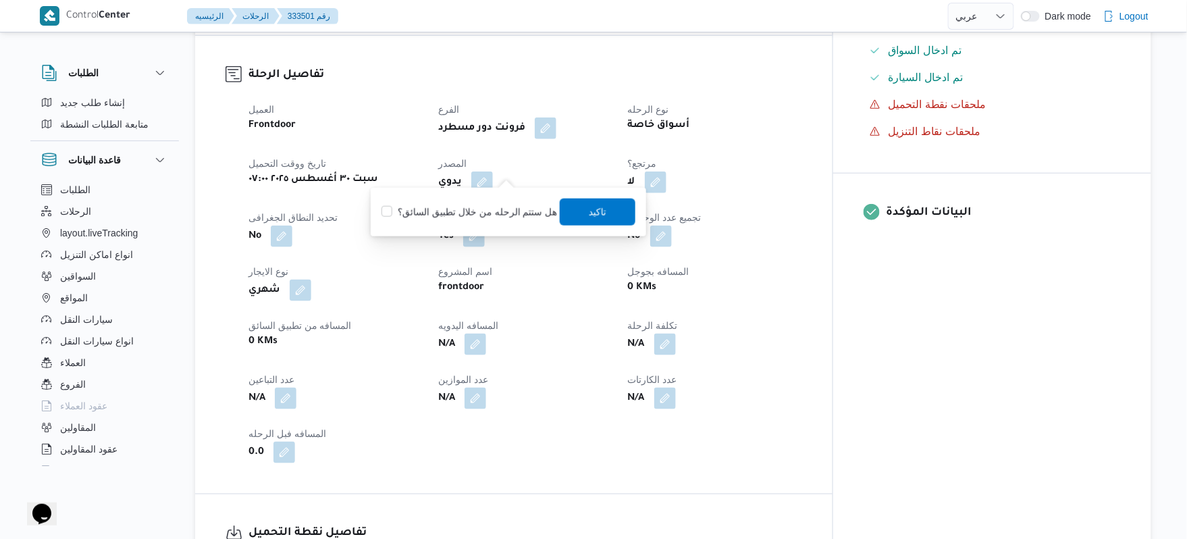
click at [493, 204] on label "هل ستتم الرحله من خلال تطبيق السائق؟" at bounding box center [469, 212] width 176 height 16
checkbox input "true"
click at [606, 214] on span "تاكيد" at bounding box center [598, 211] width 76 height 27
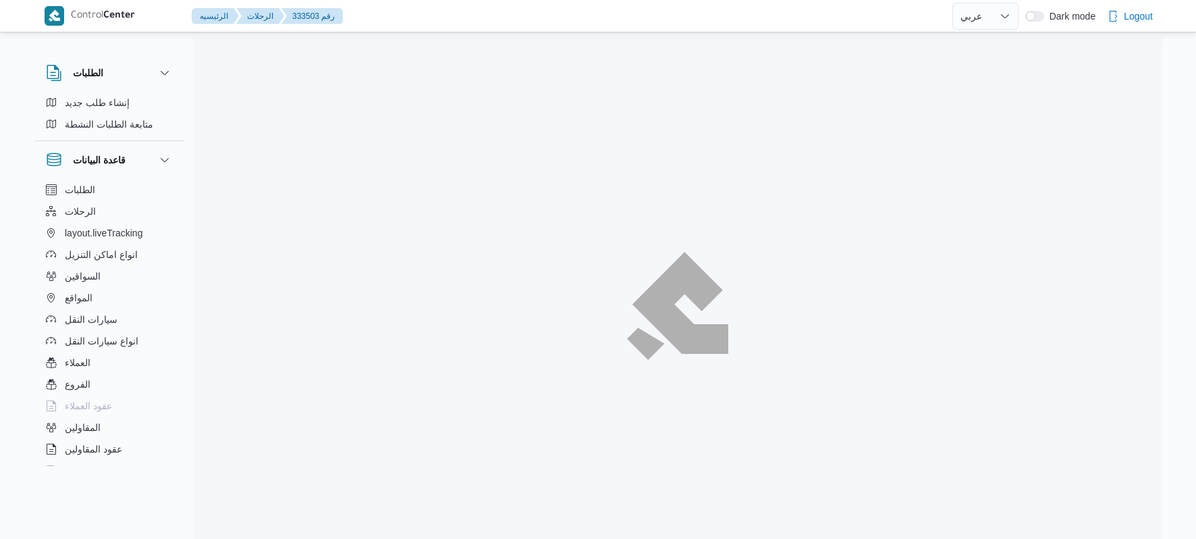
select select "ar"
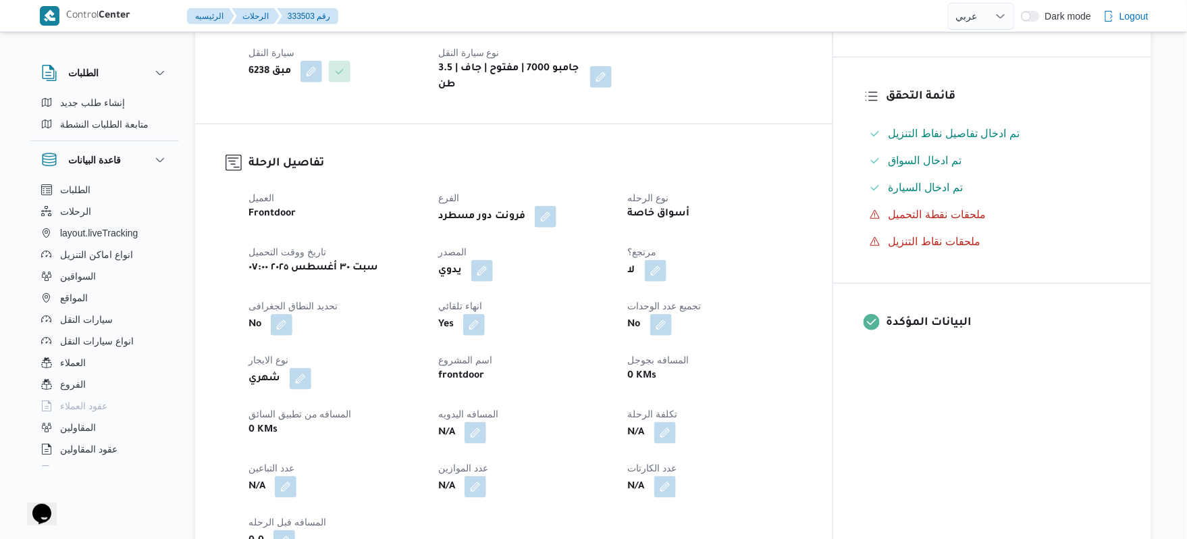
scroll to position [324, 0]
click at [493, 277] on button "button" at bounding box center [482, 268] width 22 height 22
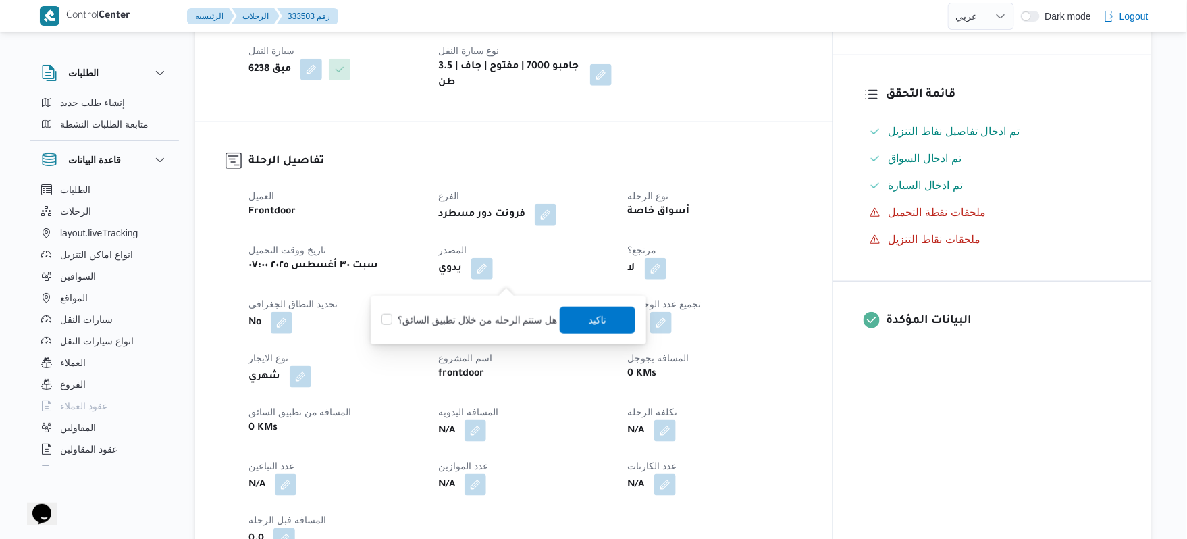
click at [473, 316] on label "هل ستتم الرحله من خلال تطبيق السائق؟" at bounding box center [469, 320] width 176 height 16
checkbox input "true"
click at [589, 313] on span "تاكيد" at bounding box center [598, 319] width 18 height 16
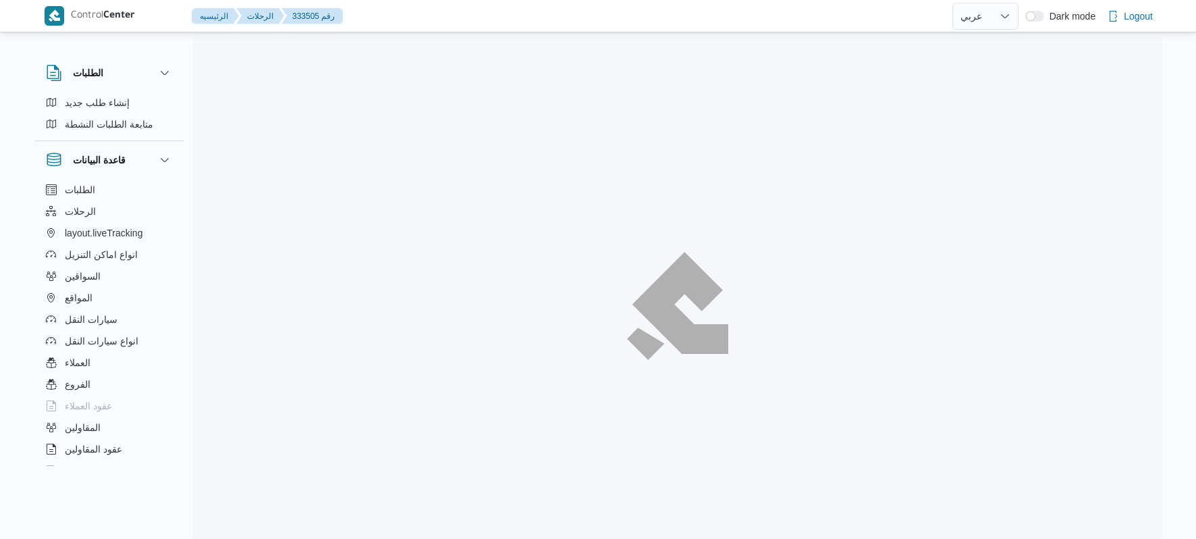
select select "ar"
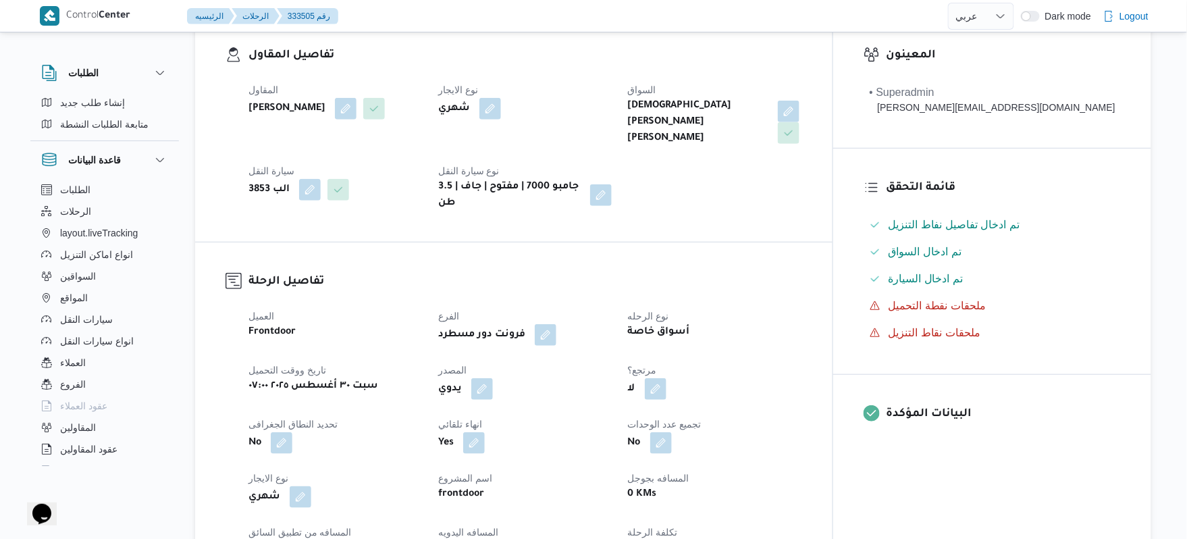
scroll to position [360, 0]
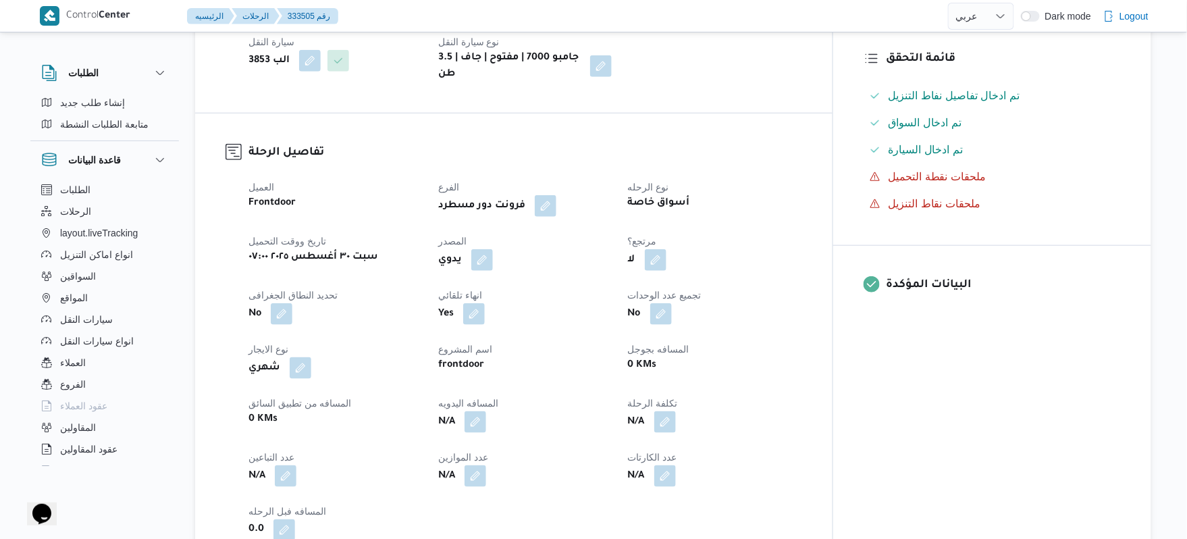
click at [509, 254] on div "يدوي" at bounding box center [525, 260] width 176 height 24
click at [493, 248] on button "button" at bounding box center [482, 259] width 22 height 22
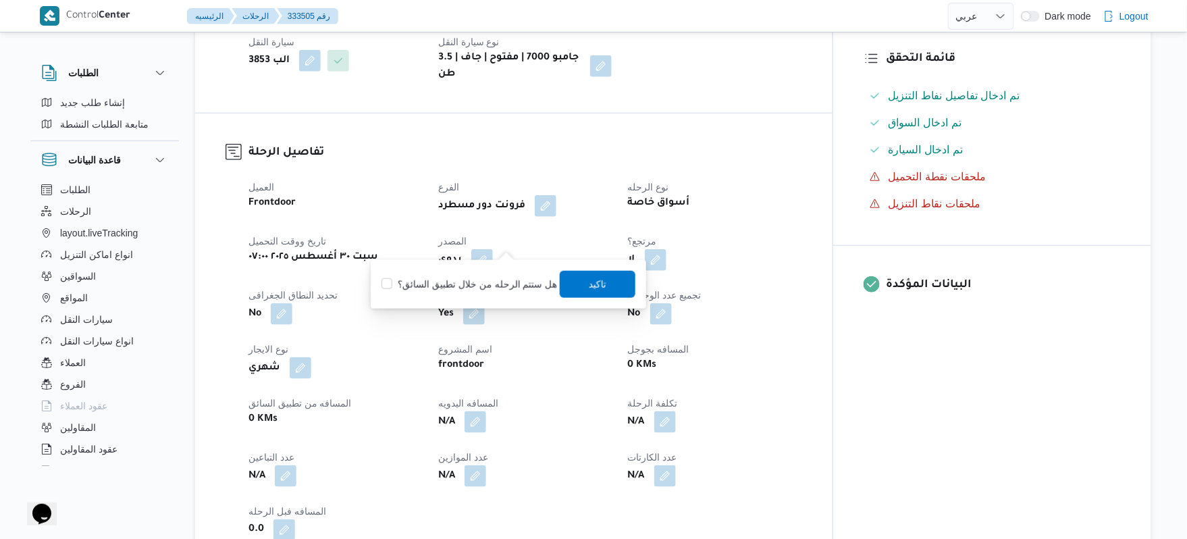
click at [487, 279] on label "هل ستتم الرحله من خلال تطبيق السائق؟" at bounding box center [469, 284] width 176 height 16
checkbox input "true"
click at [579, 284] on span "تاكيد" at bounding box center [598, 283] width 76 height 27
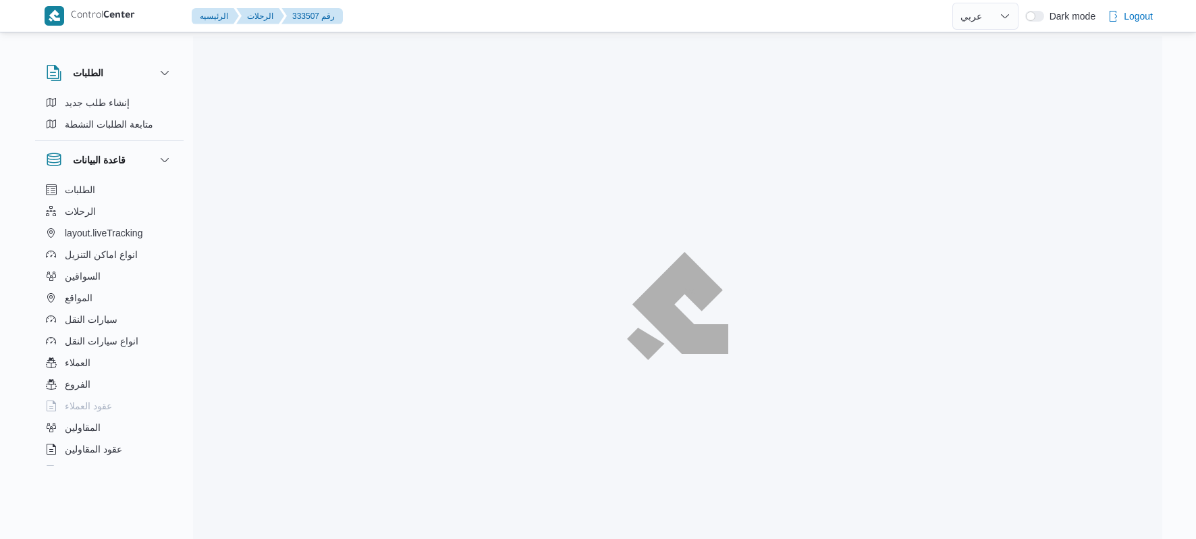
select select "ar"
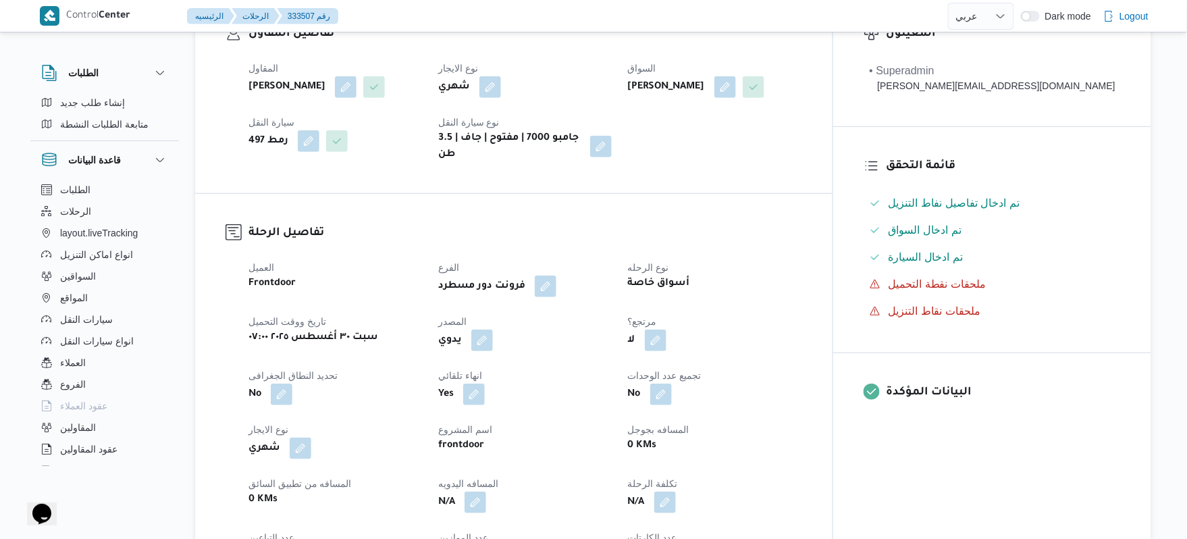
scroll to position [396, 0]
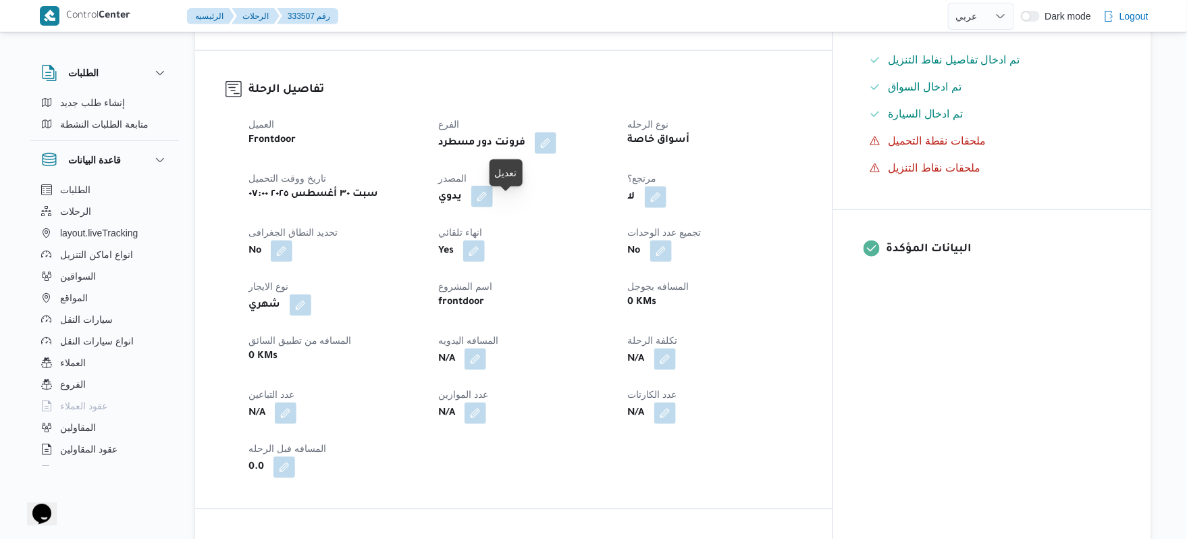
click at [493, 207] on button "button" at bounding box center [482, 197] width 22 height 22
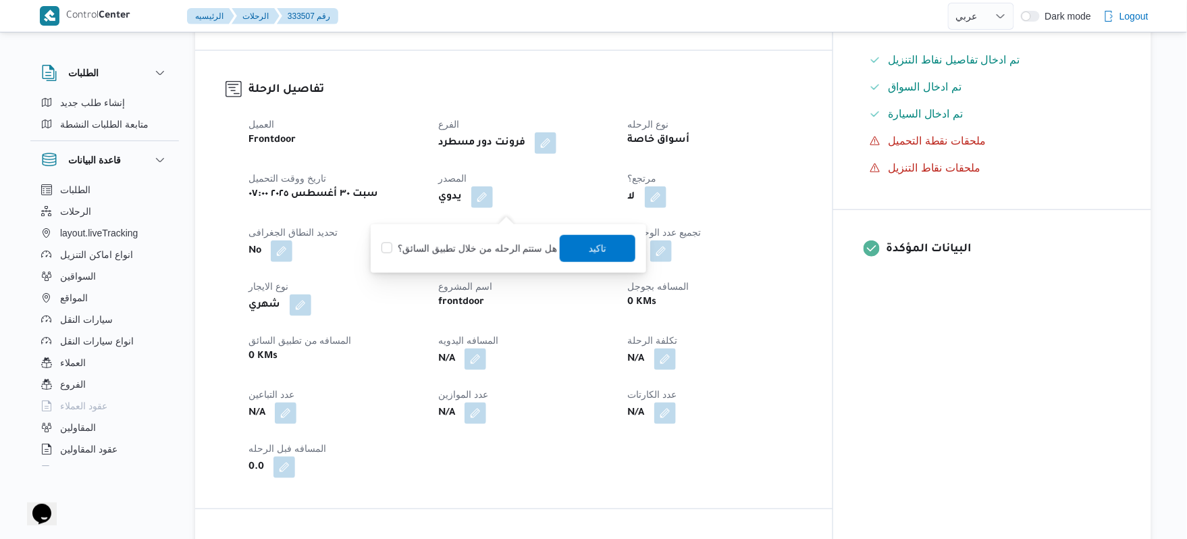
click at [494, 238] on div "هل ستتم الرحله من خلال تطبيق السائق؟ تاكيد" at bounding box center [508, 249] width 257 height 30
click at [500, 246] on label "هل ستتم الرحله من خلال تطبيق السائق؟" at bounding box center [469, 248] width 176 height 16
checkbox input "true"
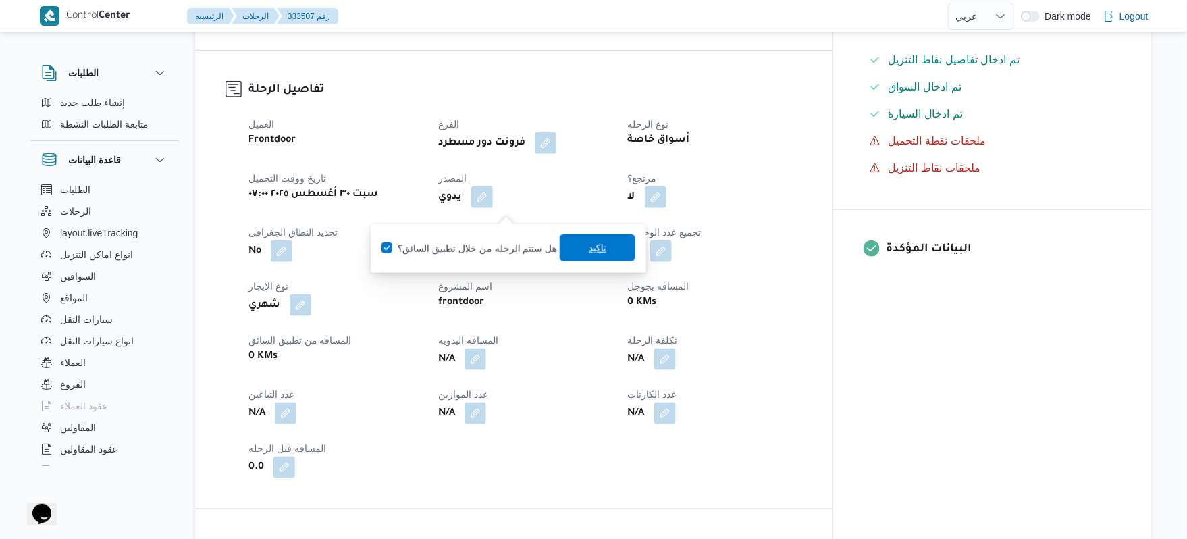
click at [573, 248] on span "تاكيد" at bounding box center [598, 247] width 76 height 27
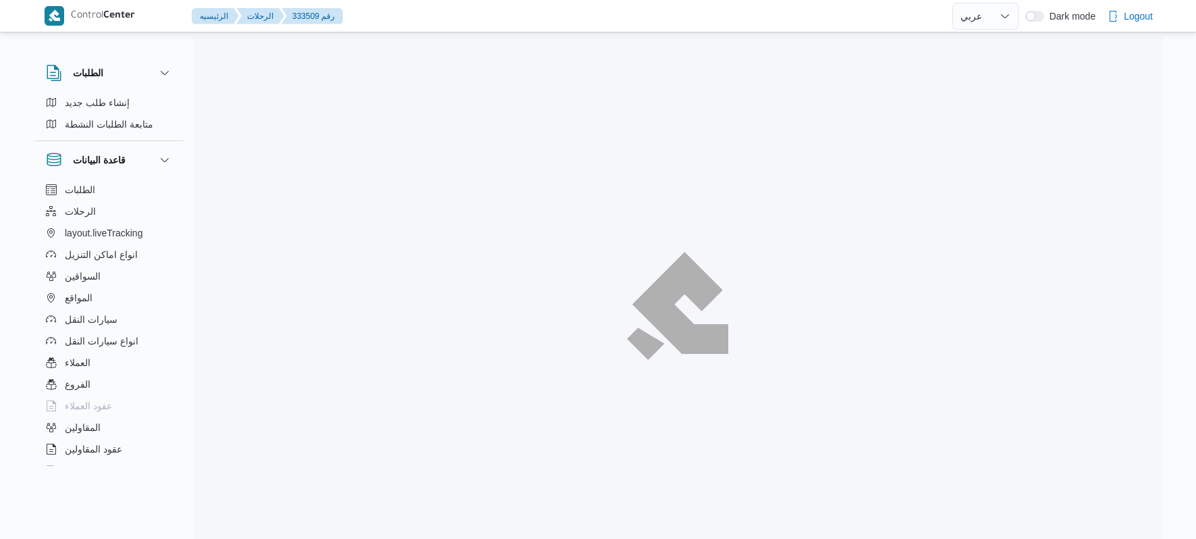
select select "ar"
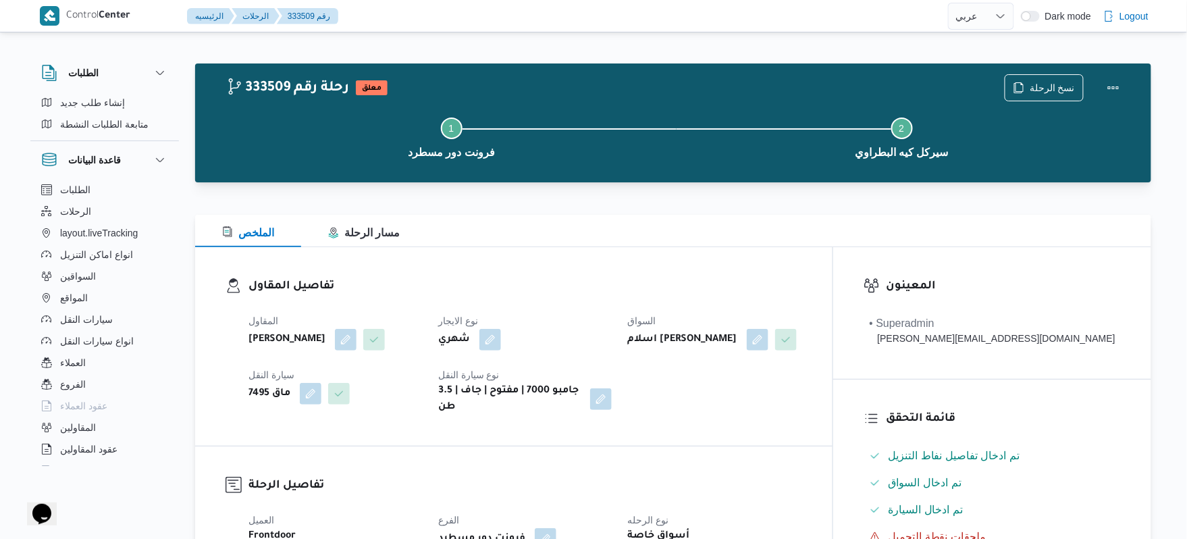
click at [614, 200] on div at bounding box center [673, 206] width 956 height 16
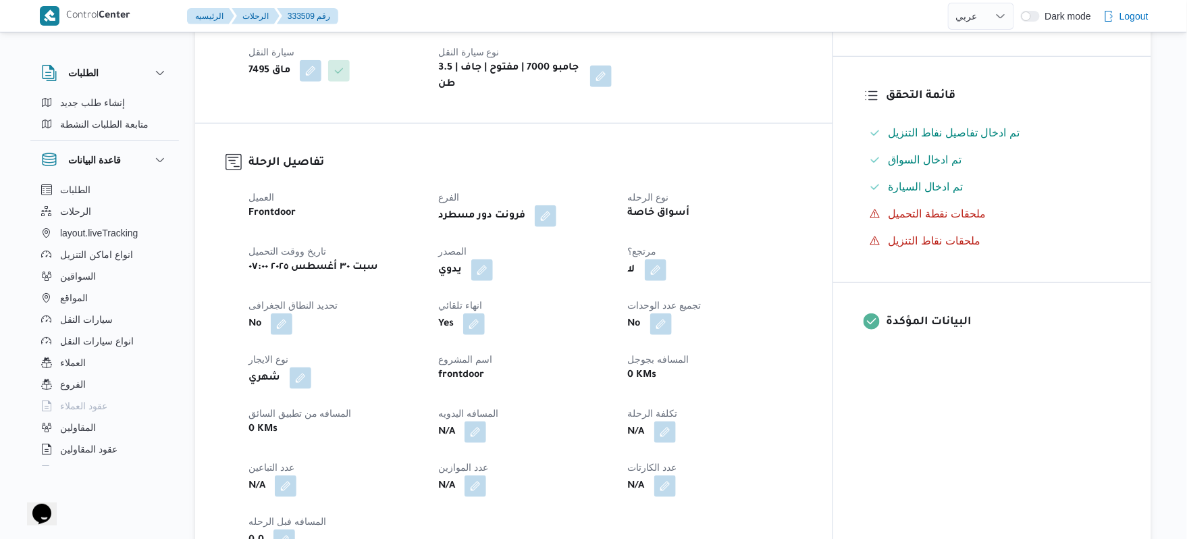
scroll to position [324, 0]
click at [493, 279] on button "button" at bounding box center [482, 268] width 22 height 22
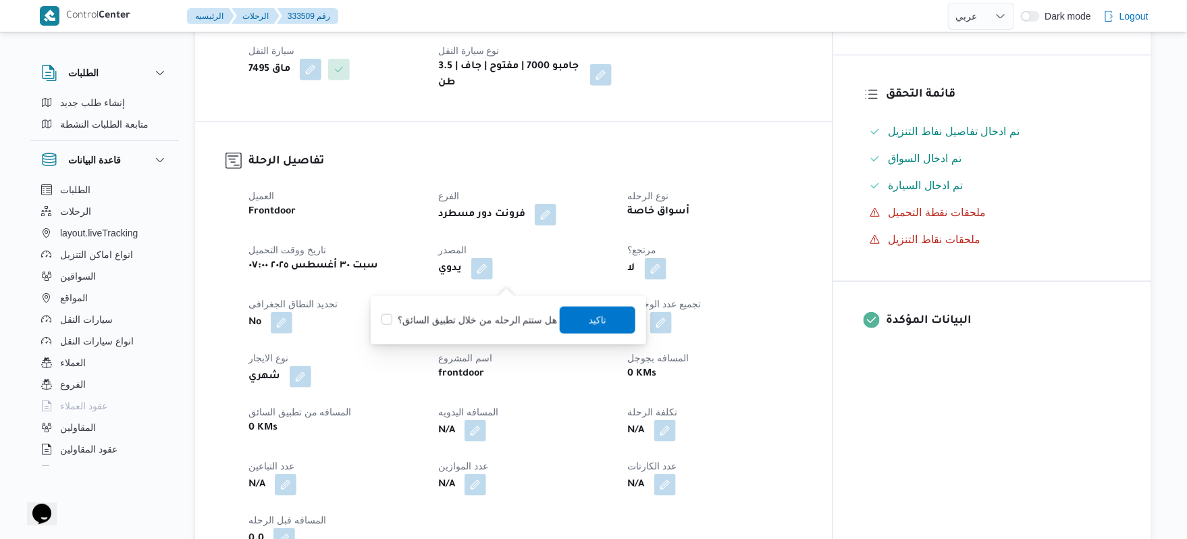
click at [481, 322] on label "هل ستتم الرحله من خلال تطبيق السائق؟" at bounding box center [469, 320] width 176 height 16
checkbox input "true"
click at [581, 320] on span "تاكيد" at bounding box center [598, 319] width 76 height 27
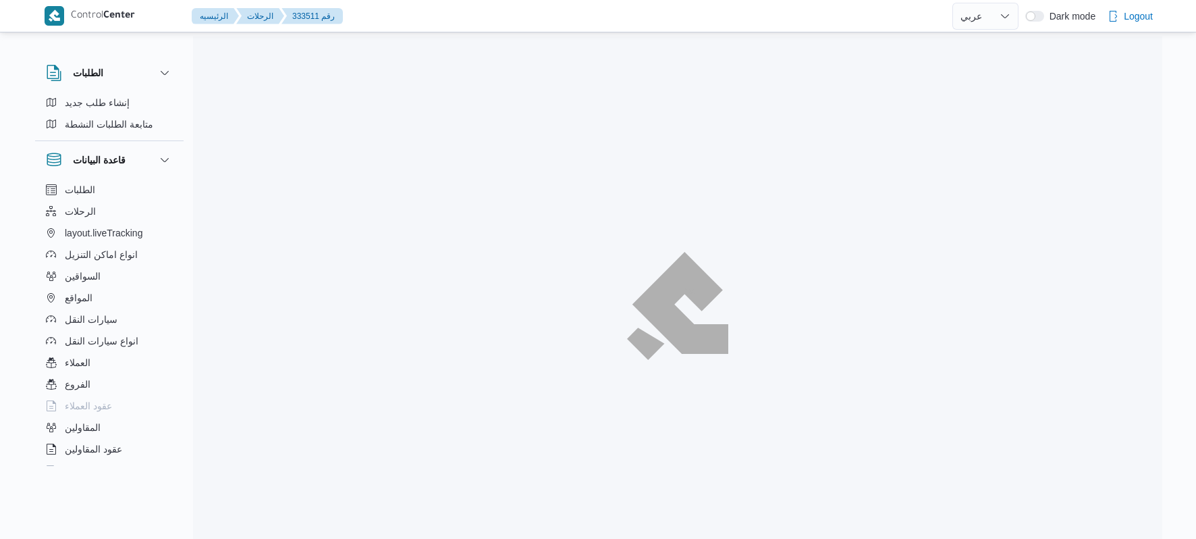
select select "ar"
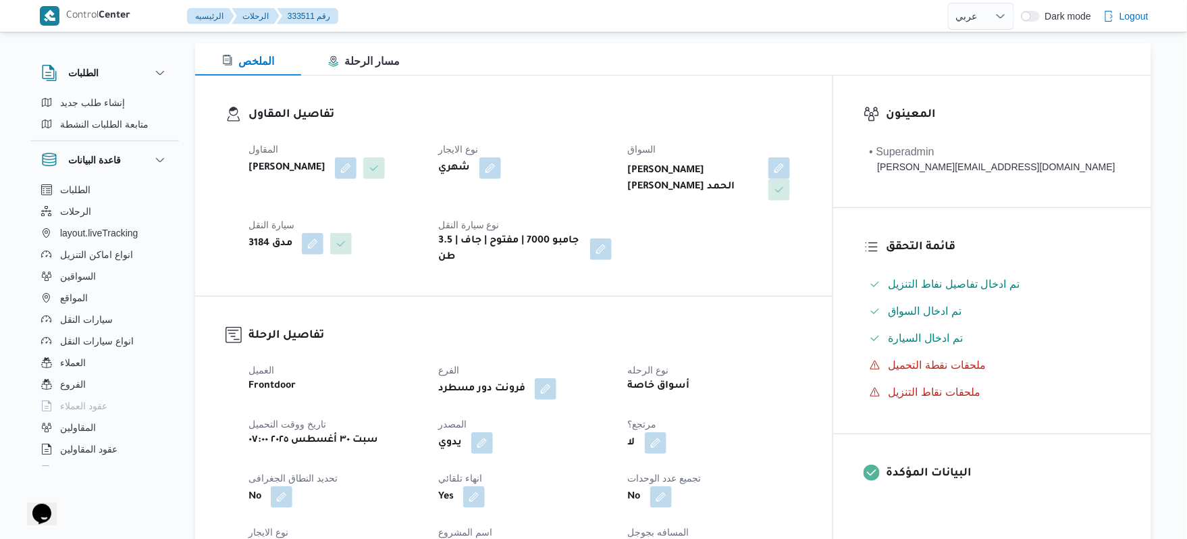
scroll to position [252, 0]
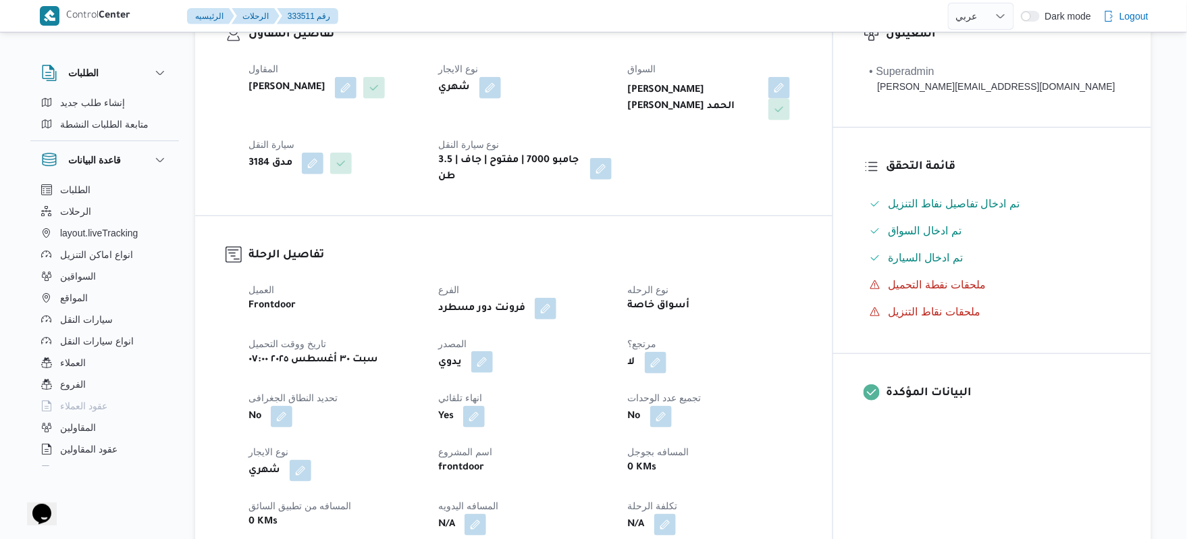
click at [493, 352] on button "button" at bounding box center [482, 362] width 22 height 22
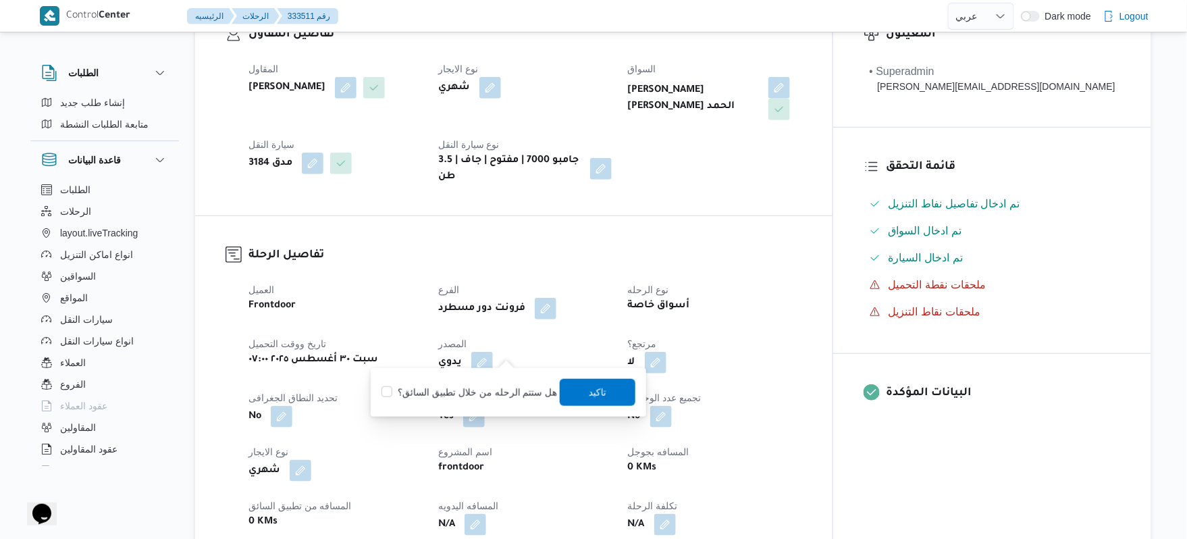
click at [478, 389] on label "هل ستتم الرحله من خلال تطبيق السائق؟" at bounding box center [469, 392] width 176 height 16
checkbox input "true"
click at [601, 385] on span "تاكيد" at bounding box center [598, 391] width 18 height 16
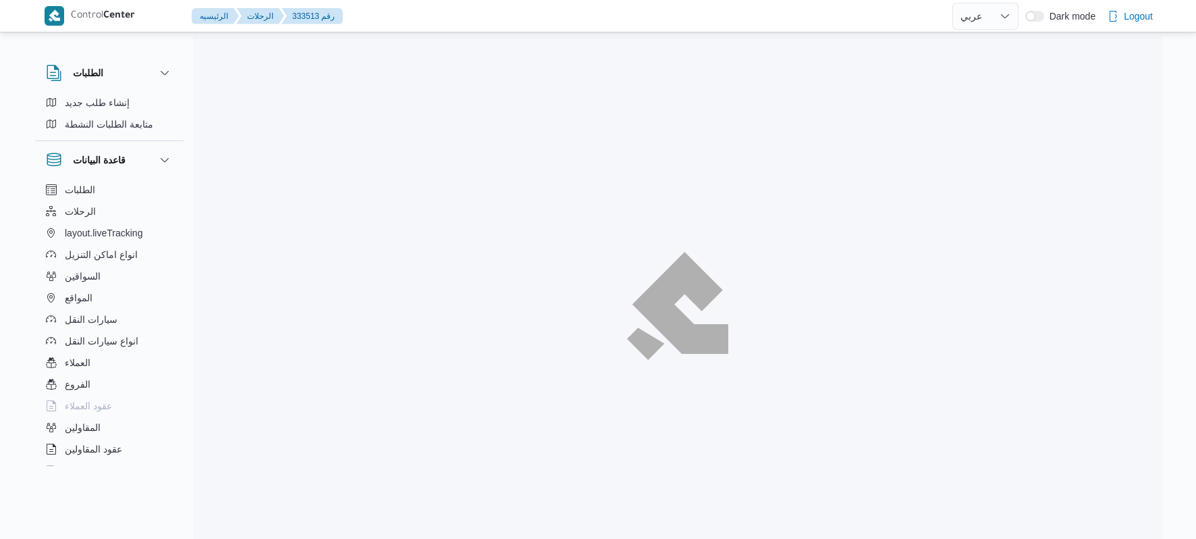
select select "ar"
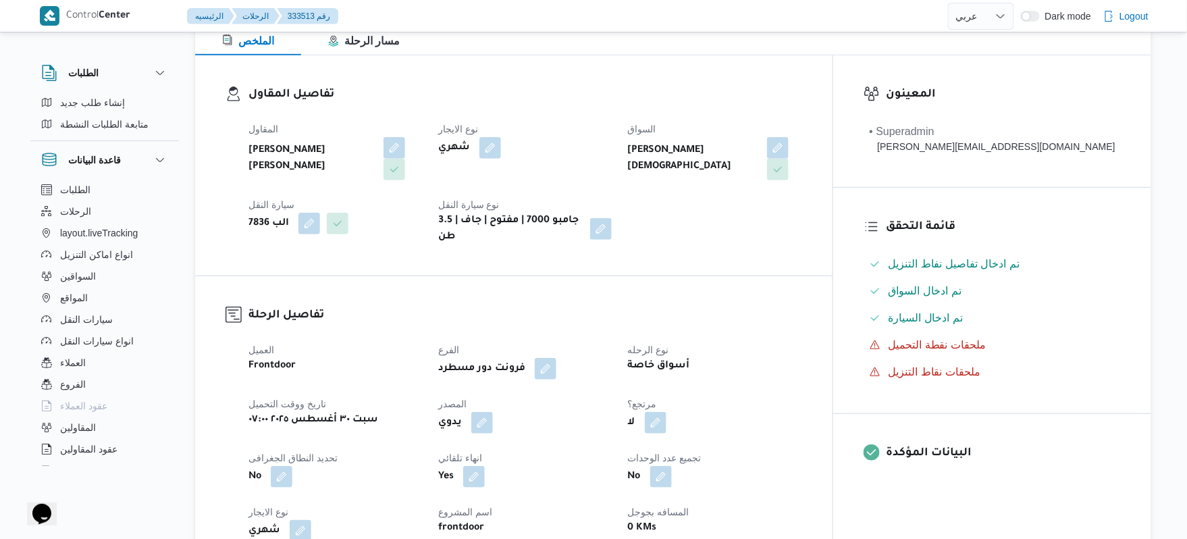
scroll to position [288, 0]
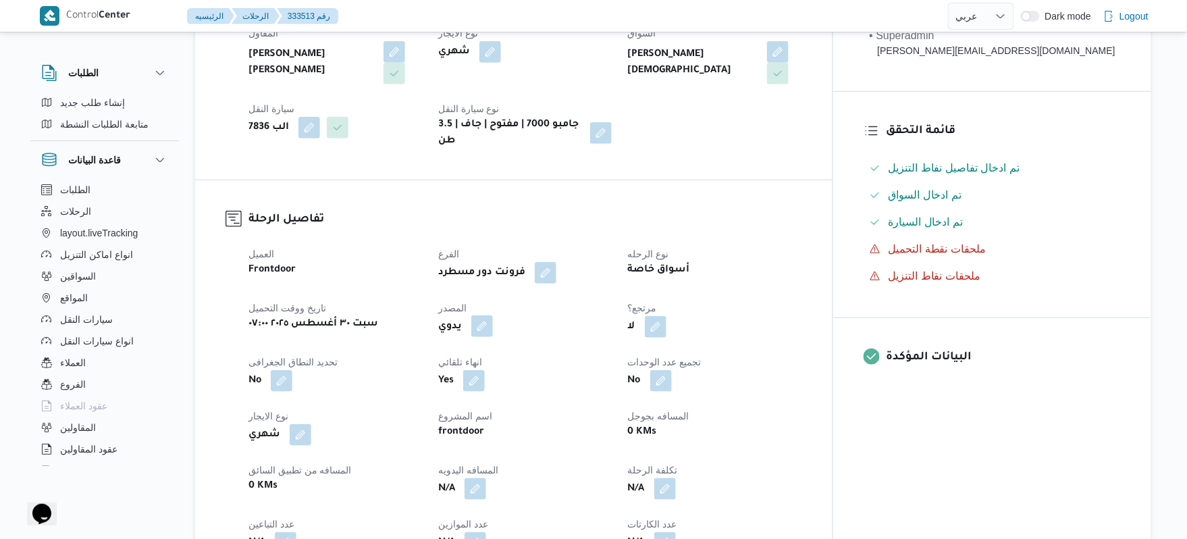
click at [493, 315] on button "button" at bounding box center [482, 326] width 22 height 22
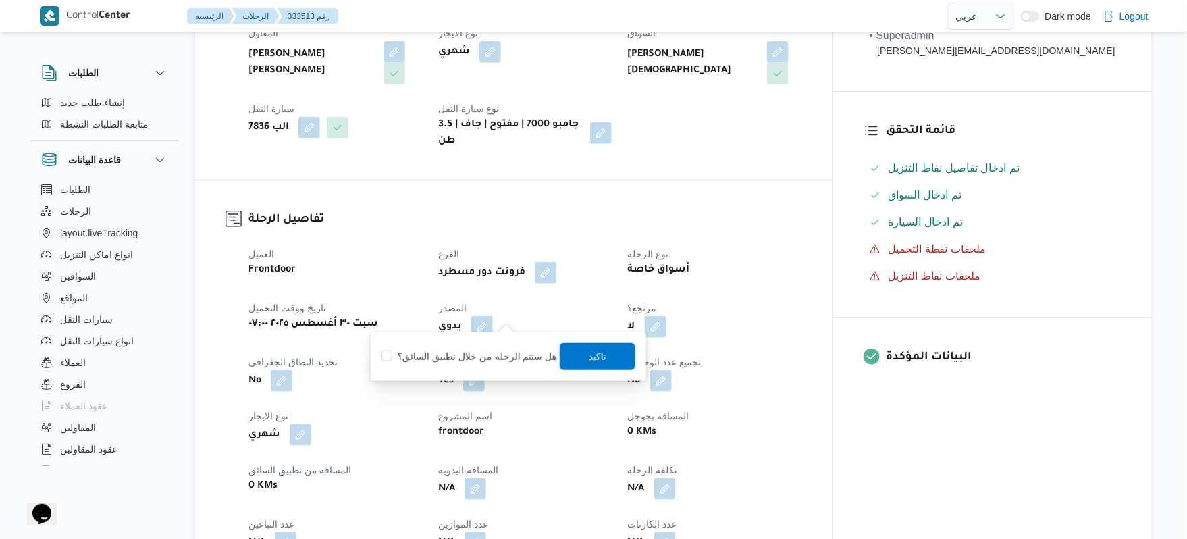
click at [501, 348] on label "هل ستتم الرحله من خلال تطبيق السائق؟" at bounding box center [469, 356] width 176 height 16
checkbox input "true"
click at [579, 352] on span "تاكيد" at bounding box center [598, 355] width 76 height 27
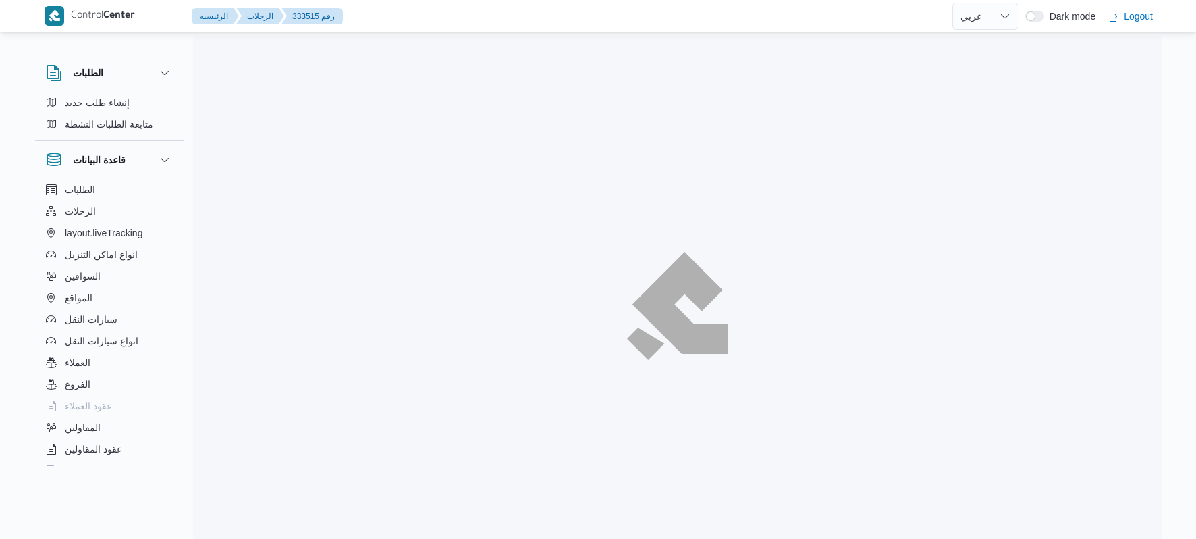
select select "ar"
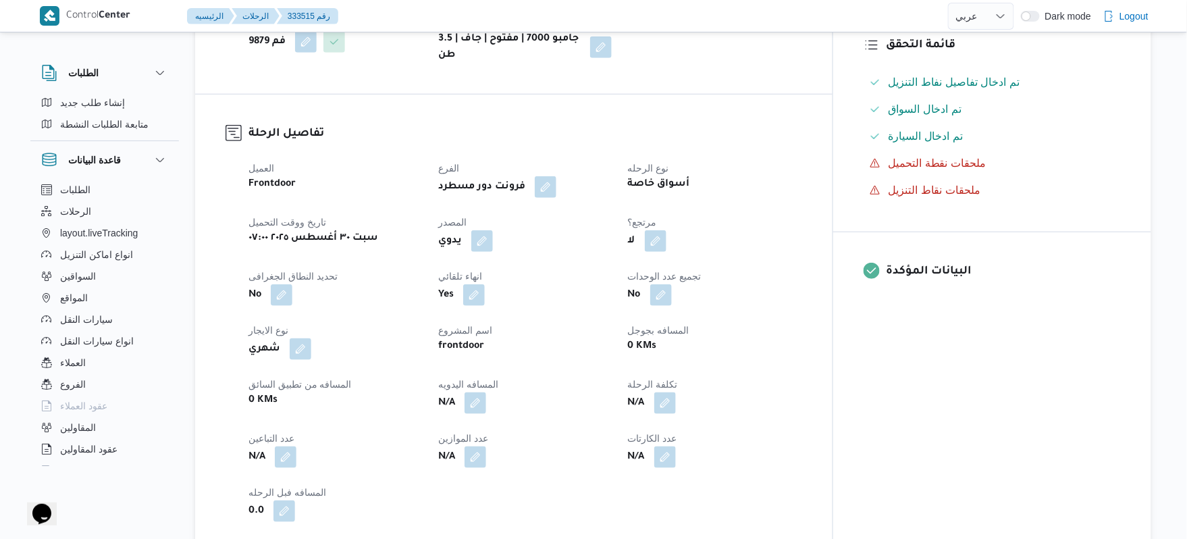
scroll to position [396, 0]
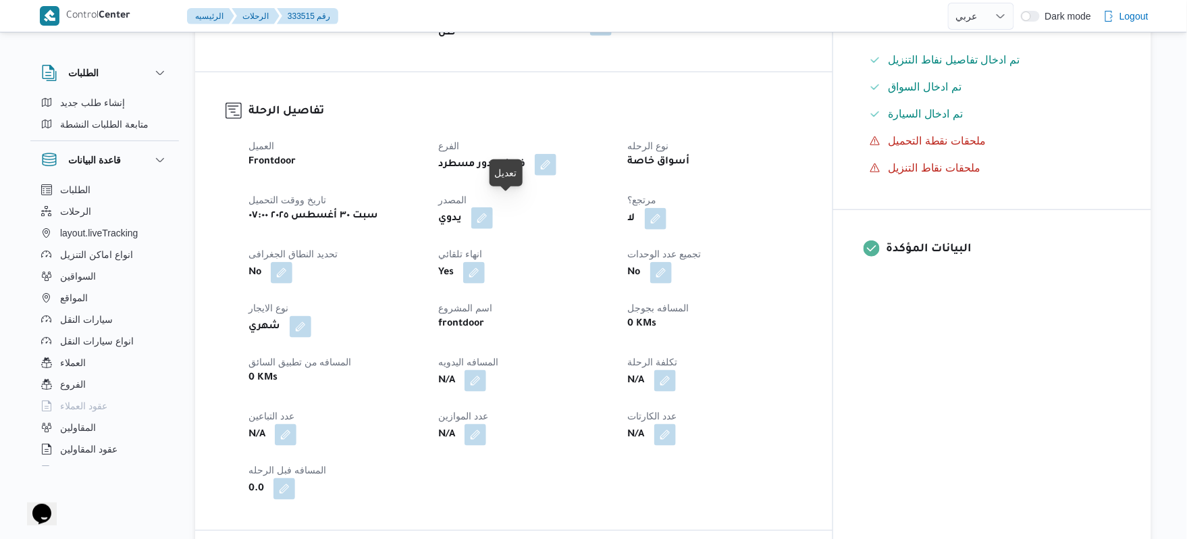
click at [493, 211] on button "button" at bounding box center [482, 218] width 22 height 22
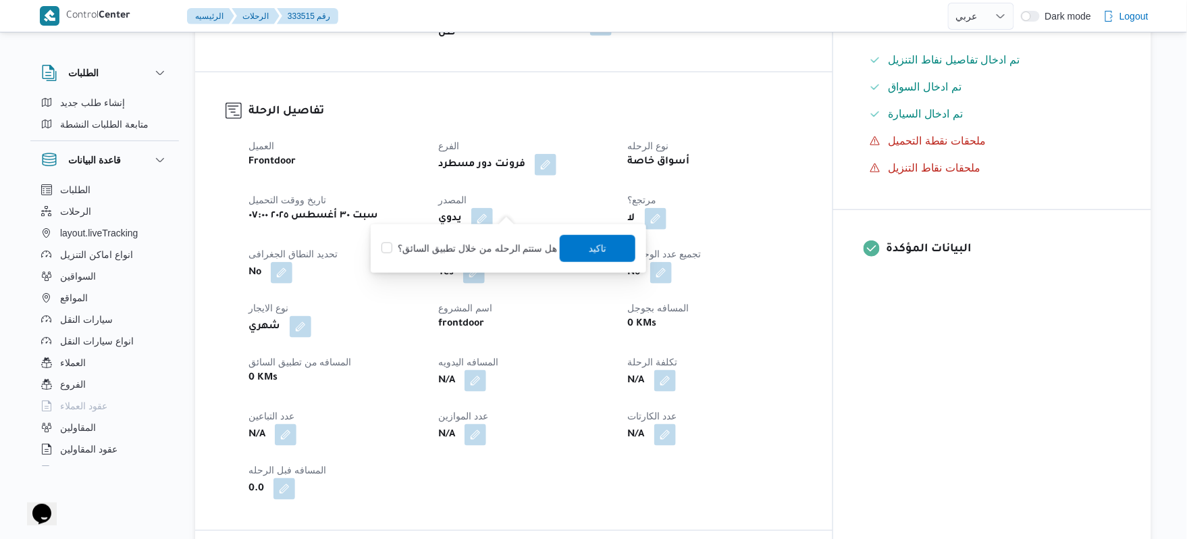
click at [486, 246] on label "هل ستتم الرحله من خلال تطبيق السائق؟" at bounding box center [469, 248] width 176 height 16
checkbox input "true"
click at [574, 246] on span "تاكيد" at bounding box center [598, 247] width 76 height 27
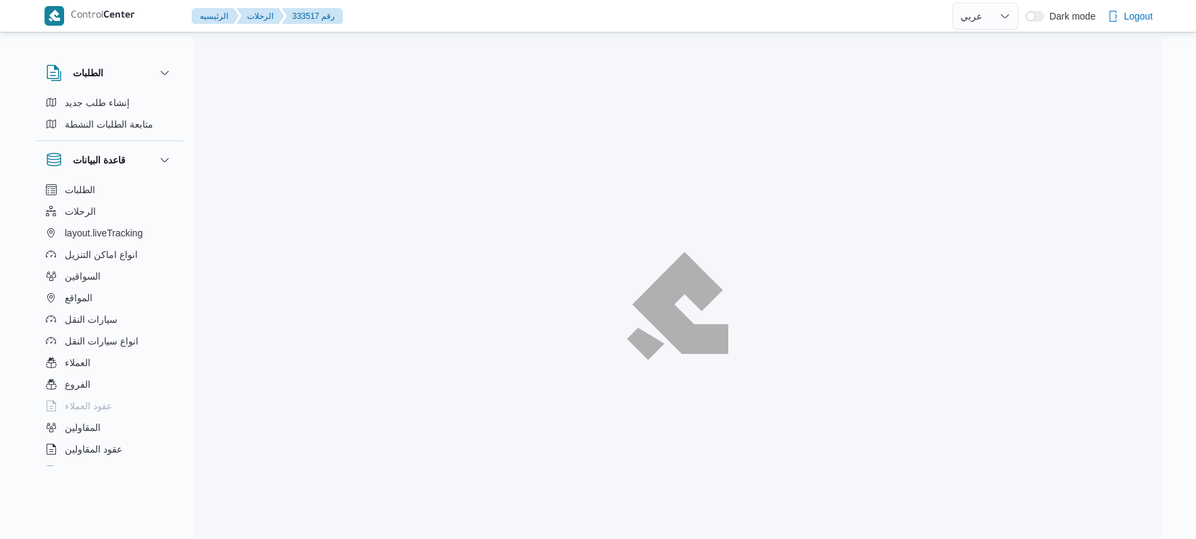
select select "ar"
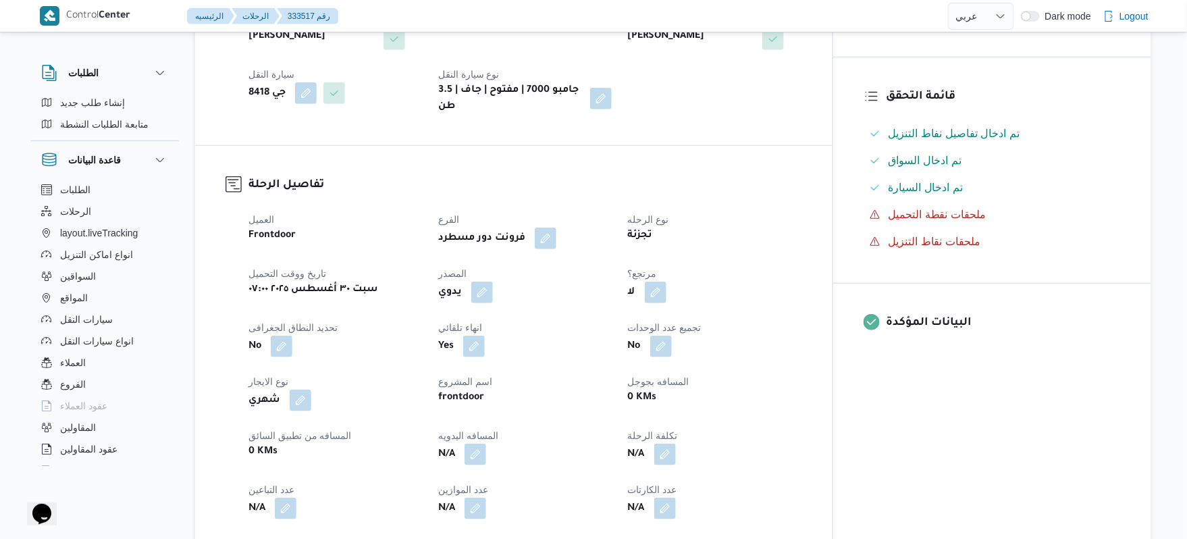
scroll to position [324, 0]
click at [493, 279] on button "button" at bounding box center [482, 290] width 22 height 22
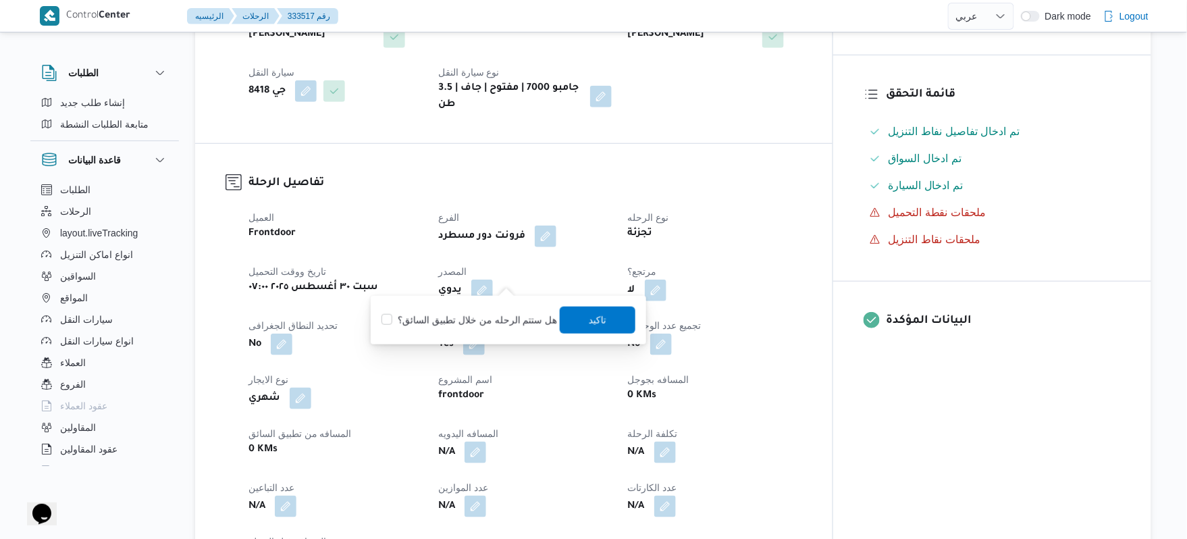
click at [495, 316] on label "هل ستتم الرحله من خلال تطبيق السائق؟" at bounding box center [469, 320] width 176 height 16
checkbox input "true"
click at [597, 327] on span "تاكيد" at bounding box center [598, 319] width 76 height 27
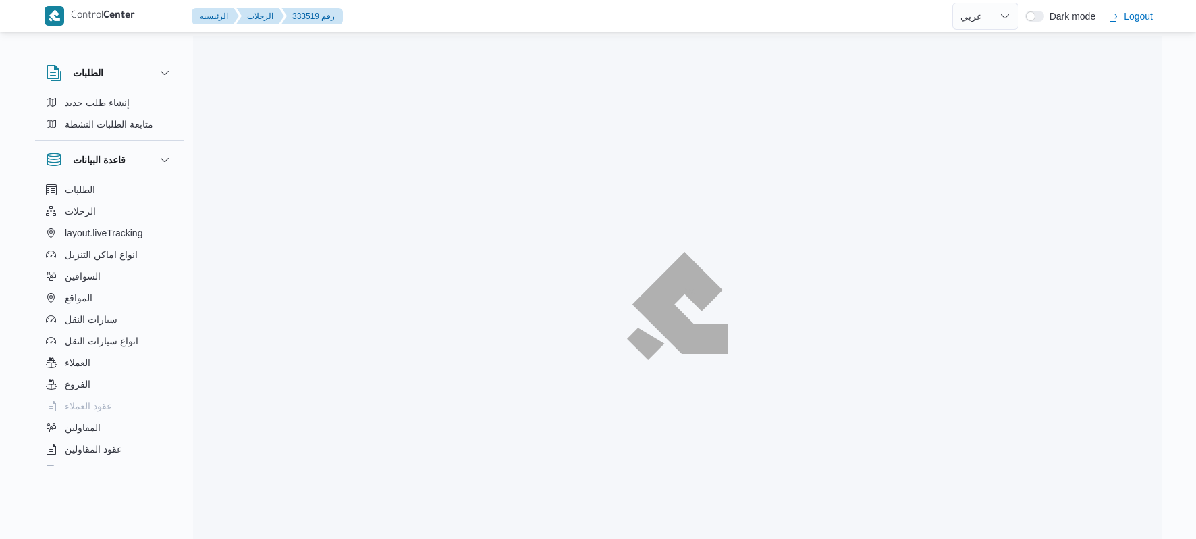
select select "ar"
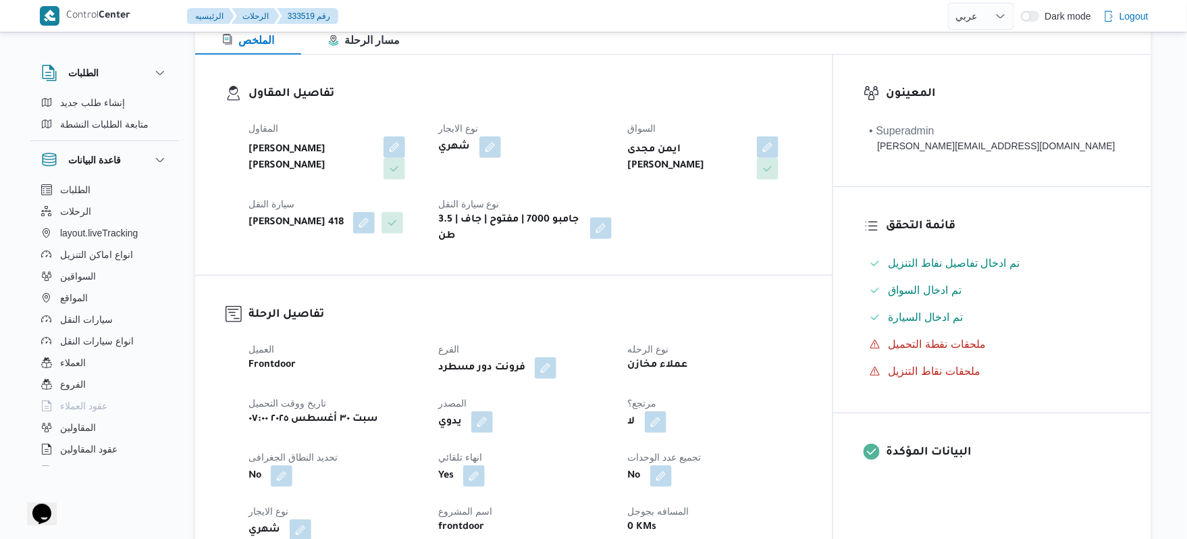
scroll to position [432, 0]
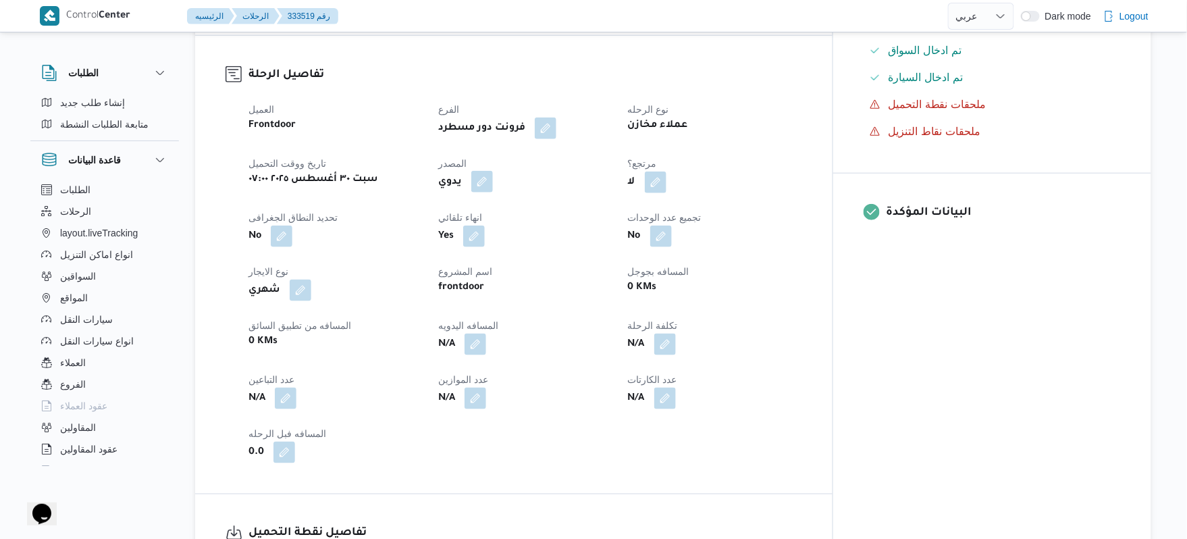
click at [493, 173] on button "button" at bounding box center [482, 182] width 22 height 22
click at [495, 209] on label "هل ستتم الرحله من خلال تطبيق السائق؟" at bounding box center [469, 212] width 176 height 16
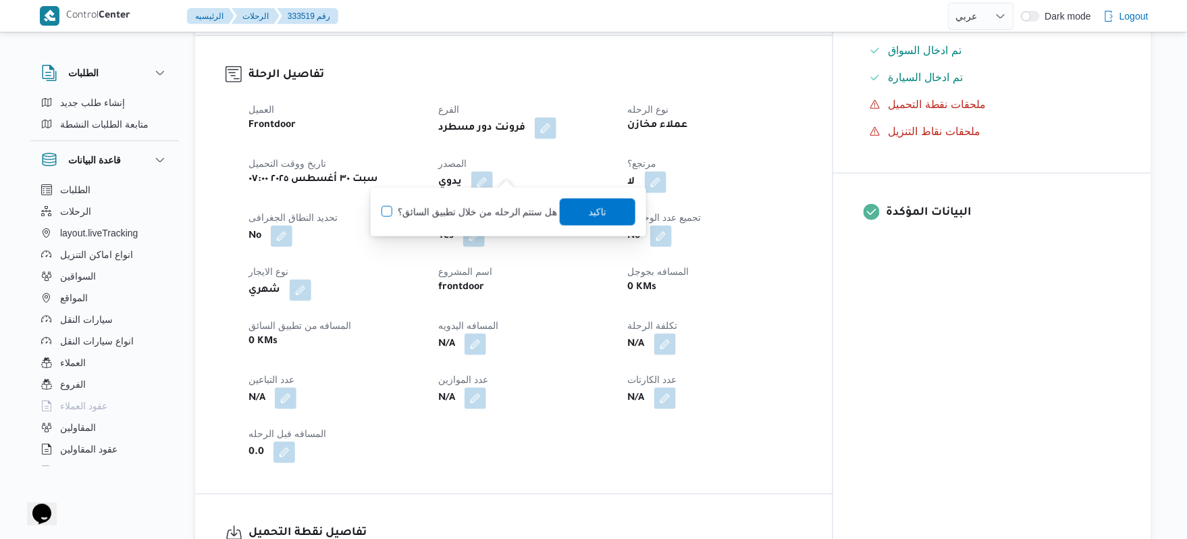
checkbox input "true"
click at [589, 208] on span "تاكيد" at bounding box center [598, 211] width 18 height 16
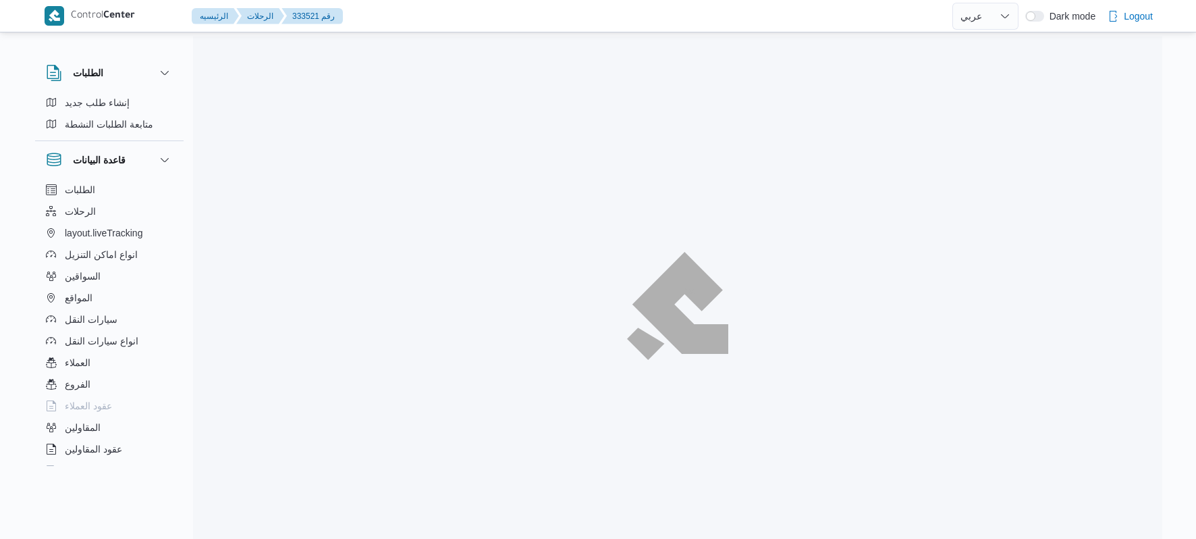
select select "ar"
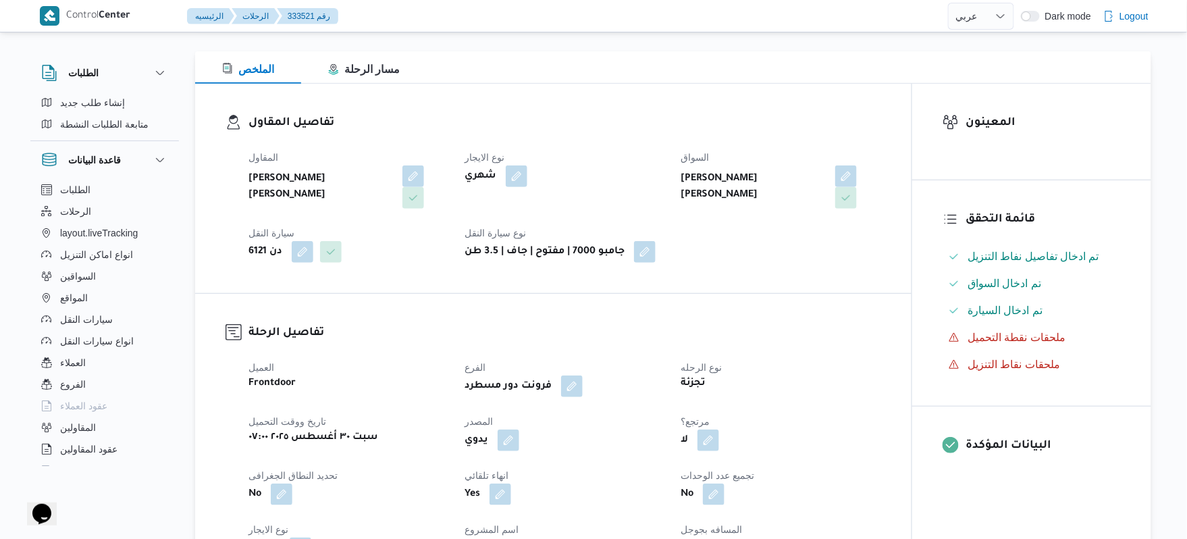
scroll to position [180, 0]
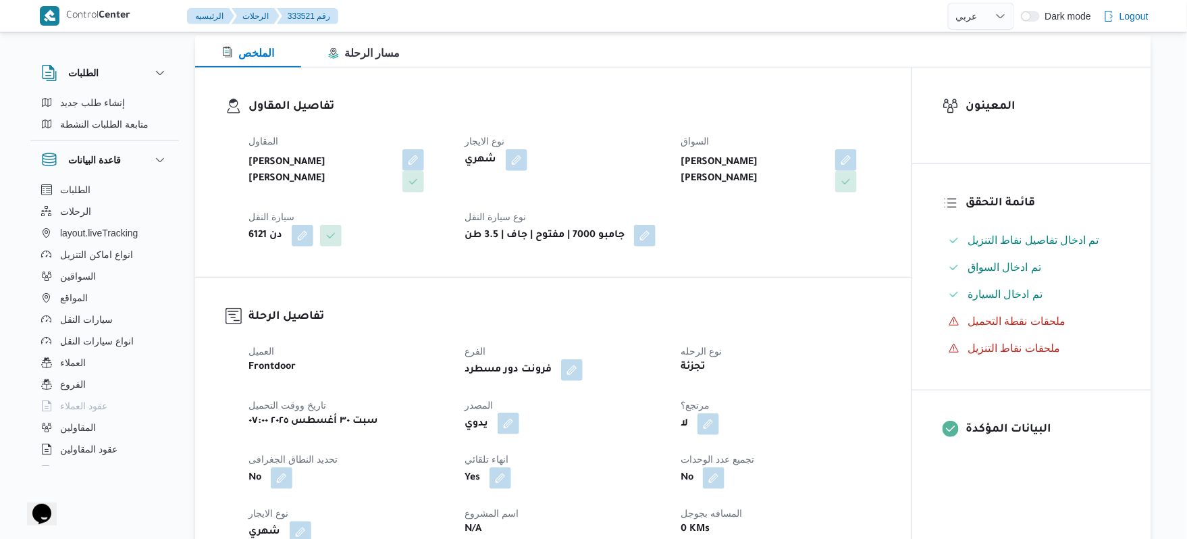
click at [516, 422] on button "button" at bounding box center [509, 423] width 22 height 22
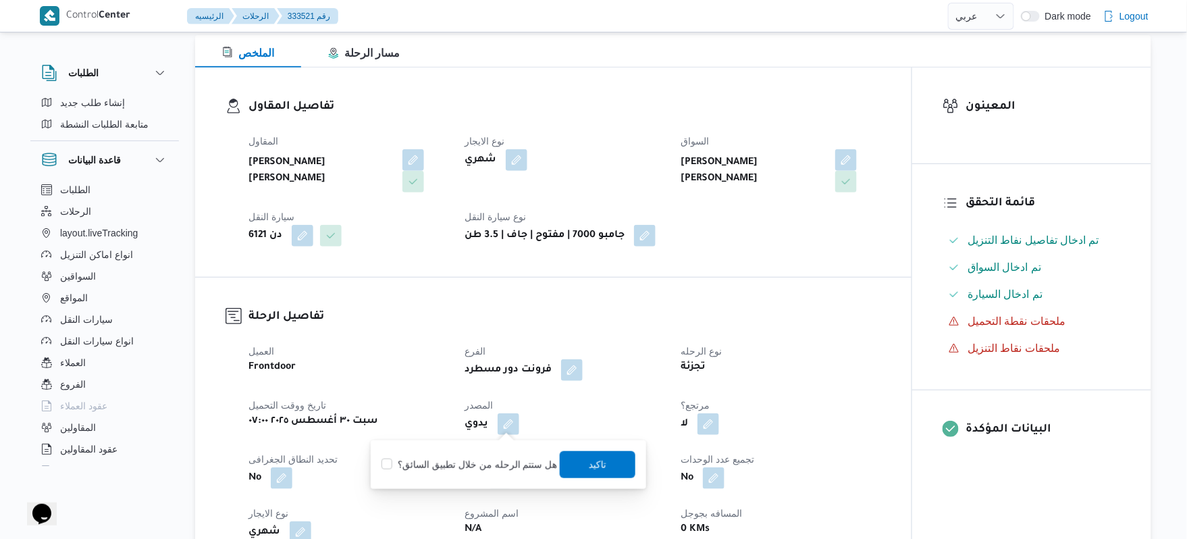
click at [482, 460] on label "هل ستتم الرحله من خلال تطبيق السائق؟" at bounding box center [469, 464] width 176 height 16
checkbox input "true"
click at [589, 462] on span "تاكيد" at bounding box center [598, 464] width 18 height 16
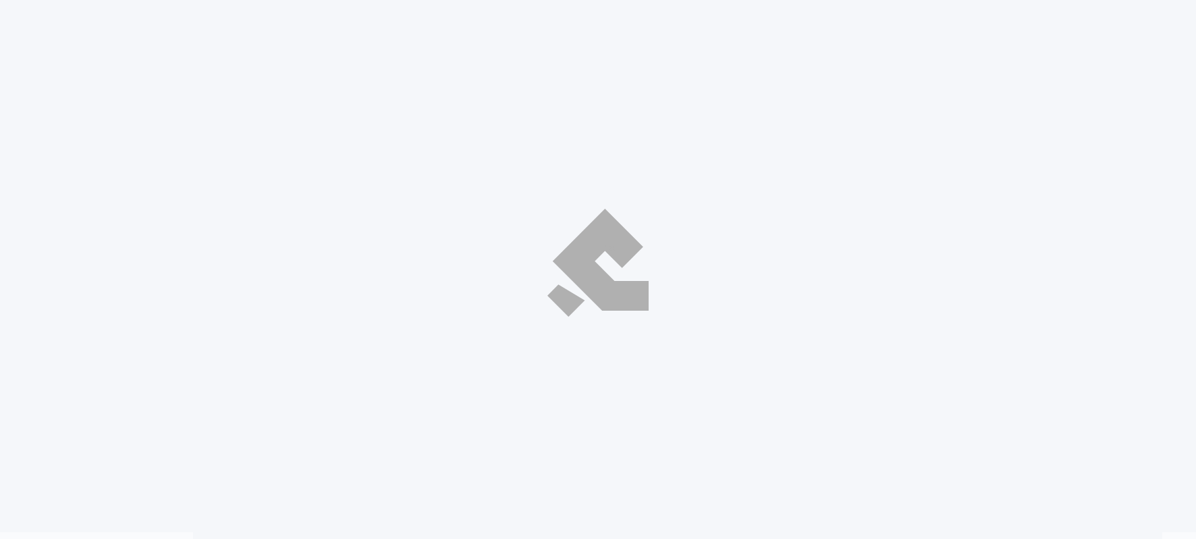
select select "ar"
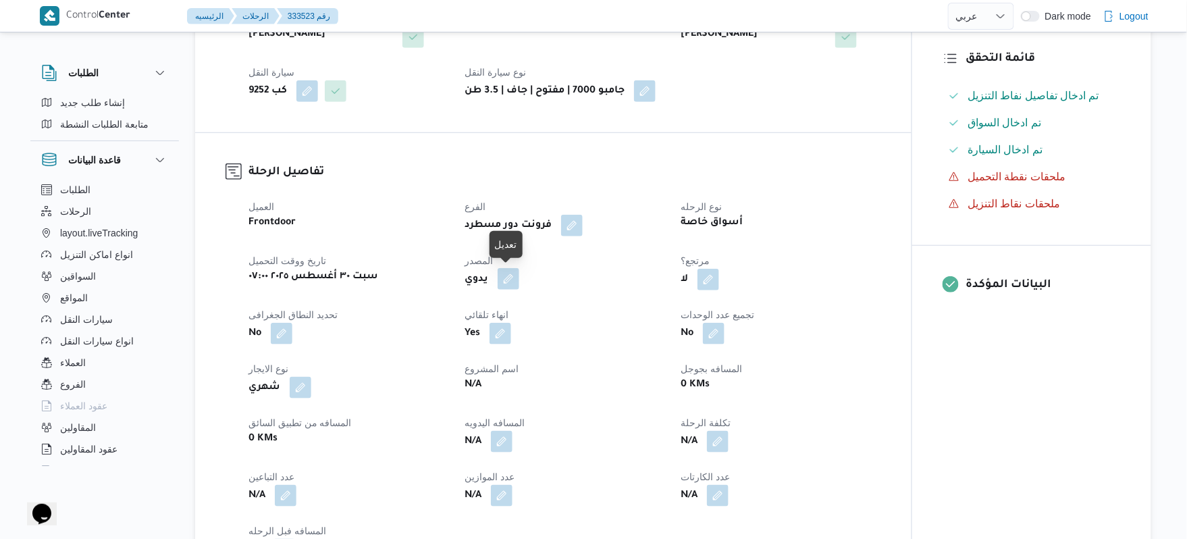
click at [516, 279] on button "button" at bounding box center [509, 279] width 22 height 22
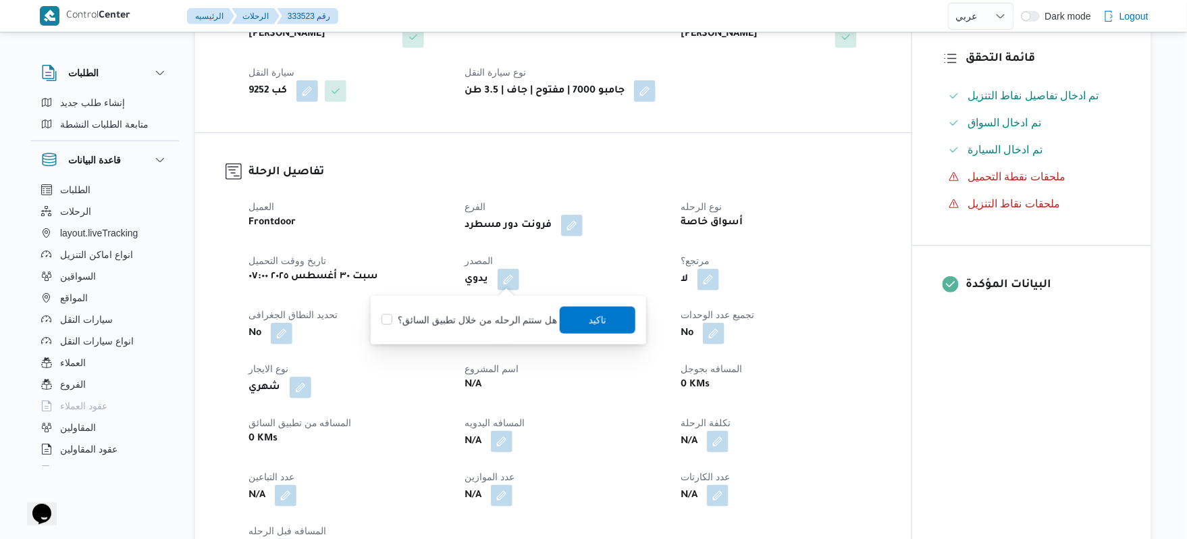
click at [481, 323] on label "هل ستتم الرحله من خلال تطبيق السائق؟" at bounding box center [469, 320] width 176 height 16
checkbox input "true"
click at [581, 321] on span "تاكيد" at bounding box center [598, 319] width 76 height 27
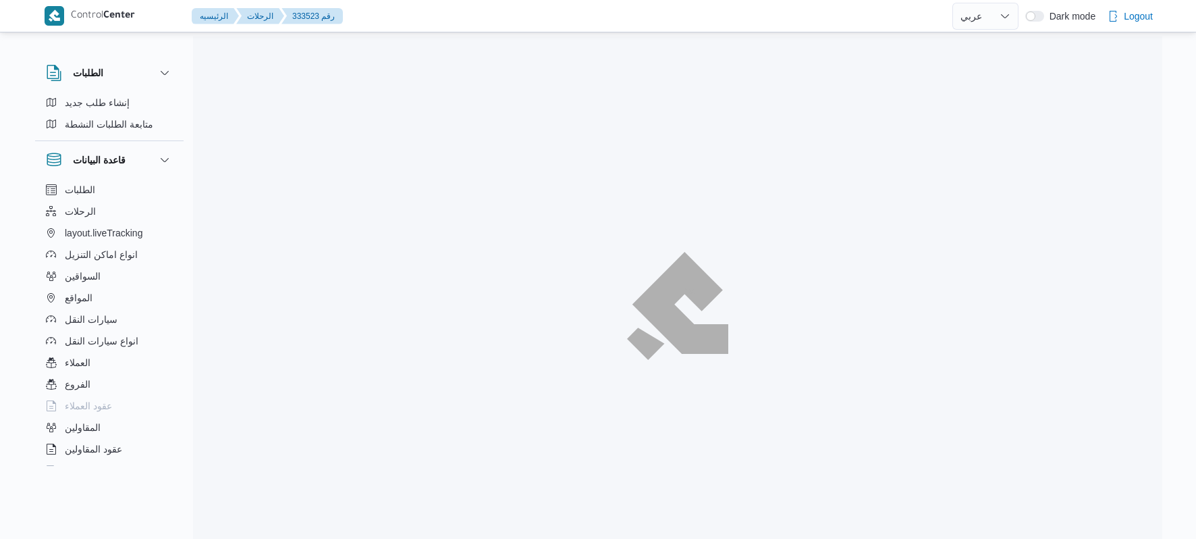
select select "ar"
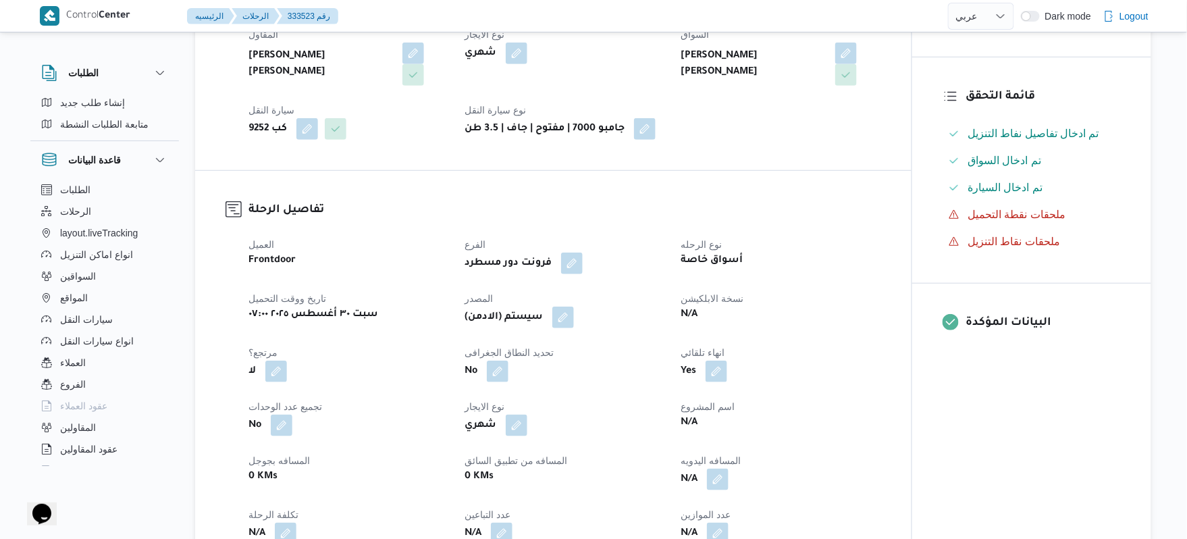
scroll to position [288, 0]
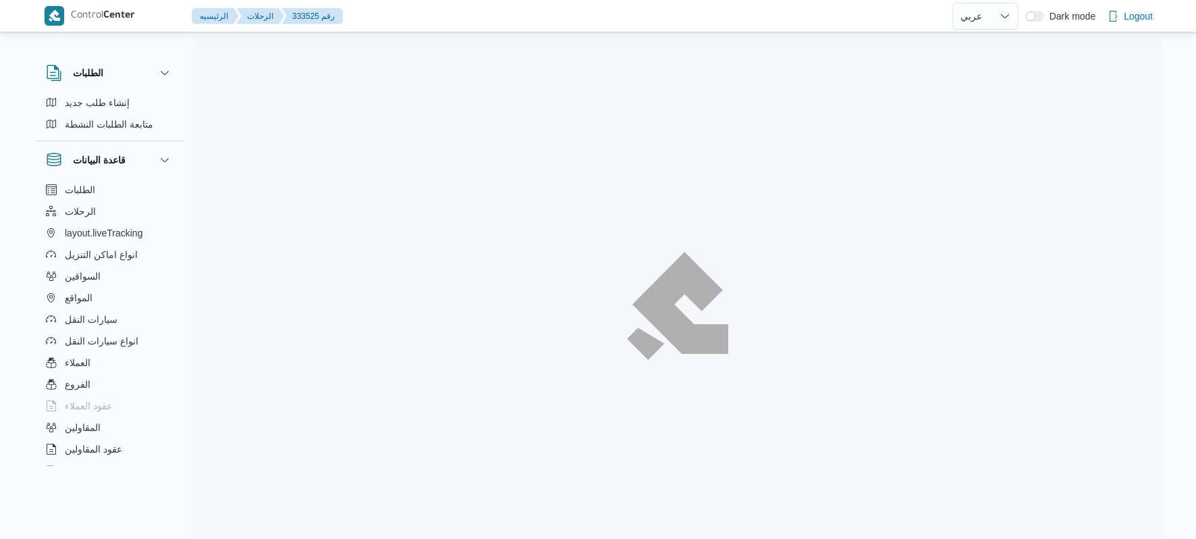
select select "ar"
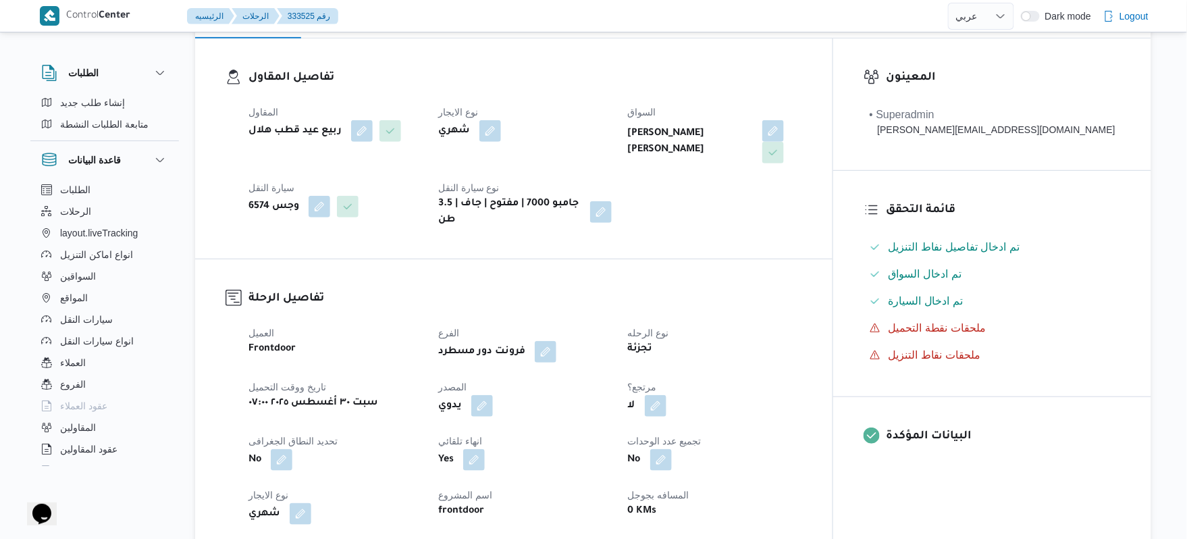
scroll to position [216, 0]
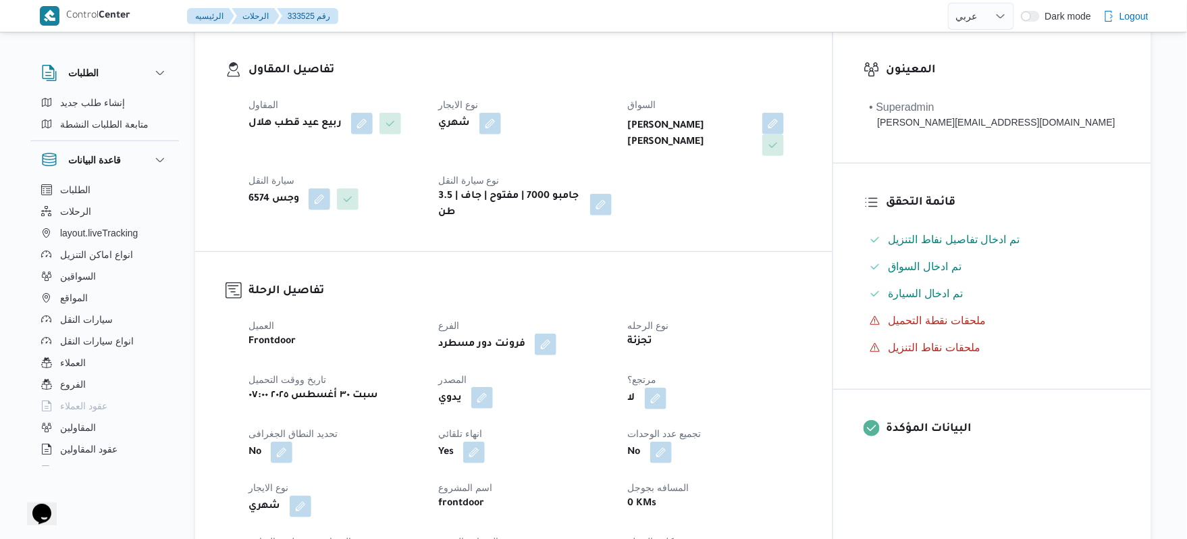
click at [493, 387] on button "button" at bounding box center [482, 398] width 22 height 22
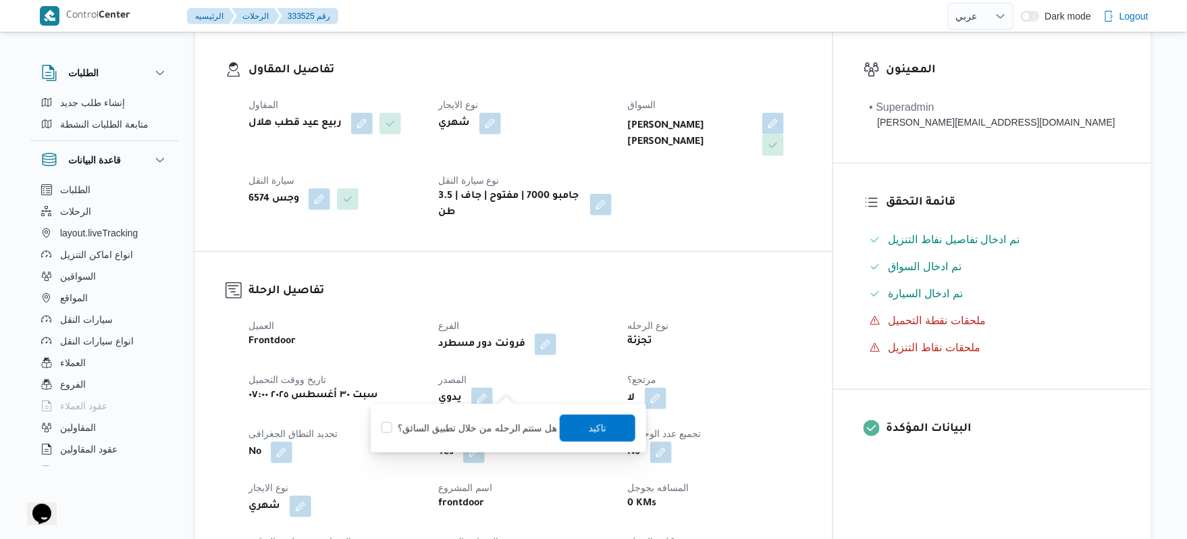
click at [492, 422] on label "هل ستتم الرحله من خلال تطبيق السائق؟" at bounding box center [469, 428] width 176 height 16
checkbox input "true"
click at [591, 424] on span "تاكيد" at bounding box center [598, 427] width 18 height 16
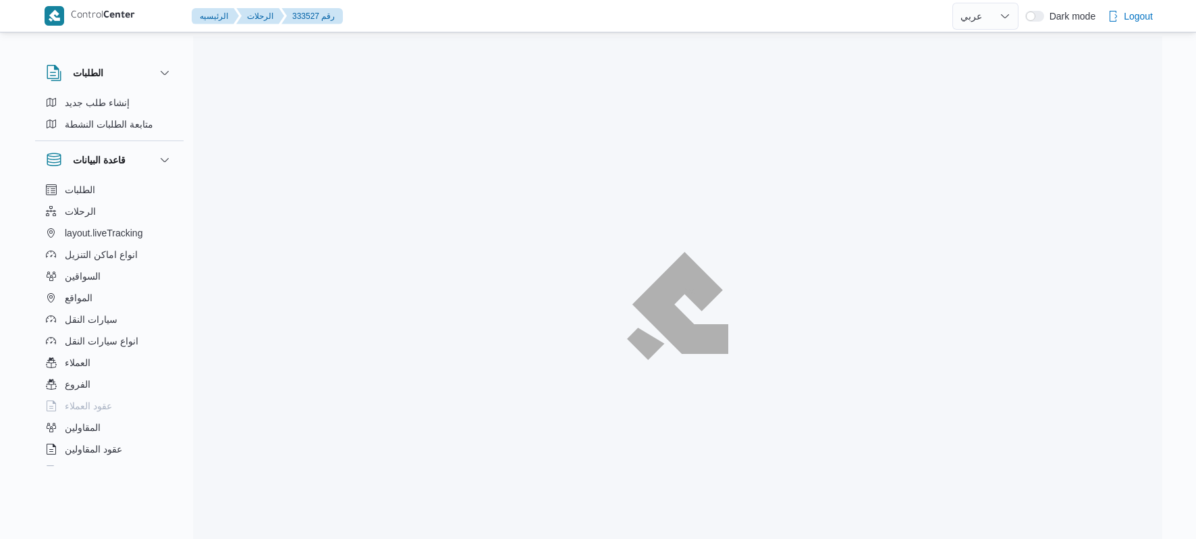
select select "ar"
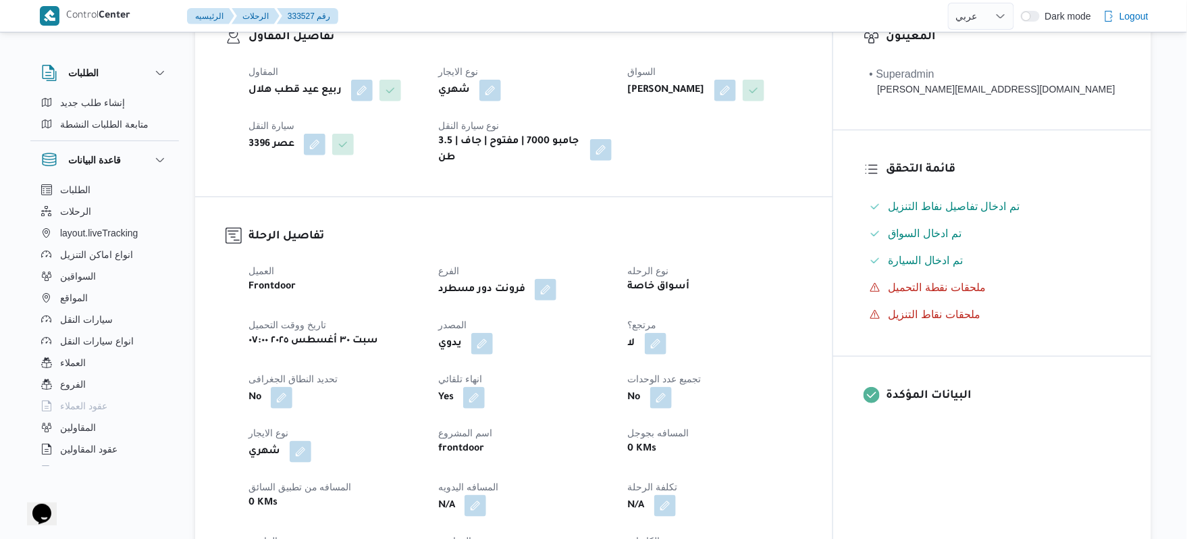
scroll to position [288, 0]
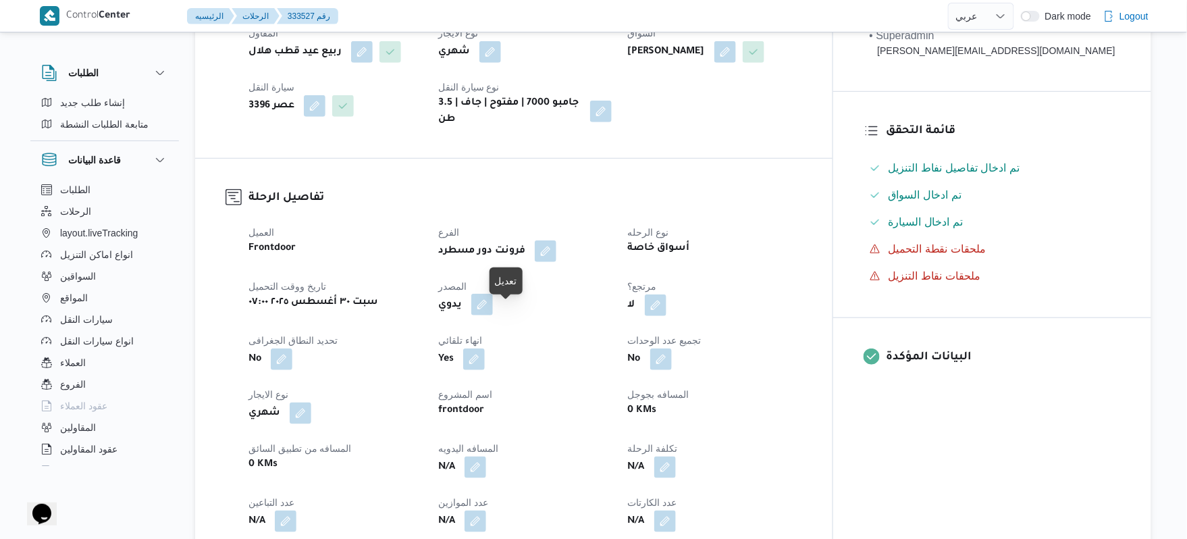
click at [493, 315] on button "button" at bounding box center [482, 305] width 22 height 22
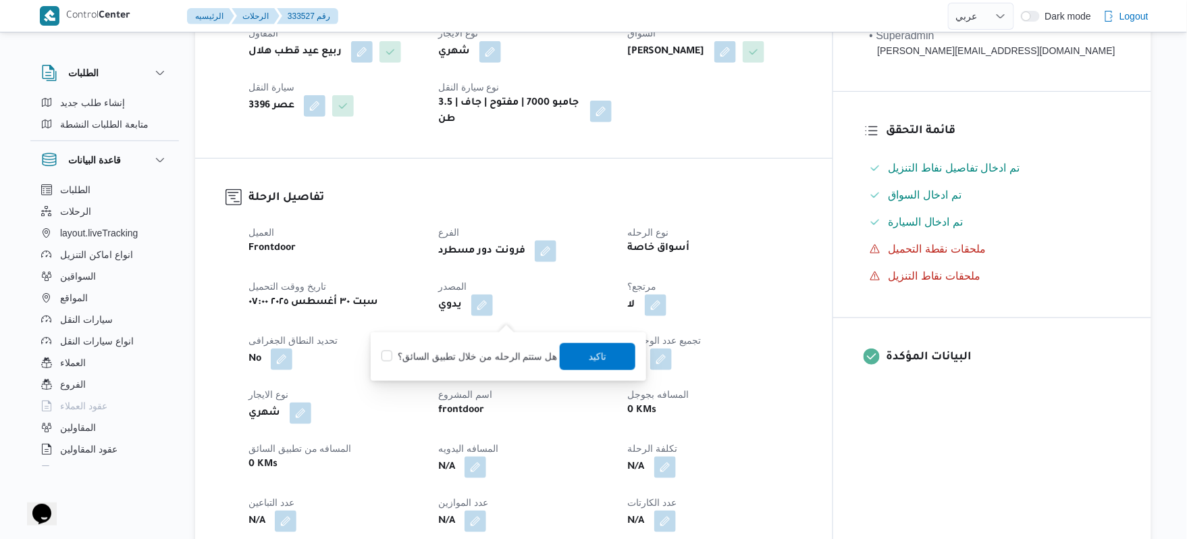
click at [487, 362] on label "هل ستتم الرحله من خلال تطبيق السائق؟" at bounding box center [469, 356] width 176 height 16
checkbox input "true"
click at [601, 351] on span "تاكيد" at bounding box center [598, 356] width 18 height 16
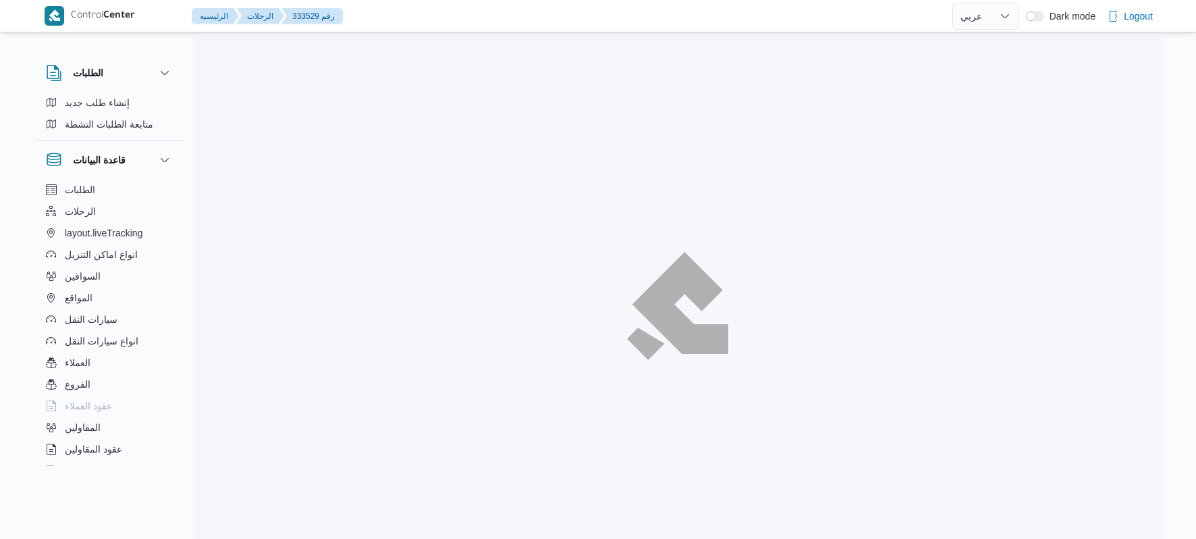
select select "ar"
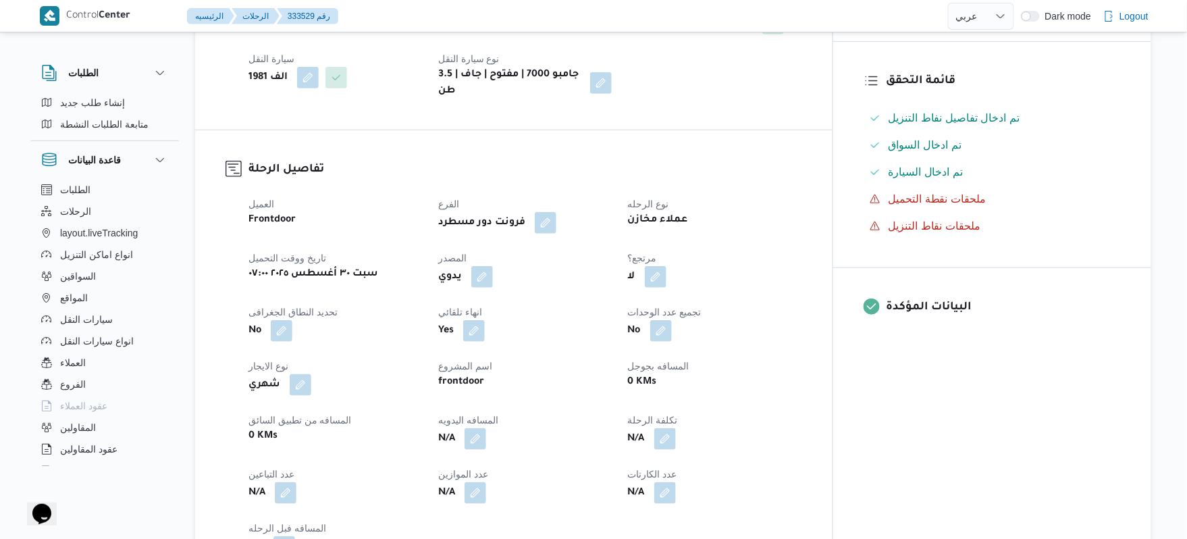
scroll to position [360, 0]
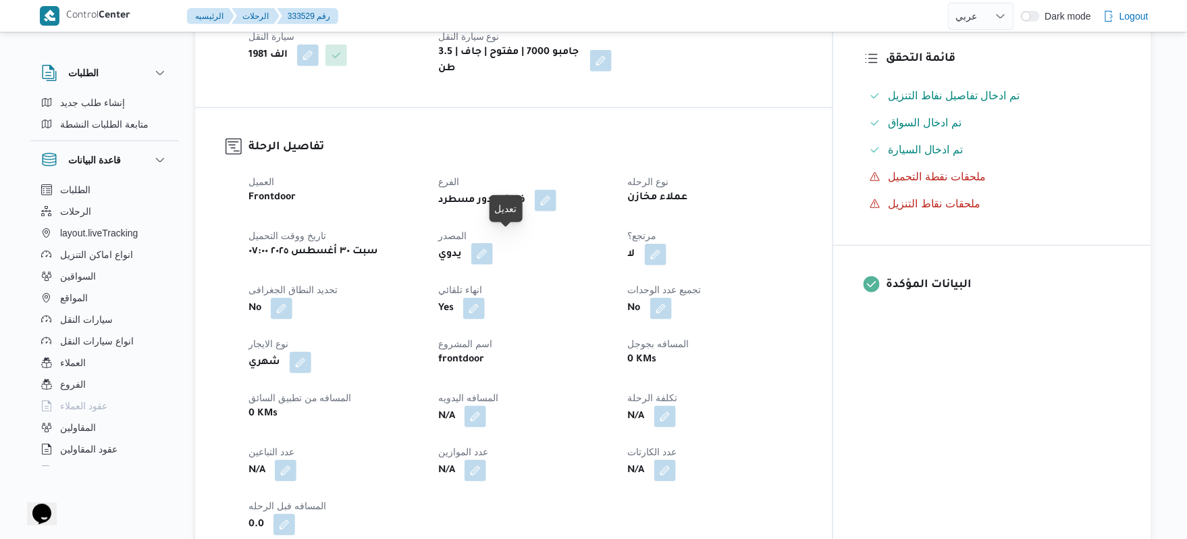
click at [493, 243] on button "button" at bounding box center [482, 254] width 22 height 22
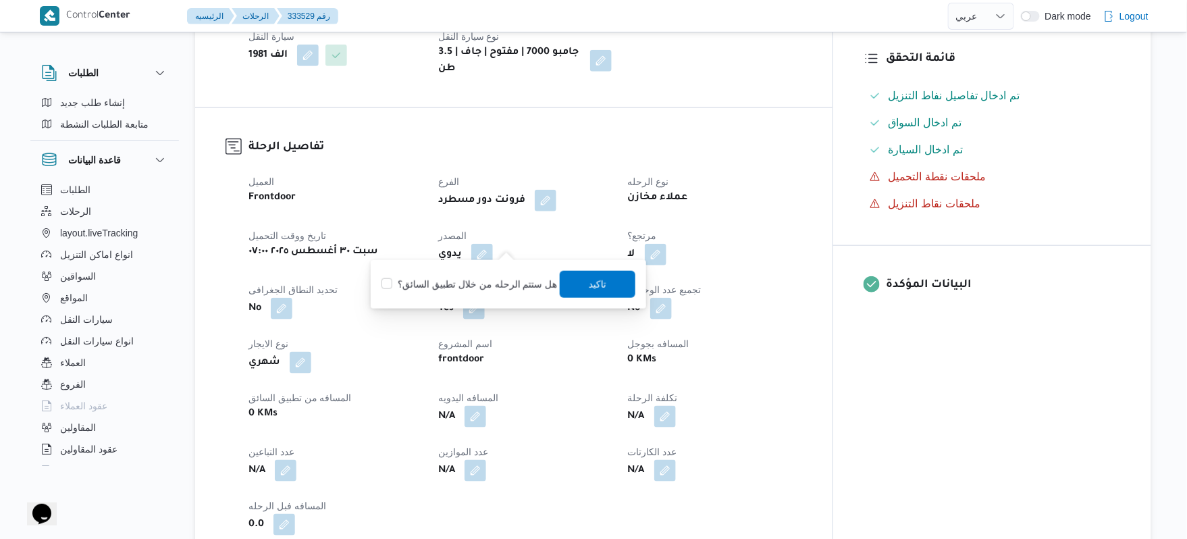
click at [498, 277] on label "هل ستتم الرحله من خلال تطبيق السائق؟" at bounding box center [469, 284] width 176 height 16
checkbox input "true"
click at [595, 279] on span "تاكيد" at bounding box center [598, 283] width 18 height 16
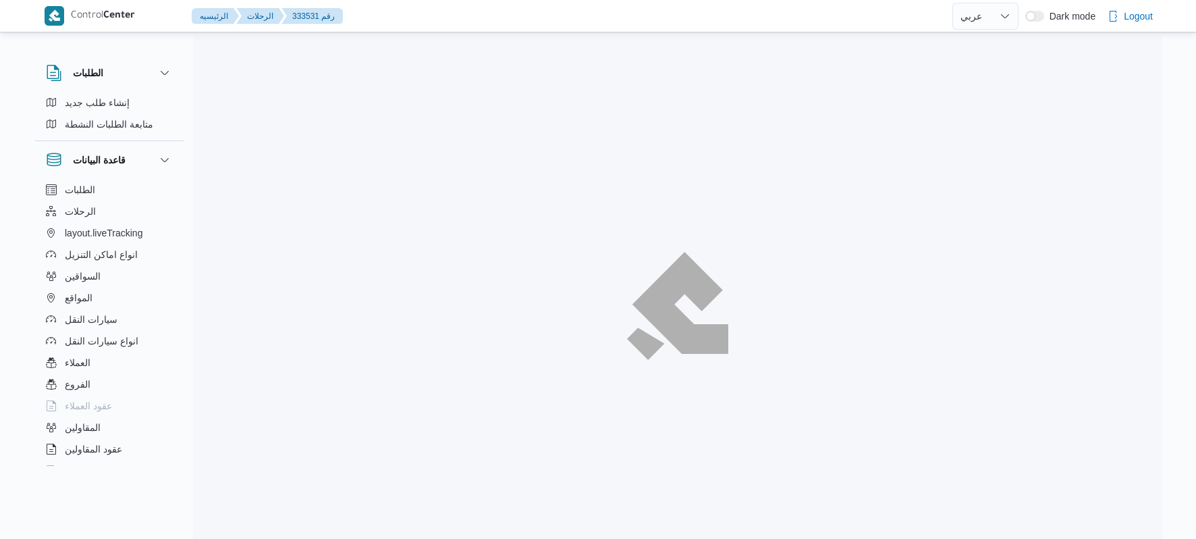
select select "ar"
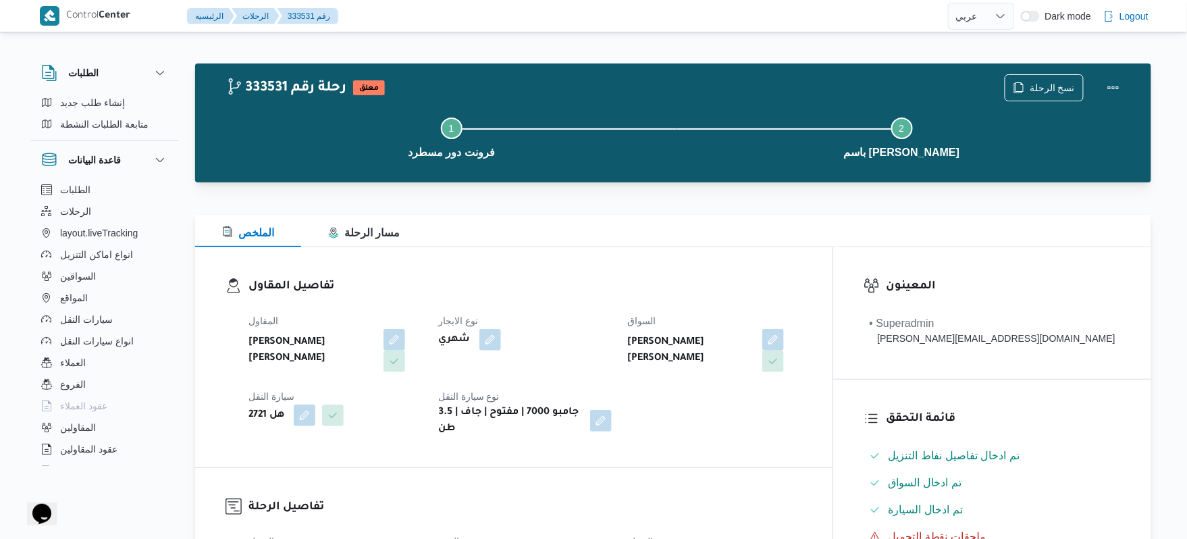
click at [612, 381] on div "المقاول [PERSON_NAME] [PERSON_NAME] شهري السواق [PERSON_NAME] [PERSON_NAME] سيا…" at bounding box center [525, 374] width 570 height 140
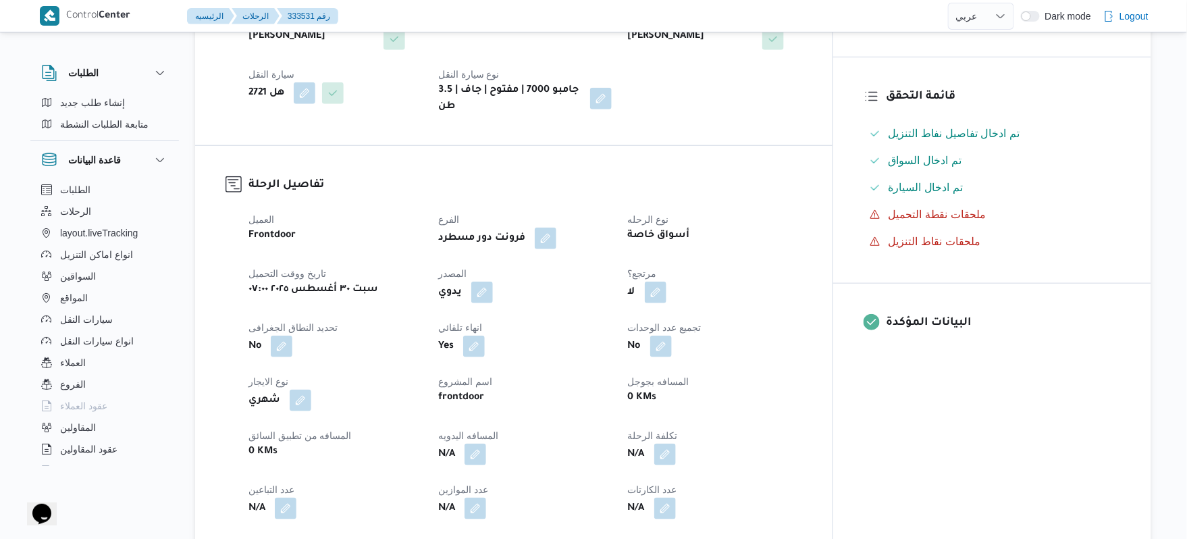
scroll to position [324, 0]
click at [493, 279] on button "button" at bounding box center [482, 290] width 22 height 22
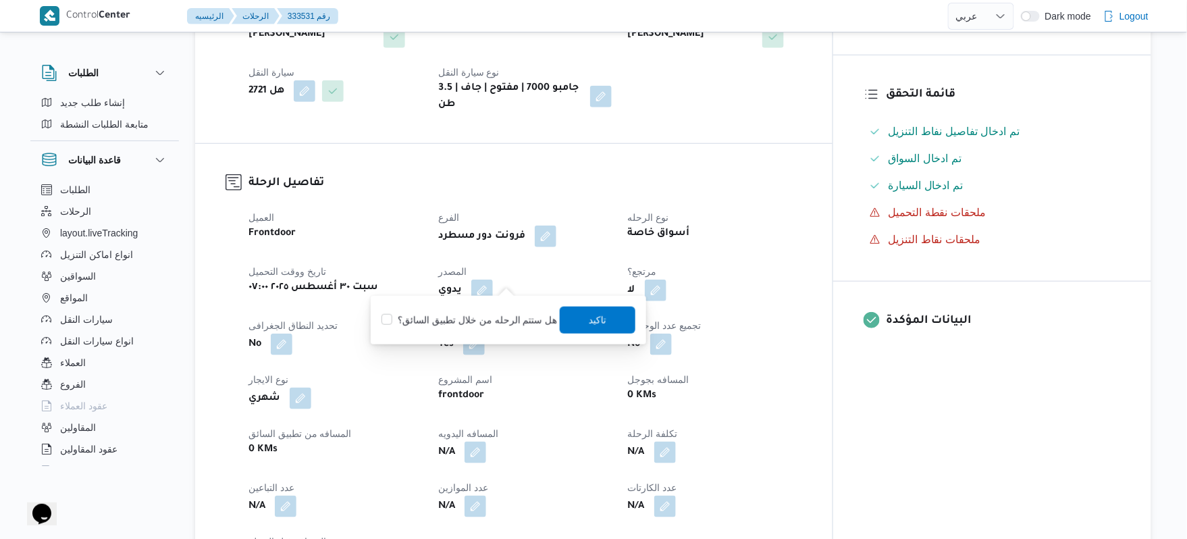
click at [493, 311] on div "هل ستتم الرحله من خلال تطبيق السائق؟ تاكيد" at bounding box center [508, 320] width 257 height 30
click at [495, 317] on label "هل ستتم الرحله من خلال تطبيق السائق؟" at bounding box center [469, 320] width 176 height 16
checkbox input "true"
click at [572, 319] on span "تاكيد" at bounding box center [598, 319] width 76 height 27
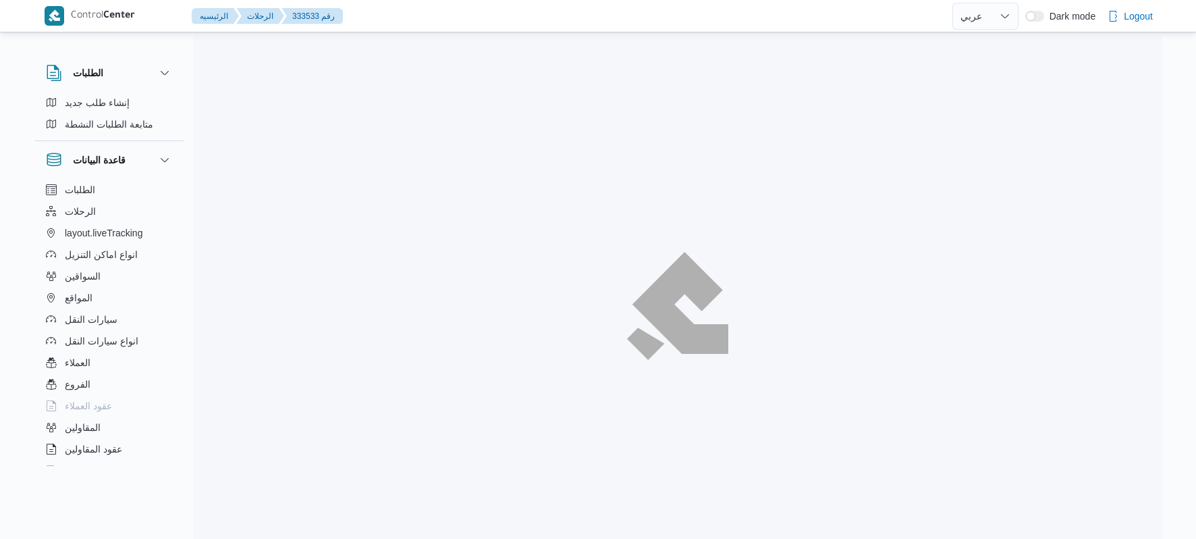
select select "ar"
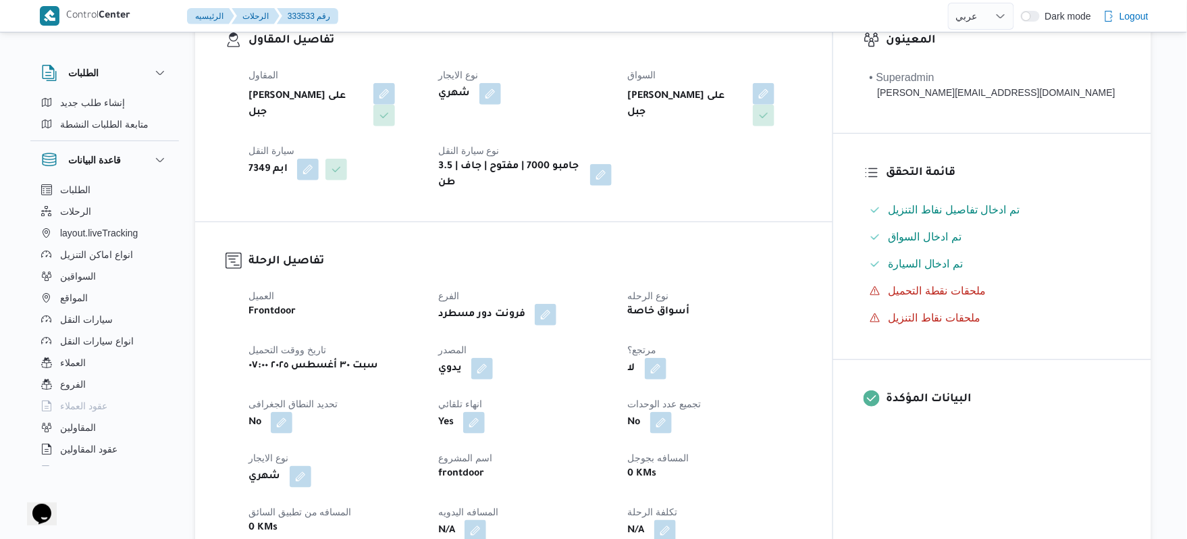
scroll to position [324, 0]
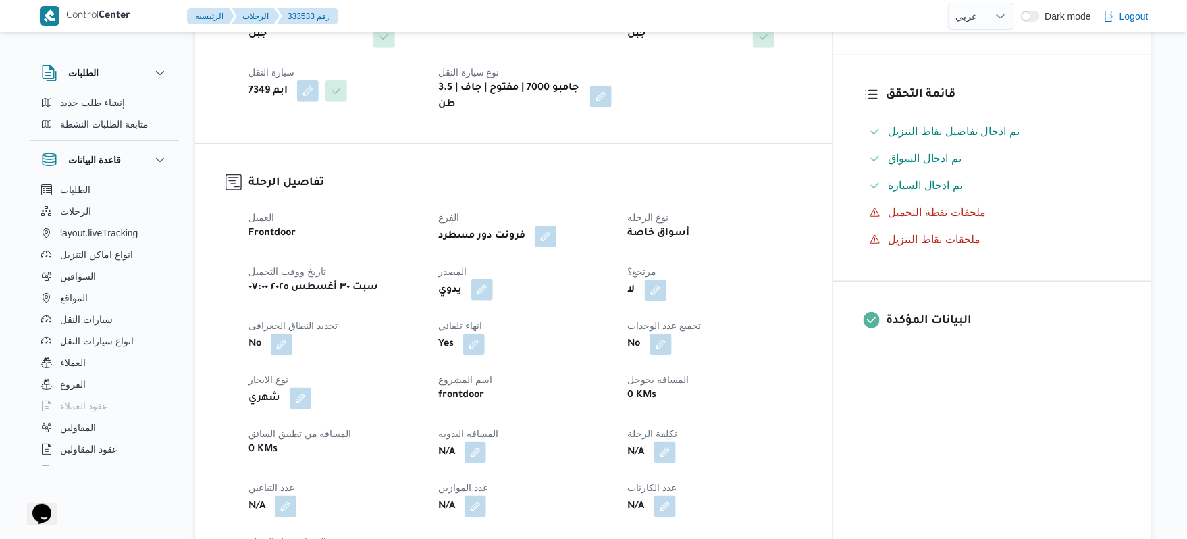
click at [493, 279] on button "button" at bounding box center [482, 290] width 22 height 22
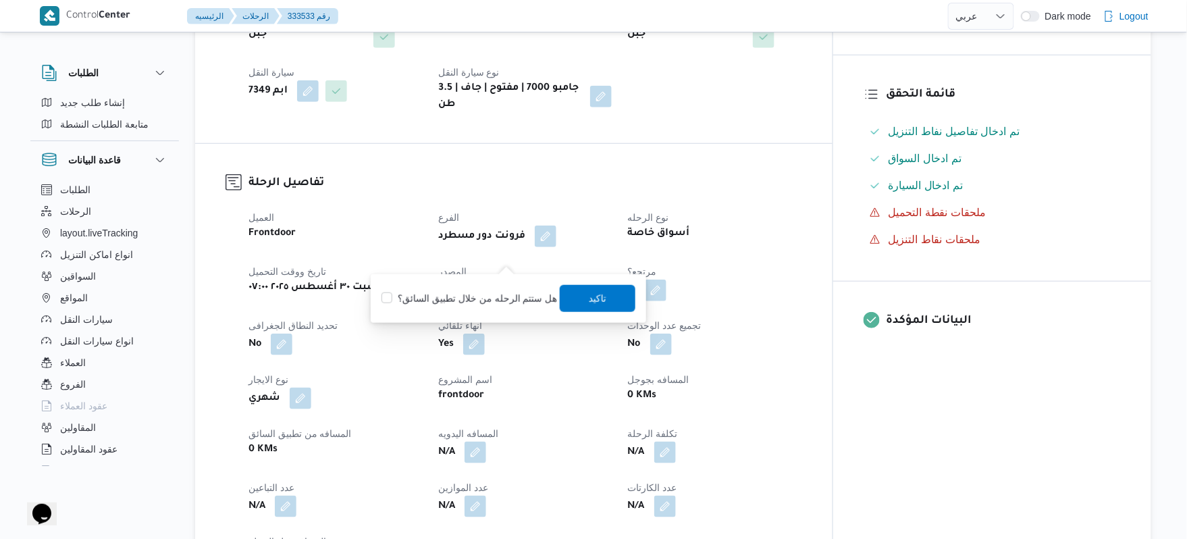
click at [498, 290] on label "هل ستتم الرحله من خلال تطبيق السائق؟" at bounding box center [469, 298] width 176 height 16
checkbox input "true"
click at [600, 296] on span "تاكيد" at bounding box center [598, 298] width 18 height 16
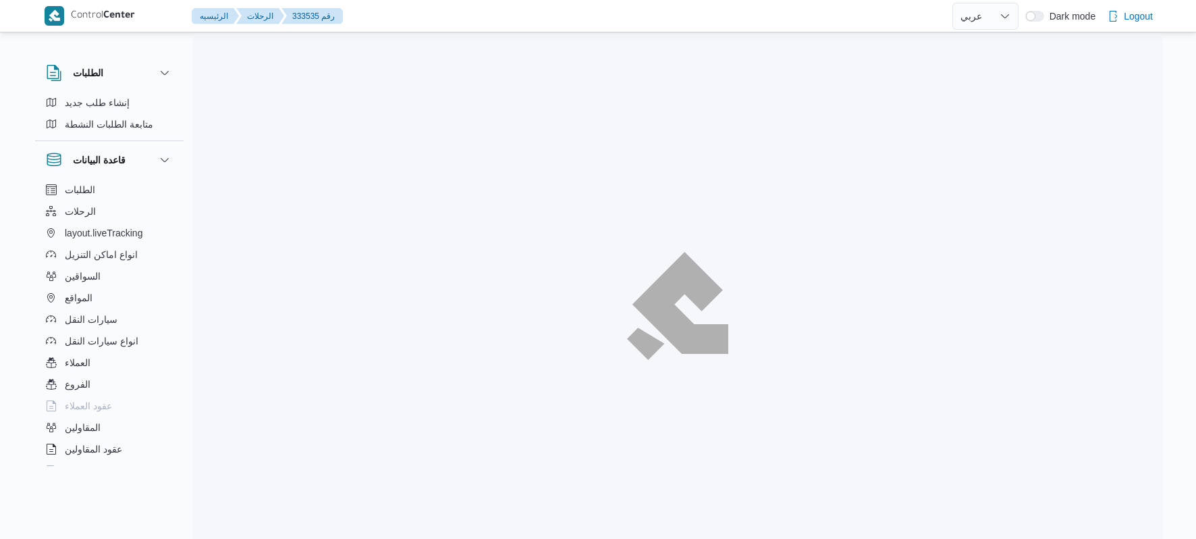
select select "ar"
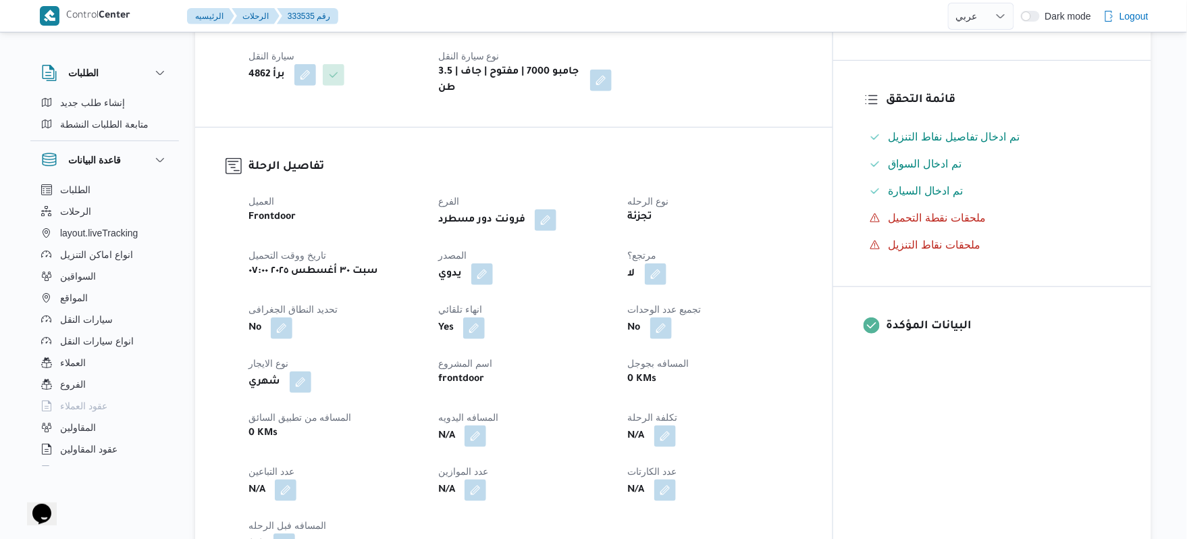
scroll to position [324, 0]
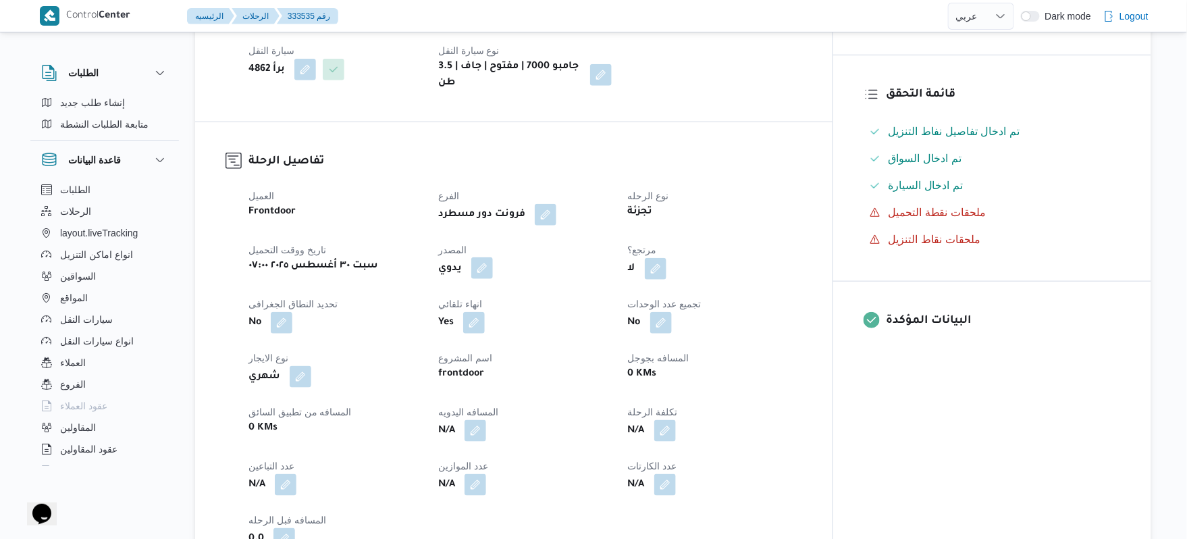
click at [493, 257] on button "button" at bounding box center [482, 268] width 22 height 22
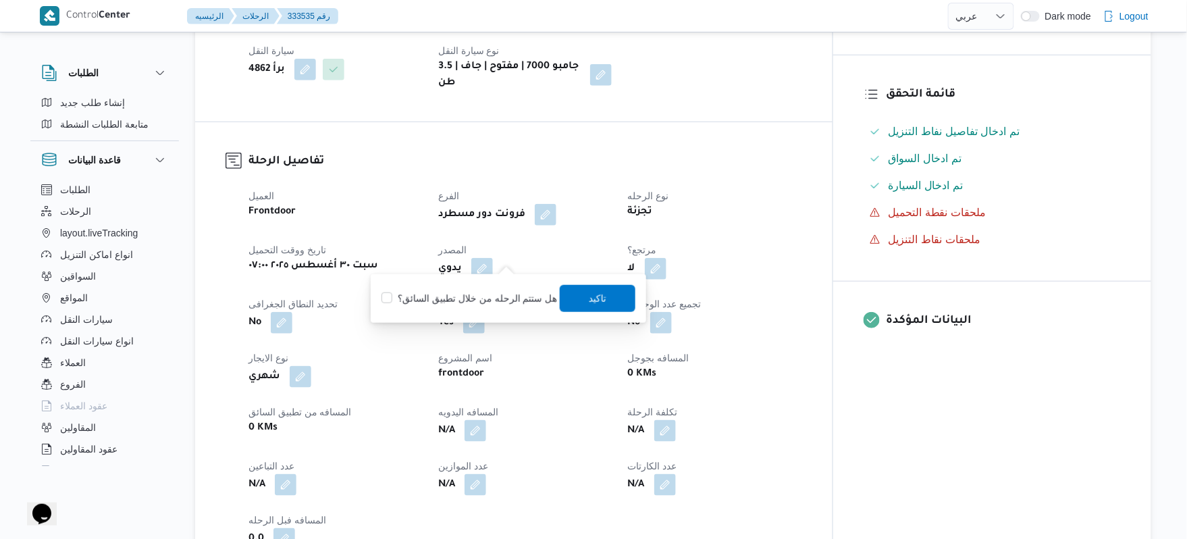
click at [478, 298] on label "هل ستتم الرحله من خلال تطبيق السائق؟" at bounding box center [469, 298] width 176 height 16
checkbox input "true"
click at [589, 295] on span "تاكيد" at bounding box center [598, 298] width 18 height 16
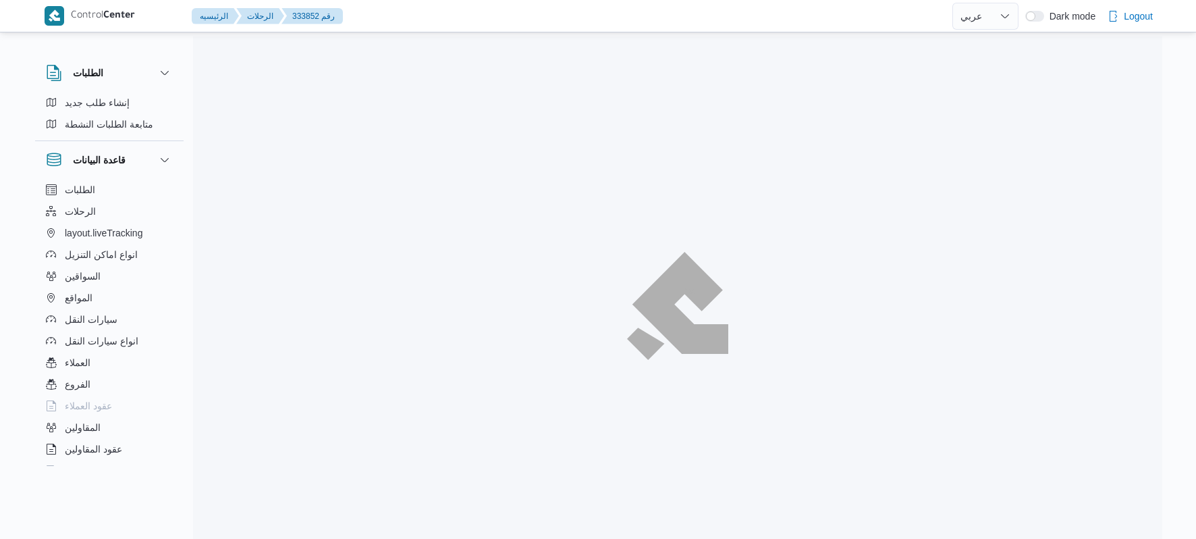
select select "ar"
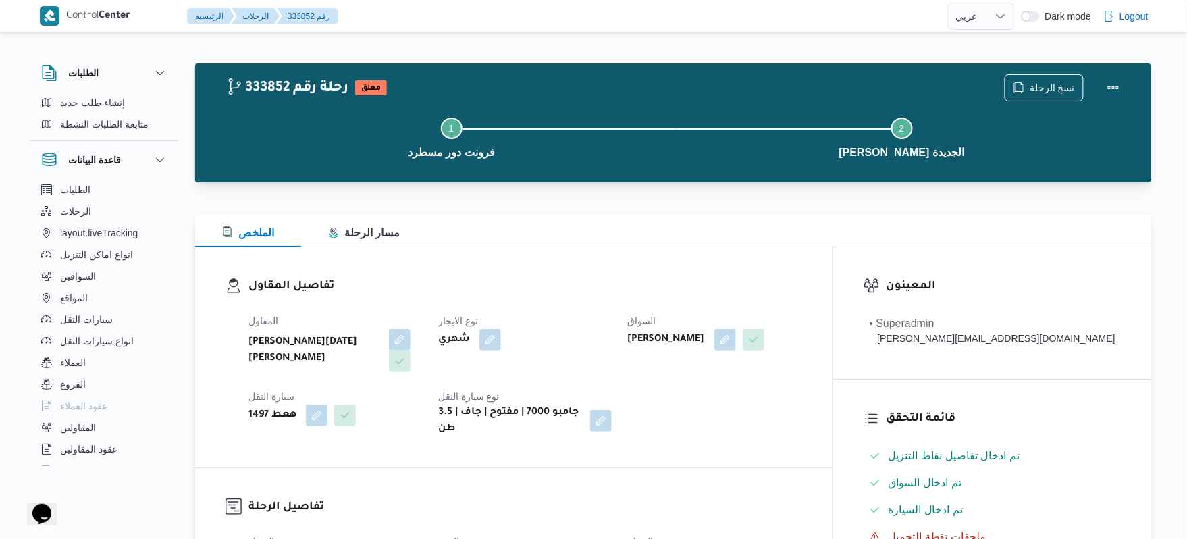
click at [606, 252] on div "تفاصيل المقاول المقاول [PERSON_NAME][DATE] [PERSON_NAME] نوع الايجار شهري السوا…" at bounding box center [513, 357] width 637 height 220
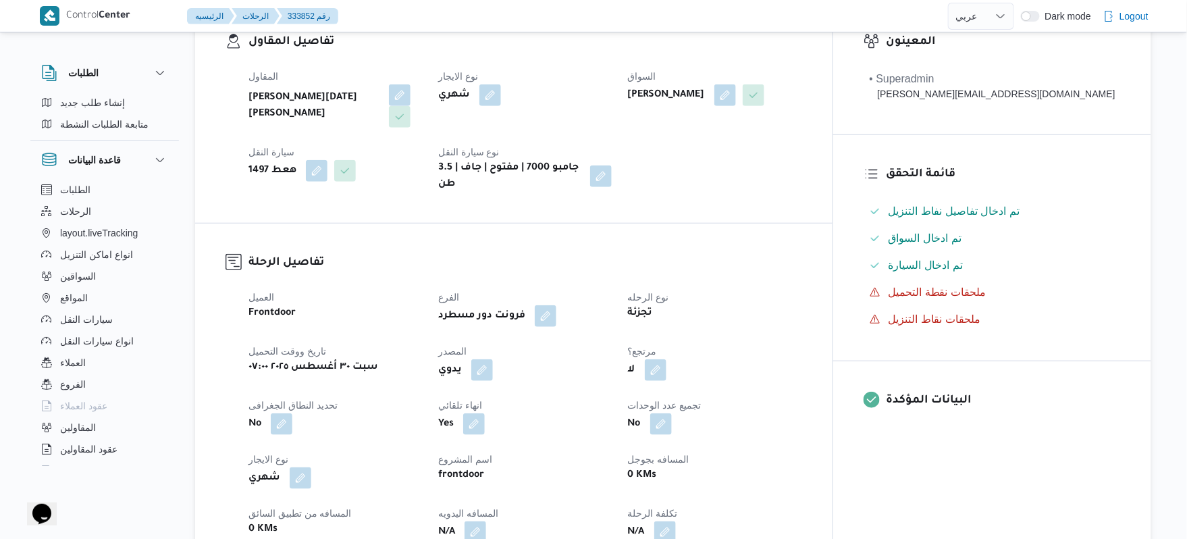
scroll to position [288, 0]
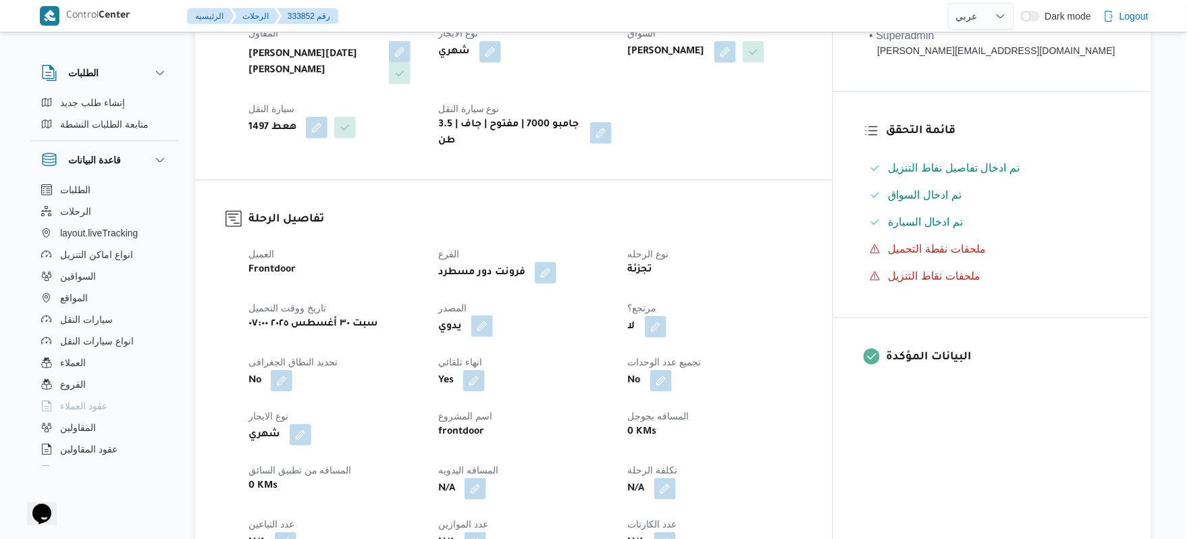
click at [493, 319] on button "button" at bounding box center [482, 326] width 22 height 22
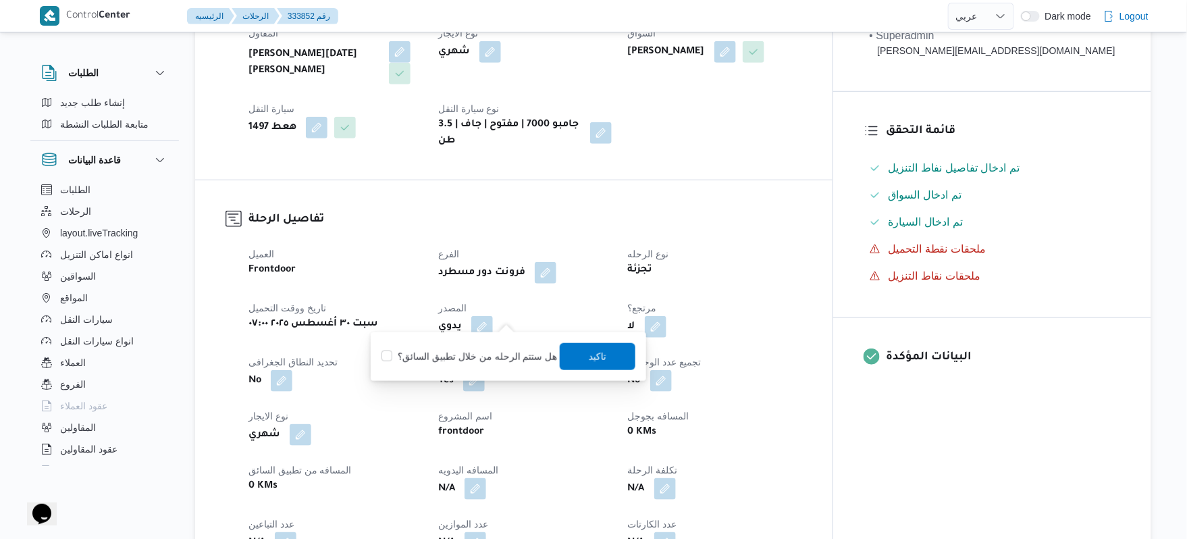
click at [495, 352] on label "هل ستتم الرحله من خلال تطبيق السائق؟" at bounding box center [469, 356] width 176 height 16
checkbox input "true"
click at [613, 363] on span "تاكيد" at bounding box center [598, 355] width 76 height 27
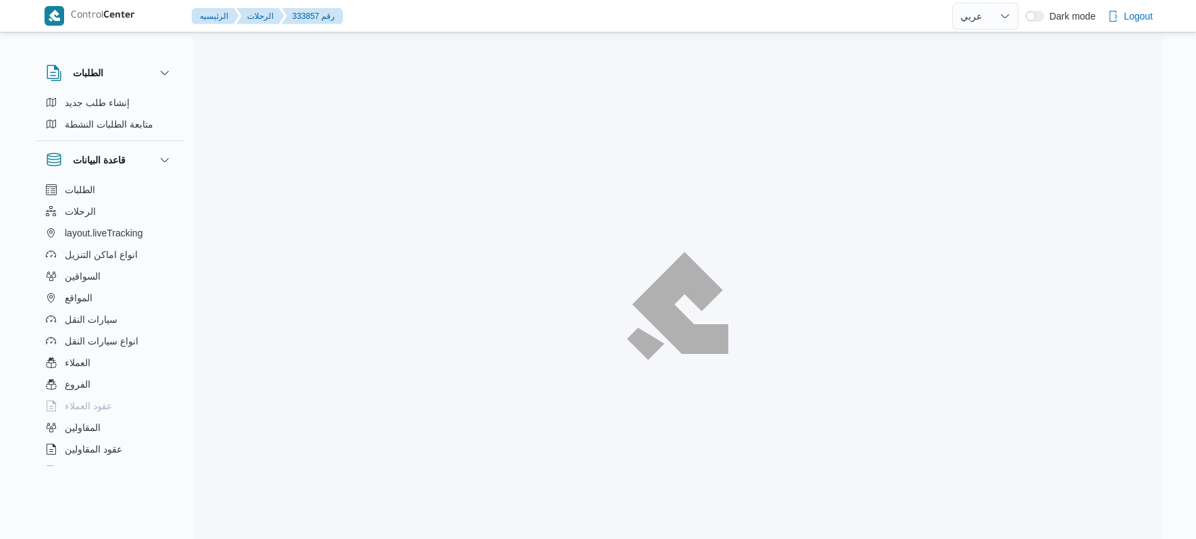
select select "ar"
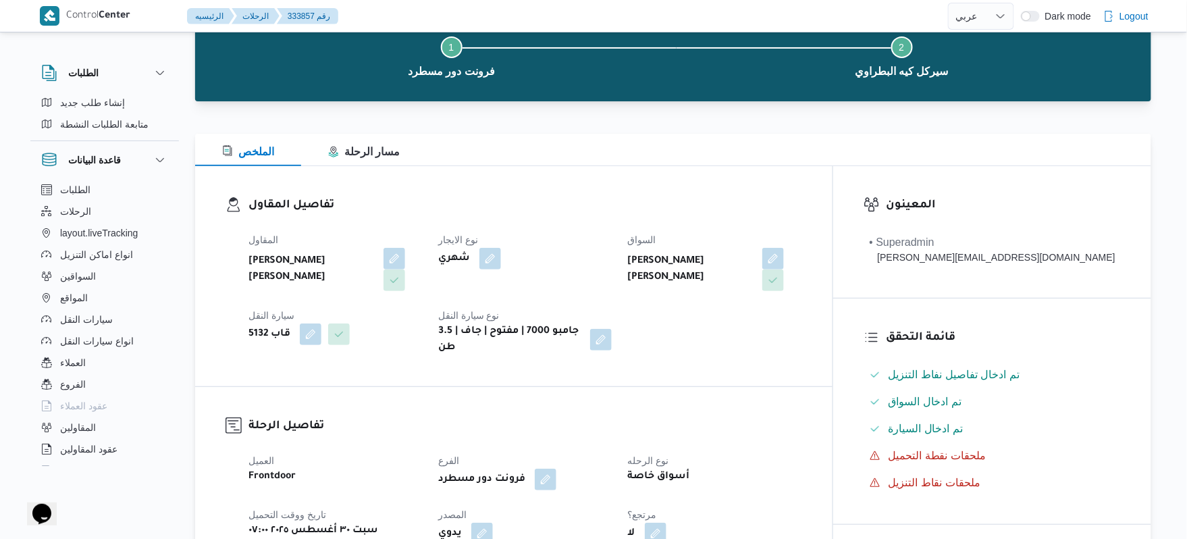
scroll to position [288, 0]
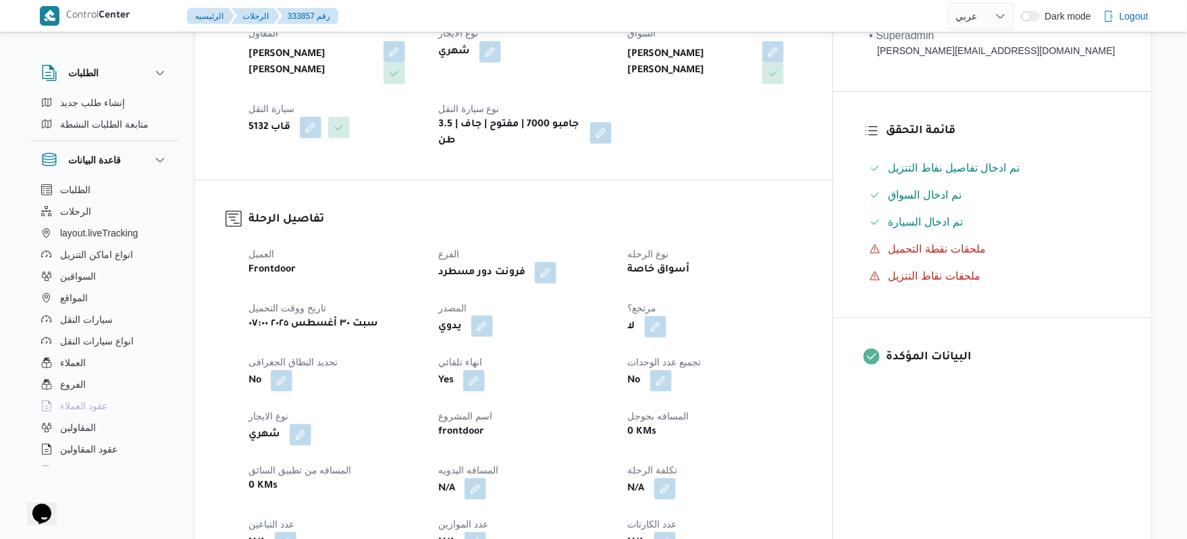
click at [493, 315] on button "button" at bounding box center [482, 326] width 22 height 22
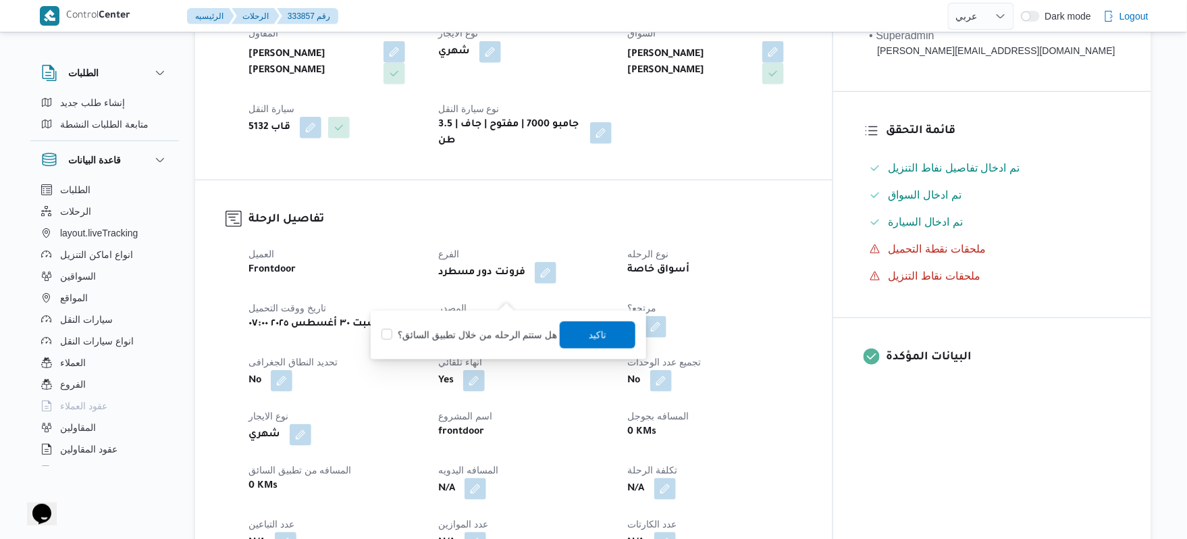
click at [489, 331] on label "هل ستتم الرحله من خلال تطبيق السائق؟" at bounding box center [469, 335] width 176 height 16
checkbox input "true"
click at [589, 335] on span "تاكيد" at bounding box center [598, 334] width 18 height 16
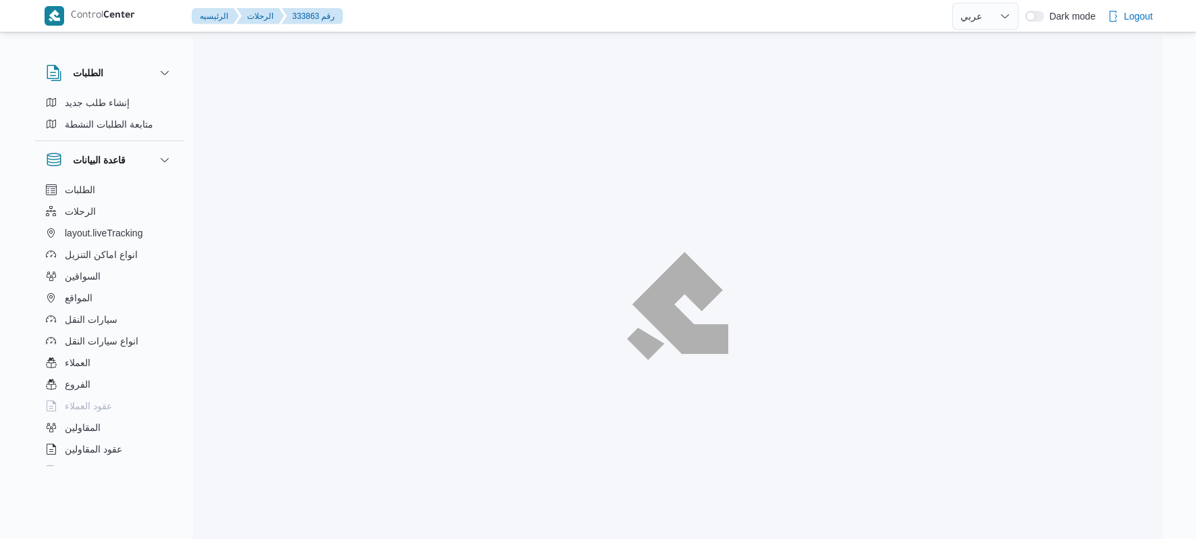
select select "ar"
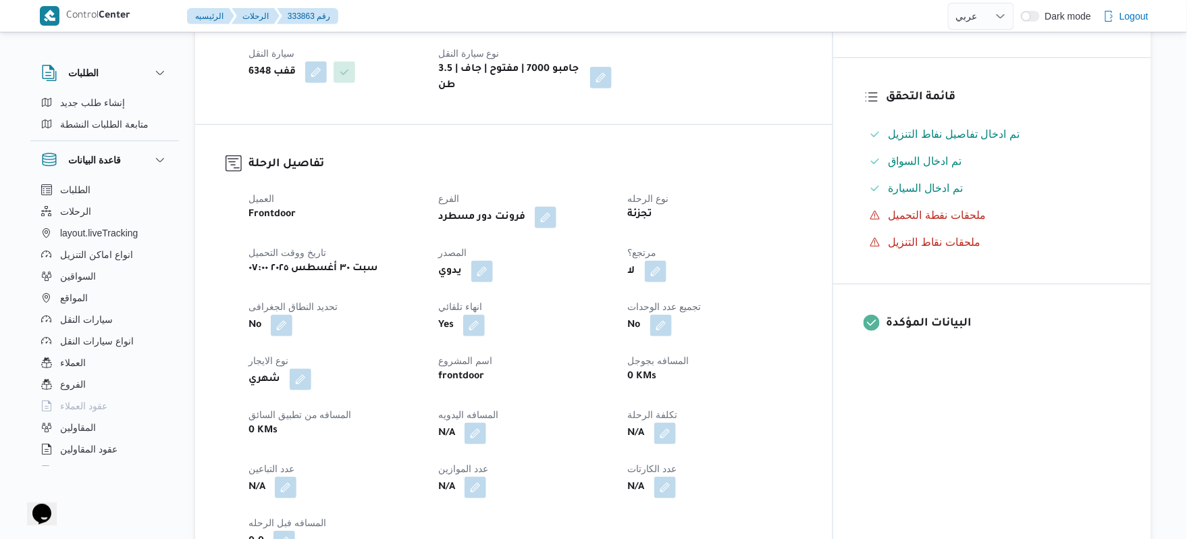
scroll to position [324, 0]
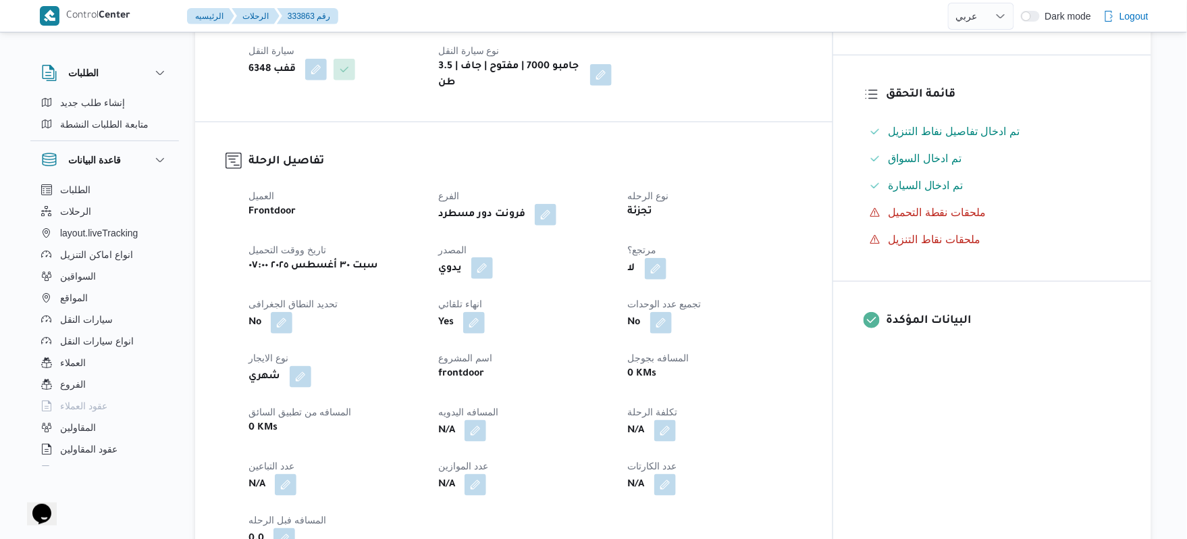
click at [493, 257] on button "button" at bounding box center [482, 268] width 22 height 22
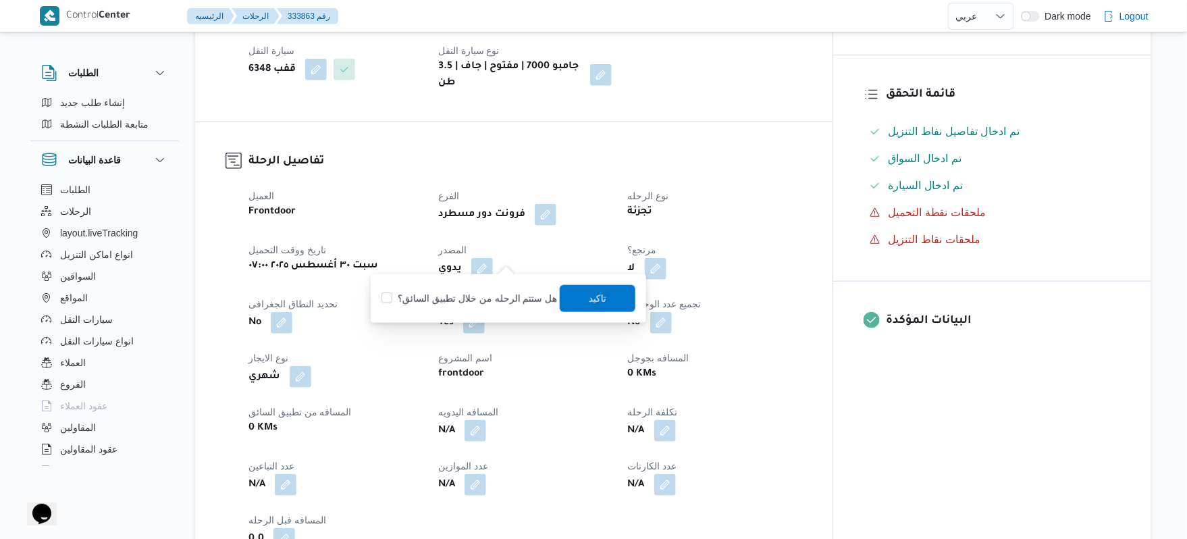
click at [500, 298] on label "هل ستتم الرحله من خلال تطبيق السائق؟" at bounding box center [469, 298] width 176 height 16
checkbox input "true"
click at [589, 303] on span "تاكيد" at bounding box center [598, 298] width 18 height 16
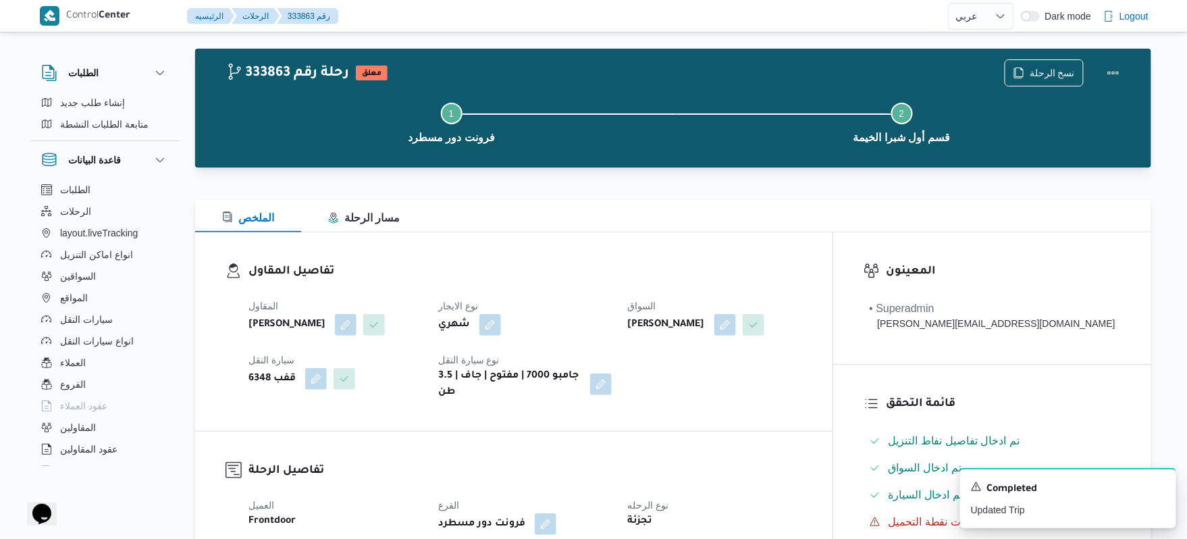
scroll to position [0, 0]
